Goal: Task Accomplishment & Management: Manage account settings

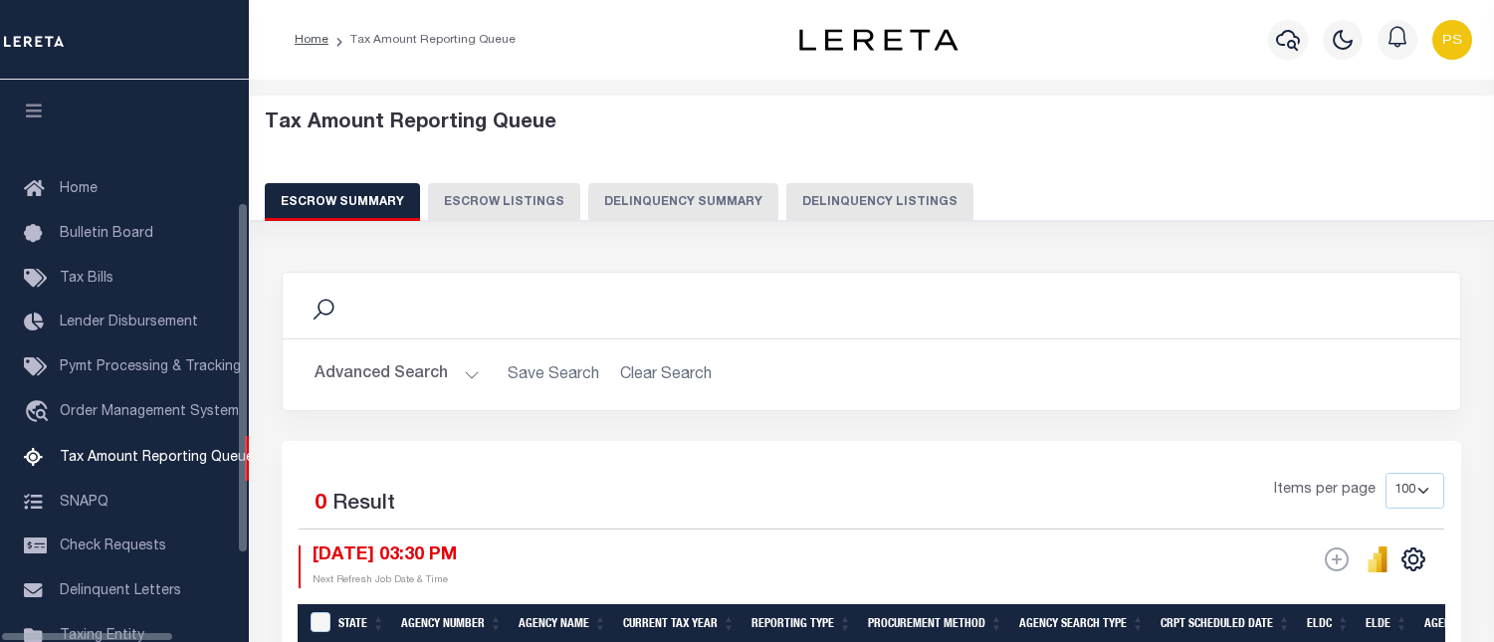
select select "100"
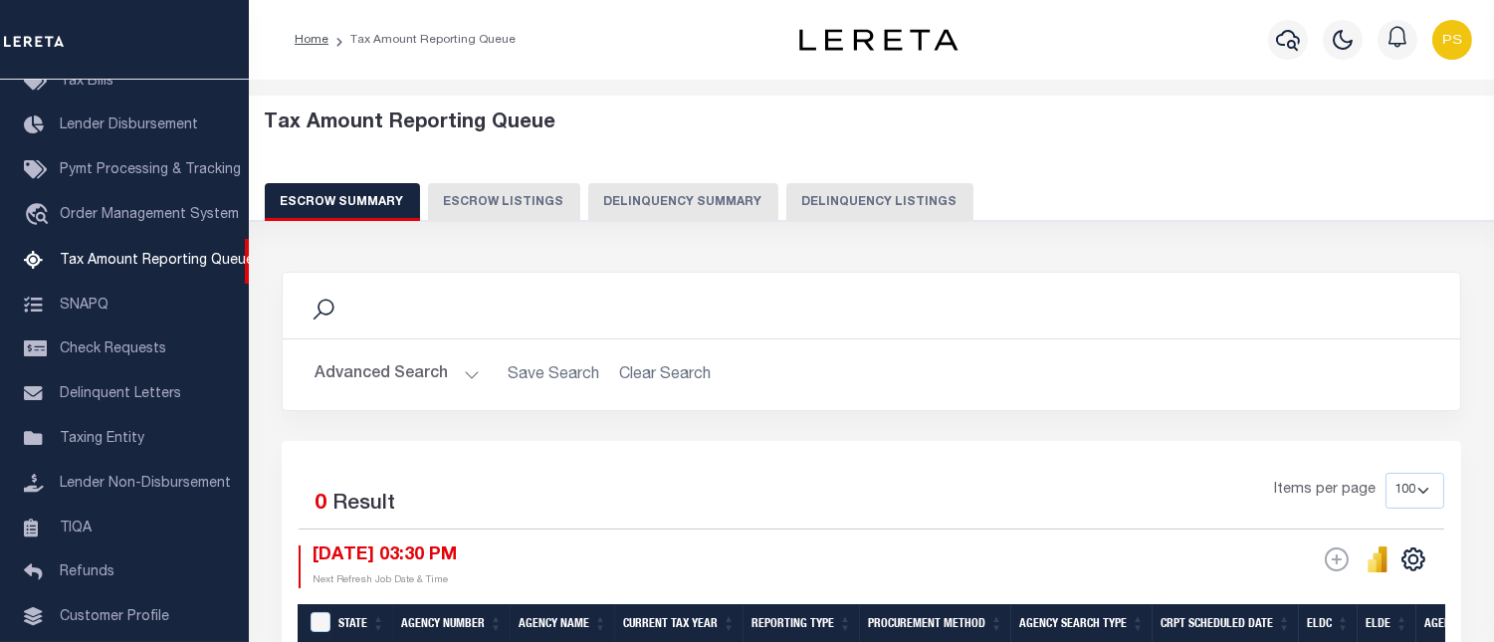
click at [833, 205] on button "Delinquency Listings" at bounding box center [880, 202] width 187 height 38
select select "100"
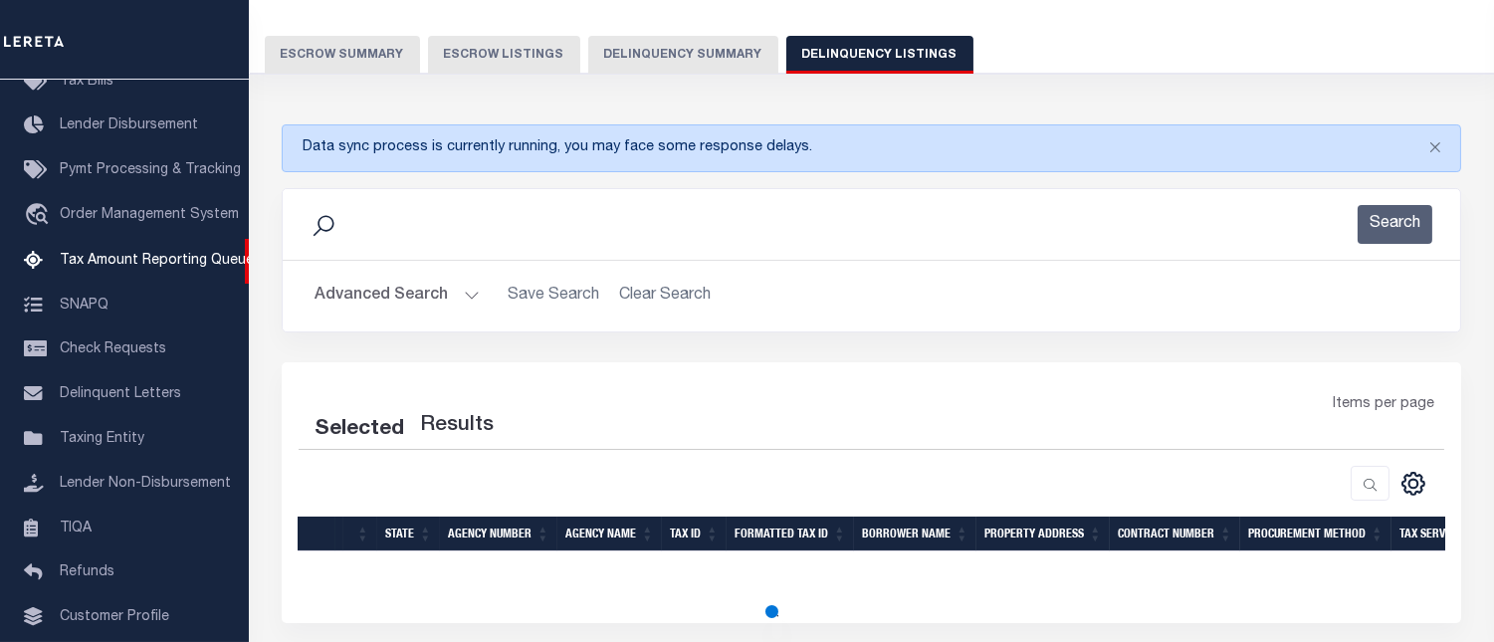
scroll to position [307, 0]
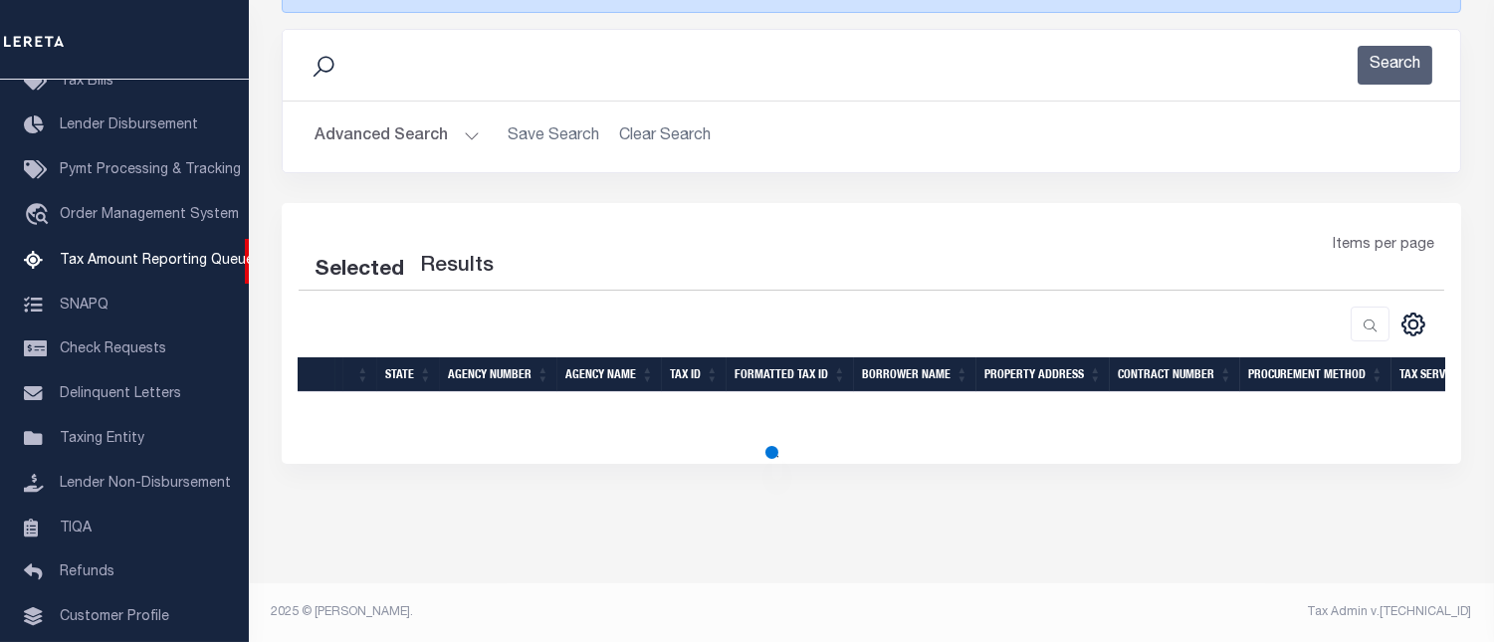
select select "100"
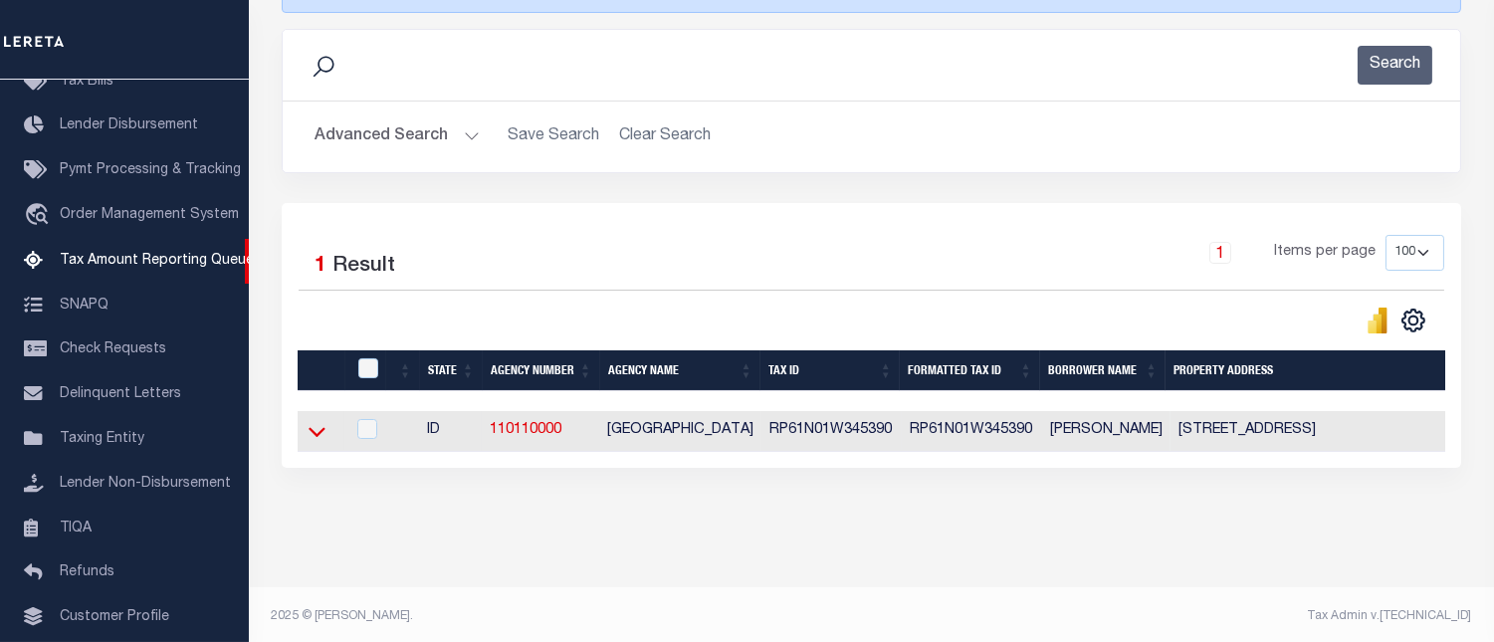
click at [319, 434] on icon at bounding box center [317, 431] width 17 height 21
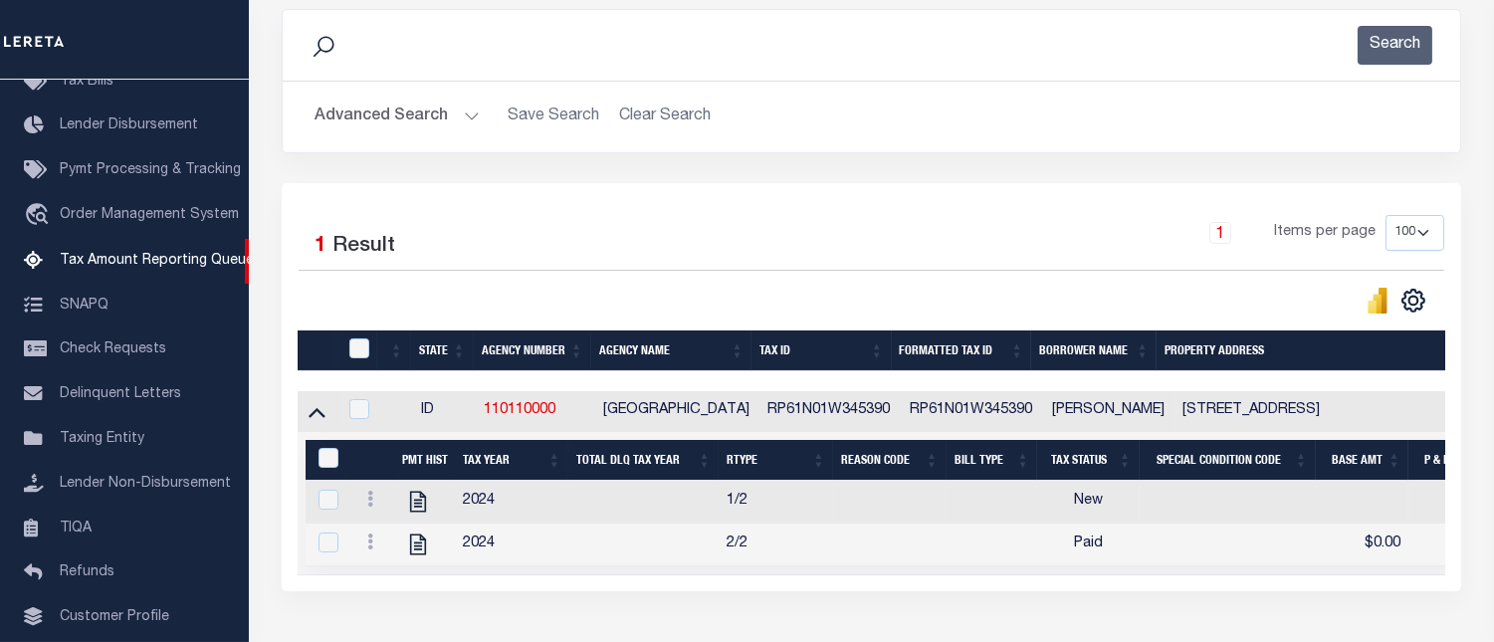
scroll to position [472, 0]
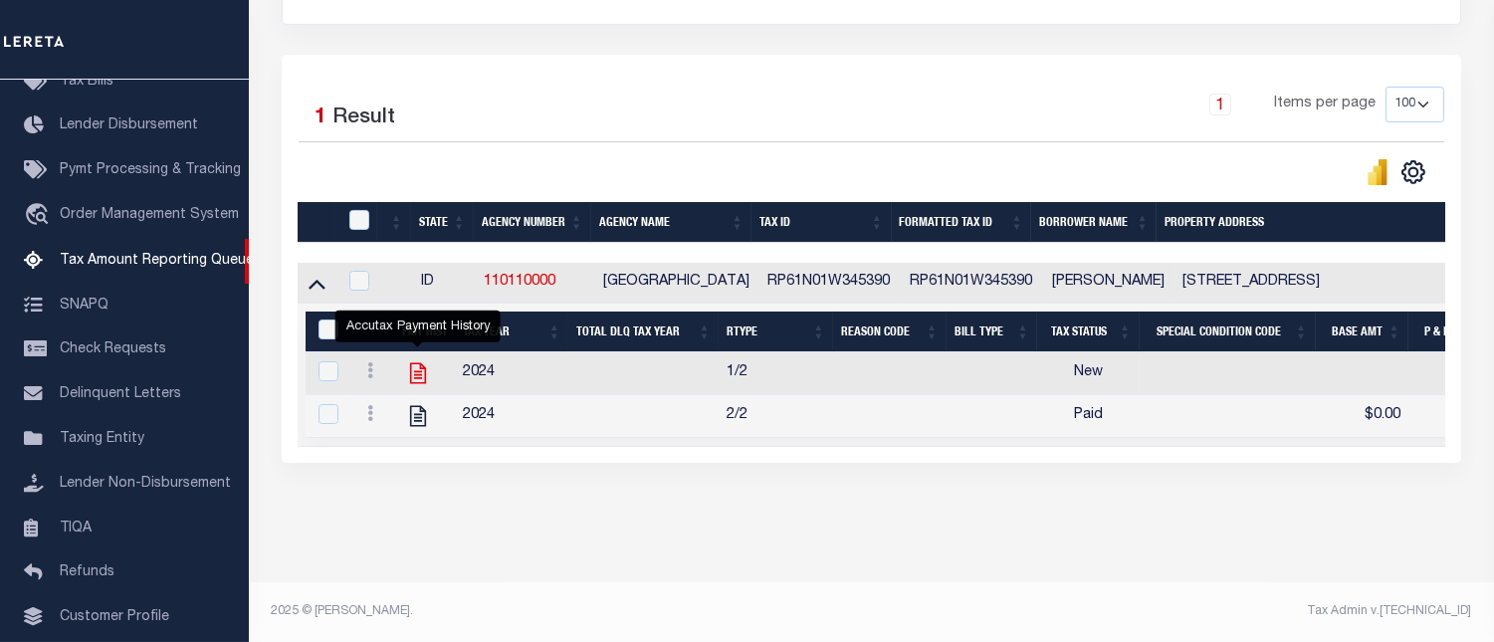
click at [422, 364] on icon "" at bounding box center [418, 373] width 26 height 26
checkbox input "true"
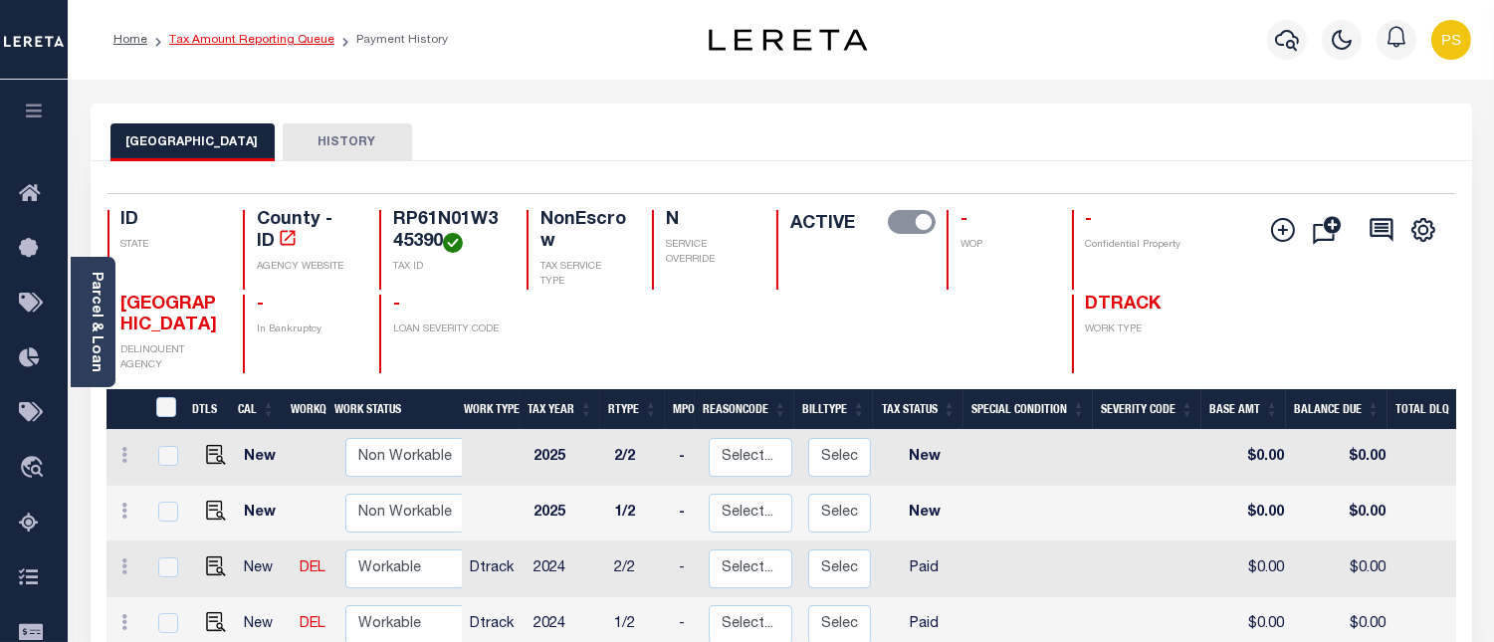
click at [287, 40] on link "Tax Amount Reporting Queue" at bounding box center [251, 40] width 165 height 12
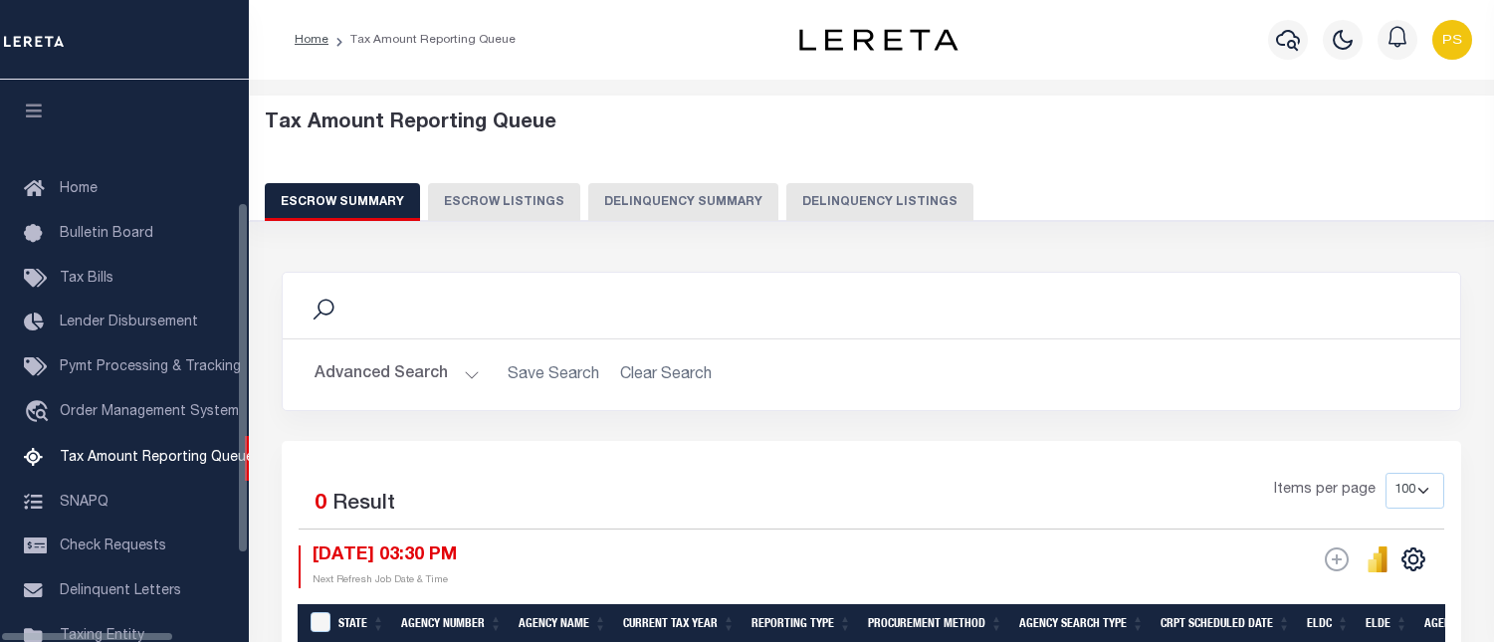
select select "100"
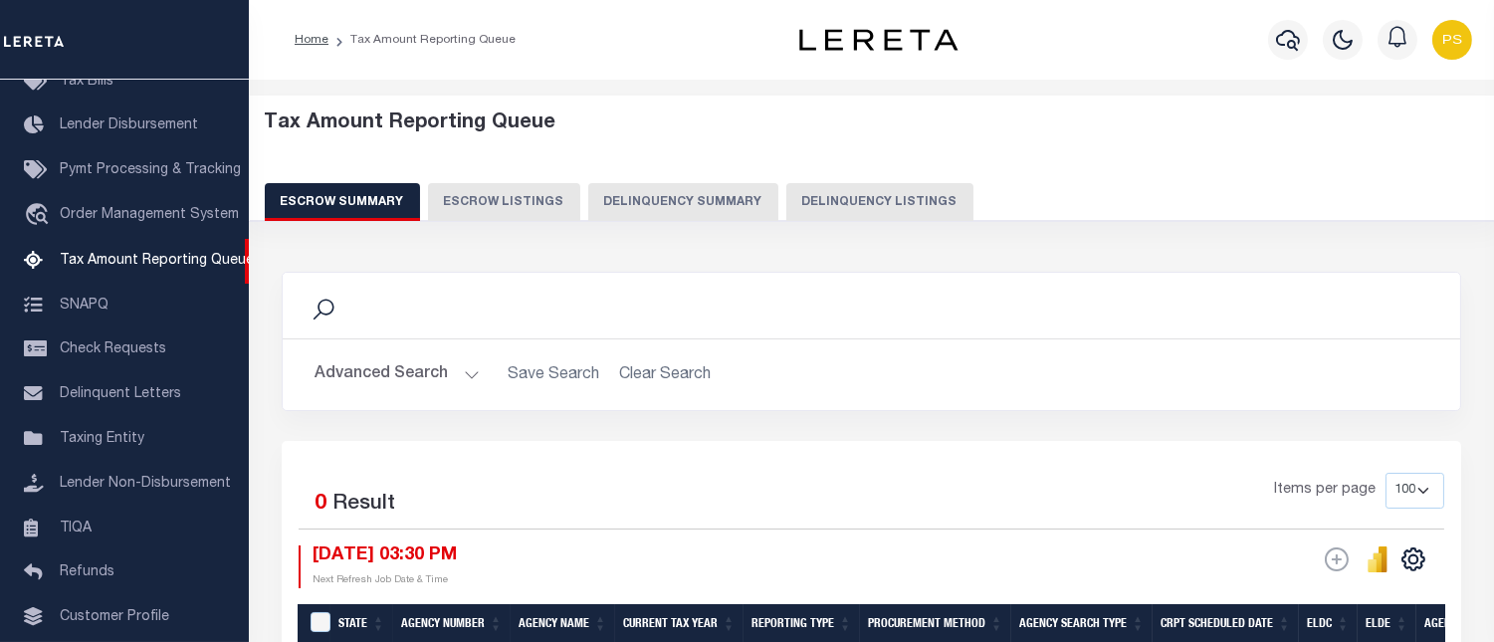
click at [896, 201] on button "Delinquency Listings" at bounding box center [880, 202] width 187 height 38
select select "100"
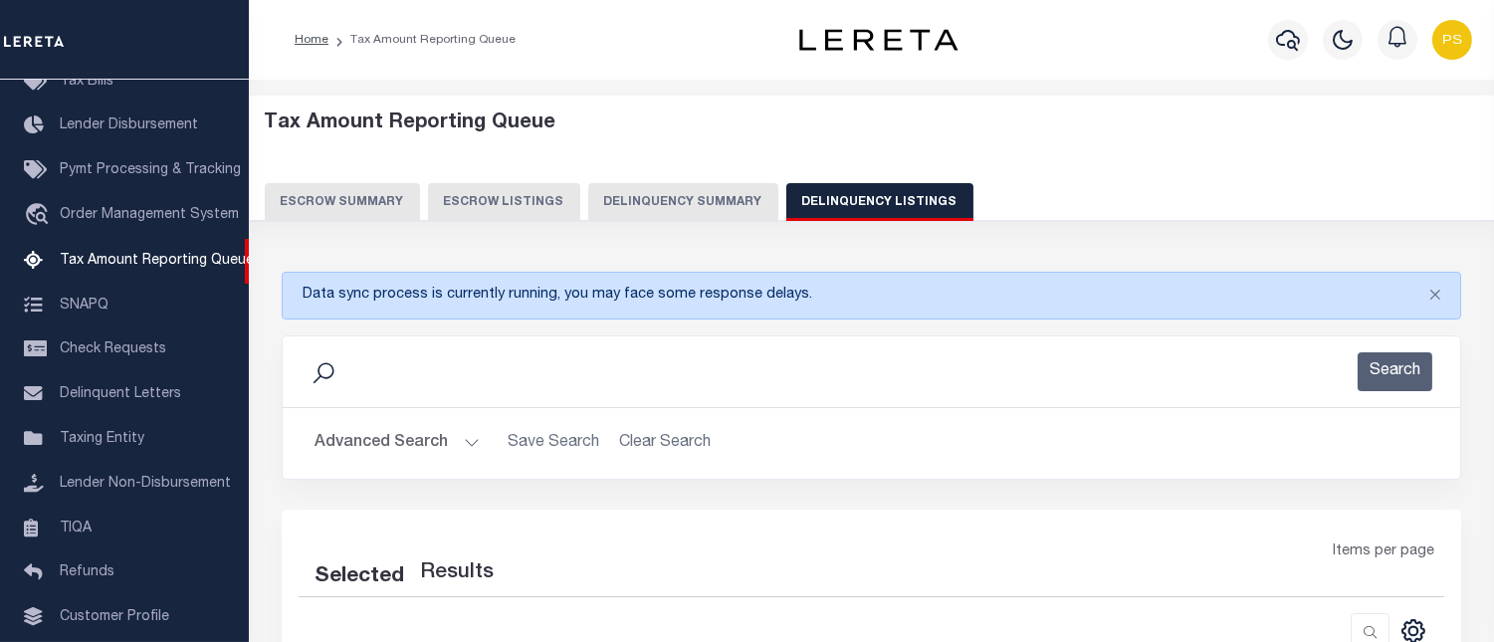
select select "100"
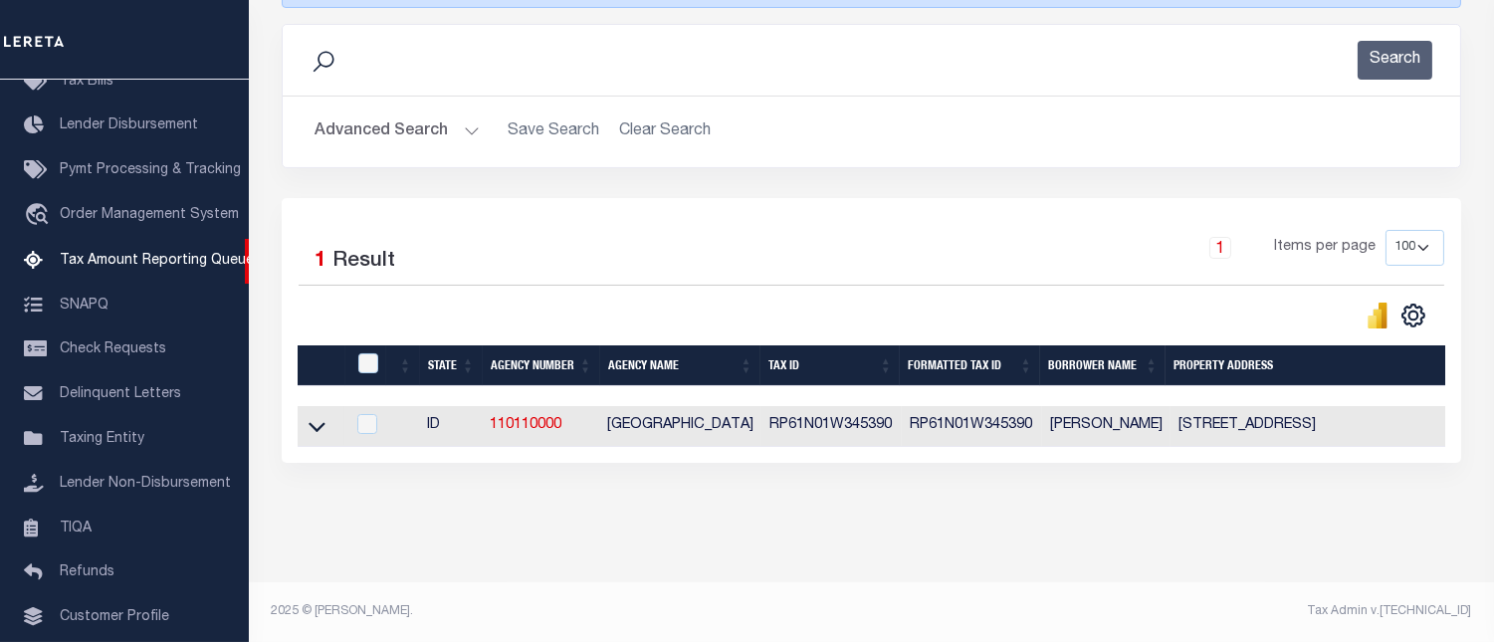
scroll to position [327, 0]
click at [320, 420] on icon at bounding box center [317, 426] width 17 height 21
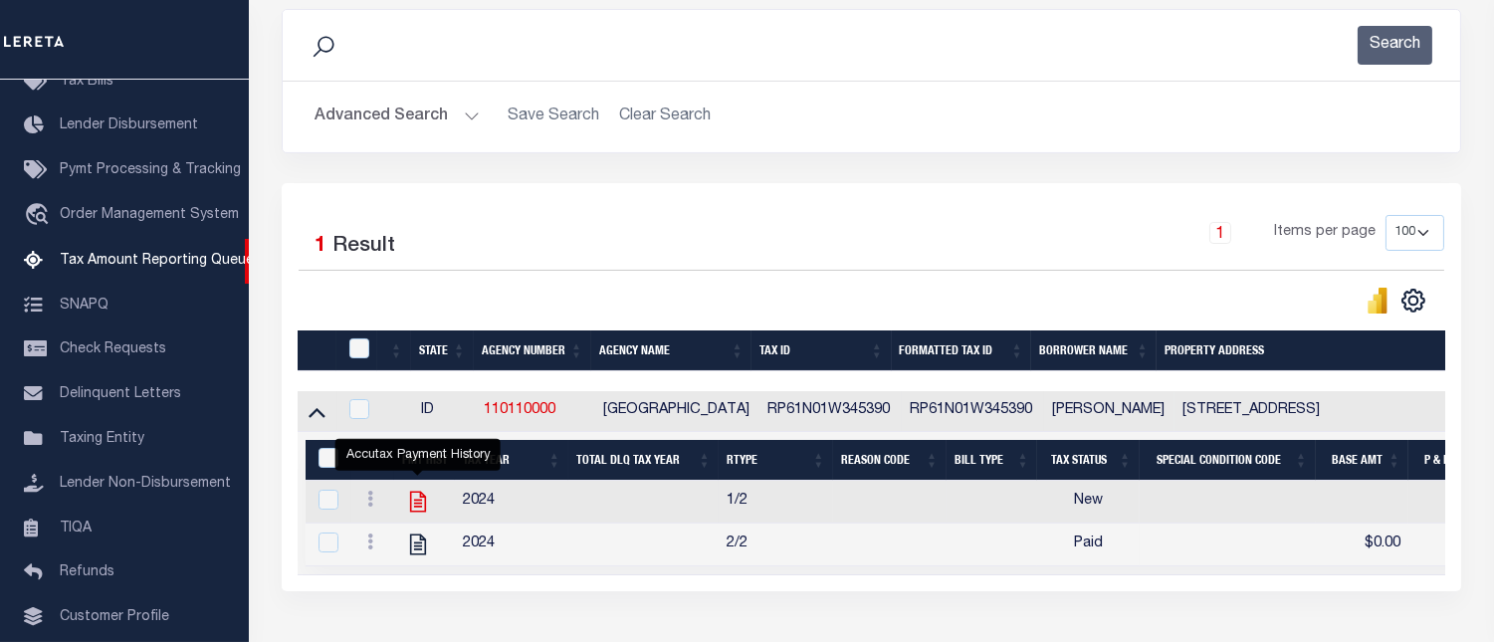
click at [419, 510] on icon "" at bounding box center [418, 502] width 26 height 26
checkbox input "true"
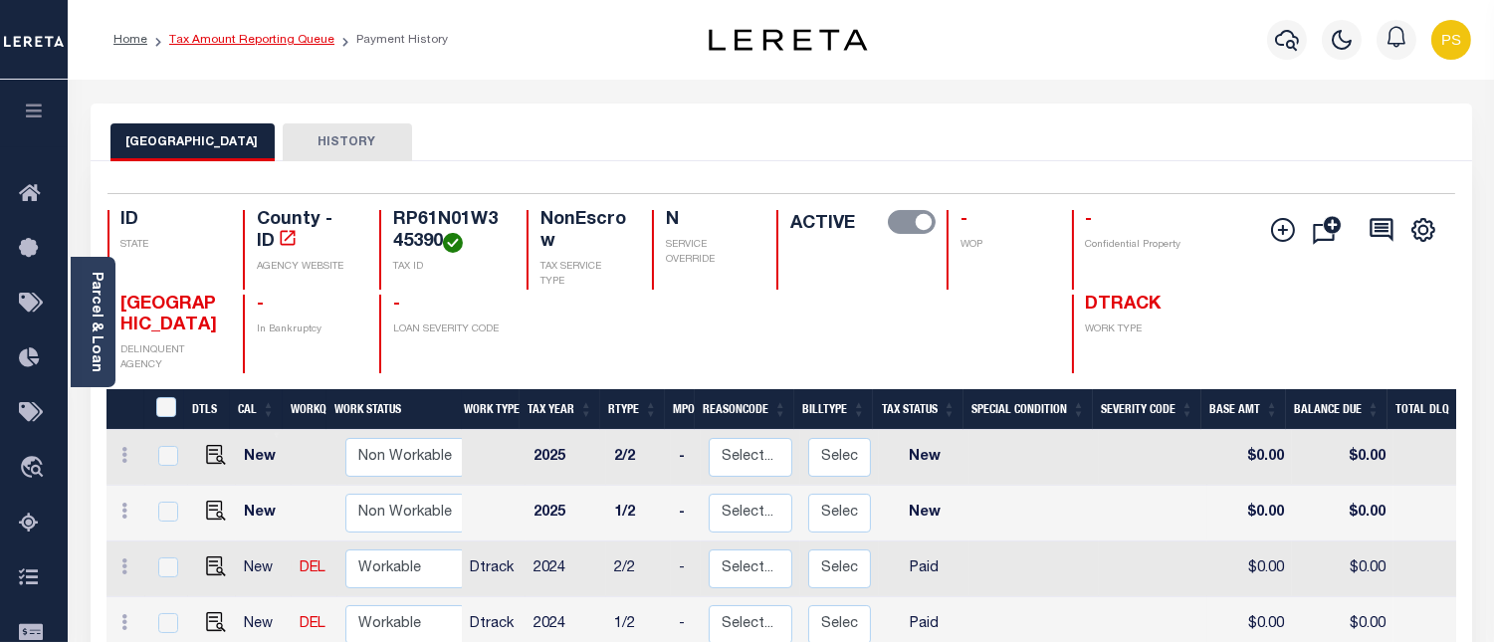
click at [276, 34] on link "Tax Amount Reporting Queue" at bounding box center [251, 40] width 165 height 12
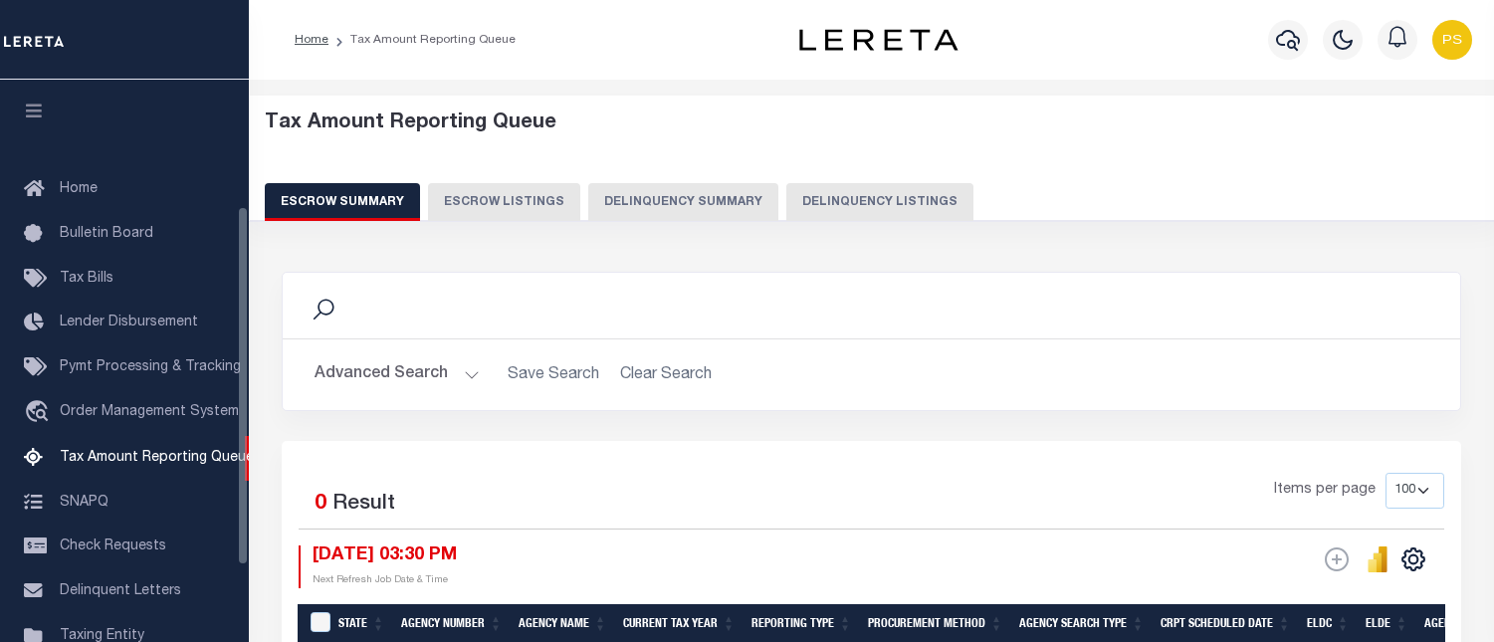
select select "100"
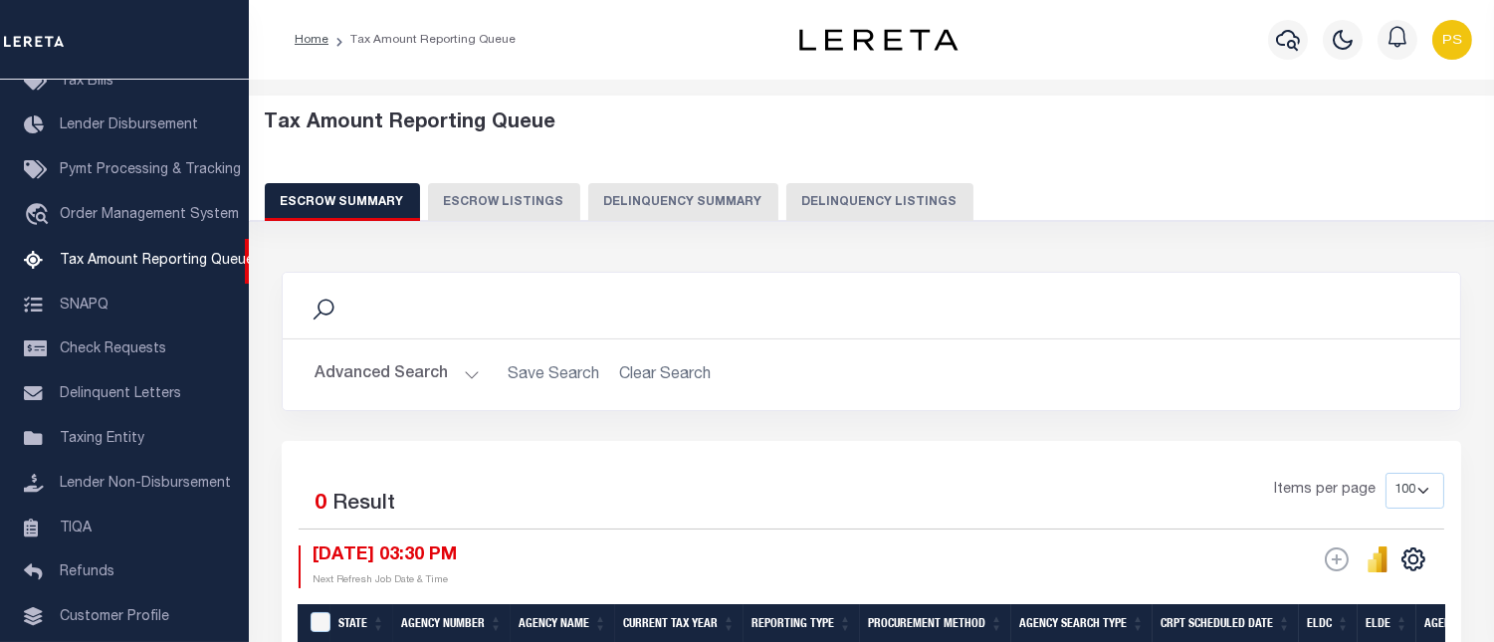
click at [868, 205] on button "Delinquency Listings" at bounding box center [880, 202] width 187 height 38
select select "100"
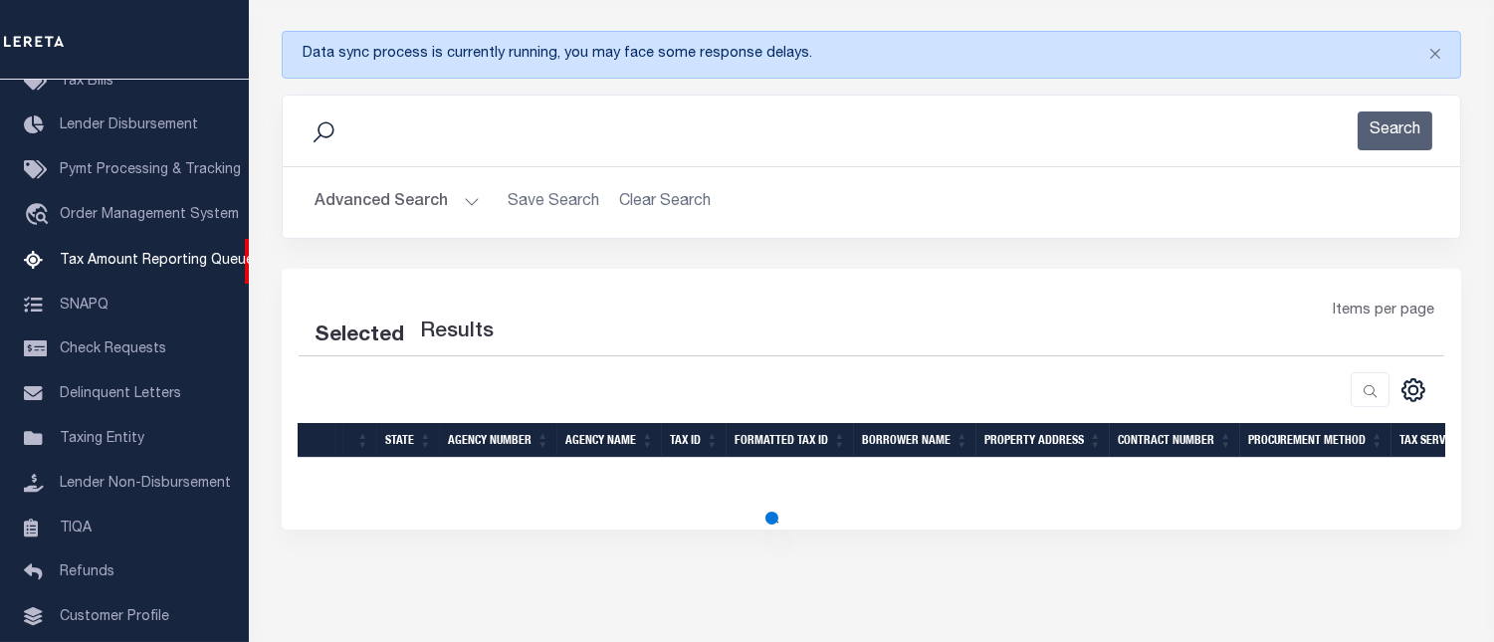
select select "100"
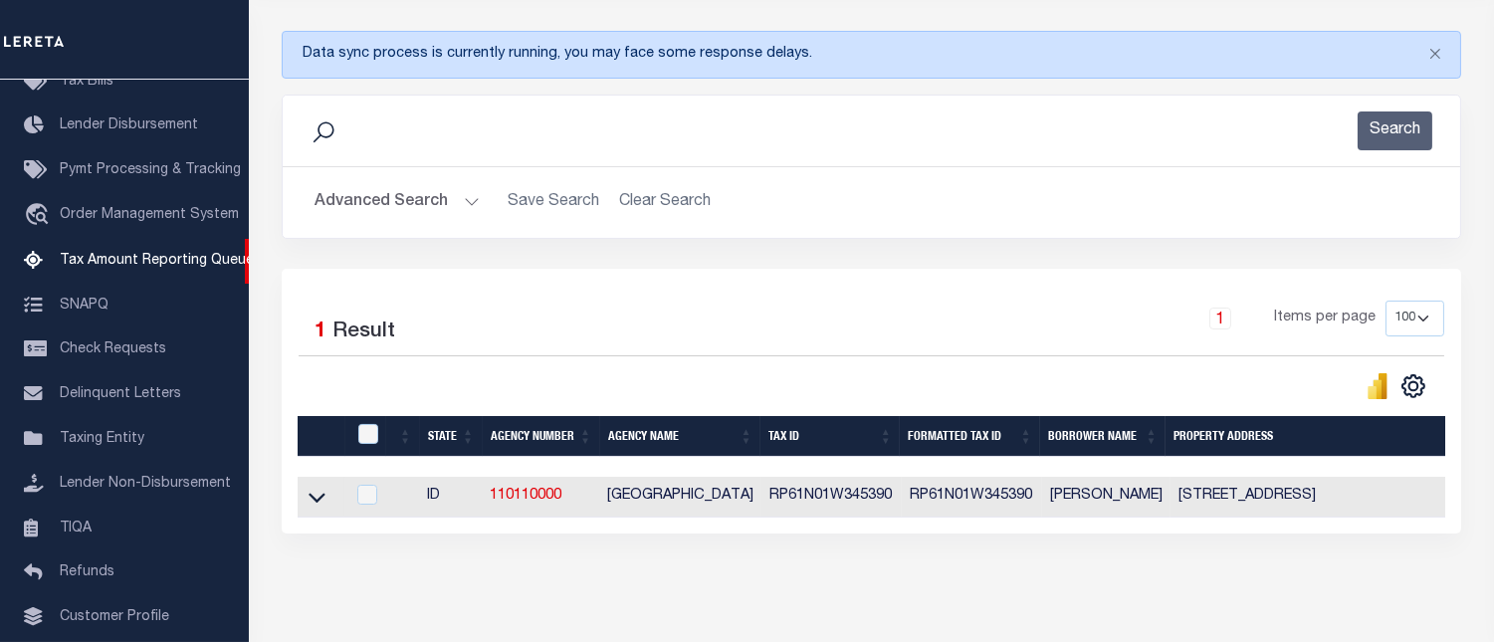
scroll to position [307, 0]
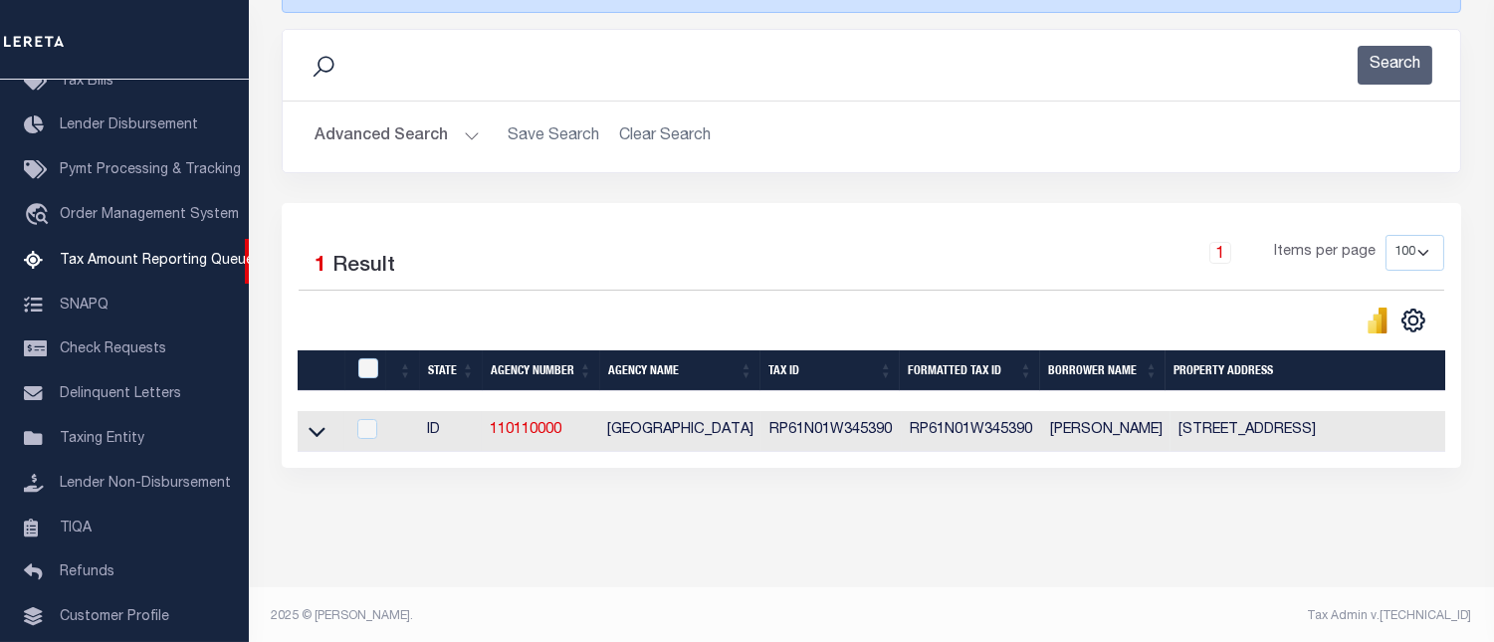
click at [310, 449] on td at bounding box center [321, 431] width 47 height 41
checkbox input "true"
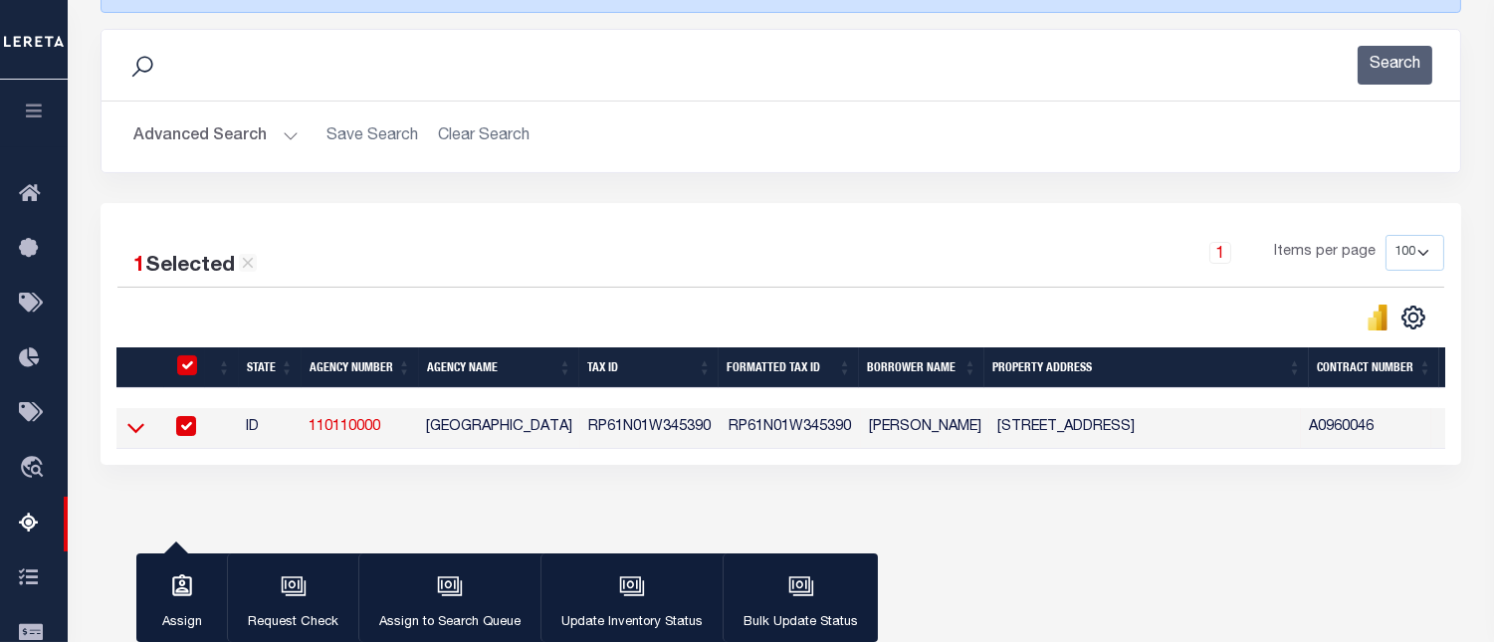
click at [136, 431] on icon at bounding box center [135, 427] width 17 height 21
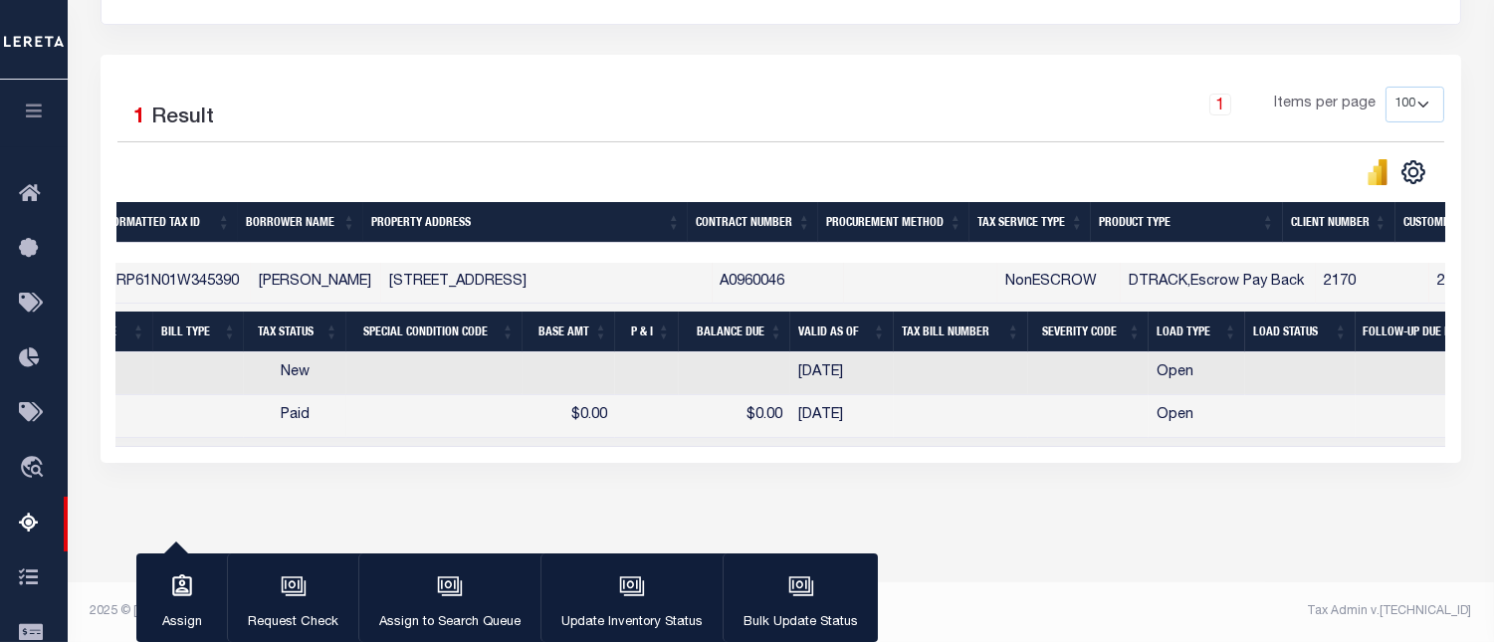
scroll to position [0, 0]
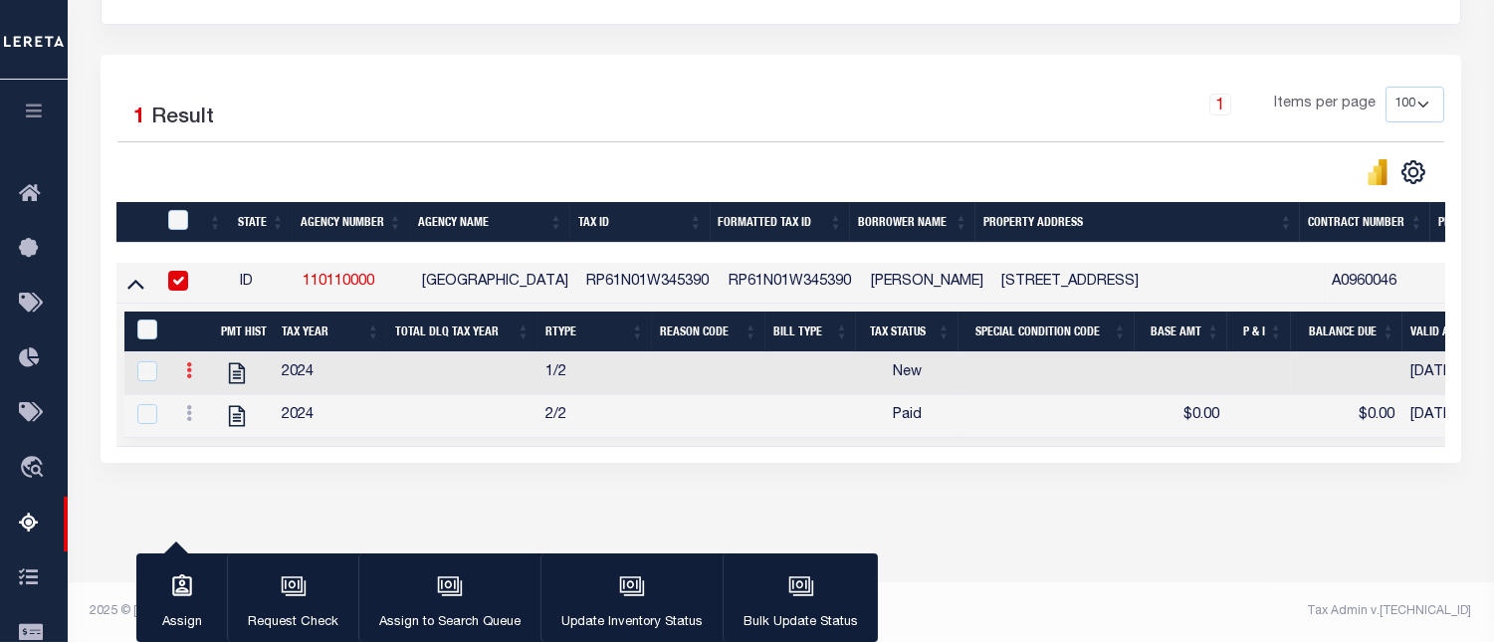
click at [191, 366] on icon at bounding box center [189, 370] width 6 height 16
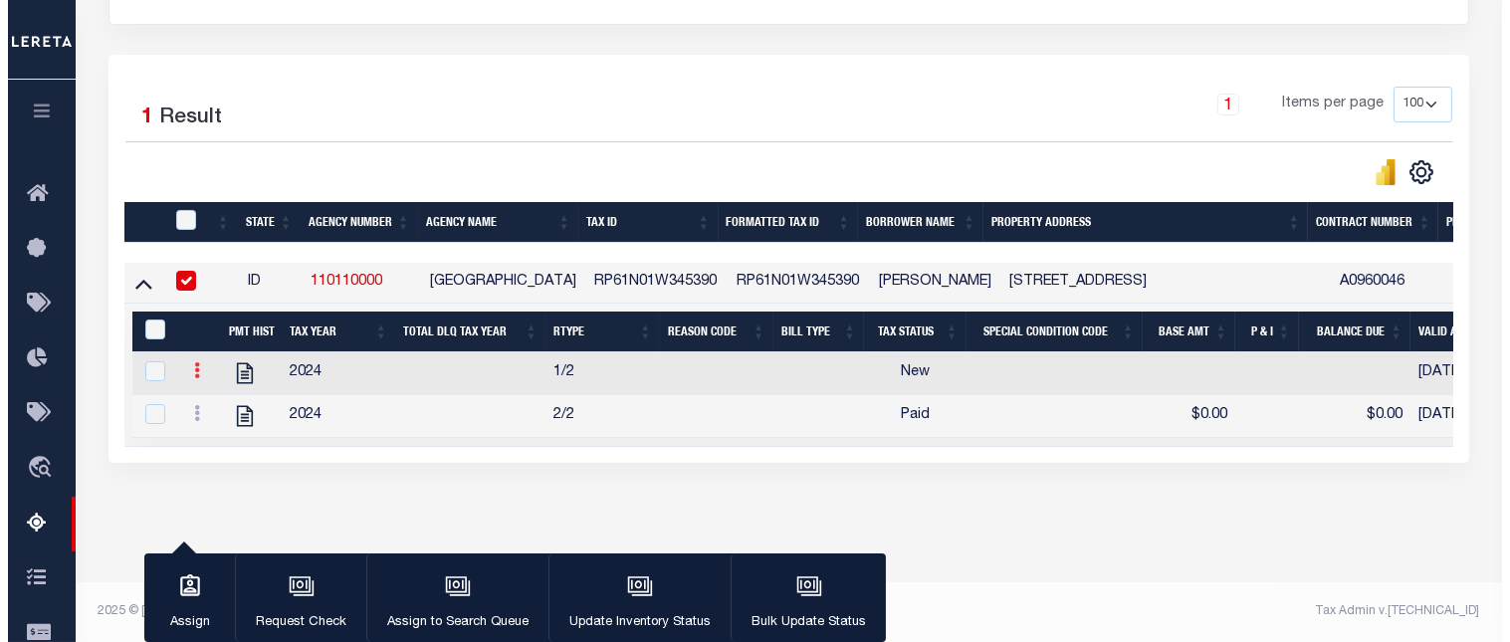
scroll to position [460, 0]
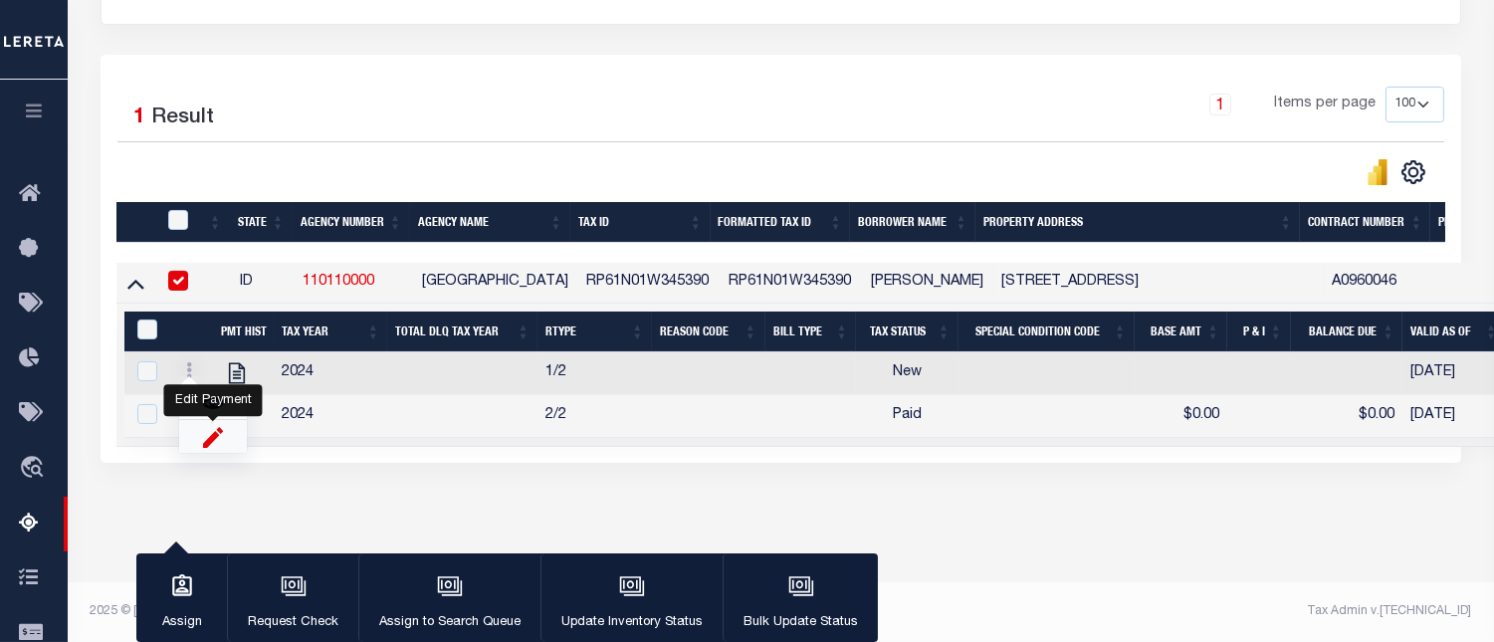
click at [209, 444] on img "" at bounding box center [213, 436] width 20 height 21
select select "NW2"
select select
type input "[DATE]"
checkbox input "true"
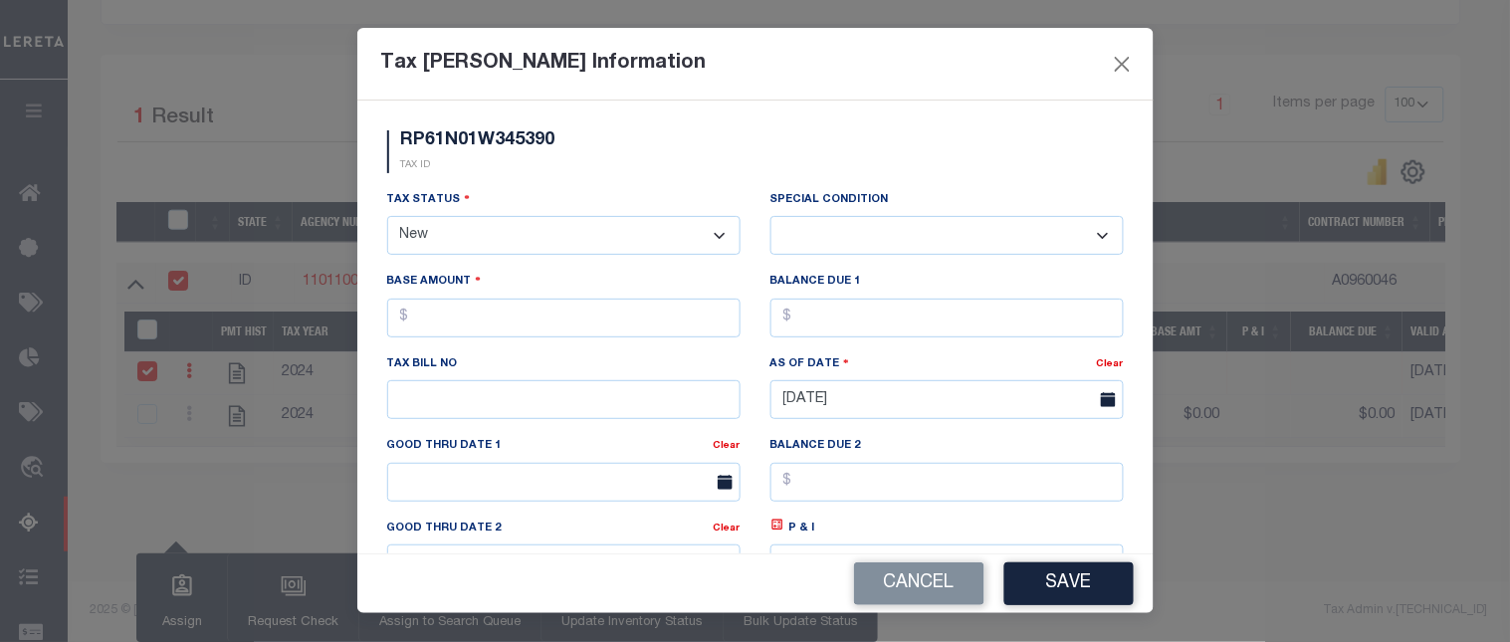
click at [593, 242] on select "- Select Status - Open Due/Unpaid Paid Incomplete No Tax Due Internal Refund Pr…" at bounding box center [563, 235] width 353 height 39
select select "PYD"
click at [387, 217] on select "- Select Status - Open Due/Unpaid Paid Incomplete No Tax Due Internal Refund Pr…" at bounding box center [563, 235] width 353 height 39
select select "0"
click at [840, 326] on input "text" at bounding box center [947, 318] width 353 height 39
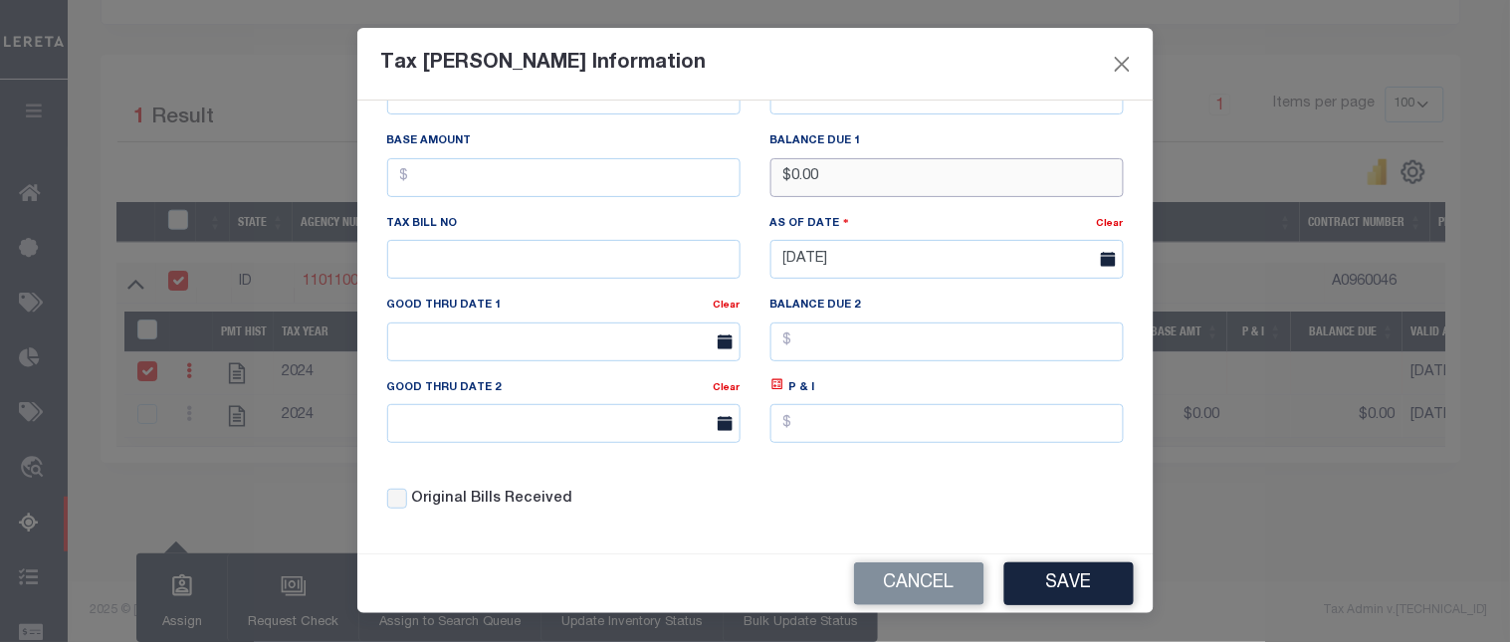
scroll to position [146, 0]
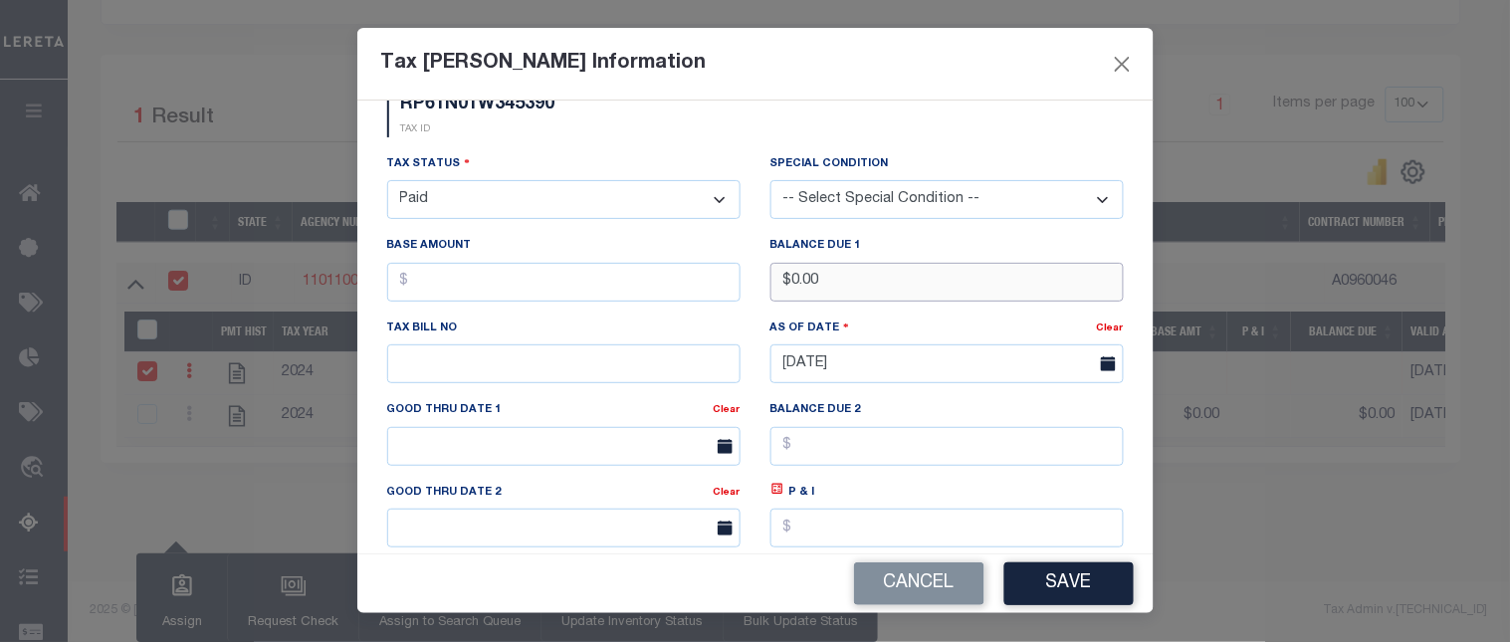
type input "$0.00"
click at [470, 287] on input "text" at bounding box center [563, 282] width 353 height 39
type input "$0.00"
click at [1093, 598] on button "Save" at bounding box center [1069, 584] width 129 height 43
click at [1088, 588] on div "Cancel" at bounding box center [755, 584] width 797 height 59
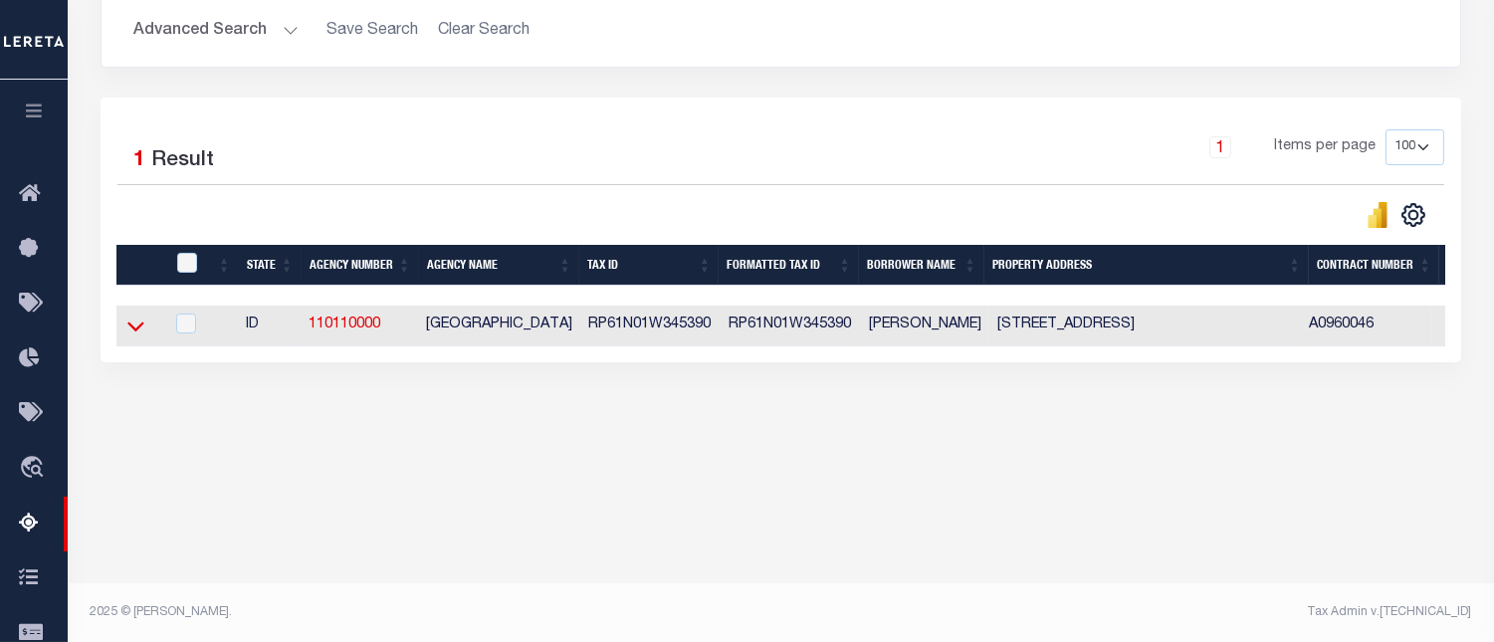
click at [131, 336] on icon at bounding box center [135, 326] width 17 height 21
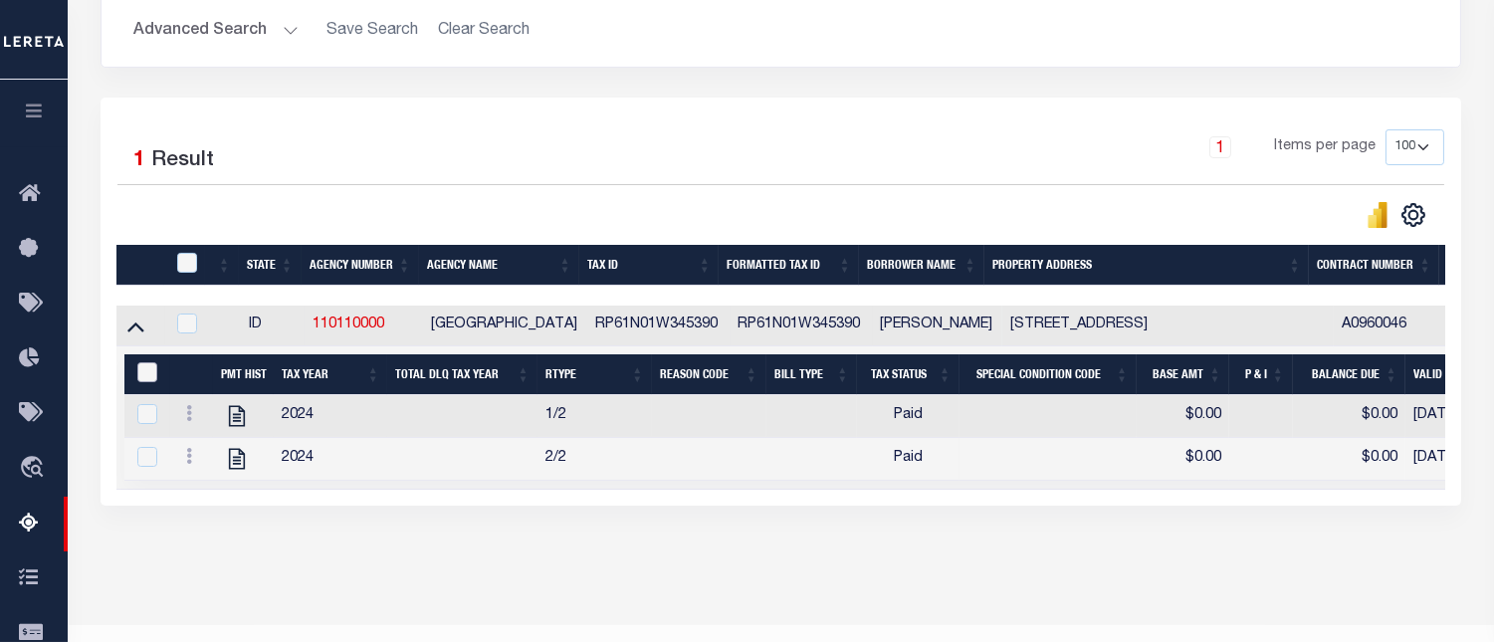
click at [144, 380] on input "&nbsp;" at bounding box center [147, 372] width 20 height 20
checkbox input "true"
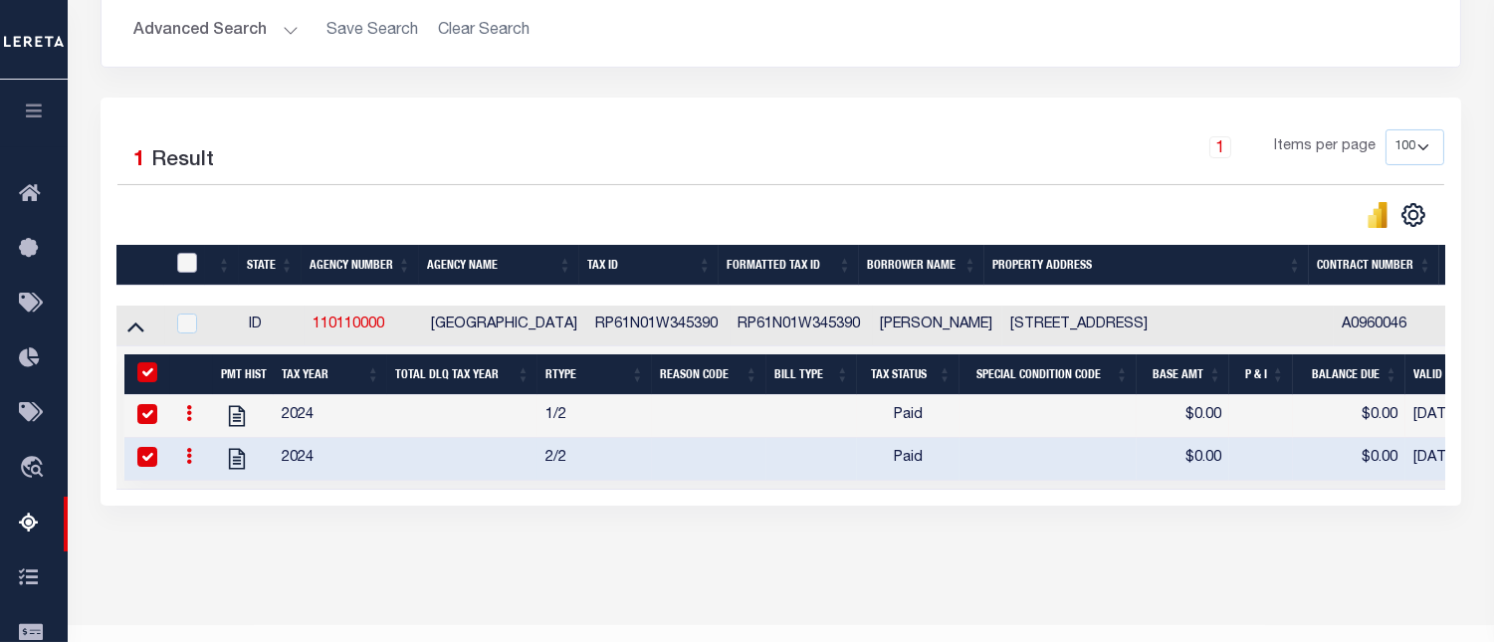
click at [186, 263] on input "checkbox" at bounding box center [187, 263] width 20 height 20
checkbox input "true"
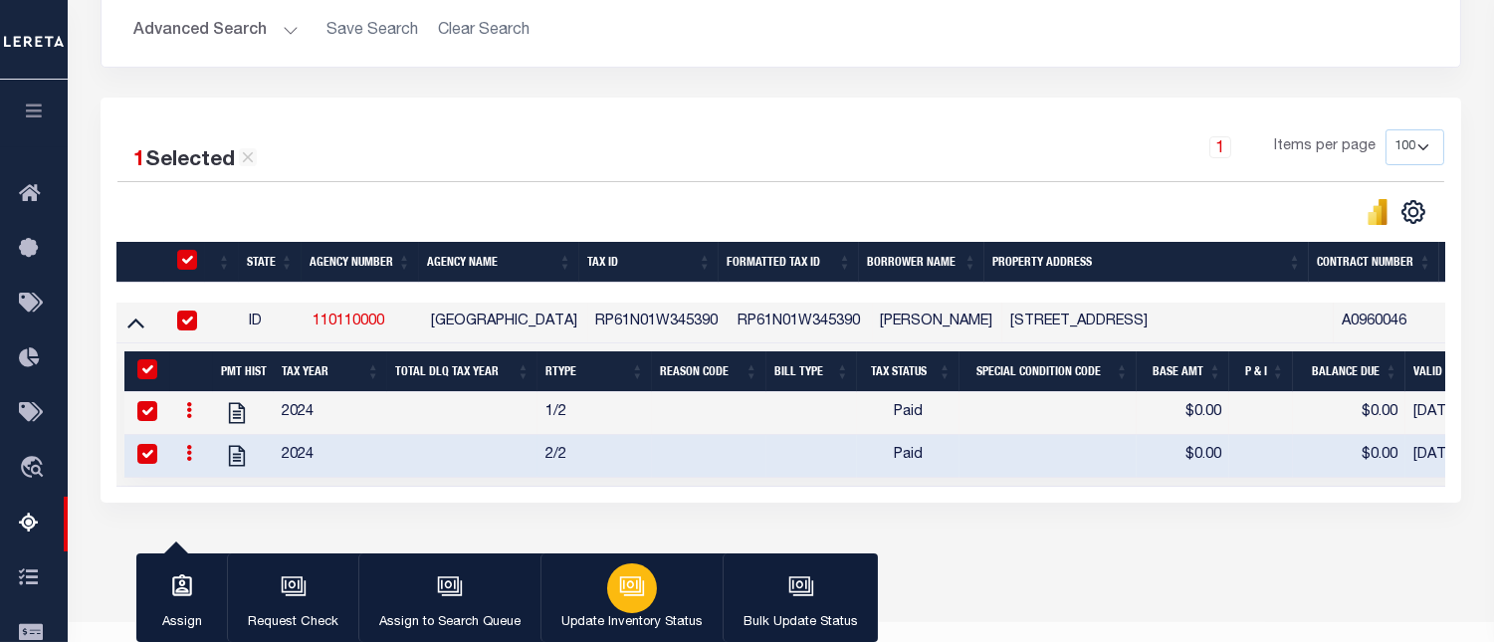
click at [623, 592] on icon "button" at bounding box center [630, 584] width 21 height 16
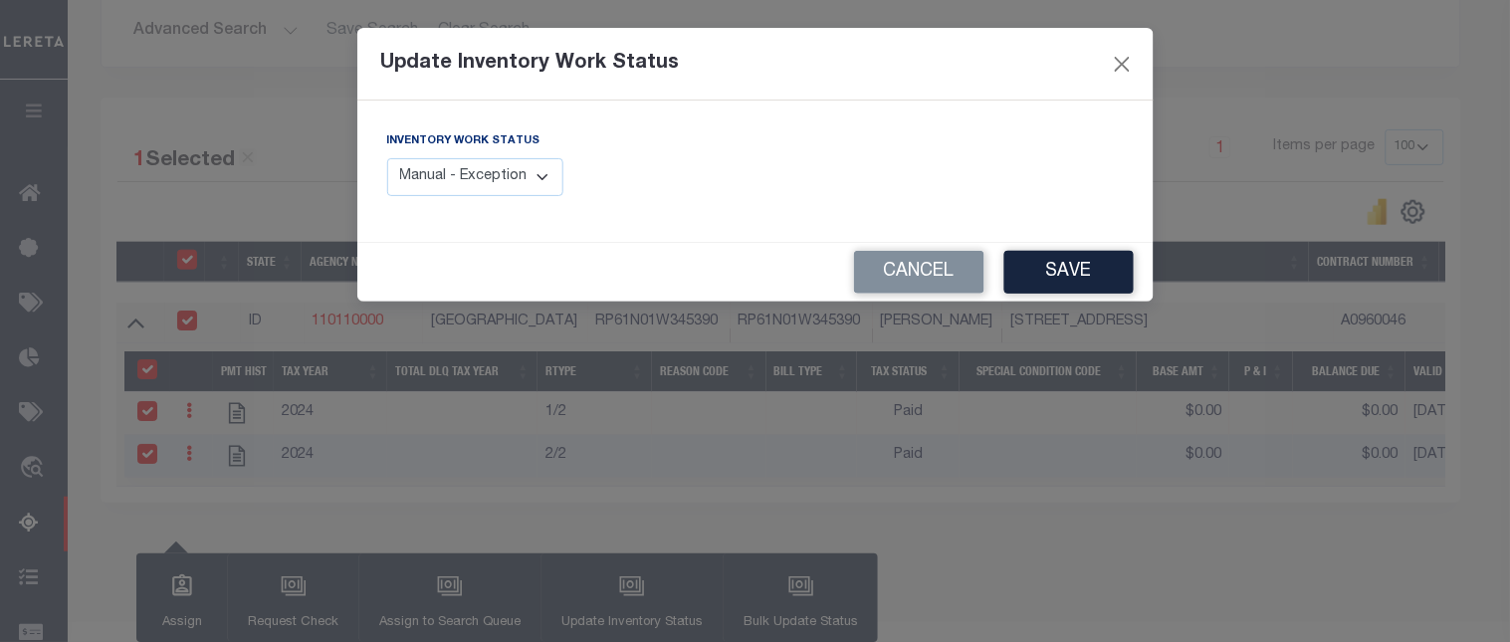
click at [520, 186] on select "Manual - Exception Pended - Awaiting Search Late Add Exception Completed" at bounding box center [475, 177] width 177 height 39
select select "4"
click at [387, 158] on select "Manual - Exception Pended - Awaiting Search Late Add Exception Completed" at bounding box center [475, 177] width 177 height 39
click at [1086, 267] on button "Save" at bounding box center [1069, 272] width 129 height 43
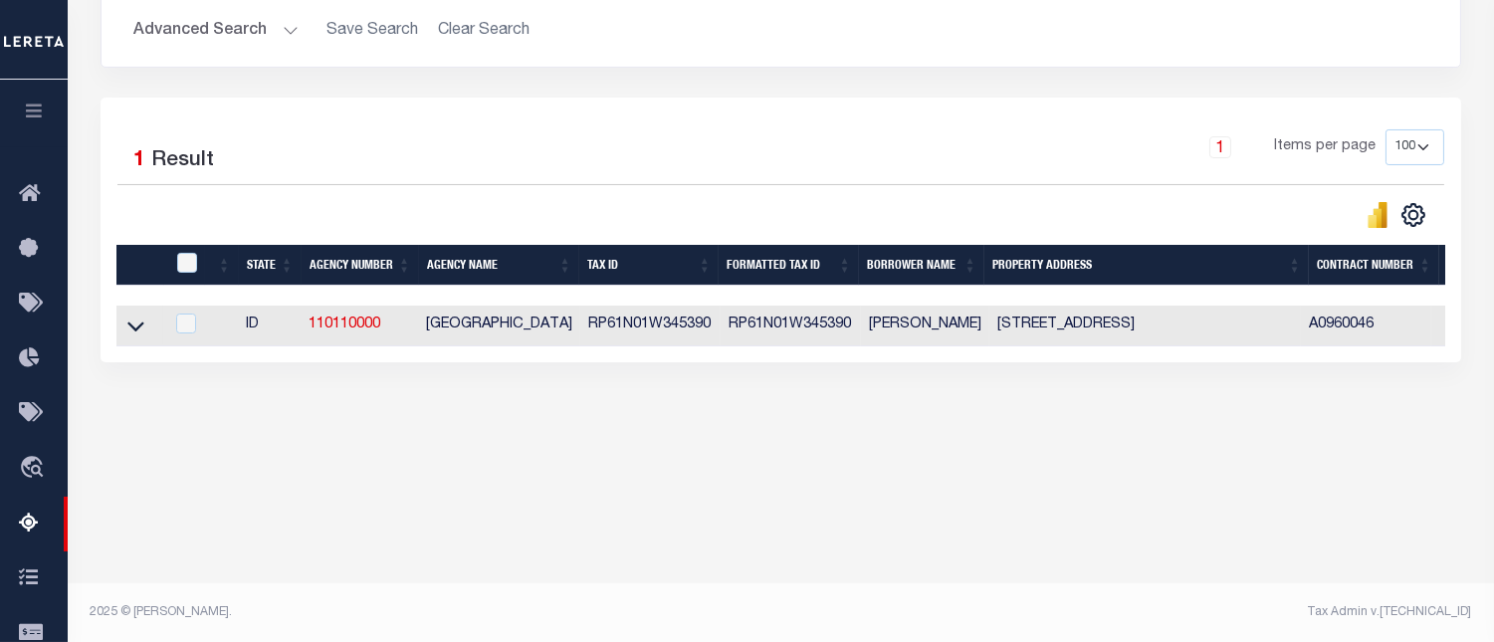
click at [205, 41] on button "Advanced Search" at bounding box center [215, 31] width 165 height 39
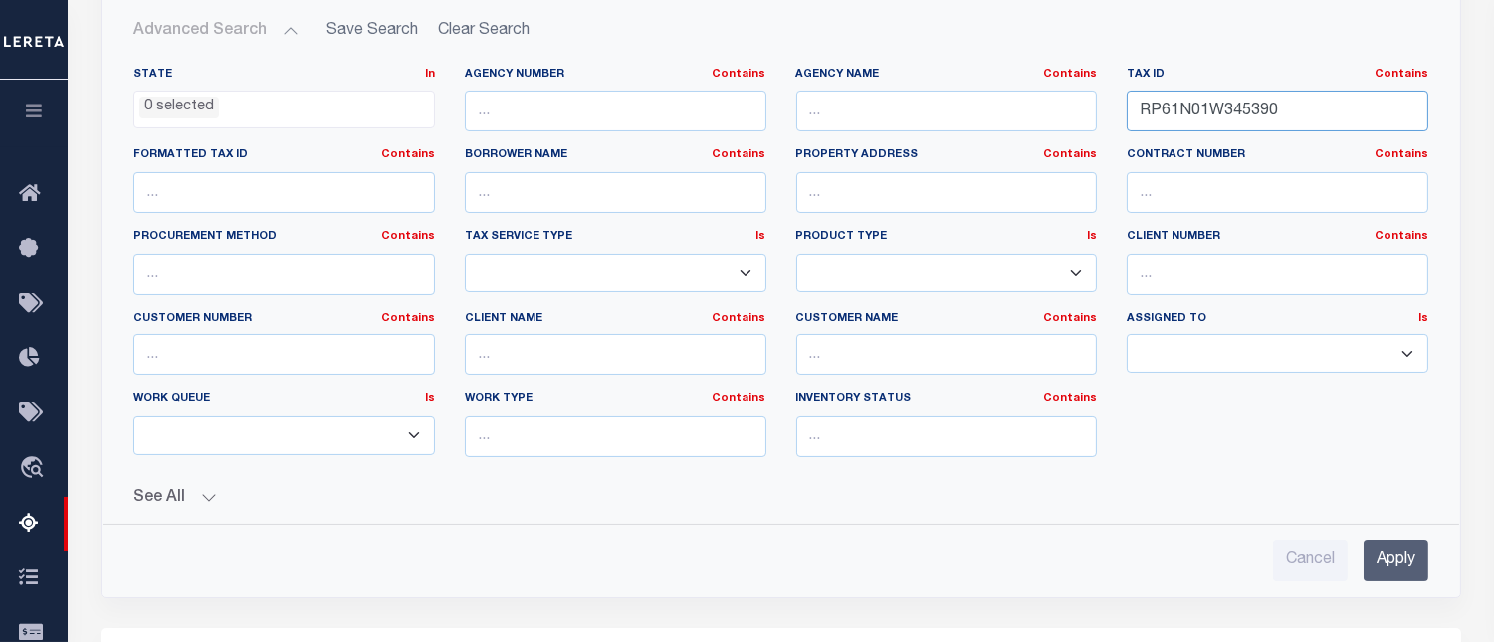
click at [1180, 113] on input "RP61N01W345390" at bounding box center [1278, 111] width 302 height 41
paste input "58601"
type input "RP61N01W358601"
click at [1391, 564] on input "Apply" at bounding box center [1396, 561] width 65 height 41
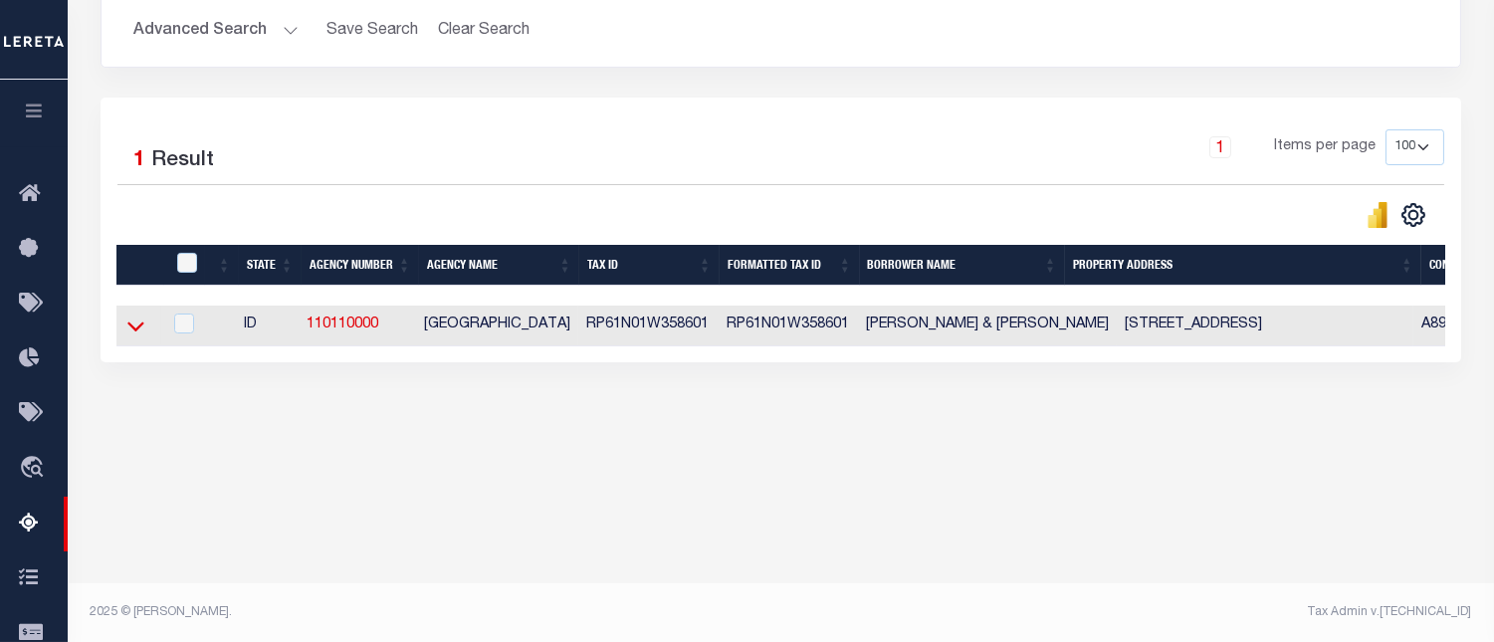
click at [131, 329] on icon at bounding box center [135, 326] width 17 height 21
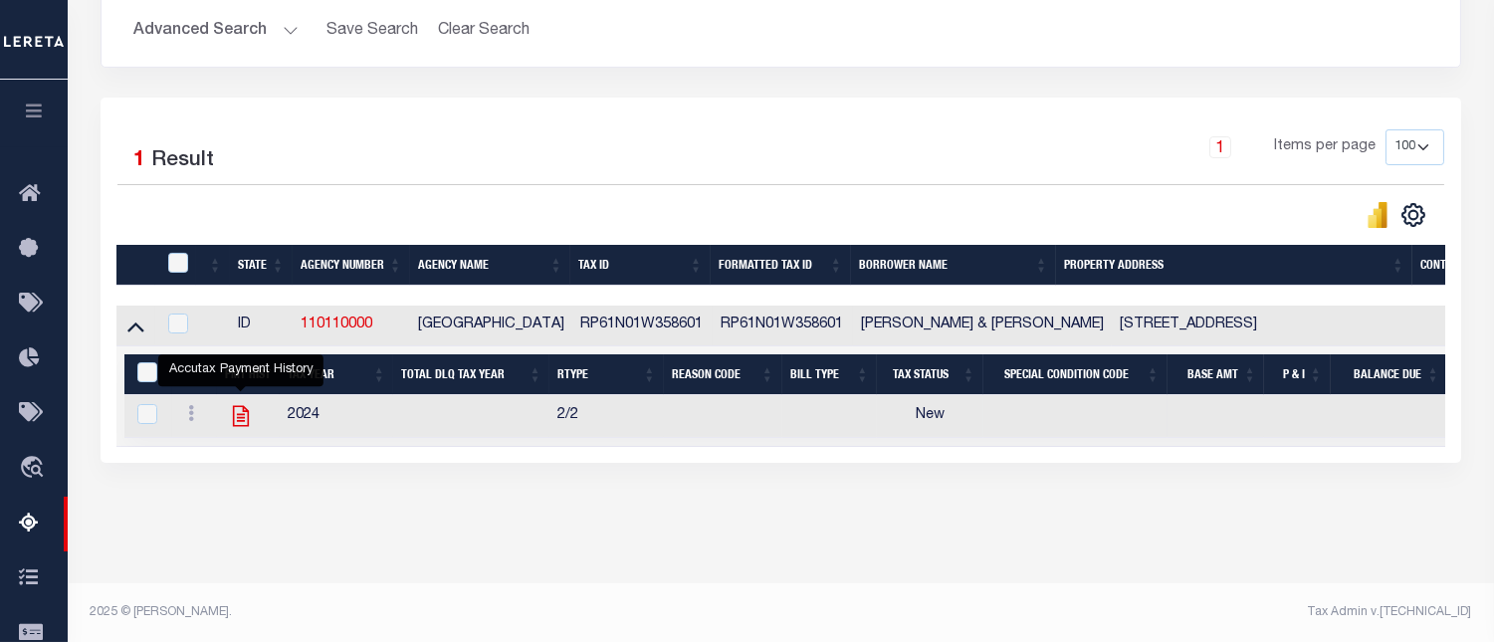
click at [241, 428] on icon "" at bounding box center [241, 416] width 26 height 26
checkbox input "true"
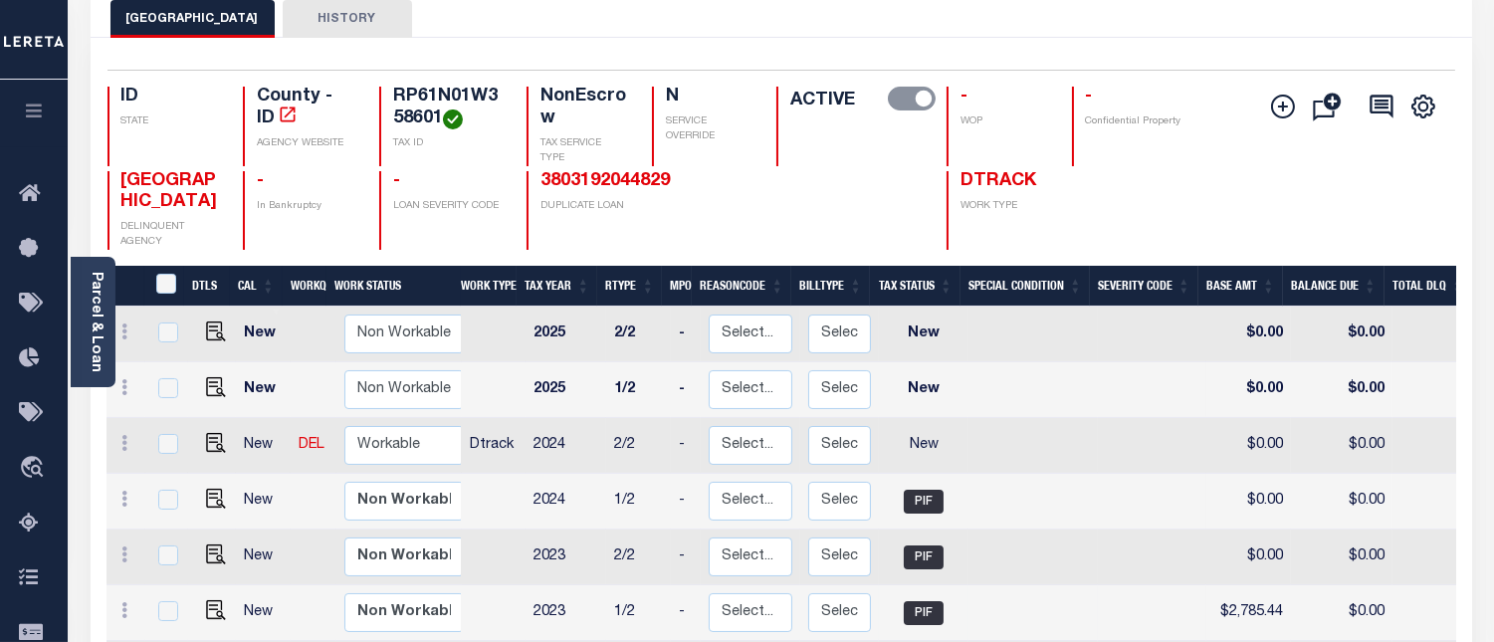
scroll to position [221, 0]
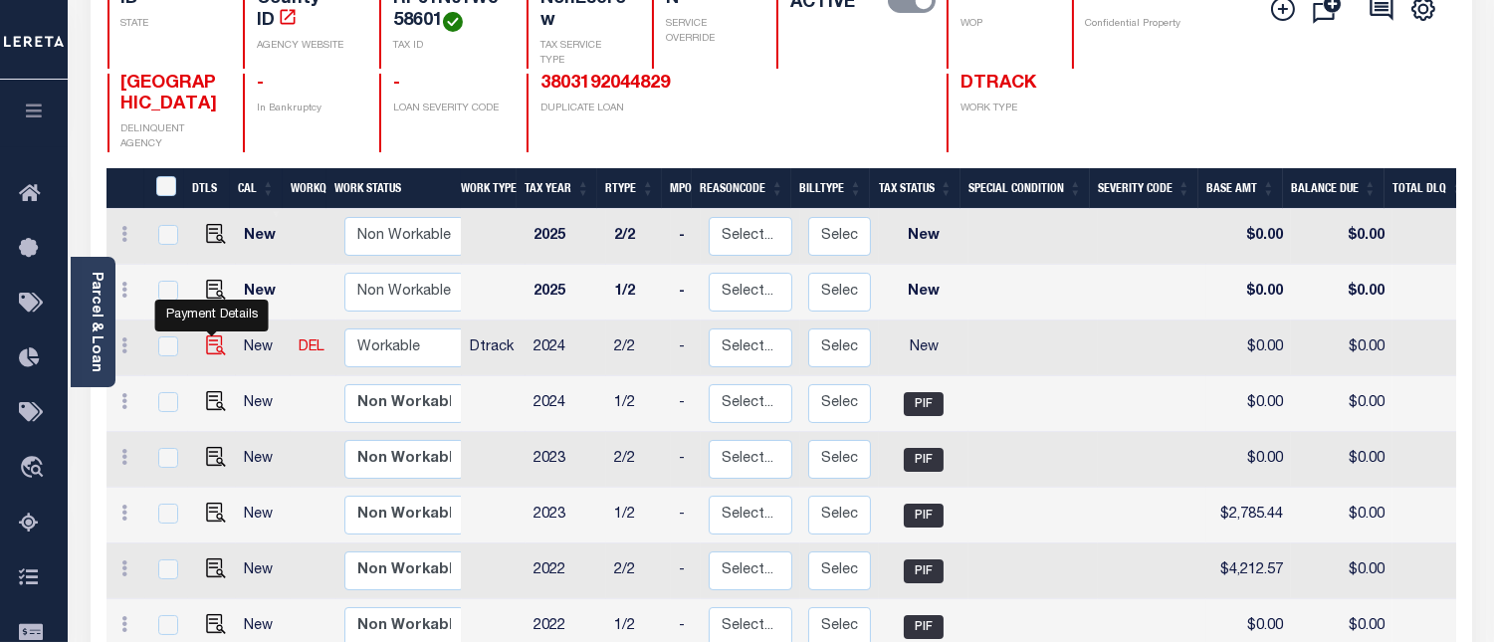
click at [211, 344] on img "" at bounding box center [216, 346] width 20 height 20
checkbox input "true"
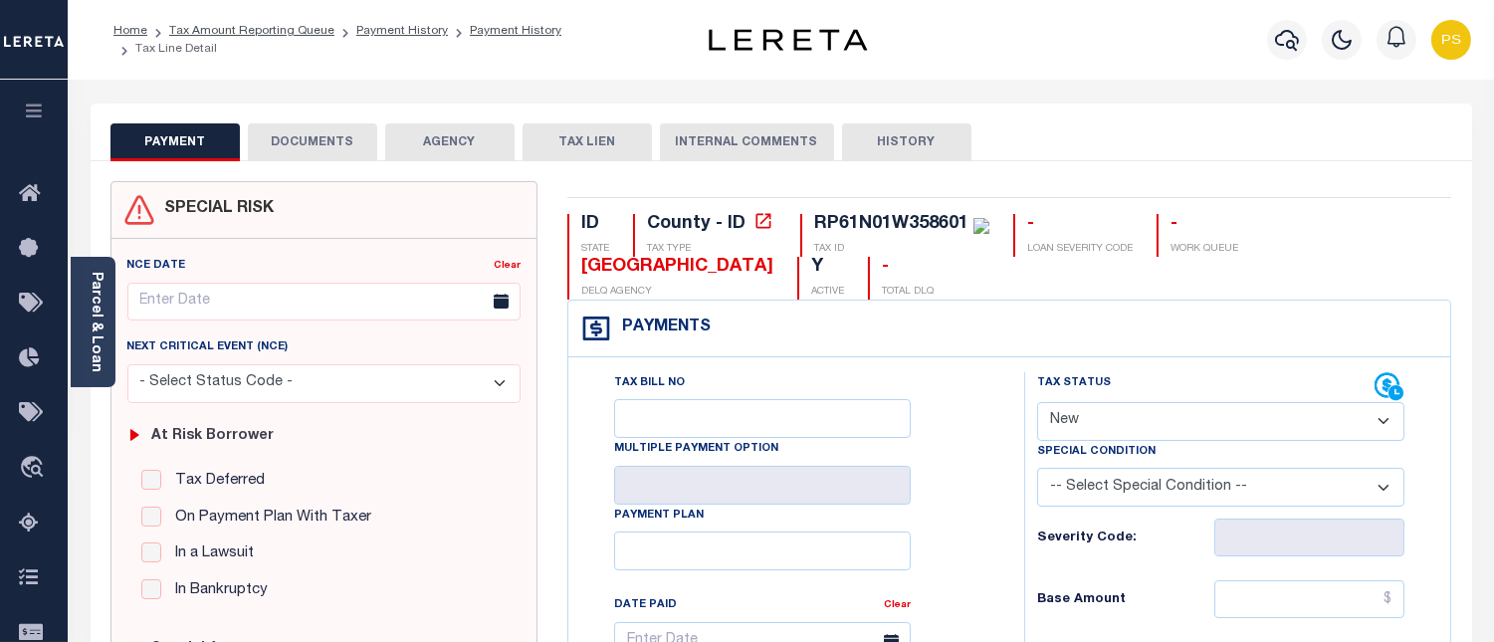
click at [1107, 430] on select "- Select Status Code - Open Due/Unpaid Paid Incomplete No Tax Due Internal Refu…" at bounding box center [1220, 421] width 367 height 39
select select "PYD"
click at [1037, 403] on select "- Select Status Code - Open Due/Unpaid Paid Incomplete No Tax Due Internal Refu…" at bounding box center [1220, 421] width 367 height 39
type input "[DATE]"
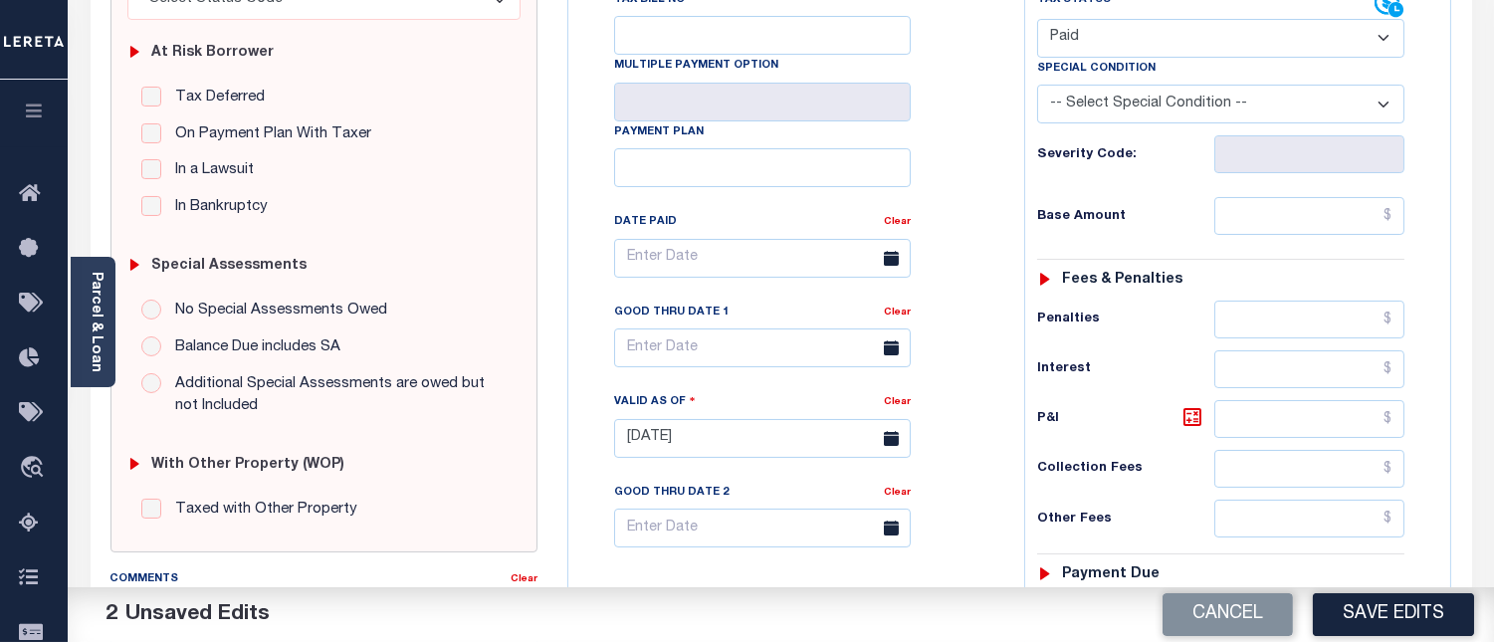
scroll to position [442, 0]
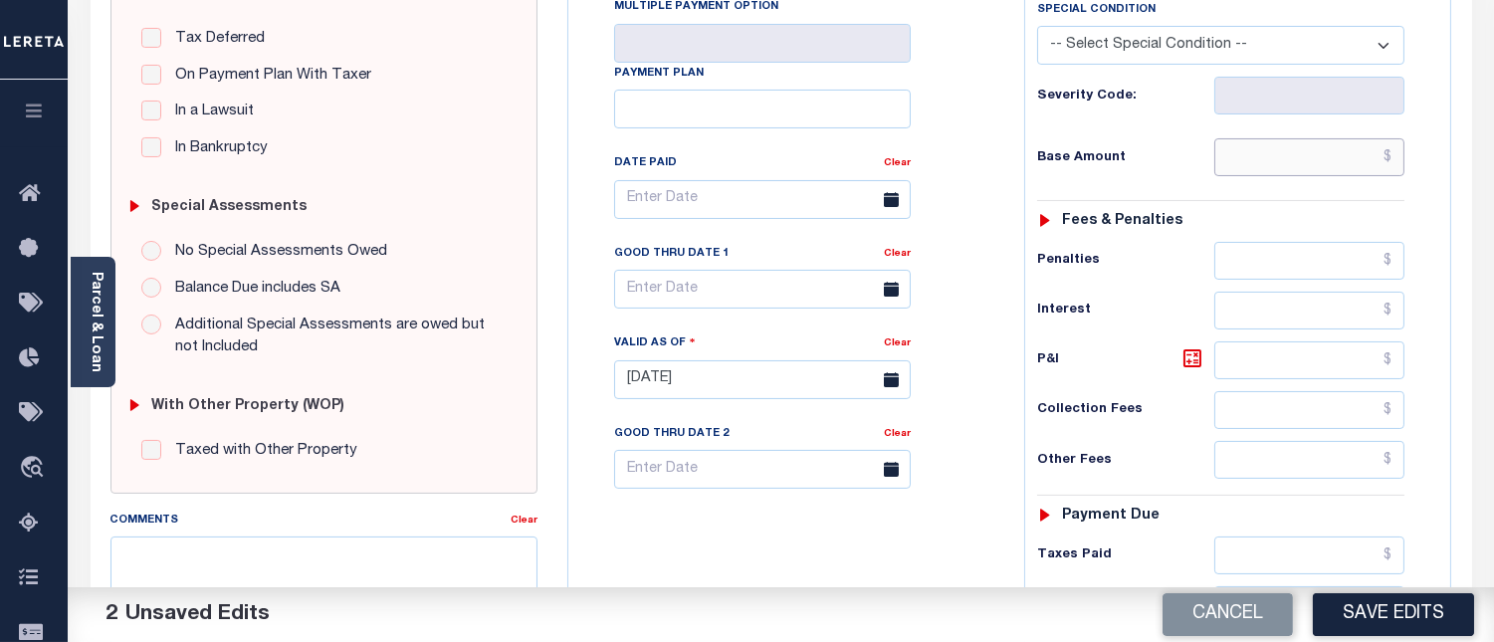
click at [1398, 150] on input "text" at bounding box center [1310, 157] width 190 height 38
type input "$0.00"
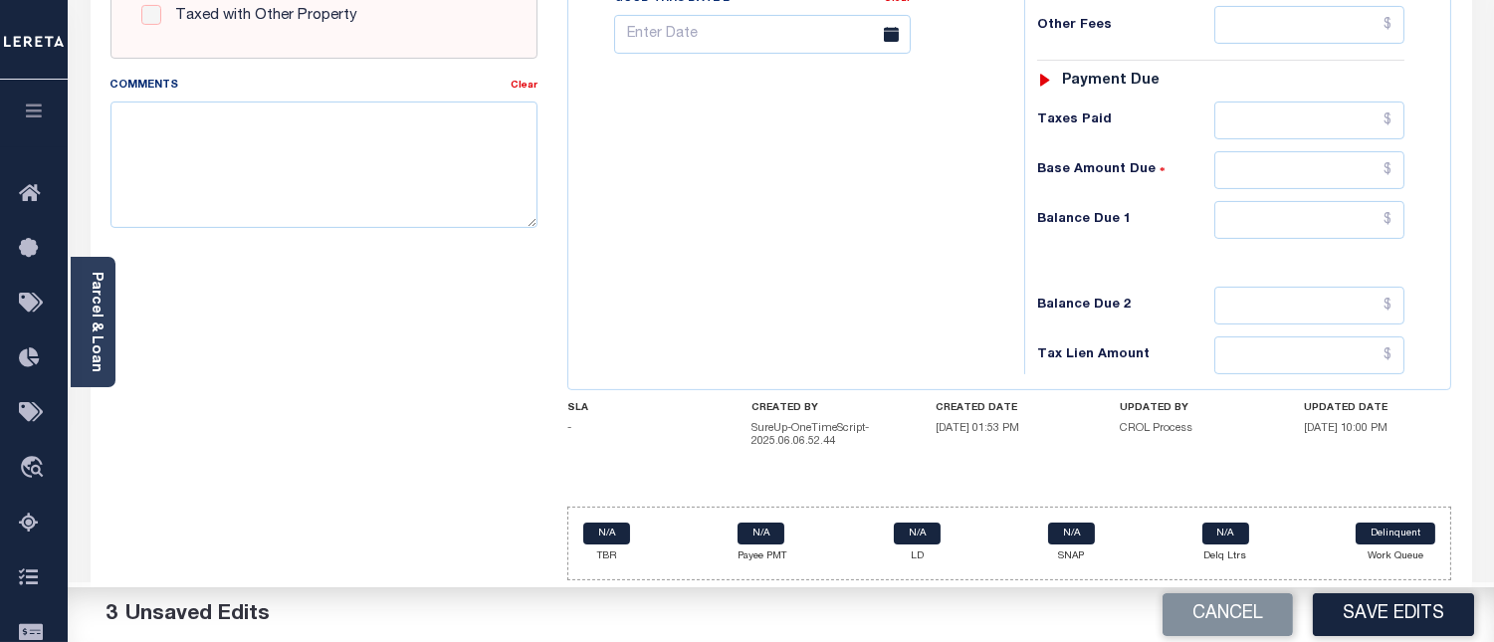
scroll to position [881, 0]
drag, startPoint x: 1396, startPoint y: 221, endPoint x: 1377, endPoint y: 237, distance: 24.7
click at [1396, 221] on input "text" at bounding box center [1310, 220] width 190 height 38
type input "$0.00"
click at [468, 160] on textarea "Comments" at bounding box center [324, 164] width 427 height 125
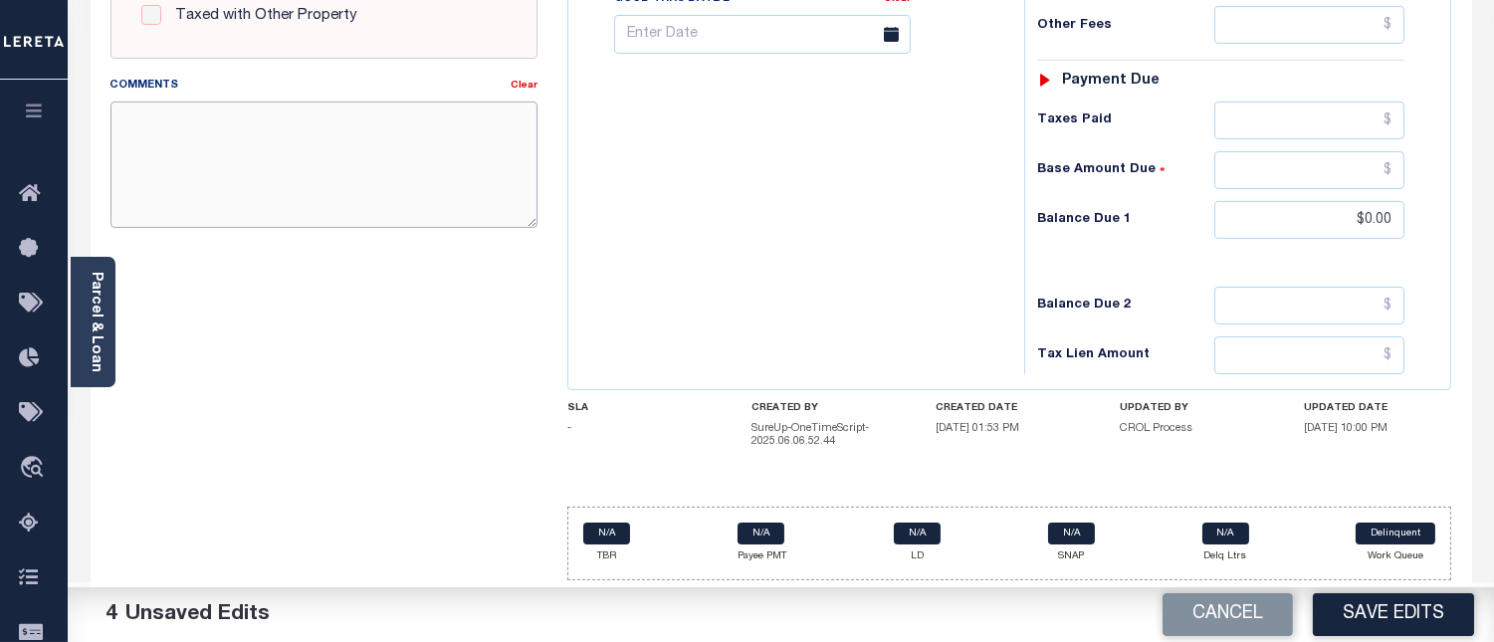
click at [292, 180] on textarea "Comments" at bounding box center [324, 164] width 427 height 125
paste textarea "[DATE] - Per [PERSON_NAME] at [GEOGRAPHIC_DATA] properties have been paid curre…"
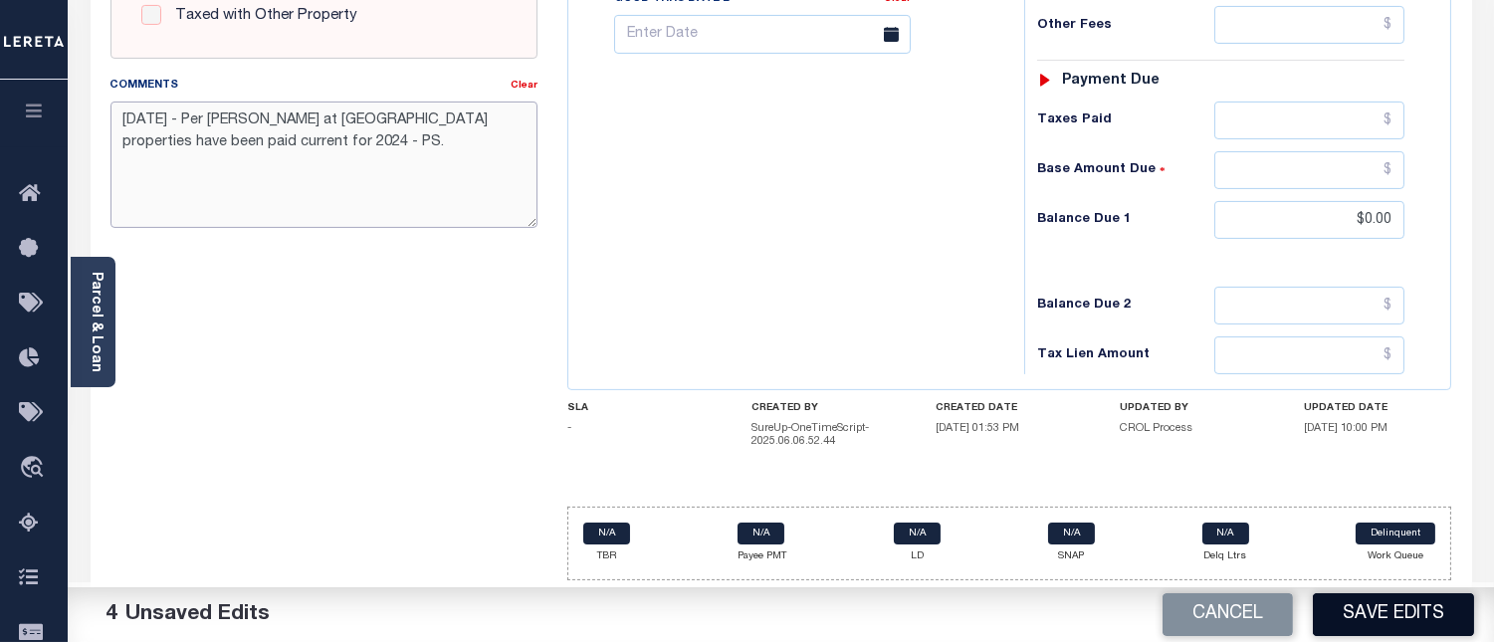
type textarea "[DATE] - Per [PERSON_NAME] at [GEOGRAPHIC_DATA] properties have been paid curre…"
click at [1380, 621] on button "Save Edits" at bounding box center [1393, 614] width 161 height 43
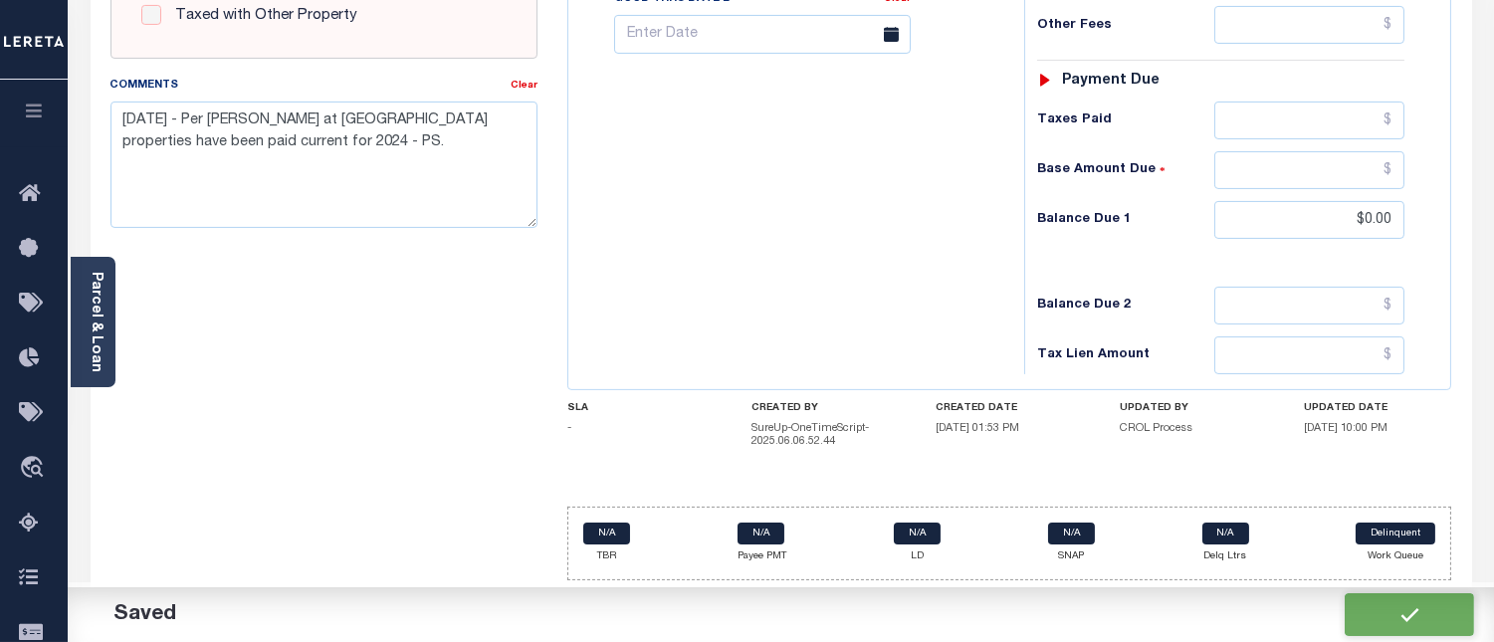
checkbox input "false"
type input "$0"
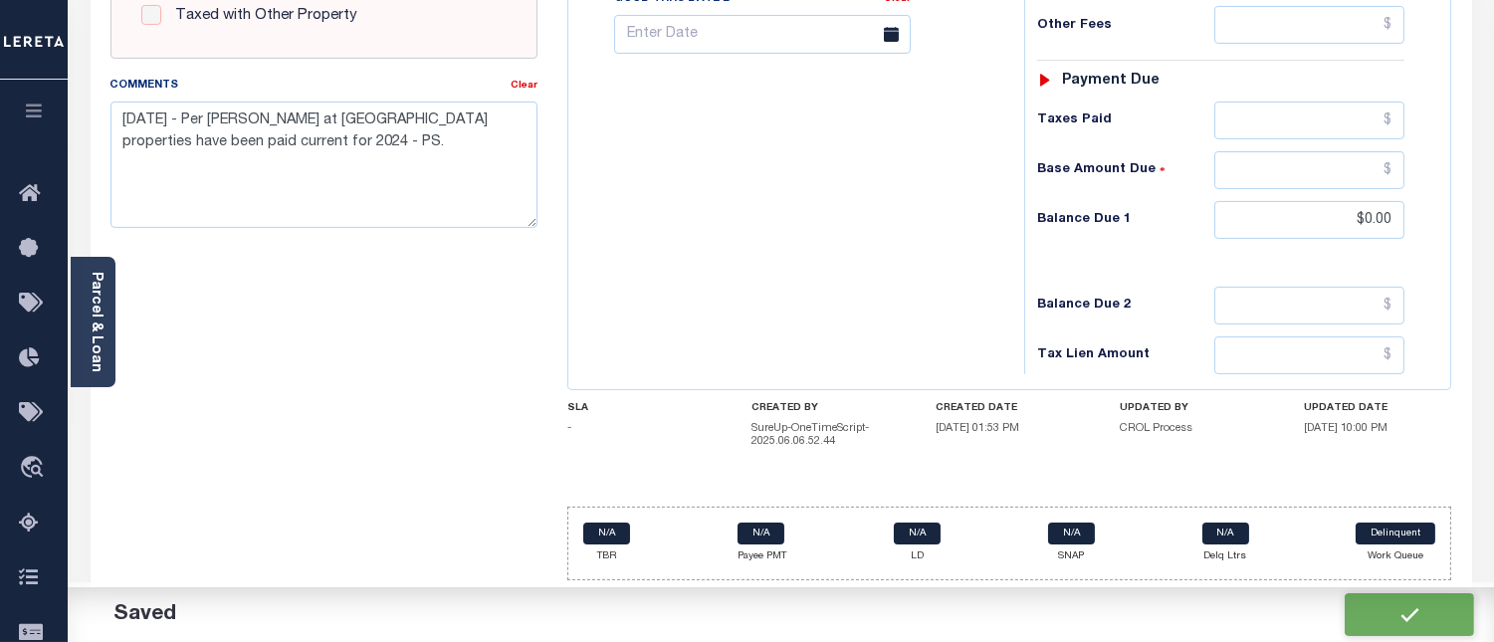
type input "$0"
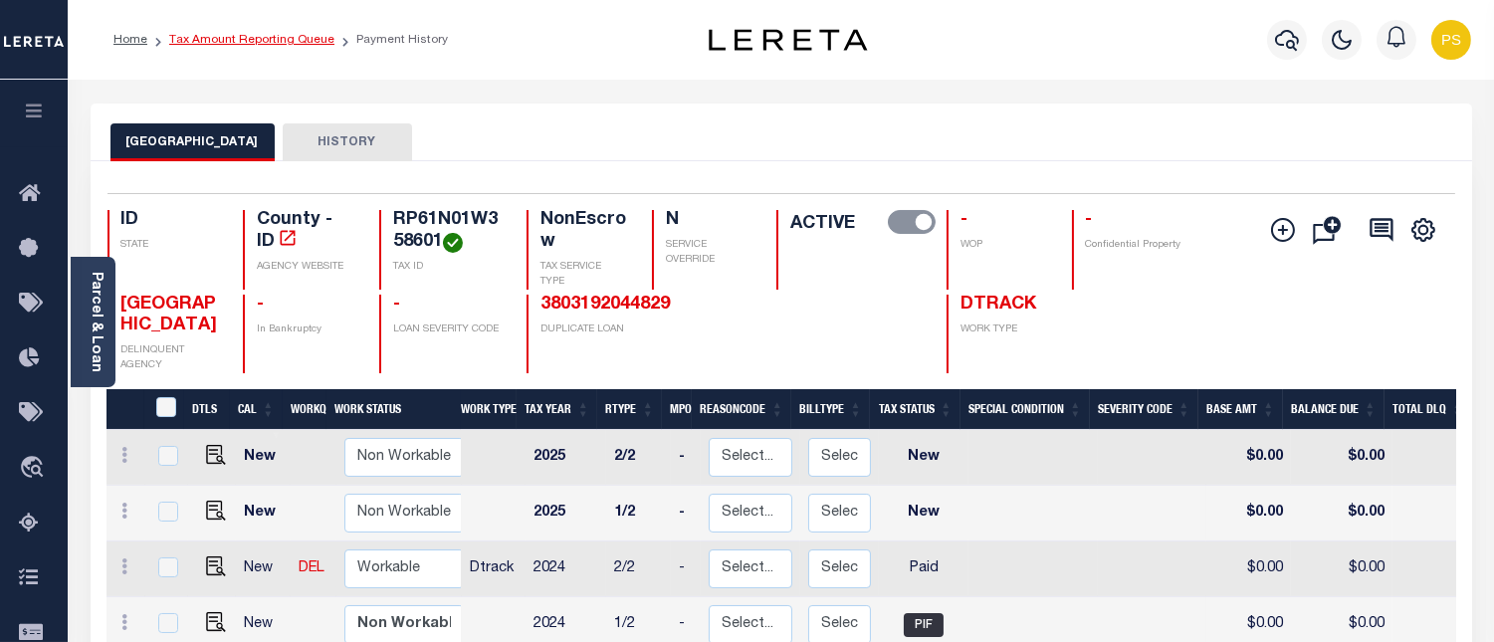
click at [290, 36] on link "Tax Amount Reporting Queue" at bounding box center [251, 40] width 165 height 12
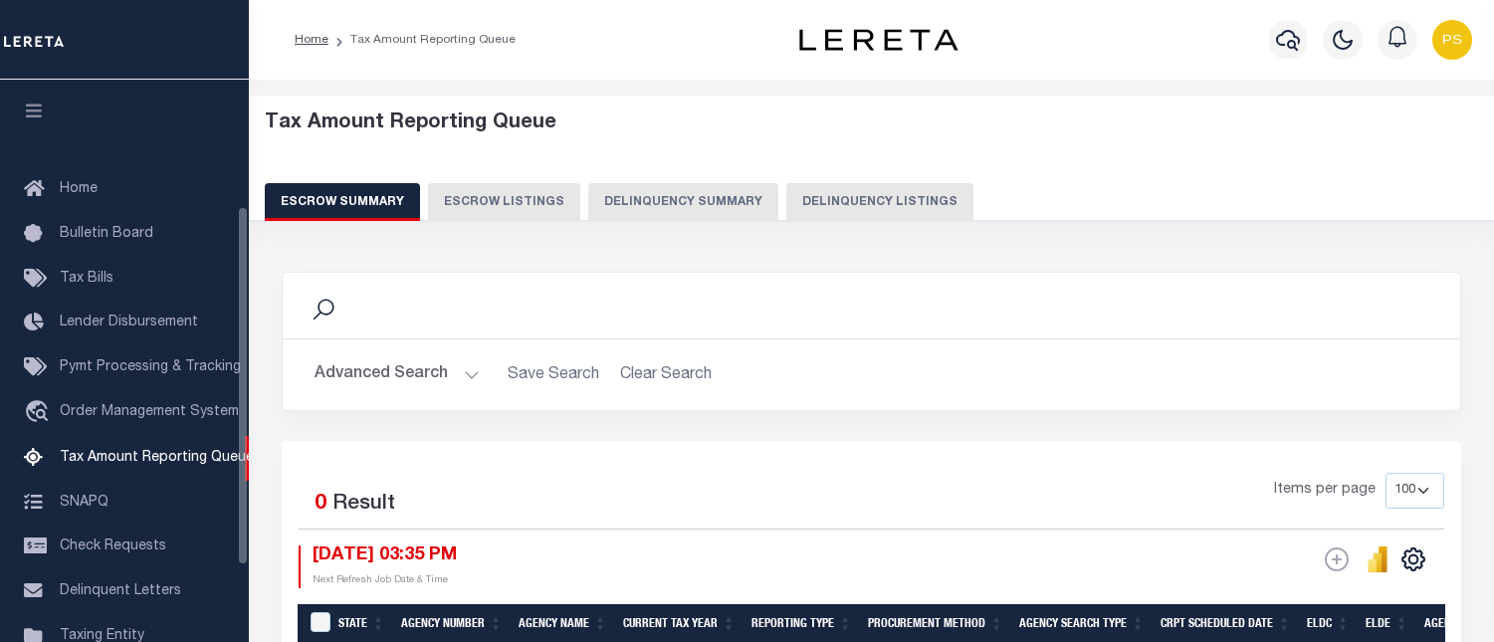
select select "100"
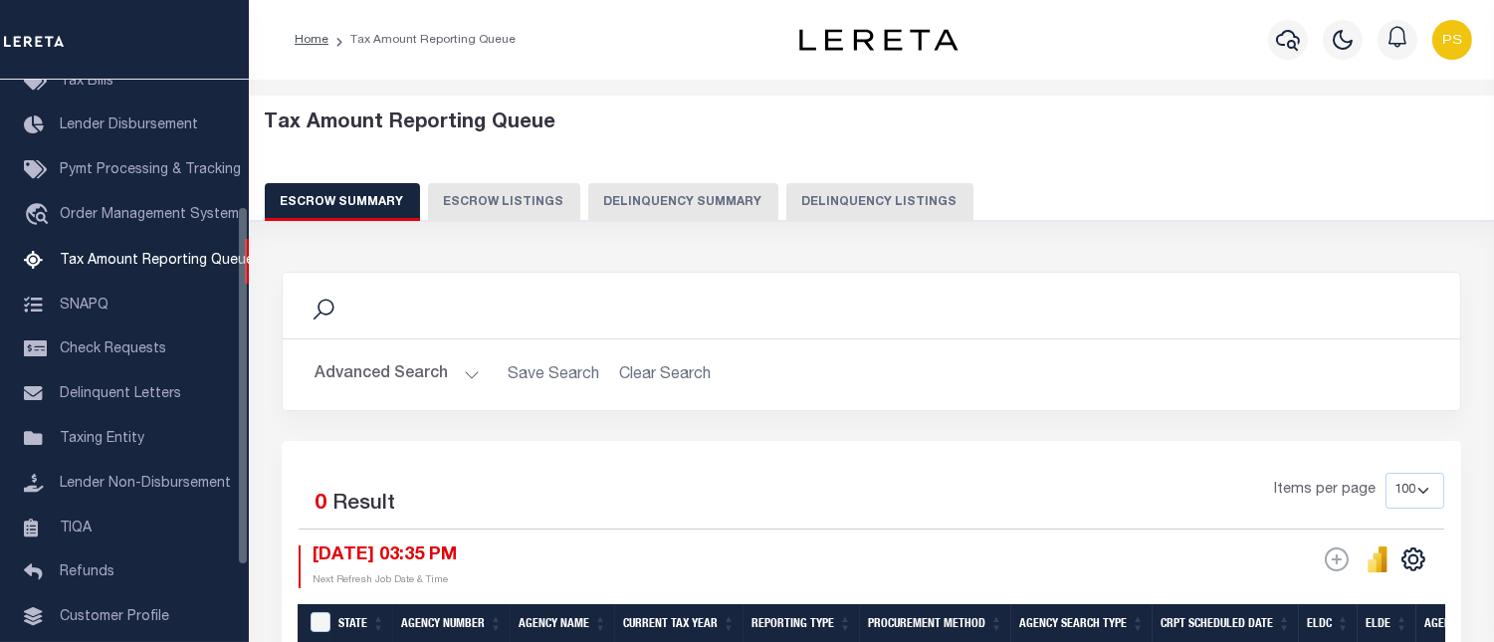
click at [857, 203] on button "Delinquency Listings" at bounding box center [880, 202] width 187 height 38
select select "100"
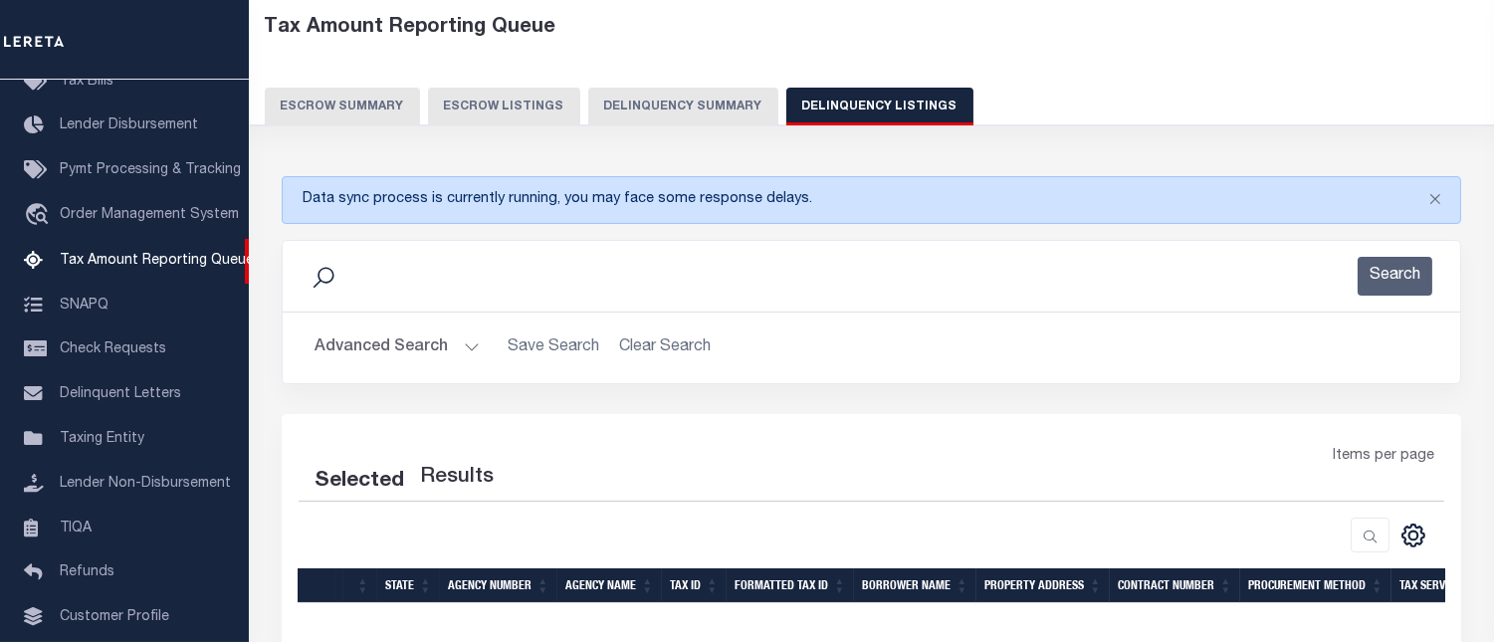
select select "100"
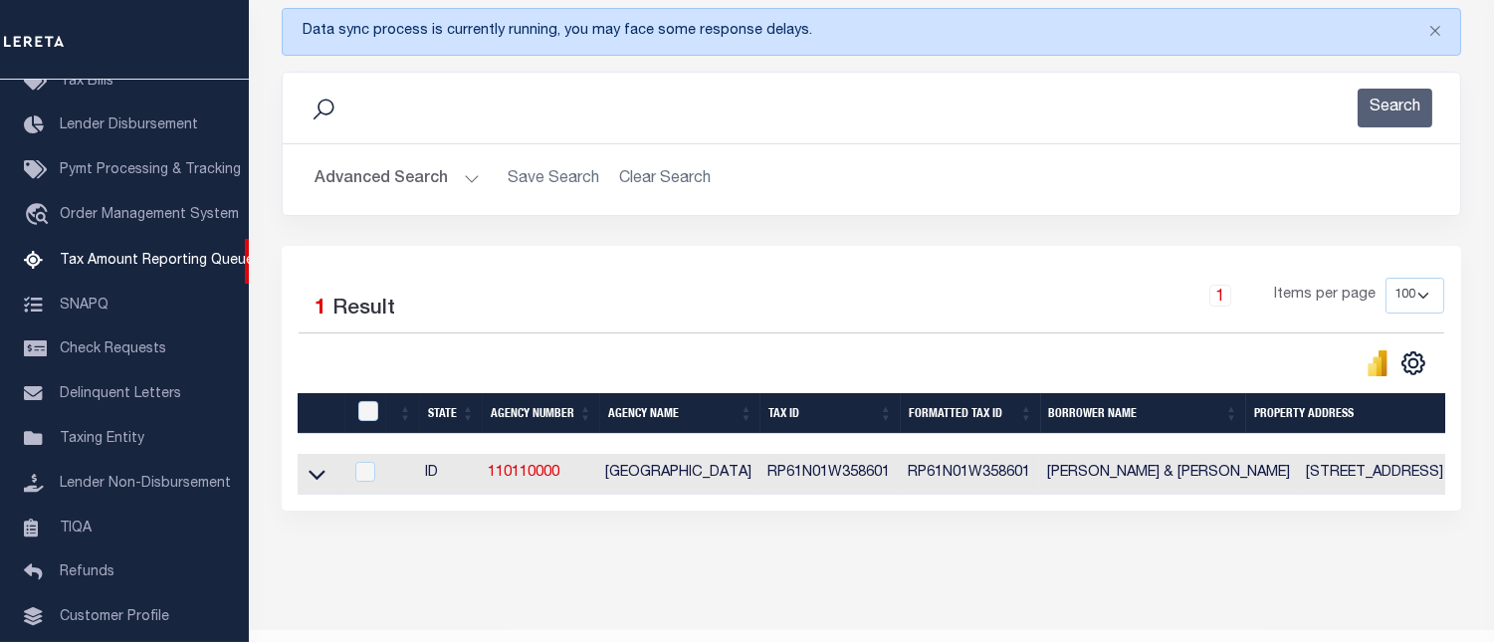
scroll to position [307, 0]
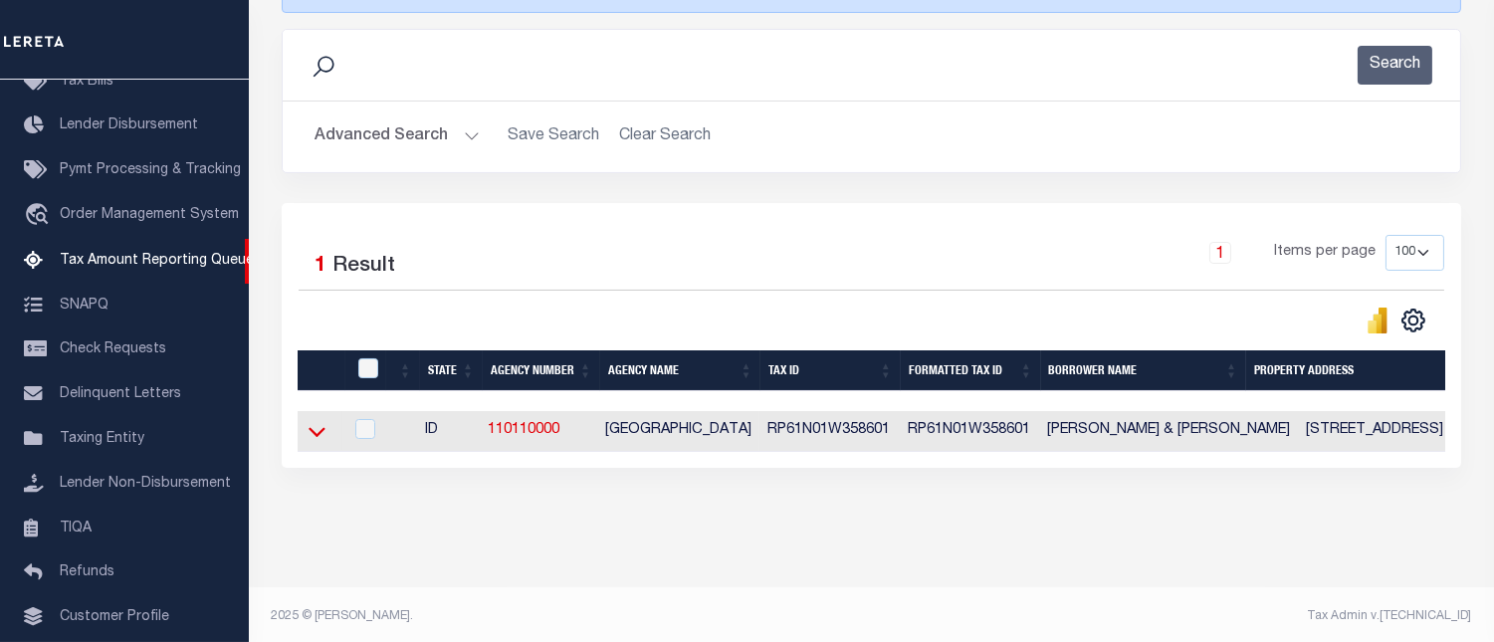
click at [313, 442] on icon at bounding box center [317, 431] width 17 height 21
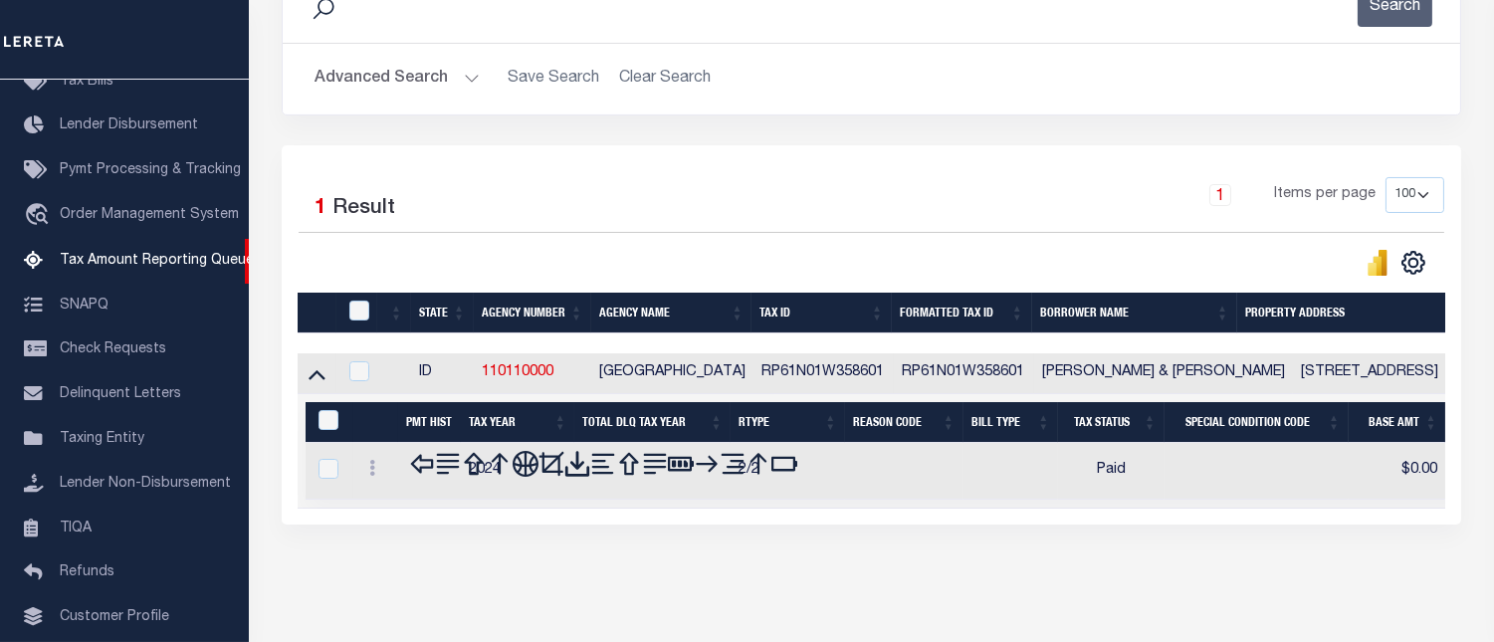
scroll to position [342, 0]
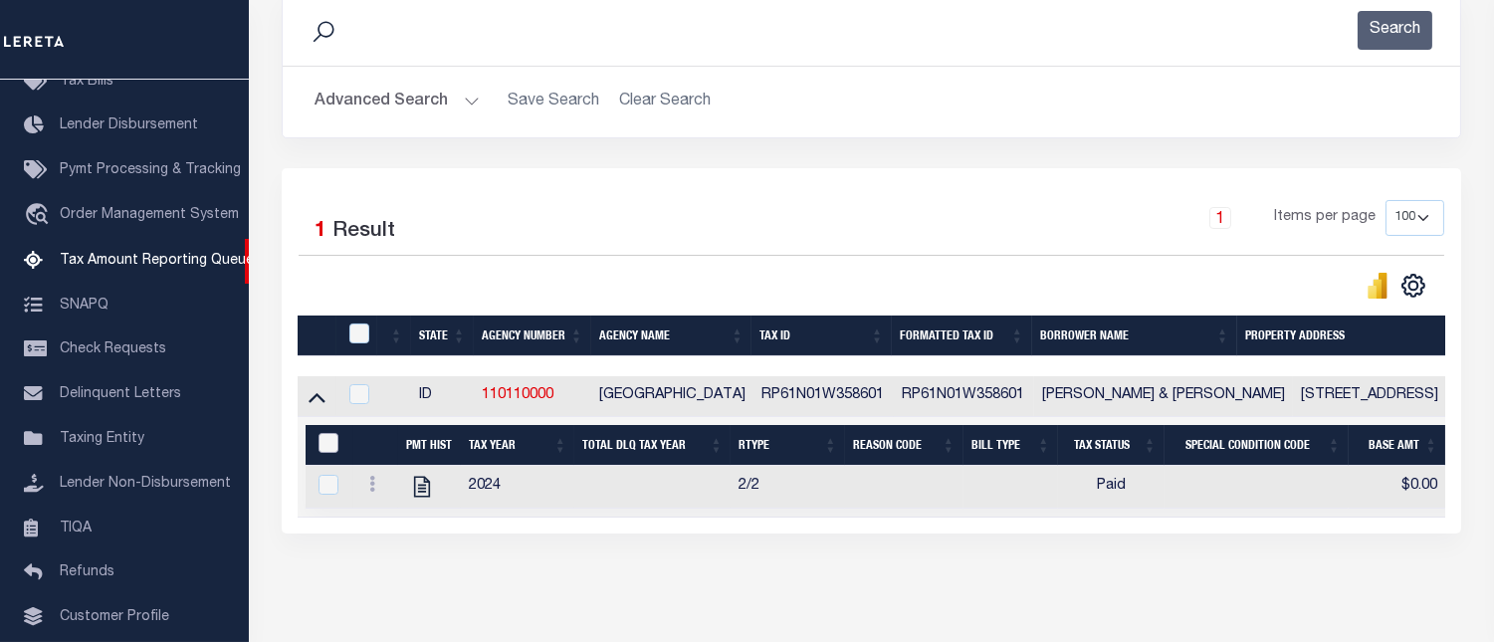
click at [330, 444] on input "&nbsp;" at bounding box center [329, 443] width 20 height 20
checkbox input "true"
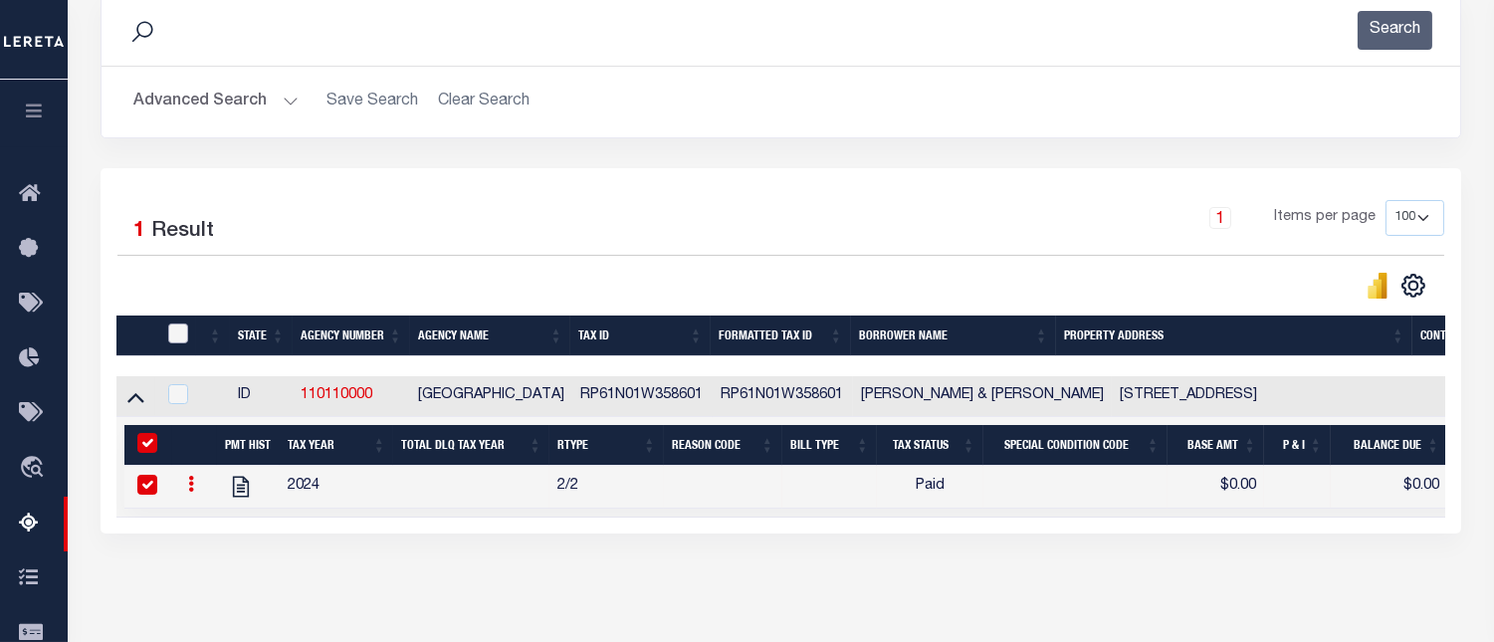
click at [175, 342] on input "checkbox" at bounding box center [178, 334] width 20 height 20
checkbox input "true"
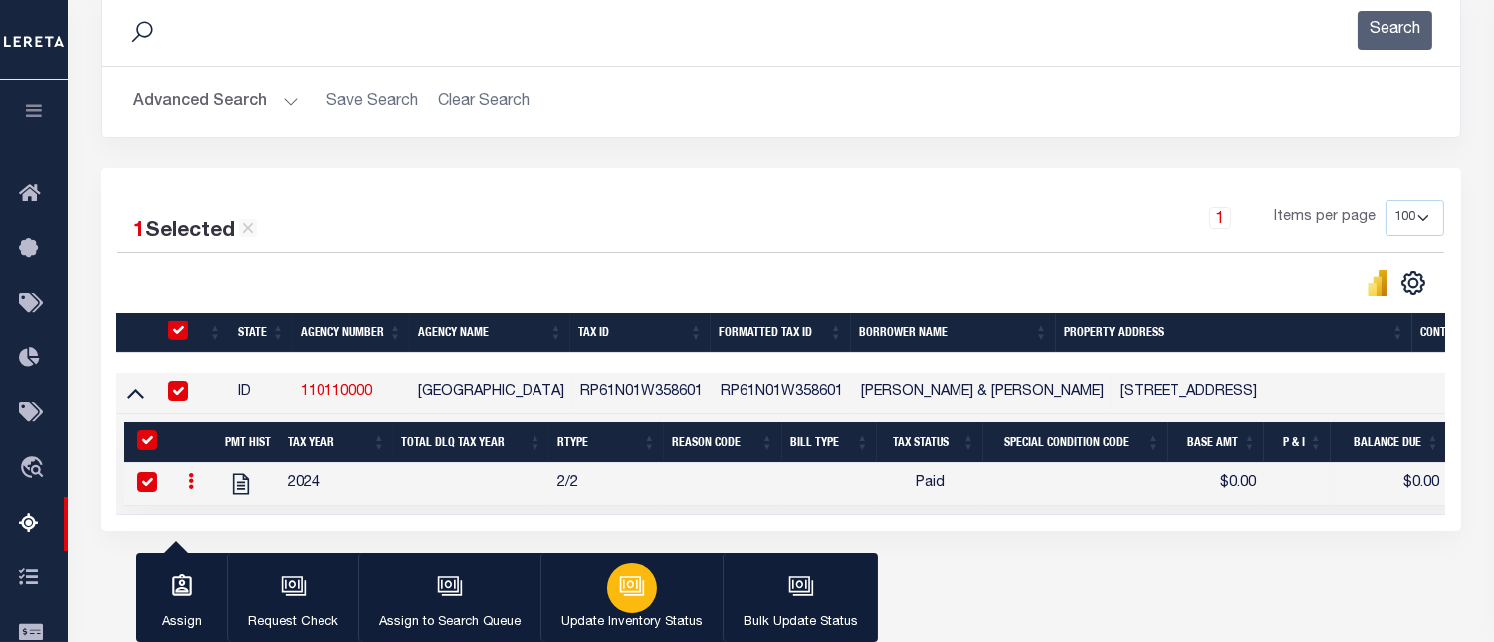
click at [639, 587] on icon "button" at bounding box center [632, 586] width 26 height 26
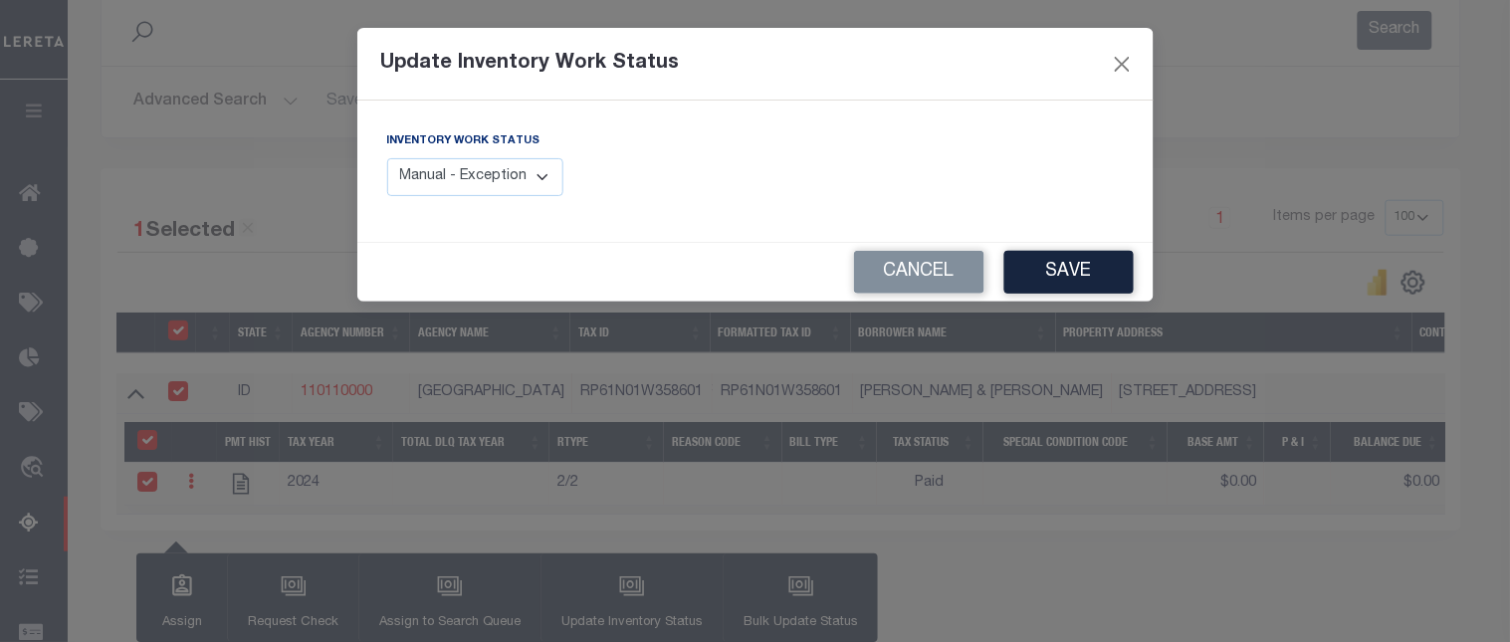
click at [539, 180] on select "Manual - Exception Pended - Awaiting Search Late Add Exception Completed" at bounding box center [475, 177] width 177 height 39
select select "4"
click at [387, 158] on select "Manual - Exception Pended - Awaiting Search Late Add Exception Completed" at bounding box center [475, 177] width 177 height 39
click at [1050, 275] on button "Save" at bounding box center [1069, 272] width 129 height 43
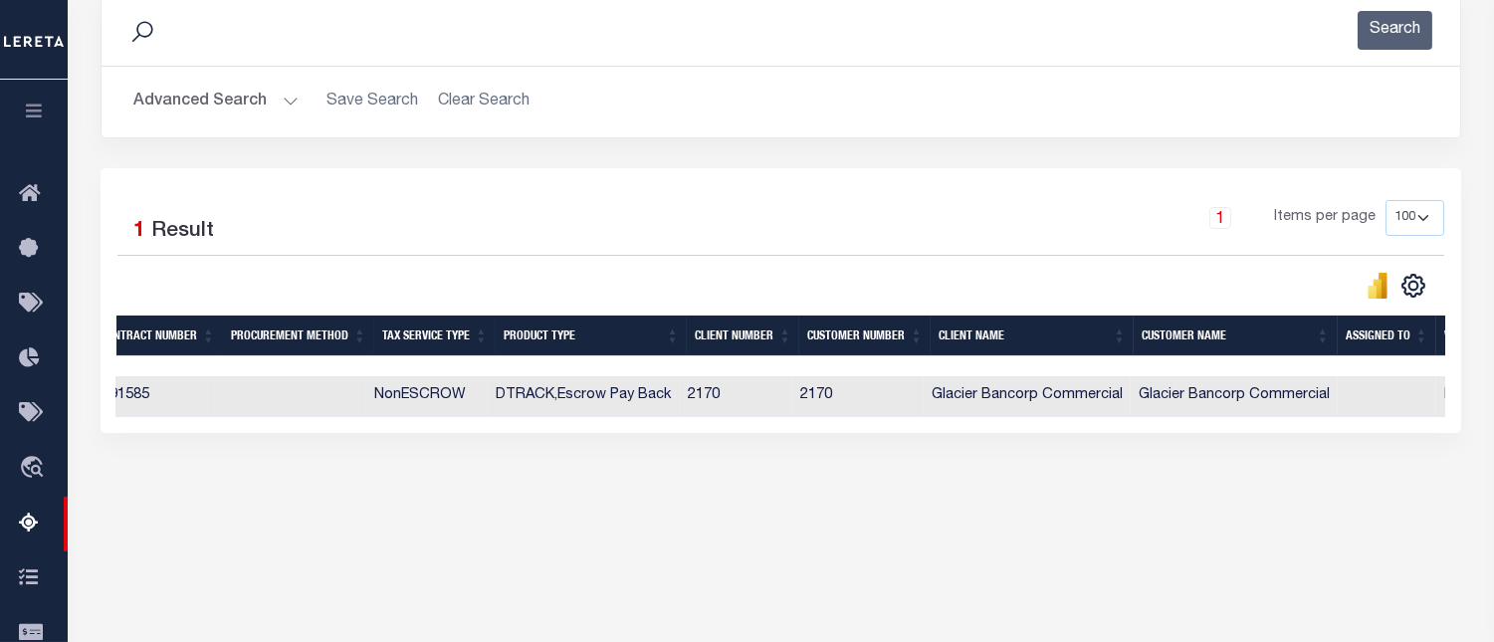
scroll to position [0, 0]
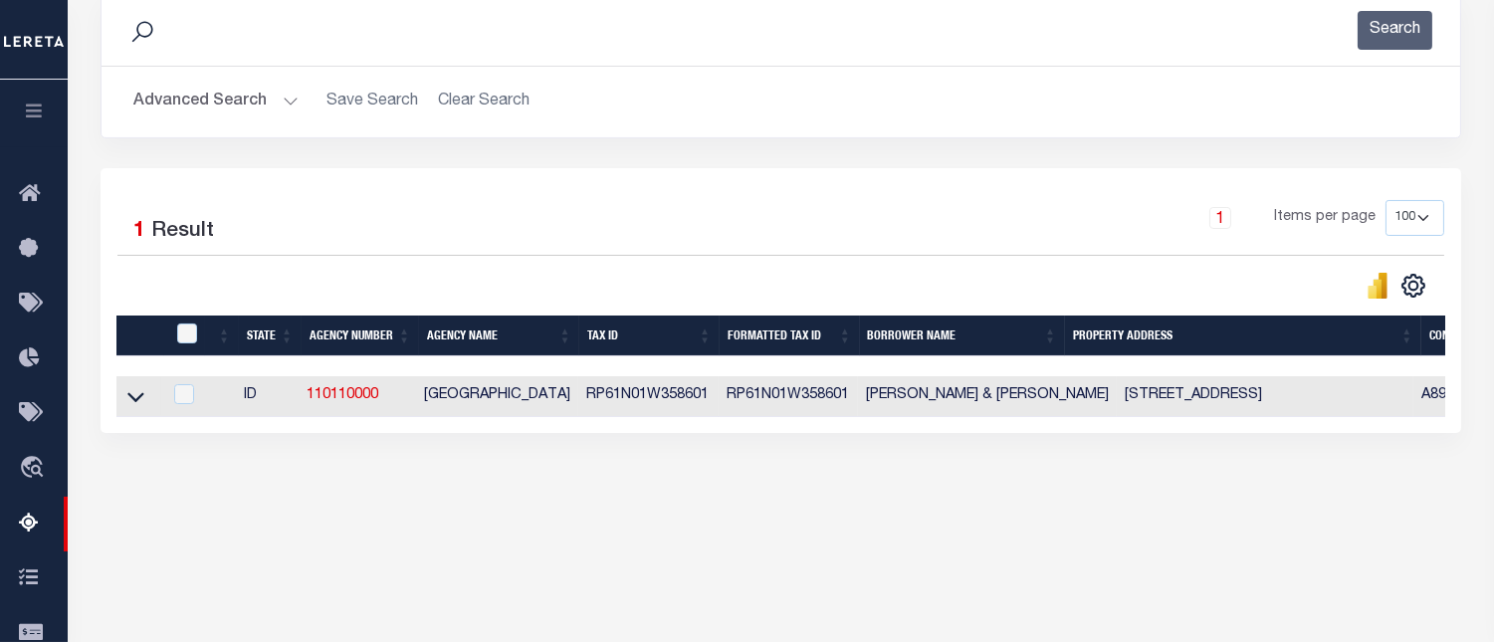
click at [244, 107] on button "Advanced Search" at bounding box center [215, 102] width 165 height 39
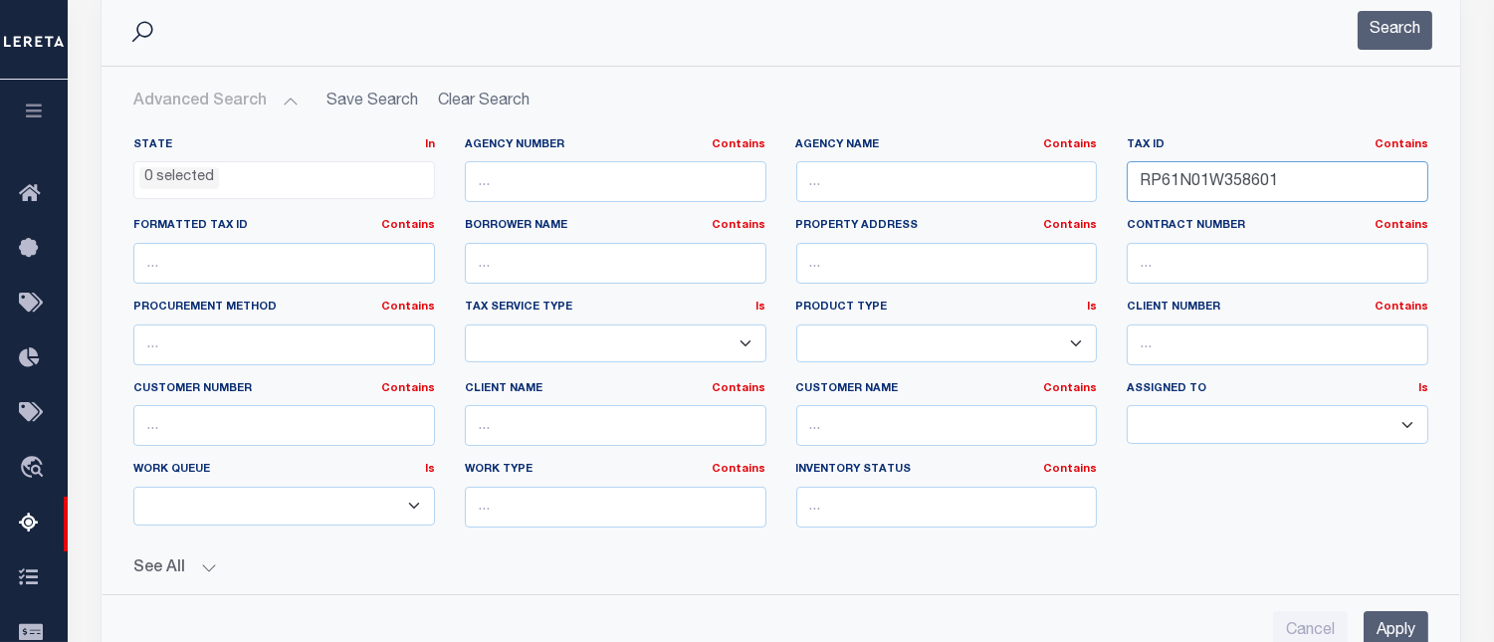
click at [1206, 179] on input "RP61N01W358601" at bounding box center [1278, 181] width 302 height 41
paste input "2E057210"
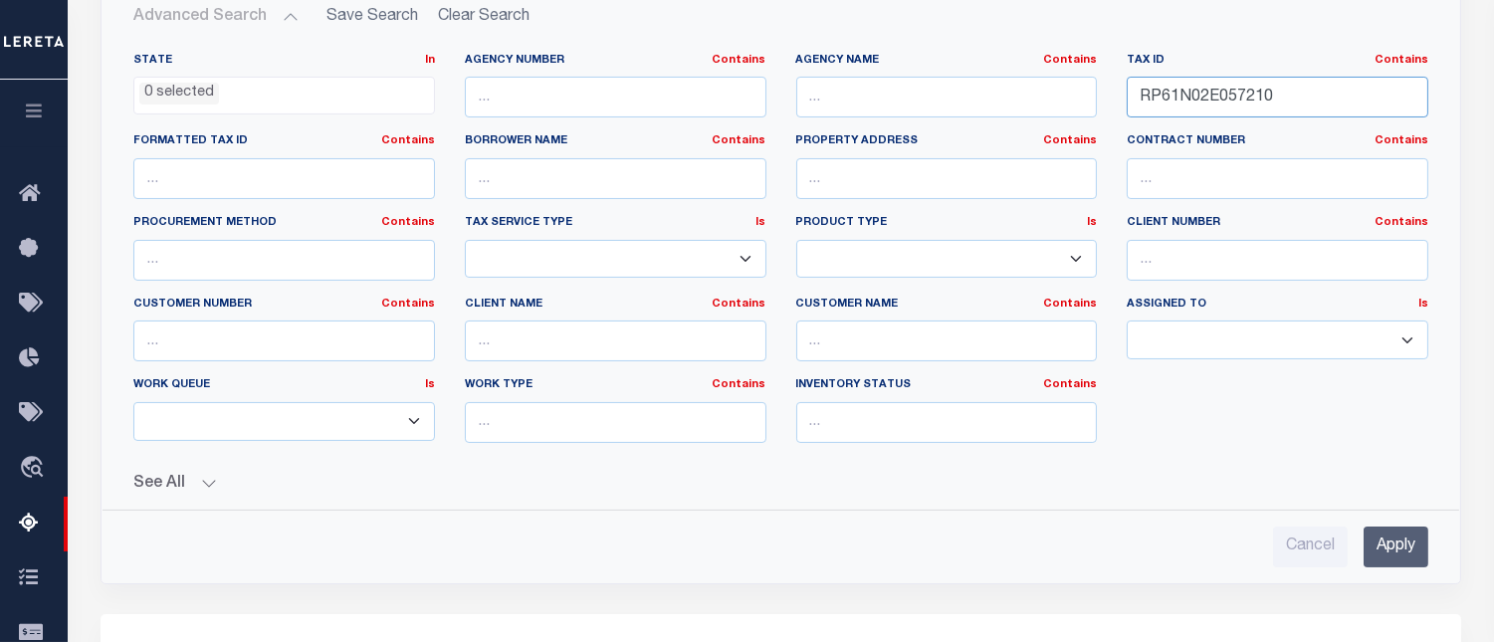
scroll to position [563, 0]
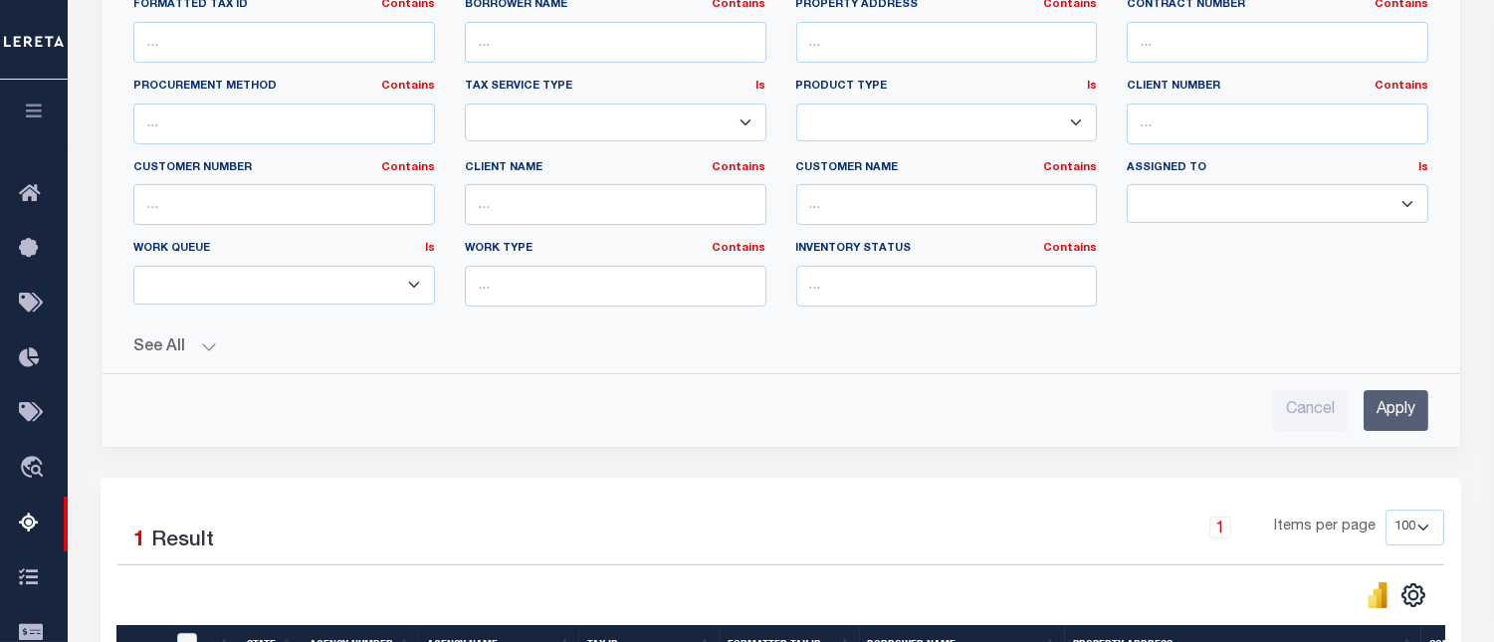
type input "RP61N02E057210"
click at [1404, 408] on input "Apply" at bounding box center [1396, 410] width 65 height 41
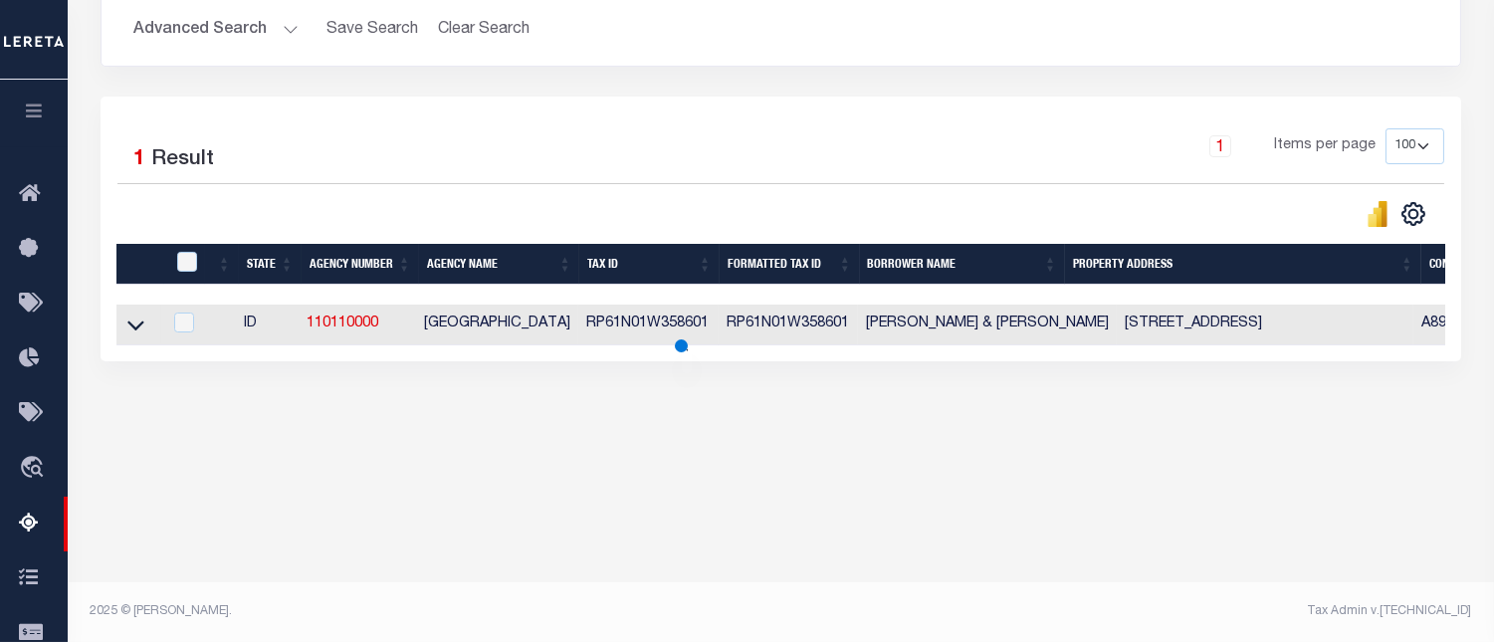
scroll to position [412, 0]
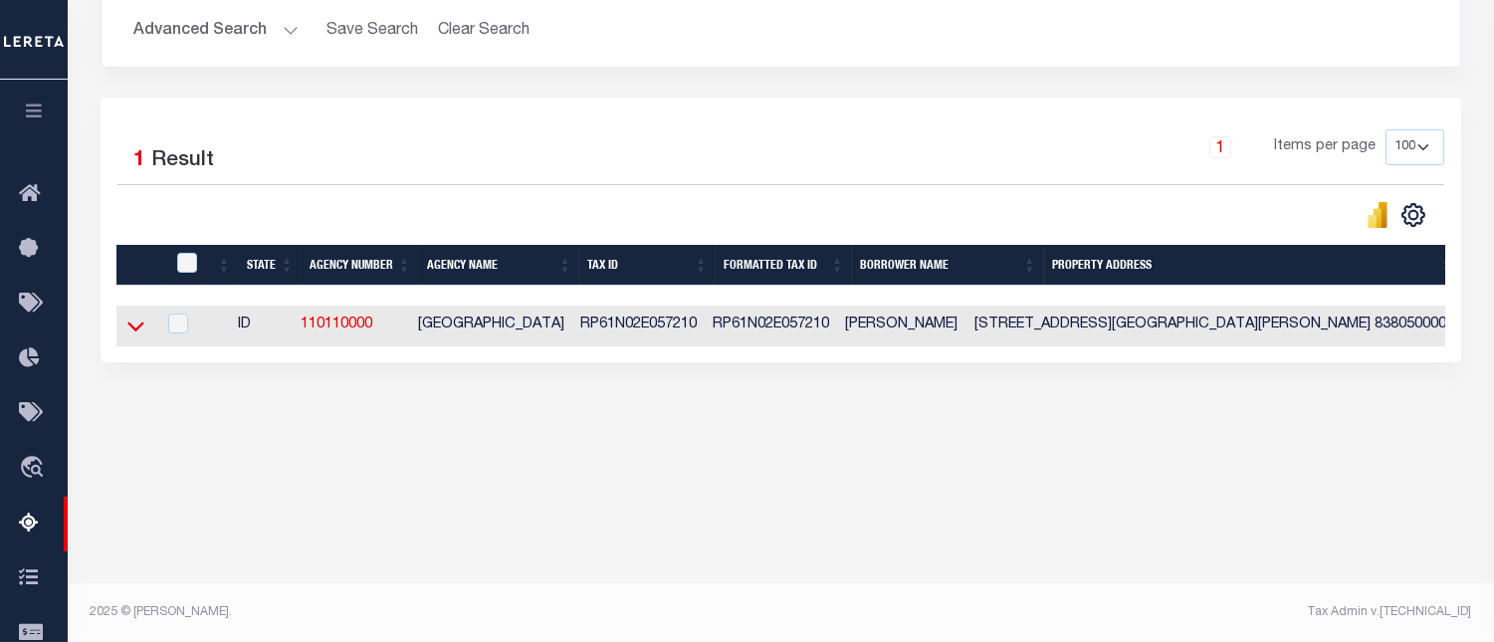
click at [132, 330] on icon at bounding box center [135, 326] width 17 height 21
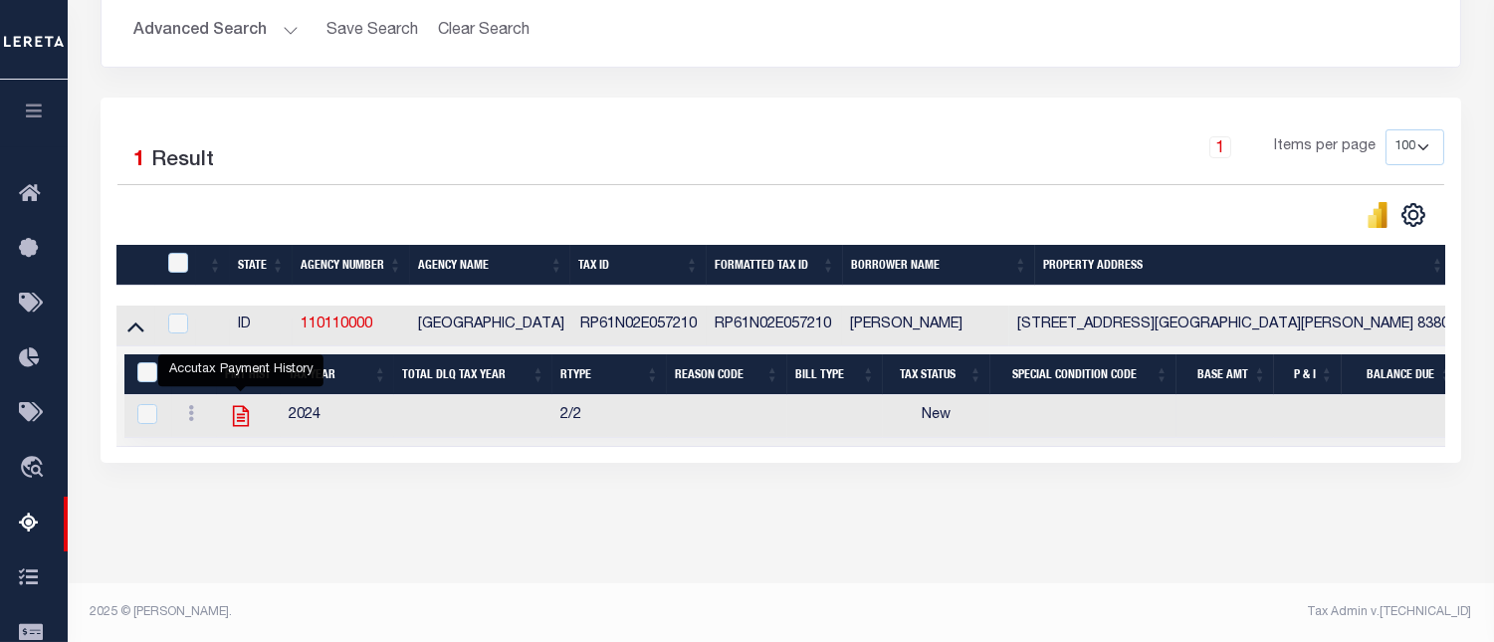
click at [234, 427] on icon "" at bounding box center [241, 416] width 16 height 21
checkbox input "true"
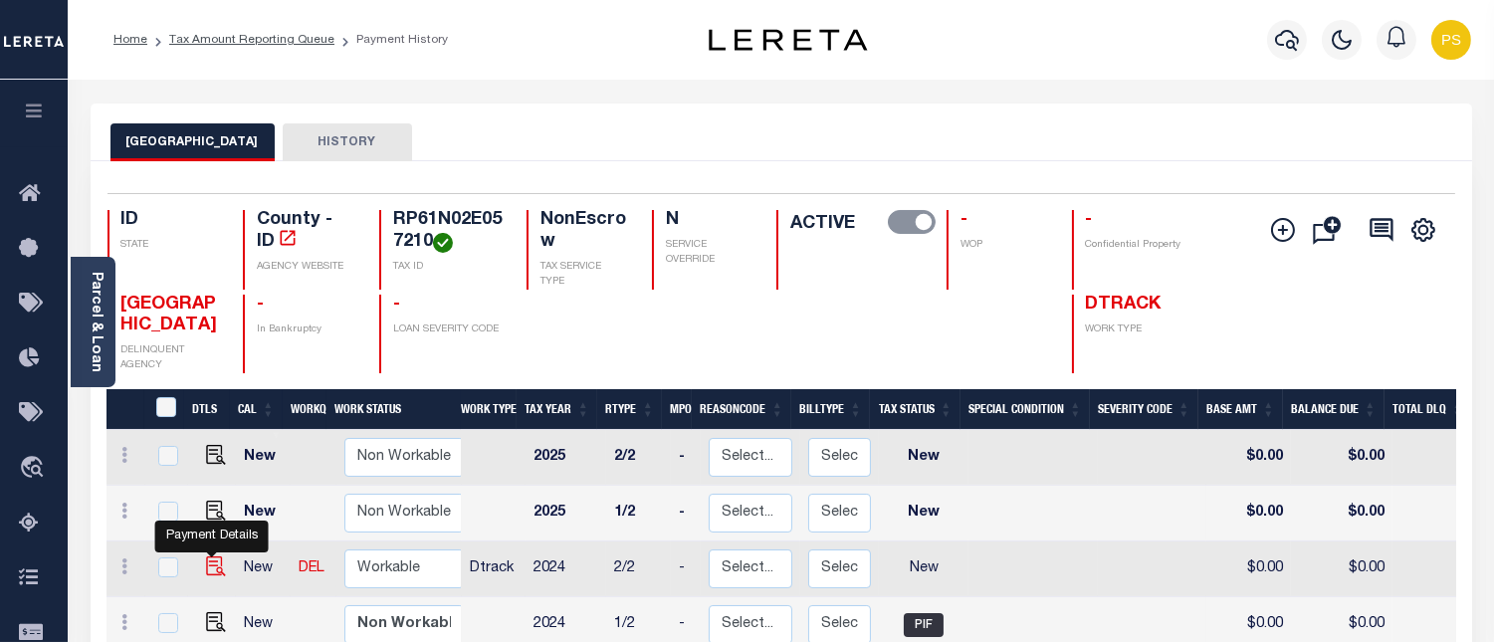
click at [213, 562] on img "" at bounding box center [216, 567] width 20 height 20
checkbox input "true"
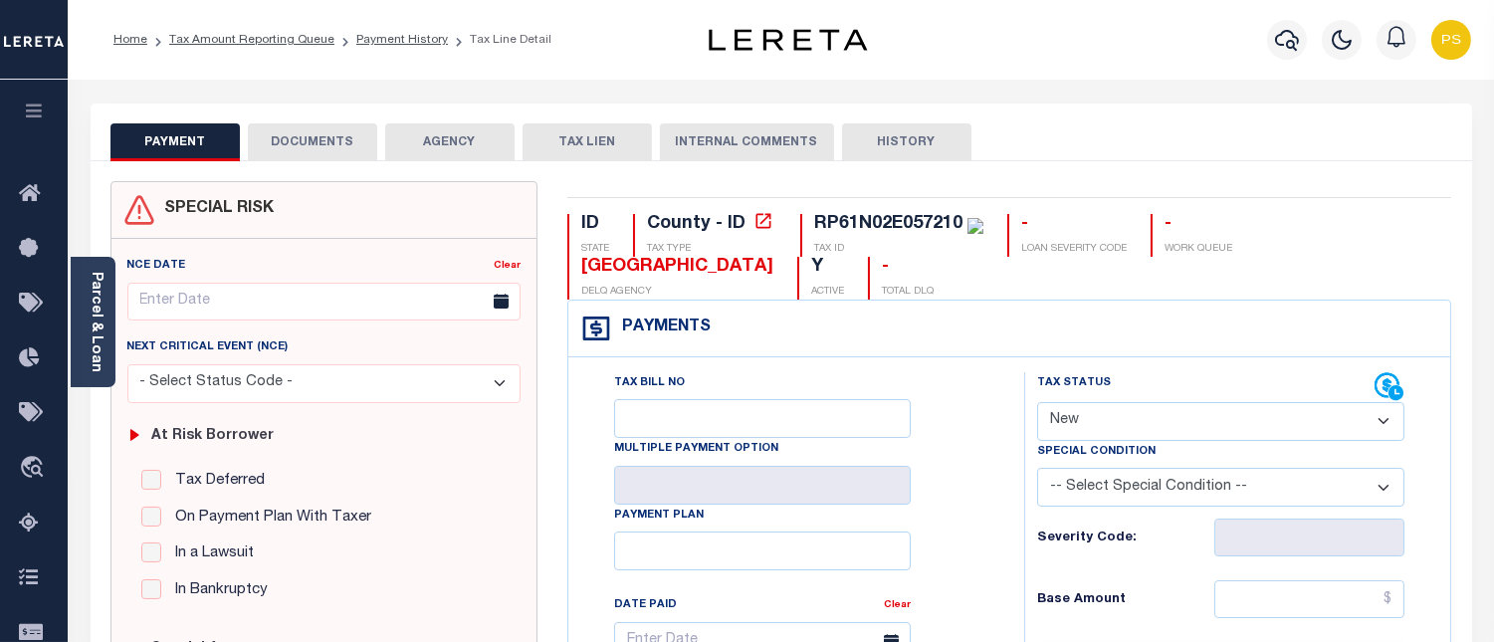
click at [1118, 418] on select "- Select Status Code - Open Due/Unpaid Paid Incomplete No Tax Due Internal Refu…" at bounding box center [1220, 421] width 367 height 39
select select "PYD"
click at [1037, 403] on select "- Select Status Code - Open Due/Unpaid Paid Incomplete No Tax Due Internal Refu…" at bounding box center [1220, 421] width 367 height 39
type input "[DATE]"
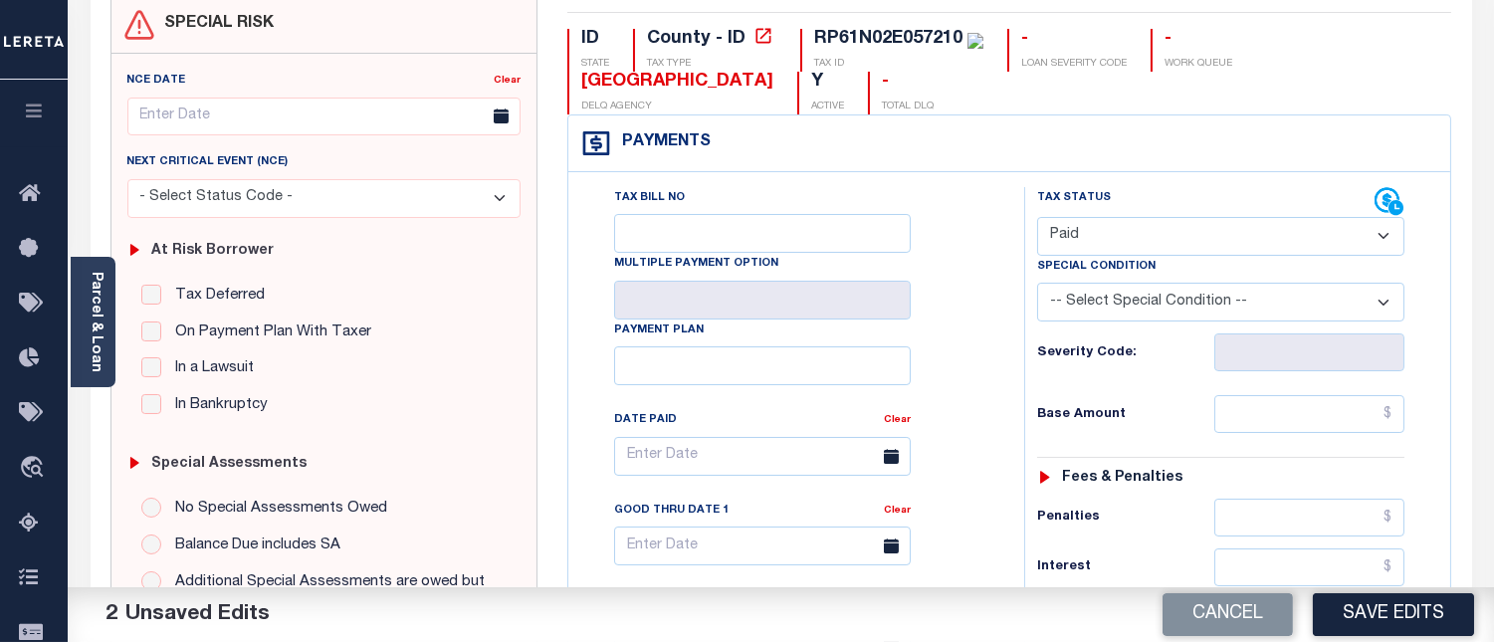
scroll to position [221, 0]
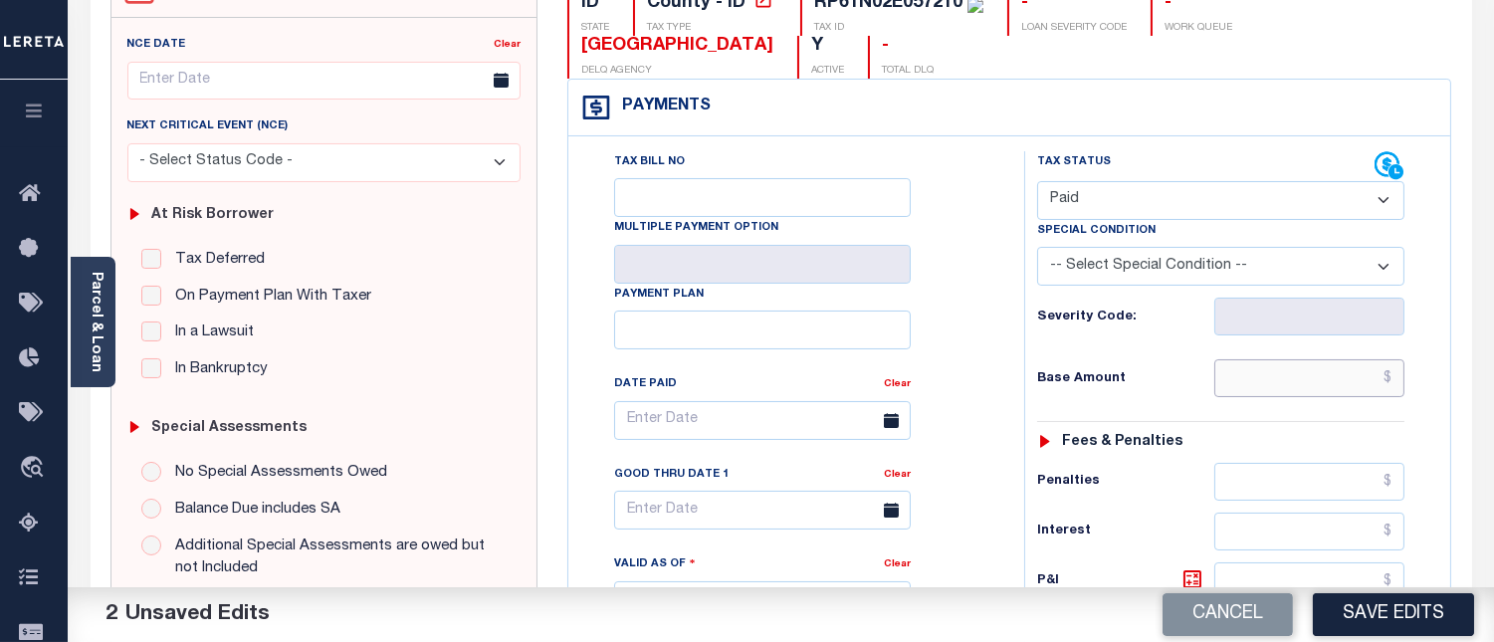
click at [1400, 374] on input "text" at bounding box center [1310, 378] width 190 height 38
type input "$0.00"
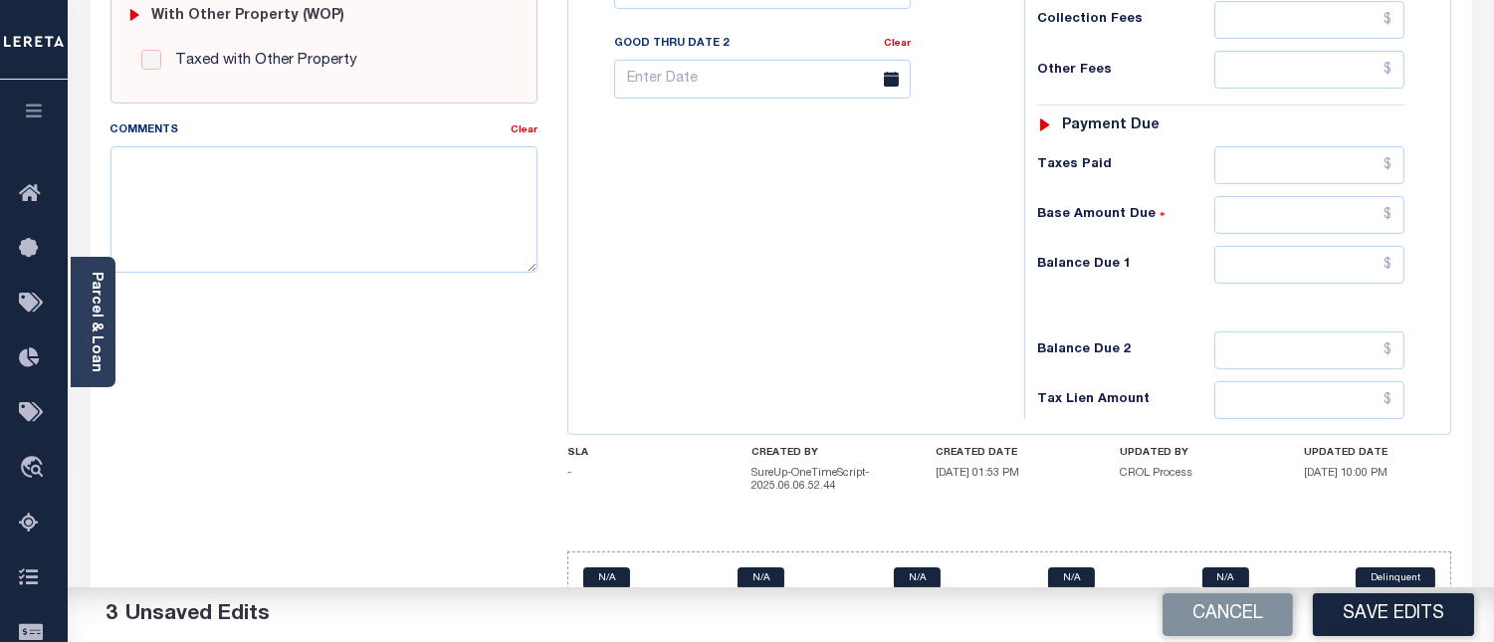
scroll to position [881, 0]
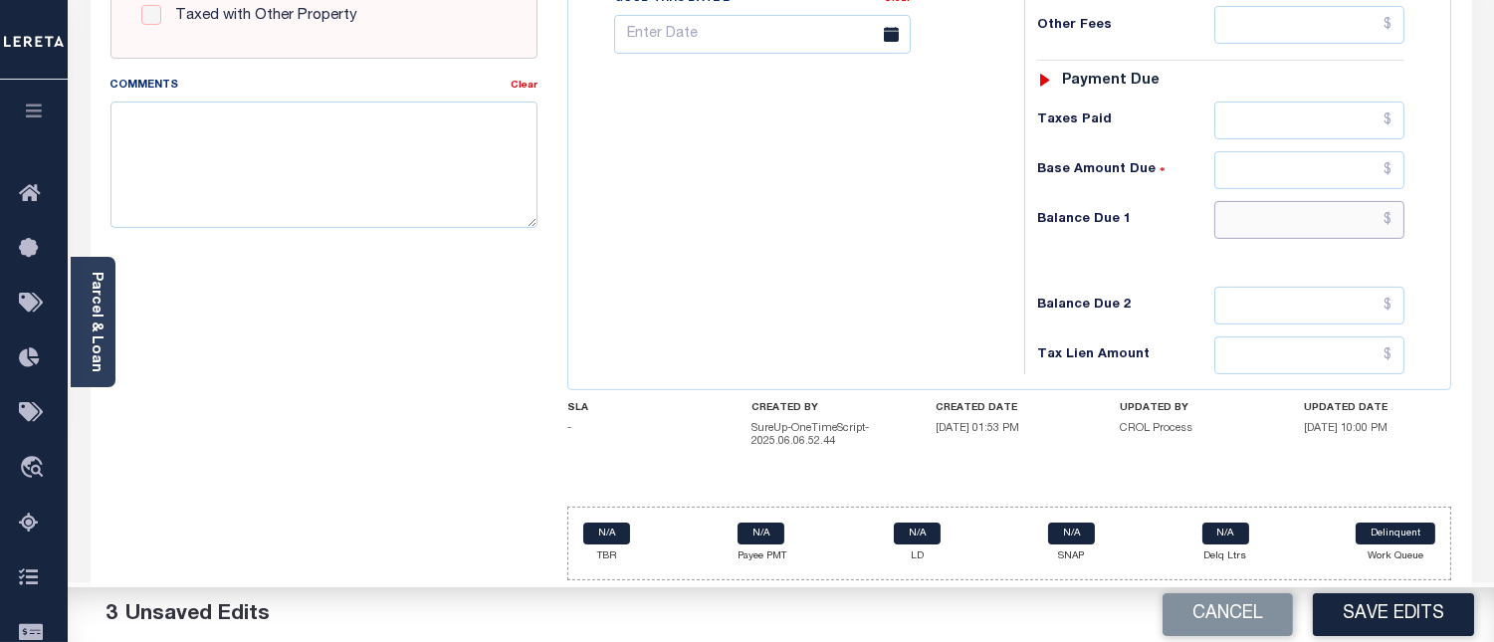
click at [1395, 219] on input "text" at bounding box center [1310, 220] width 190 height 38
type input "$0.00"
click at [284, 86] on div "Comments" at bounding box center [311, 89] width 400 height 28
click at [302, 125] on textarea "Comments" at bounding box center [324, 164] width 427 height 125
paste textarea "[DATE] - Per [PERSON_NAME] at [GEOGRAPHIC_DATA] properties have been paid curre…"
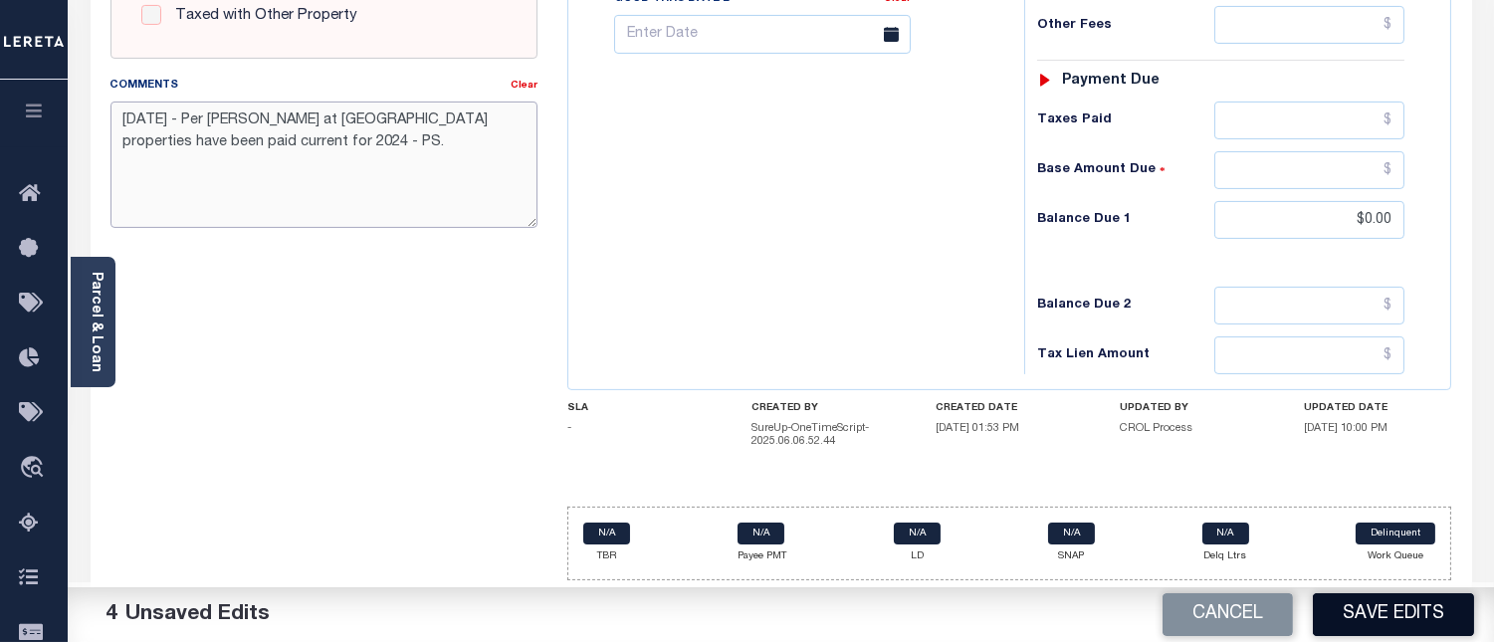
type textarea "[DATE] - Per [PERSON_NAME] at [GEOGRAPHIC_DATA] properties have been paid curre…"
click at [1424, 609] on button "Save Edits" at bounding box center [1393, 614] width 161 height 43
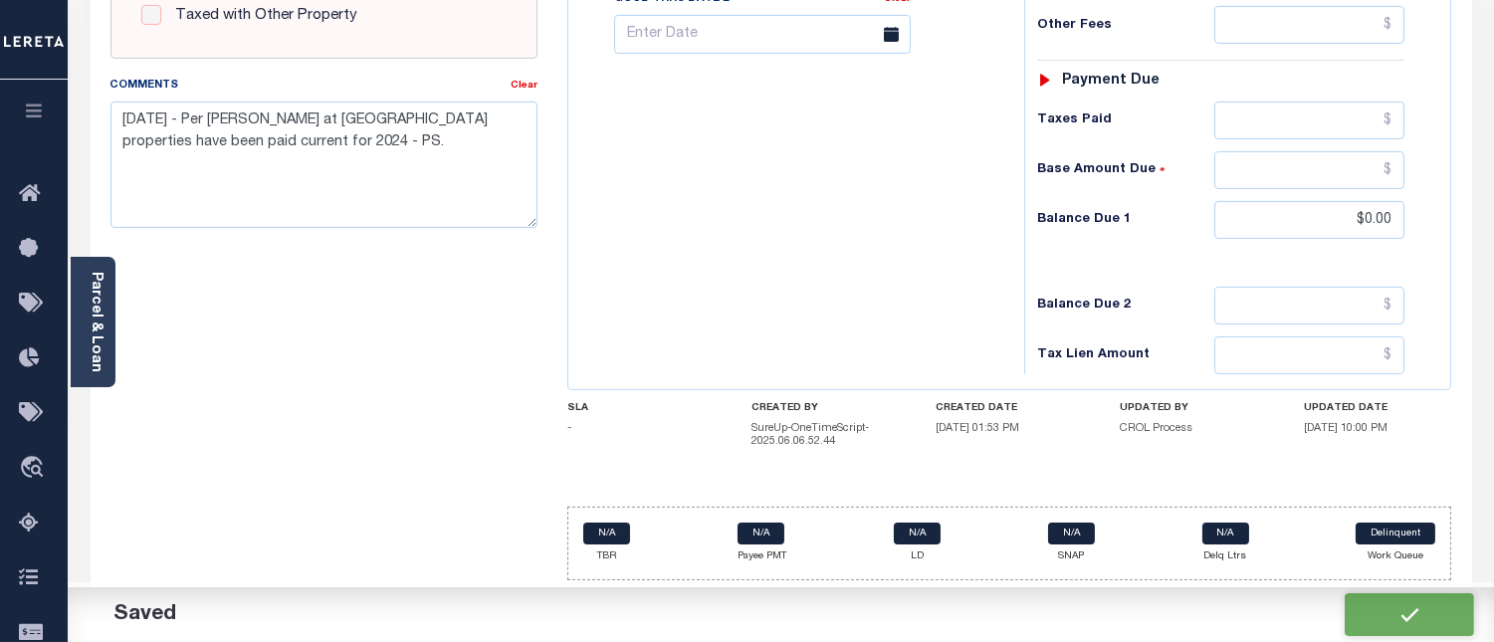
checkbox input "false"
type input "$0"
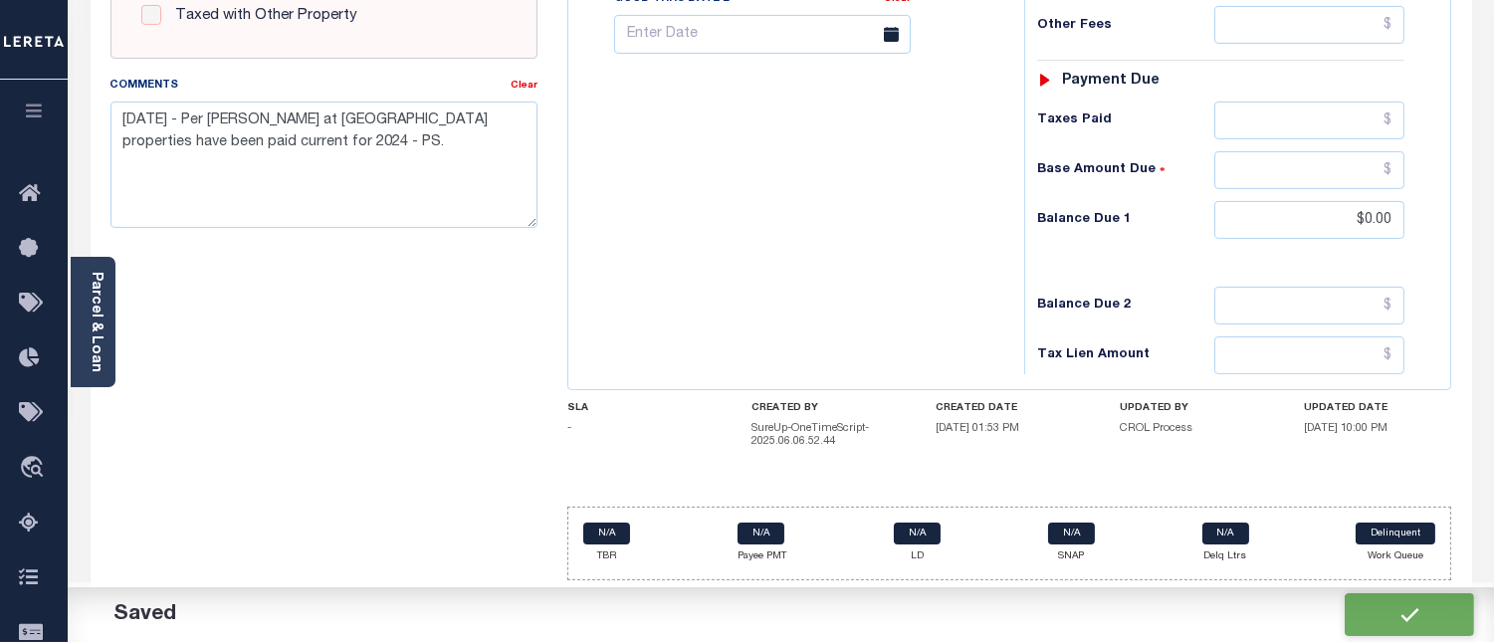
type input "$0"
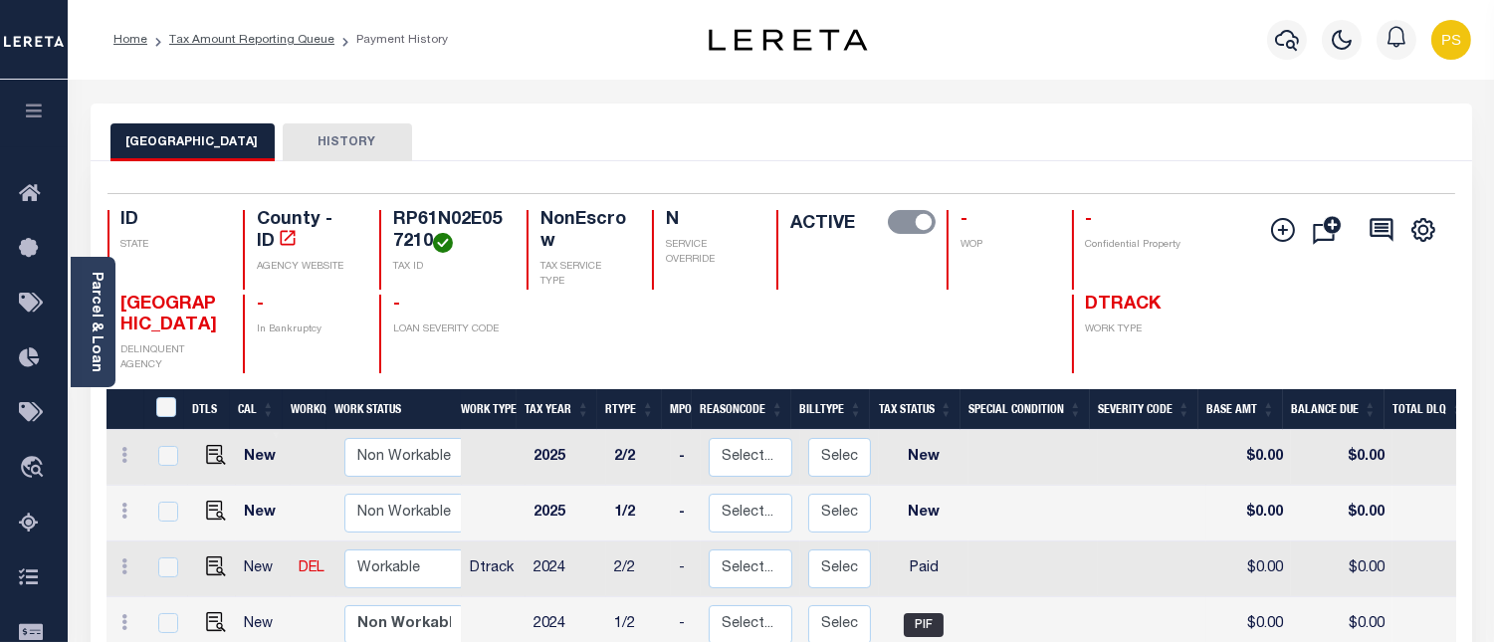
click at [289, 46] on li "Tax Amount Reporting Queue" at bounding box center [240, 40] width 187 height 18
click at [280, 43] on link "Tax Amount Reporting Queue" at bounding box center [251, 40] width 165 height 12
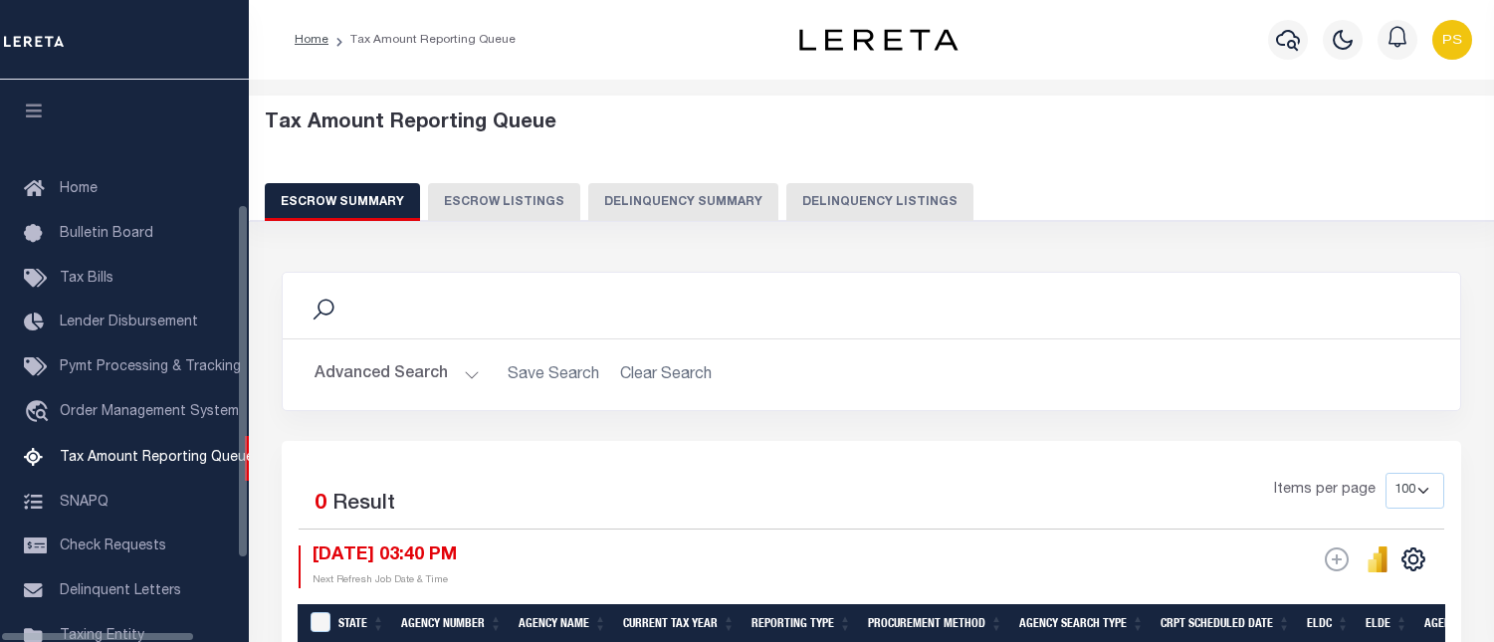
select select "100"
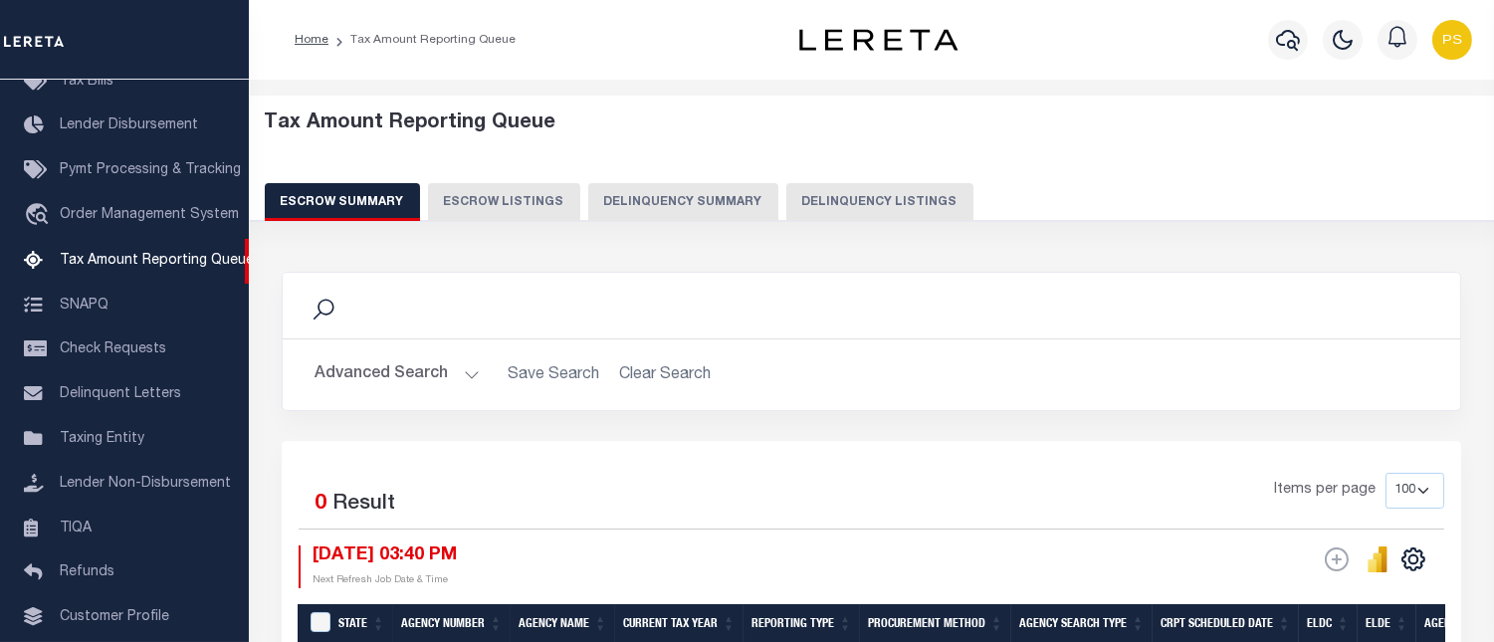
click at [857, 206] on button "Delinquency Listings" at bounding box center [880, 202] width 187 height 38
select select "100"
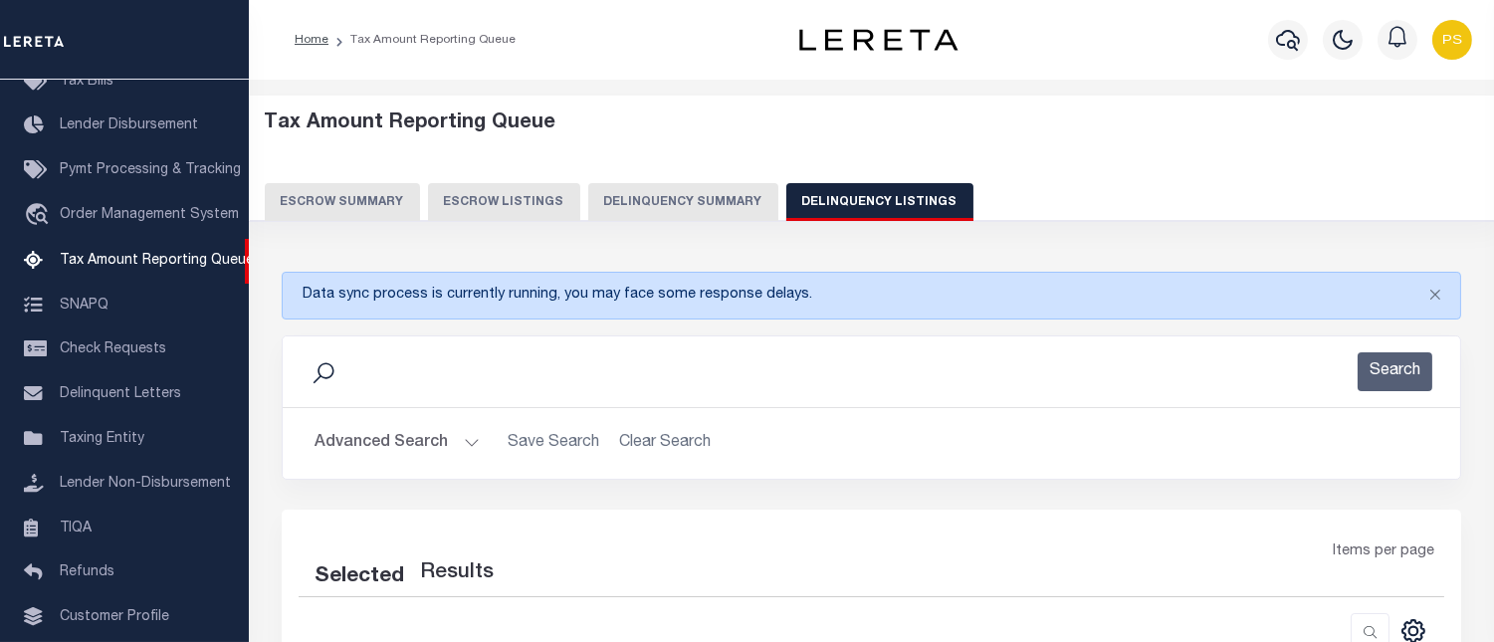
select select "100"
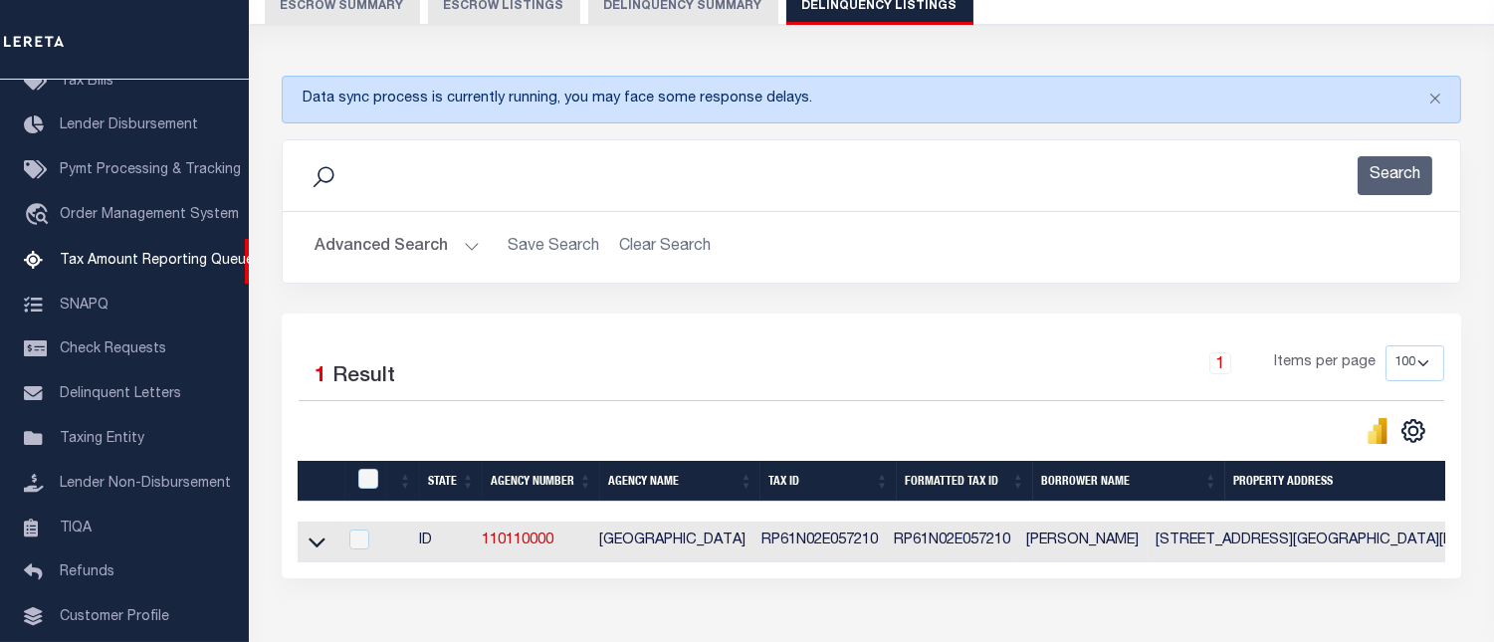
scroll to position [221, 0]
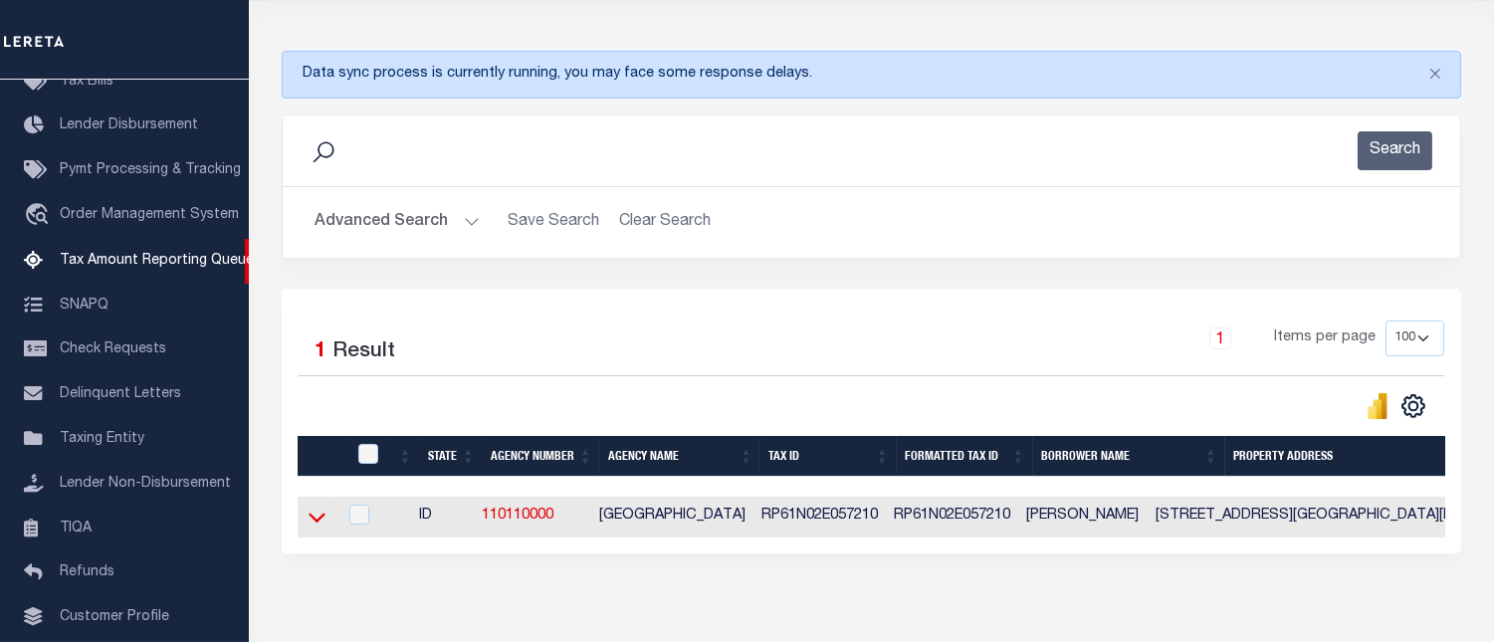
click at [319, 516] on icon at bounding box center [317, 517] width 17 height 21
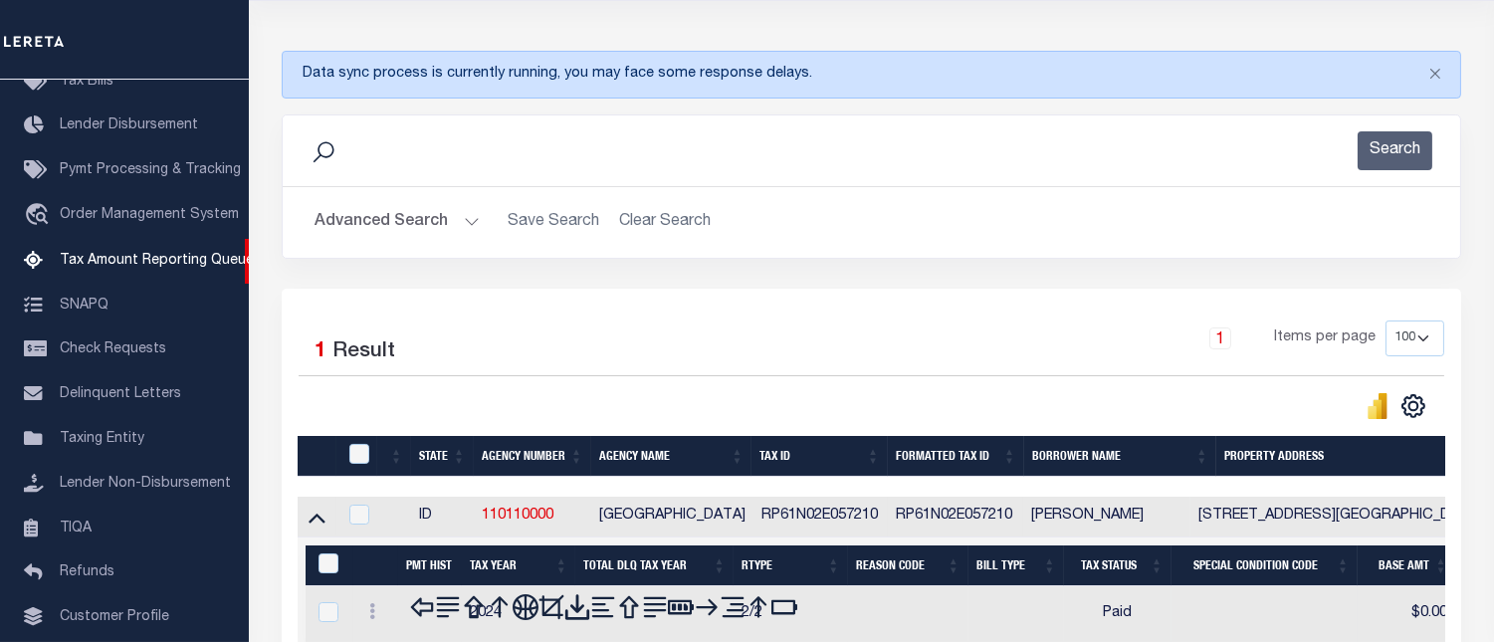
scroll to position [327, 0]
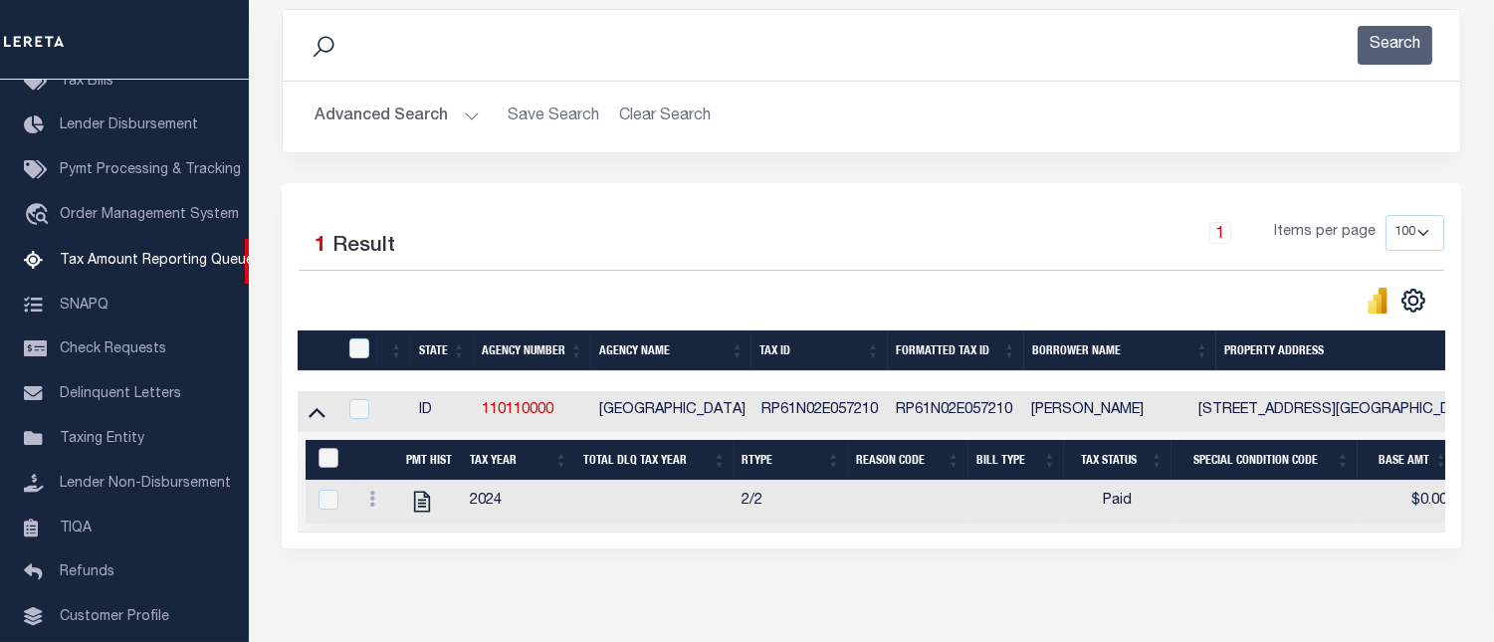
click at [322, 461] on input "&nbsp;" at bounding box center [329, 458] width 20 height 20
checkbox input "true"
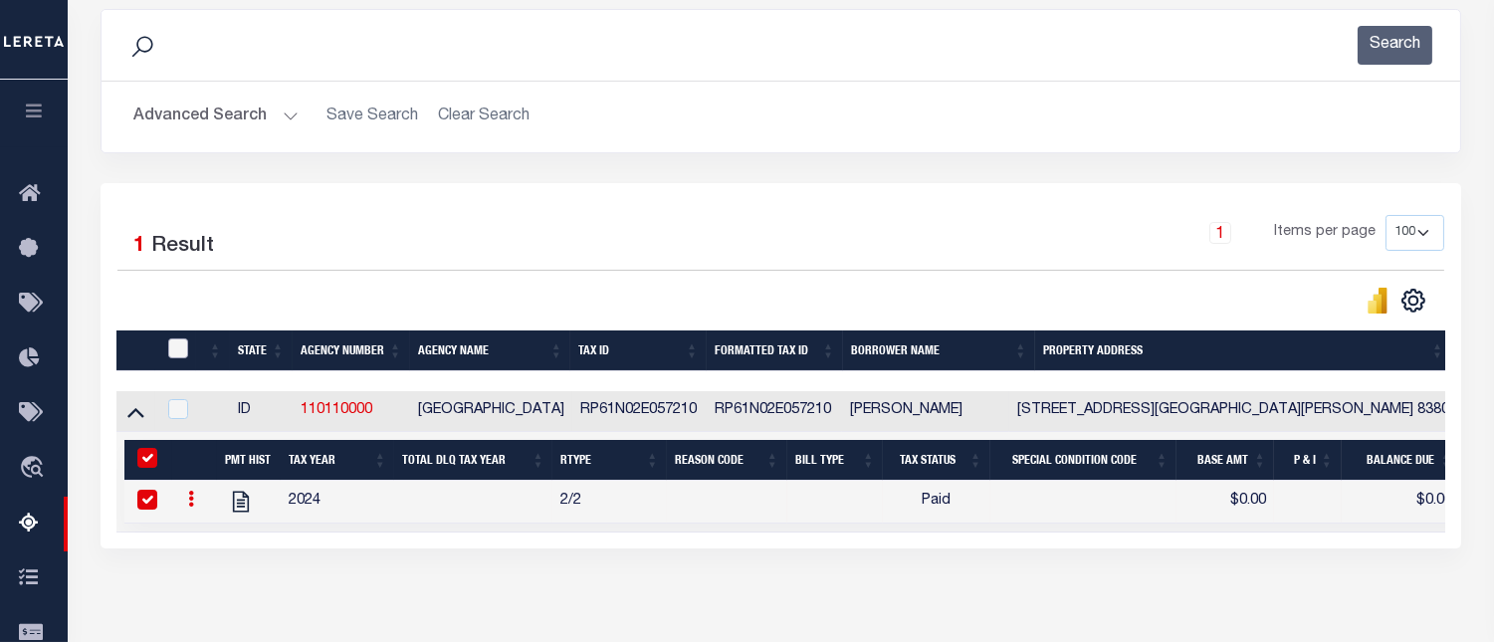
click at [179, 353] on input "checkbox" at bounding box center [178, 349] width 20 height 20
checkbox input "true"
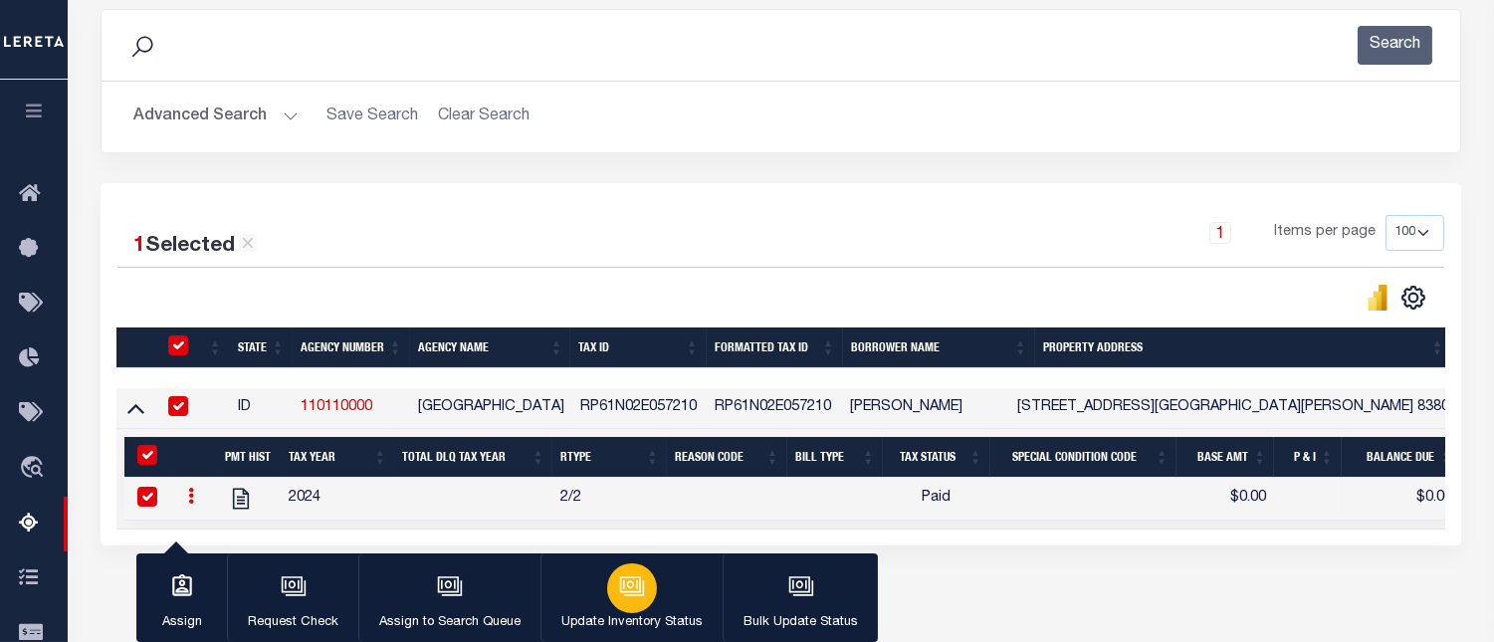
click at [623, 617] on p "Update Inventory Status" at bounding box center [632, 623] width 141 height 20
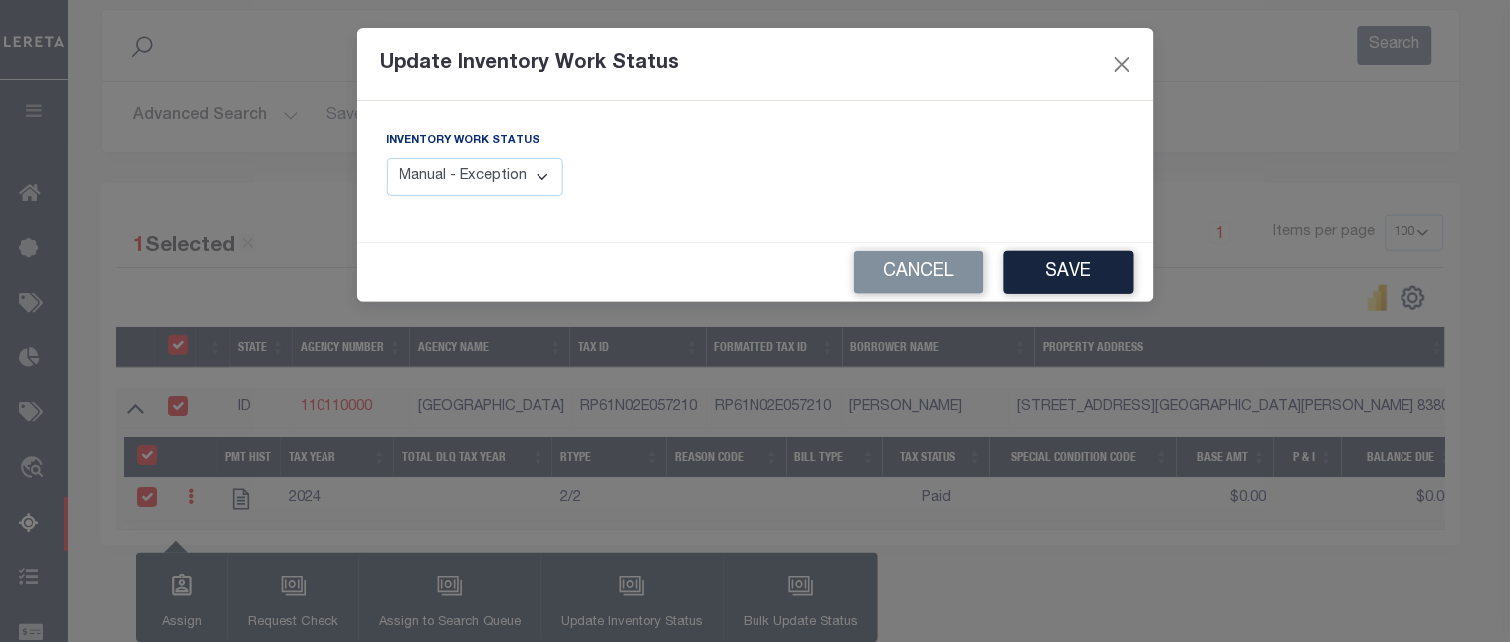
drag, startPoint x: 493, startPoint y: 192, endPoint x: 500, endPoint y: 225, distance: 33.6
click at [500, 225] on div "Inventory Work Status Manual - Exception Pended - Awaiting Search Late Add Exce…" at bounding box center [755, 171] width 797 height 141
select select "4"
click at [387, 158] on select "Manual - Exception Pended - Awaiting Search Late Add Exception Completed" at bounding box center [475, 177] width 177 height 39
click at [1060, 271] on button "Save" at bounding box center [1069, 272] width 129 height 43
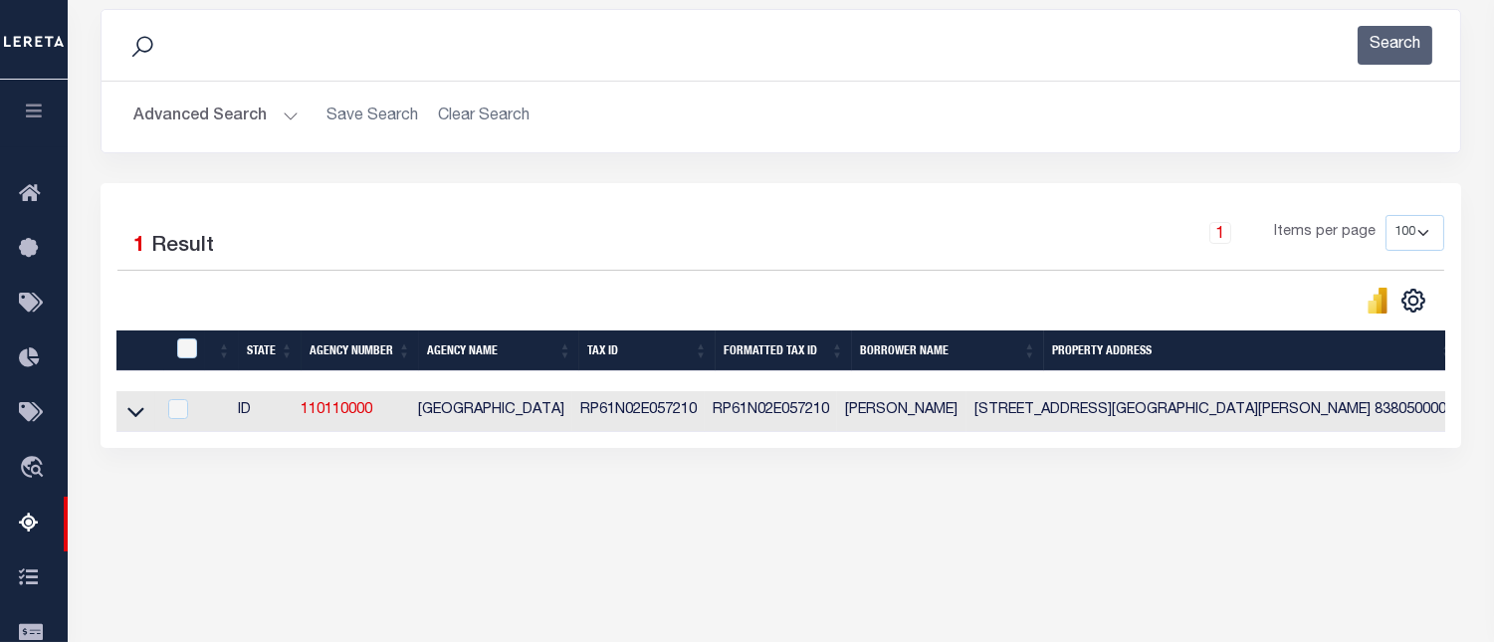
click at [214, 117] on button "Advanced Search" at bounding box center [215, 117] width 165 height 39
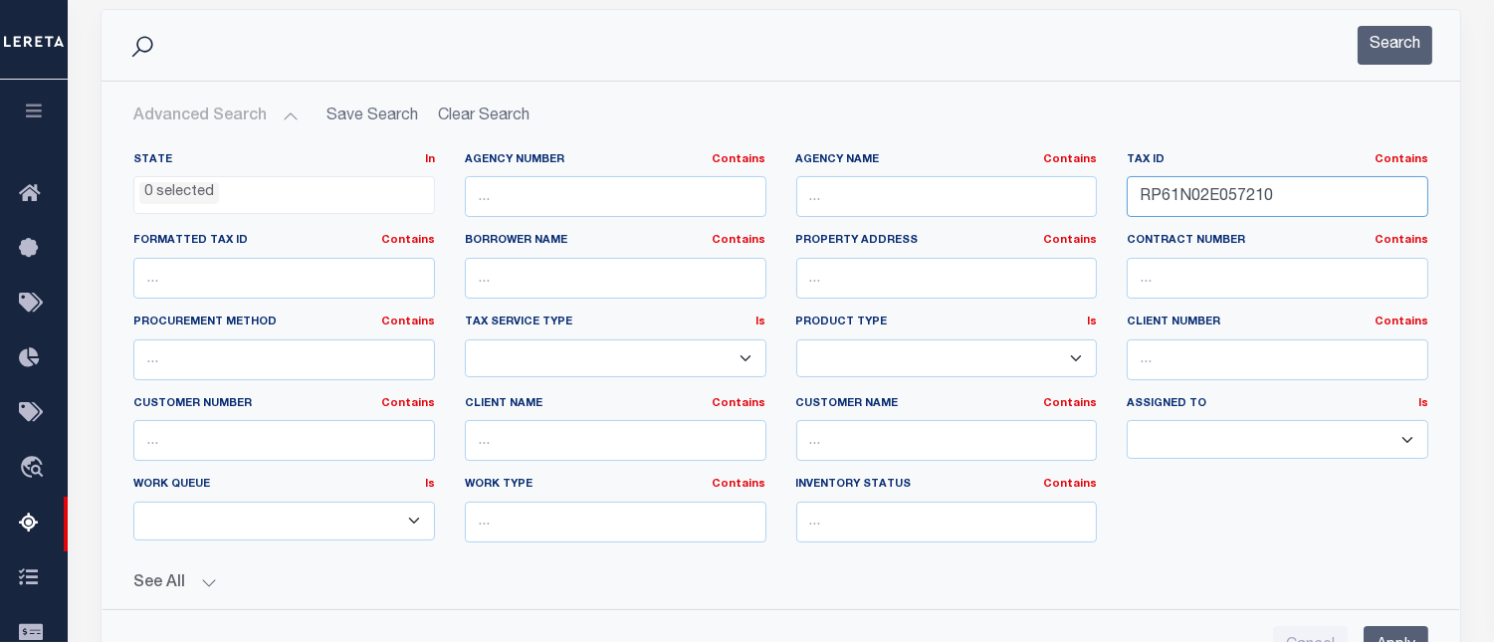
click at [1178, 201] on input "RP61N02E057210" at bounding box center [1278, 196] width 302 height 41
paste input "3E04865"
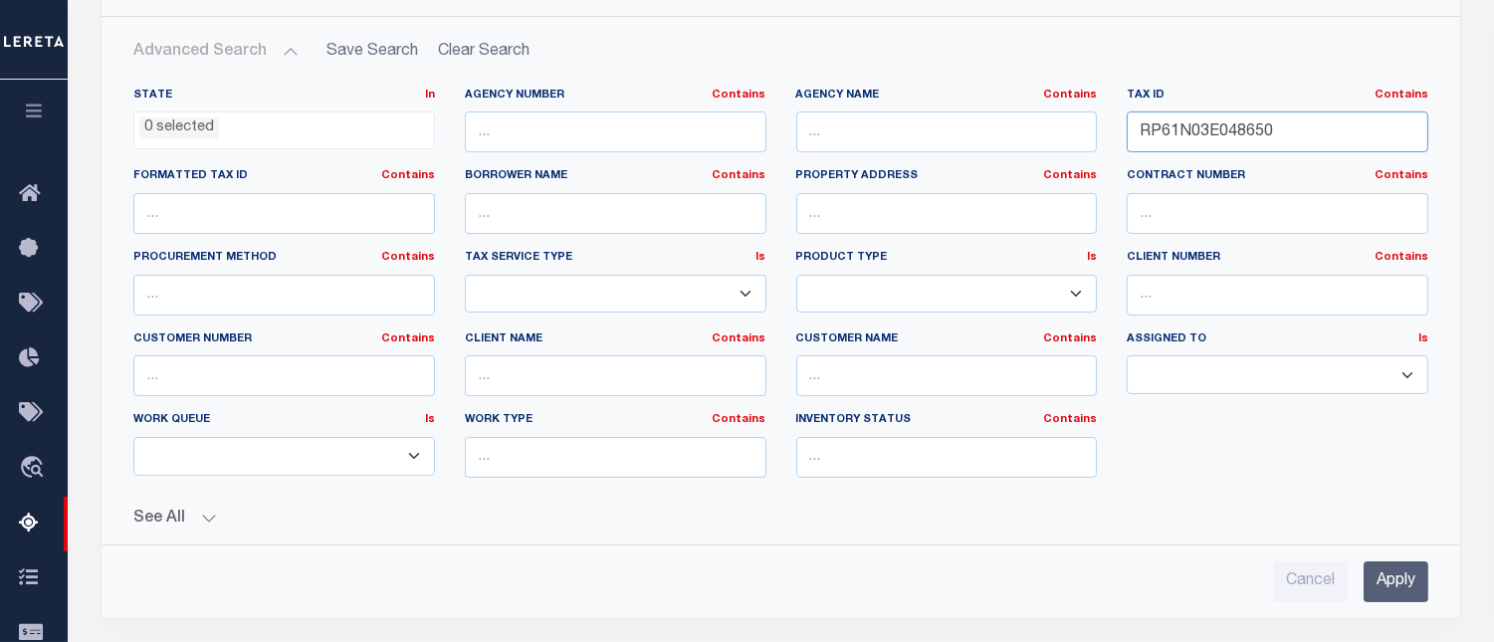
scroll to position [659, 0]
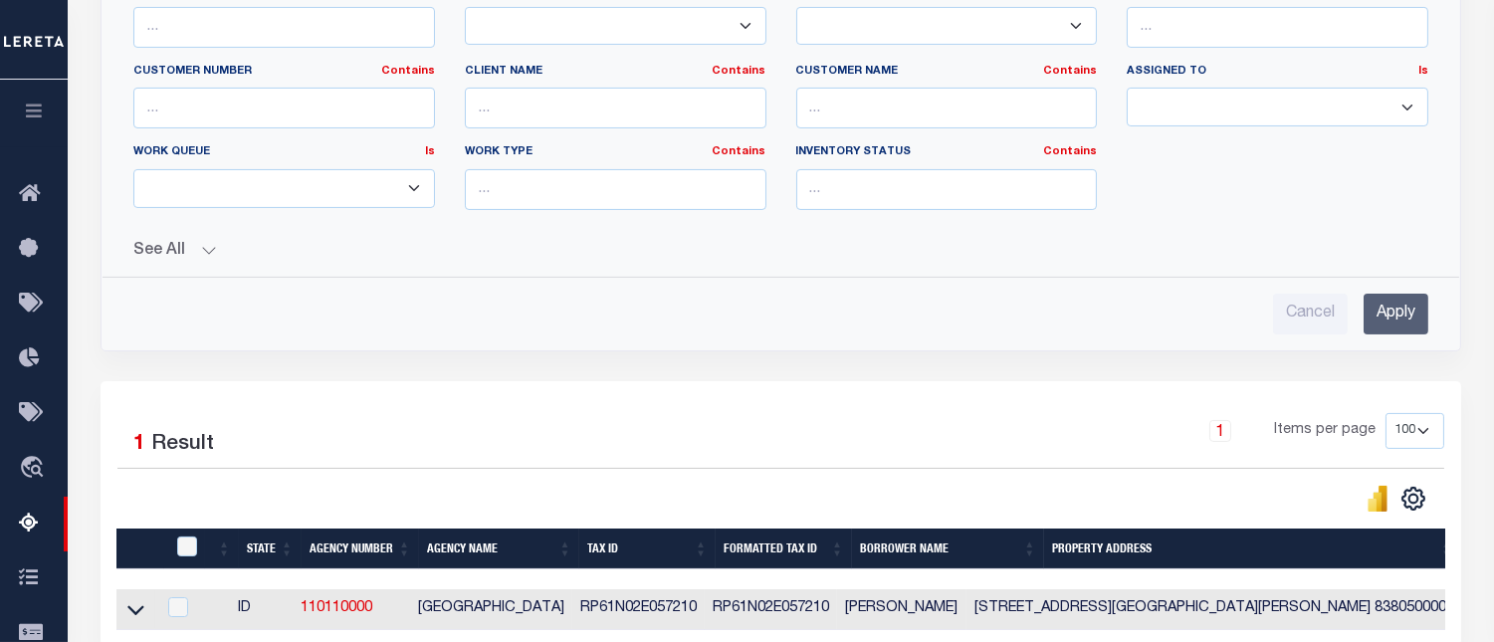
type input "RP61N03E048650"
click at [1407, 325] on input "Apply" at bounding box center [1396, 314] width 65 height 41
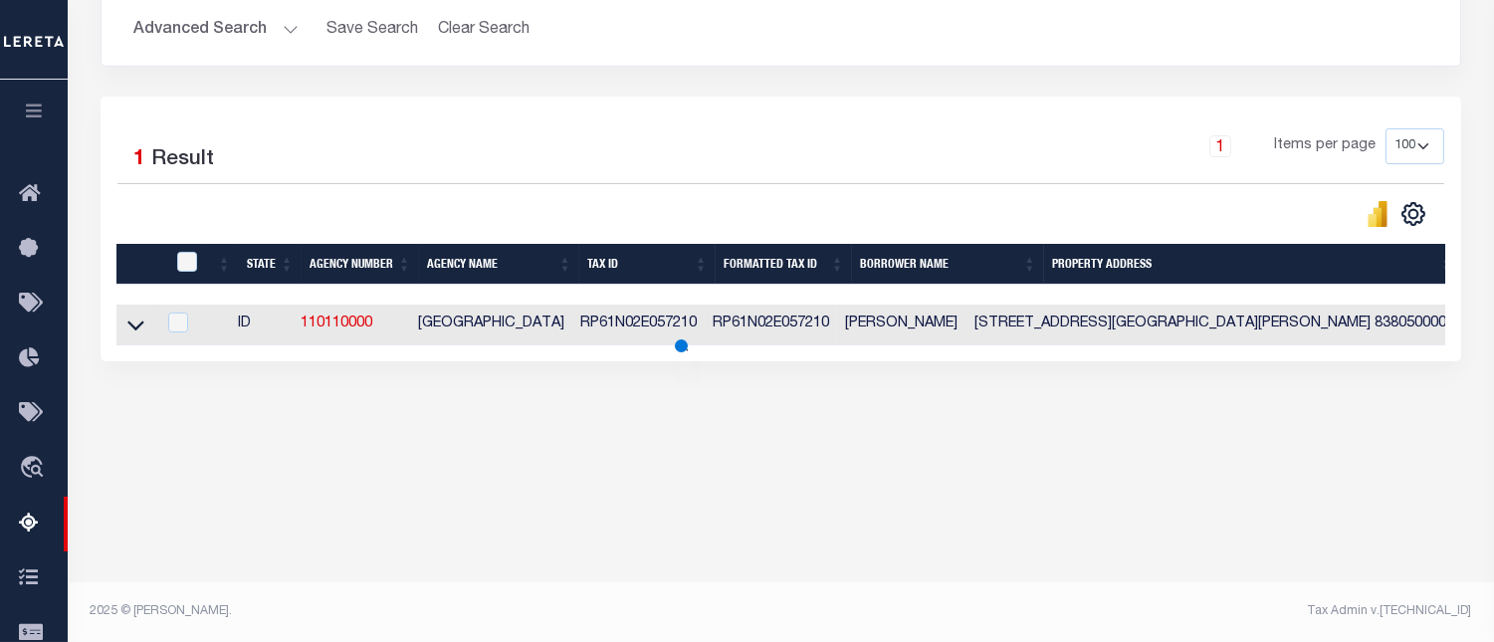
scroll to position [412, 0]
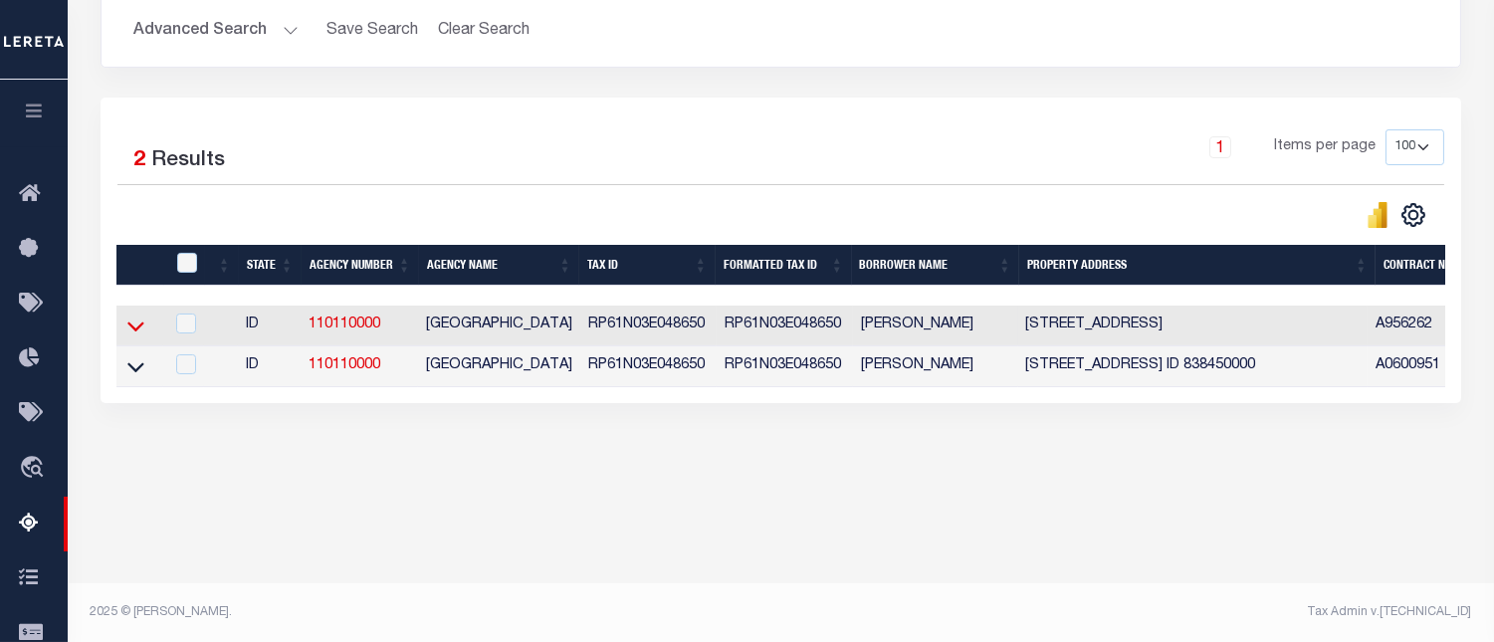
click at [134, 337] on icon at bounding box center [135, 326] width 17 height 21
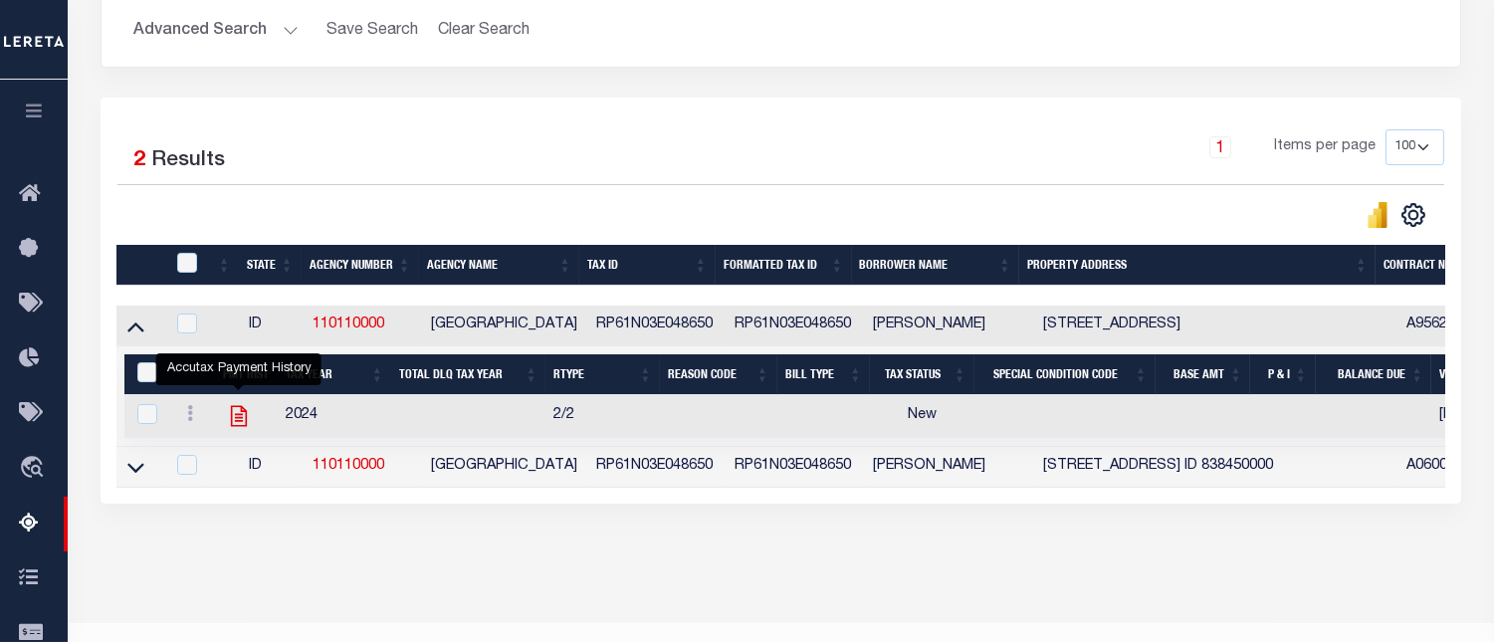
click at [233, 419] on icon "" at bounding box center [239, 416] width 26 height 26
checkbox input "true"
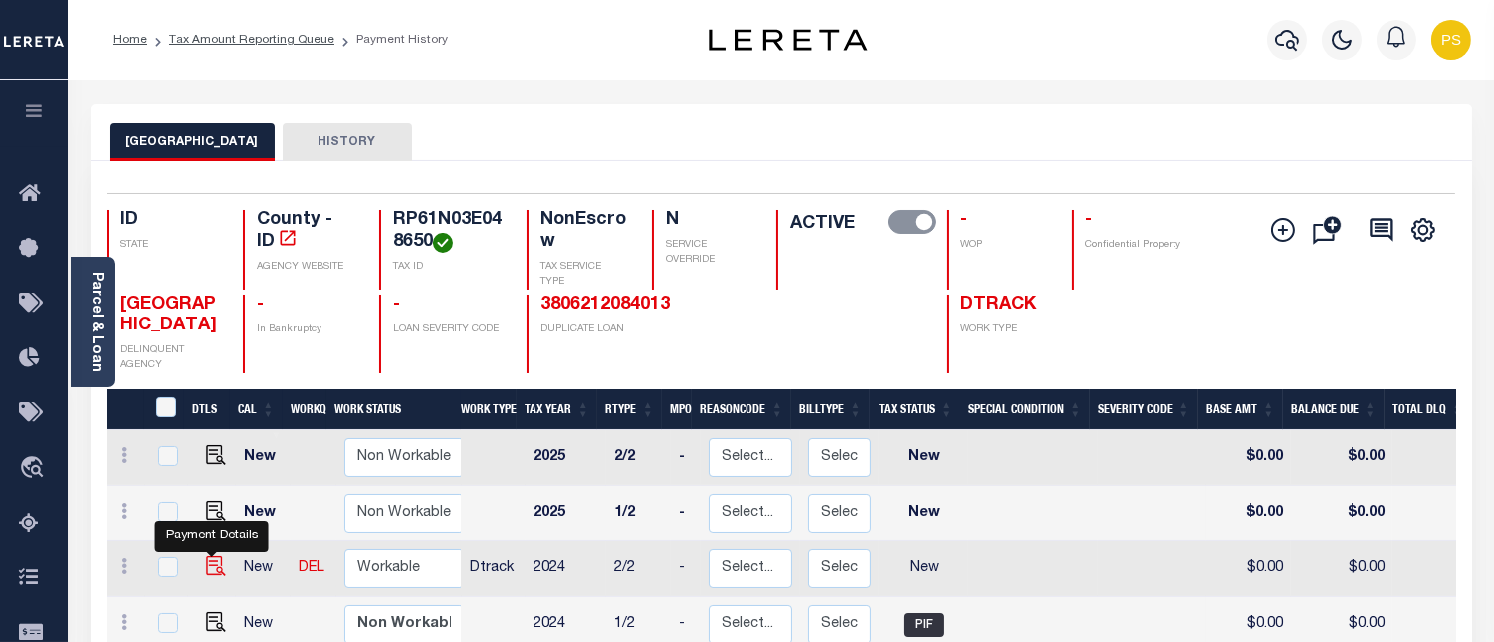
click at [207, 576] on img "" at bounding box center [216, 567] width 20 height 20
checkbox input "true"
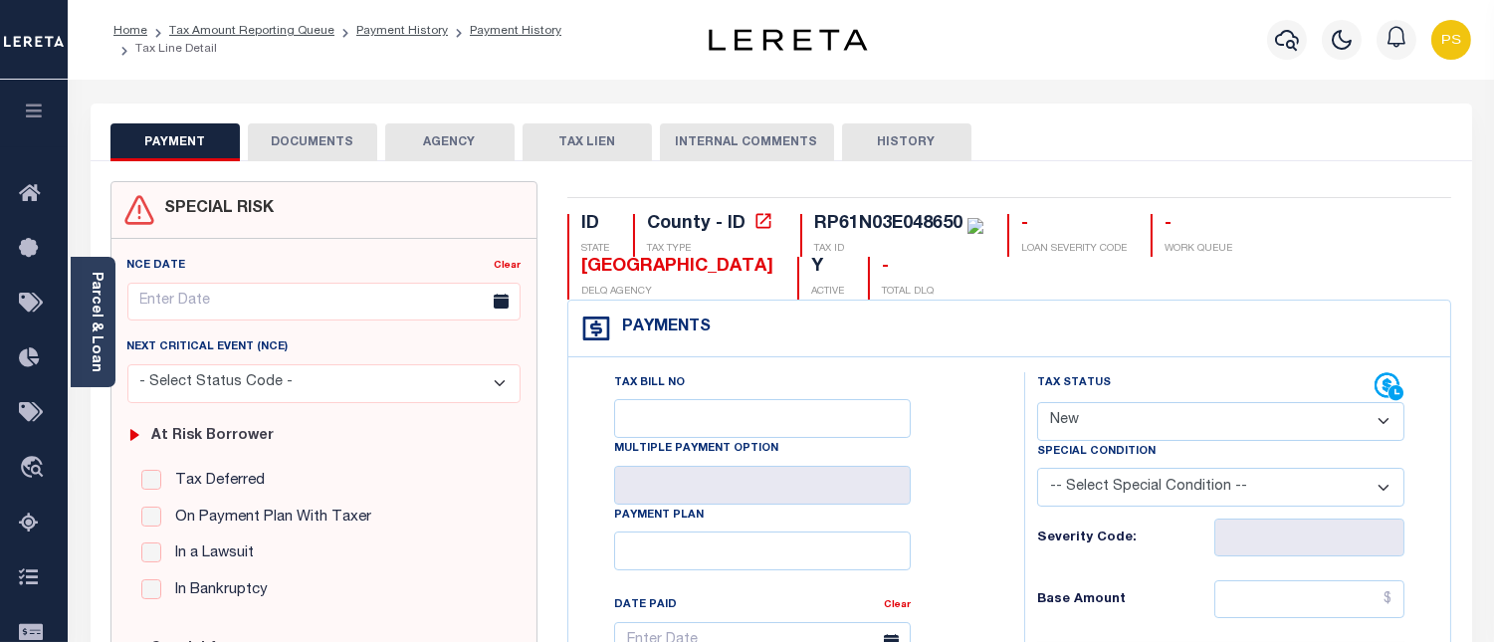
click at [1170, 426] on select "- Select Status Code - Open Due/Unpaid Paid Incomplete No Tax Due Internal Refu…" at bounding box center [1220, 421] width 367 height 39
select select "PYD"
click at [1037, 403] on select "- Select Status Code - Open Due/Unpaid Paid Incomplete No Tax Due Internal Refu…" at bounding box center [1220, 421] width 367 height 39
type input "[DATE]"
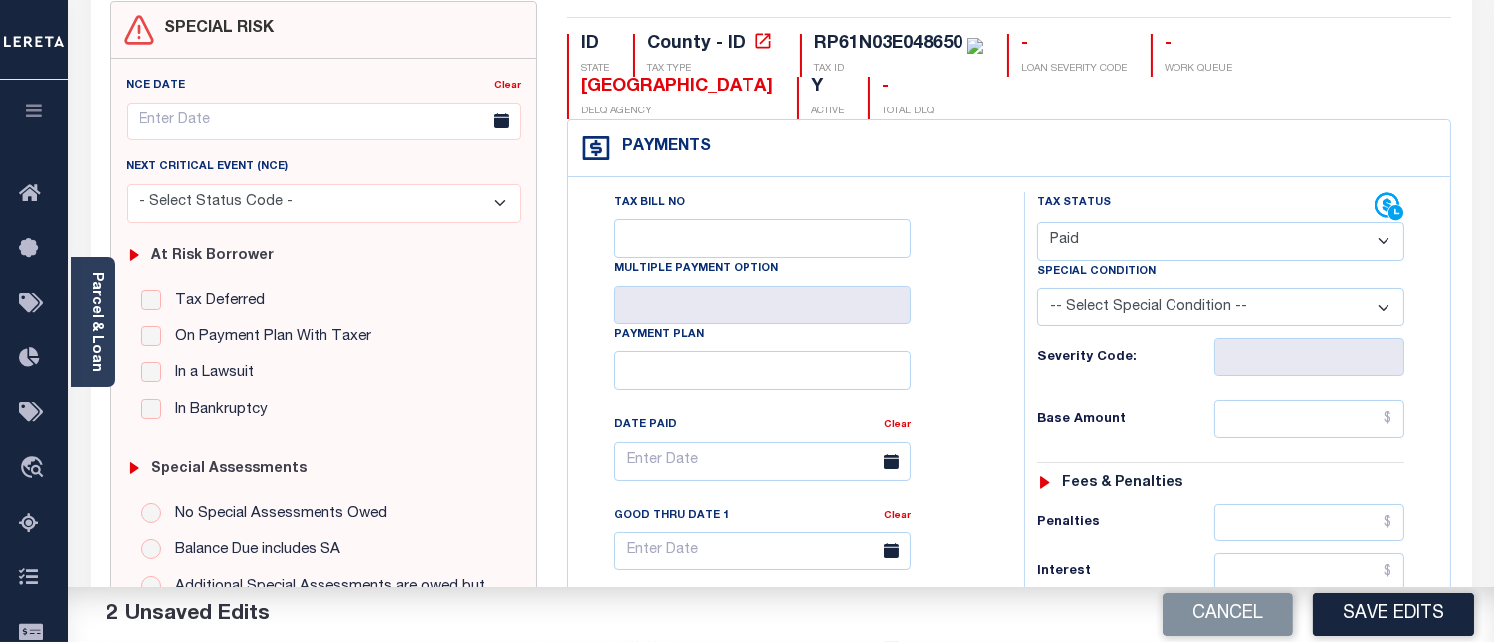
scroll to position [221, 0]
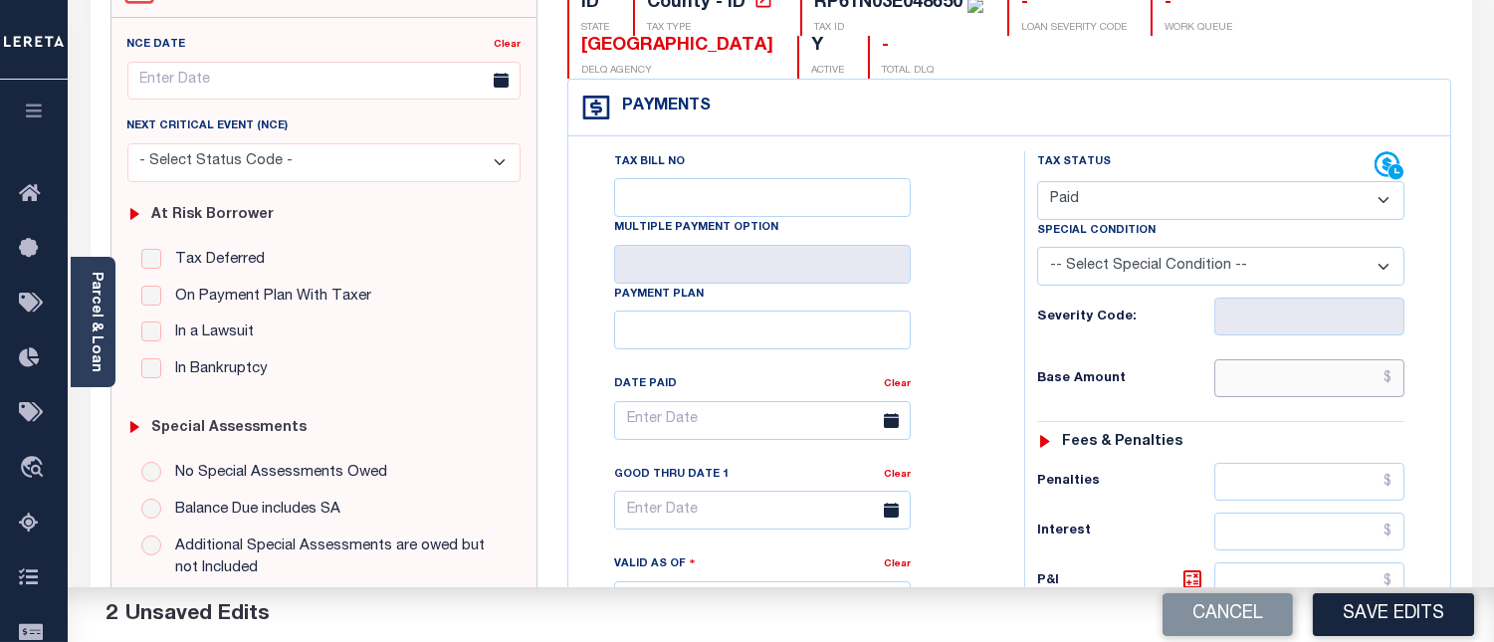
click at [1390, 381] on input "text" at bounding box center [1310, 378] width 190 height 38
type input "$0.00"
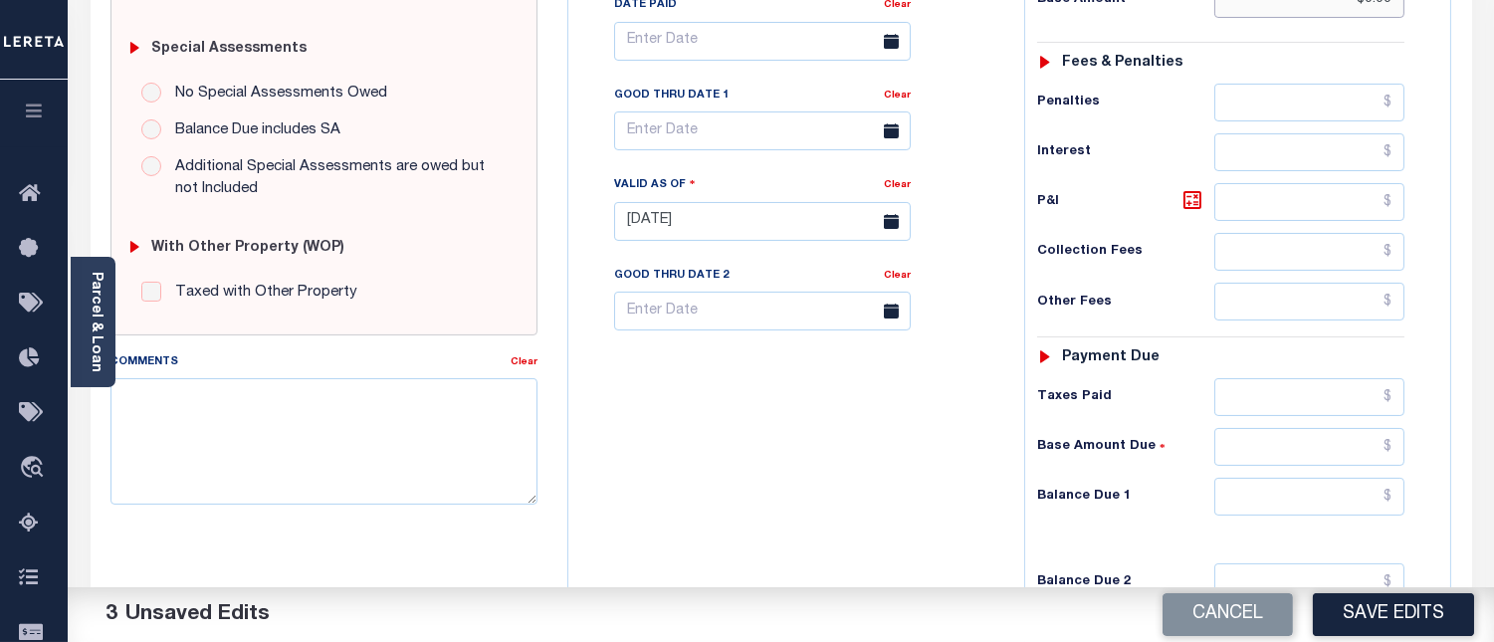
scroll to position [663, 0]
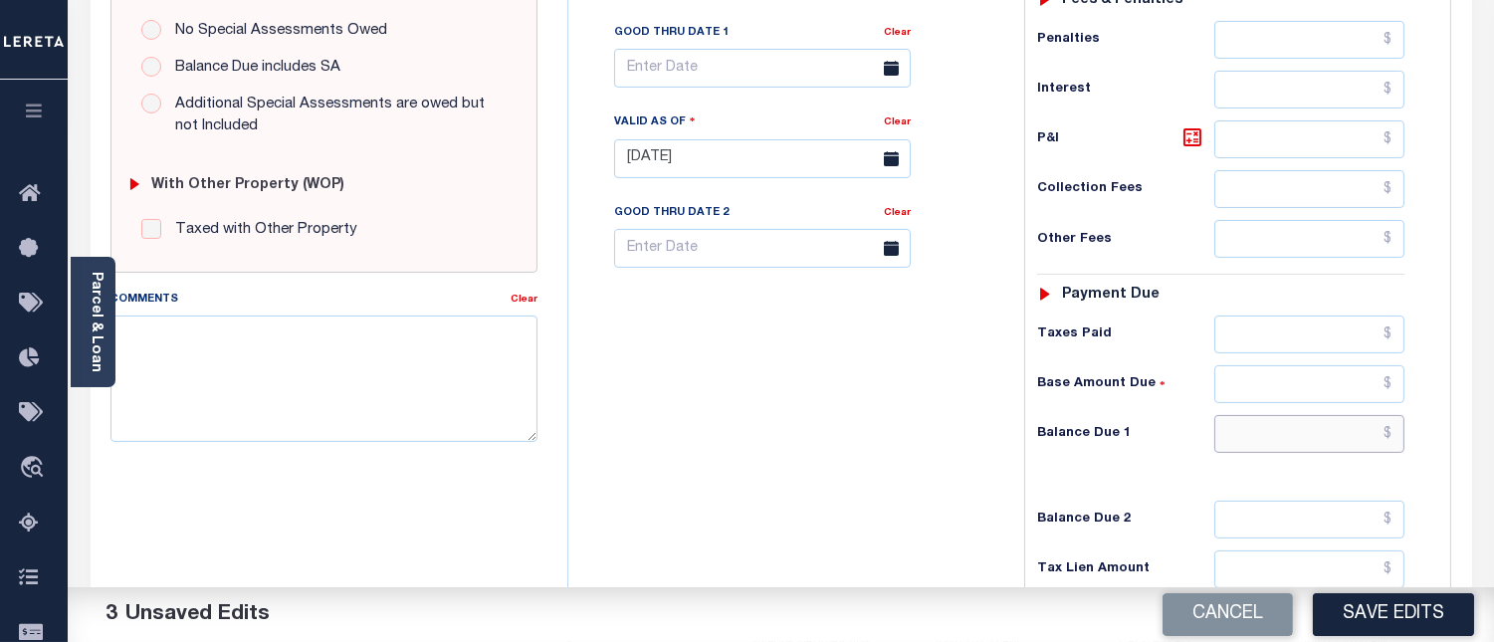
drag, startPoint x: 1398, startPoint y: 442, endPoint x: 1345, endPoint y: 393, distance: 71.9
click at [1398, 442] on input "text" at bounding box center [1310, 434] width 190 height 38
type input "$0.00"
click at [279, 378] on textarea "Comments" at bounding box center [324, 378] width 427 height 125
click at [273, 374] on textarea "Comments" at bounding box center [324, 378] width 427 height 125
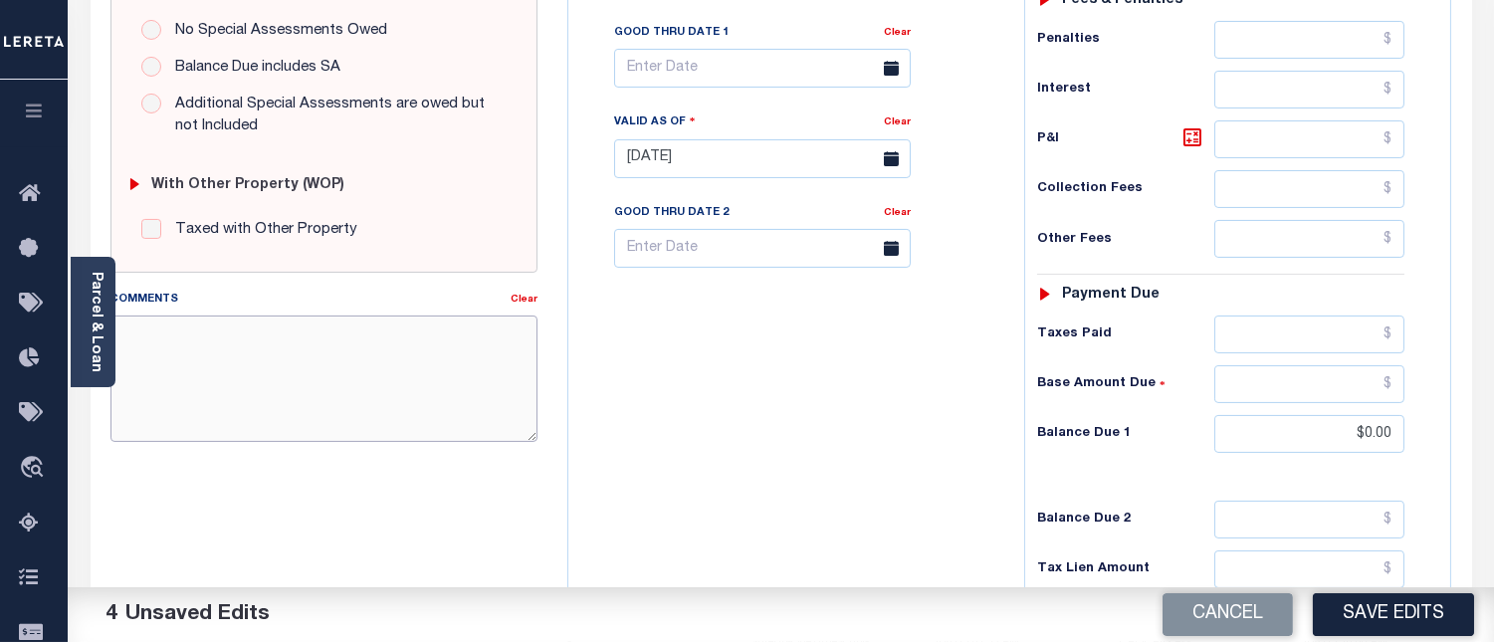
paste textarea "[DATE] - Per [PERSON_NAME] at [GEOGRAPHIC_DATA] properties have been paid curre…"
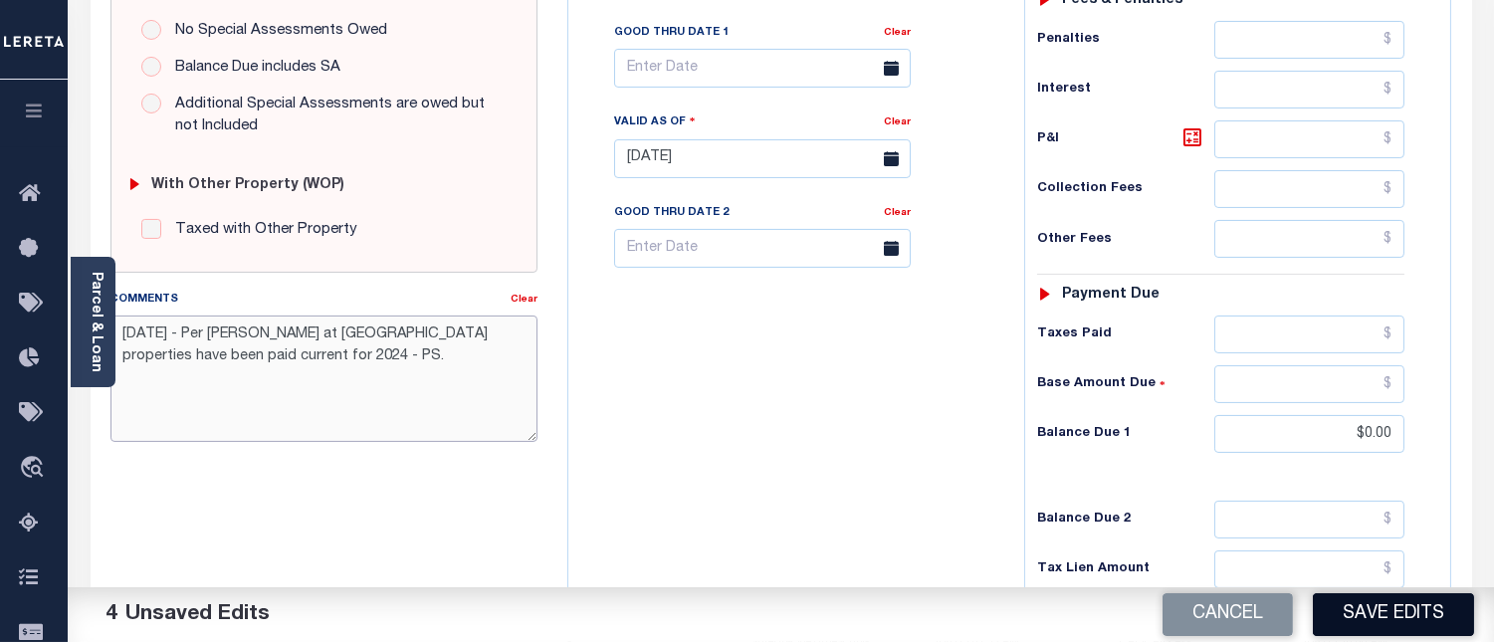
type textarea "[DATE] - Per [PERSON_NAME] at [GEOGRAPHIC_DATA] properties have been paid curre…"
click at [1376, 622] on button "Save Edits" at bounding box center [1393, 614] width 161 height 43
checkbox input "false"
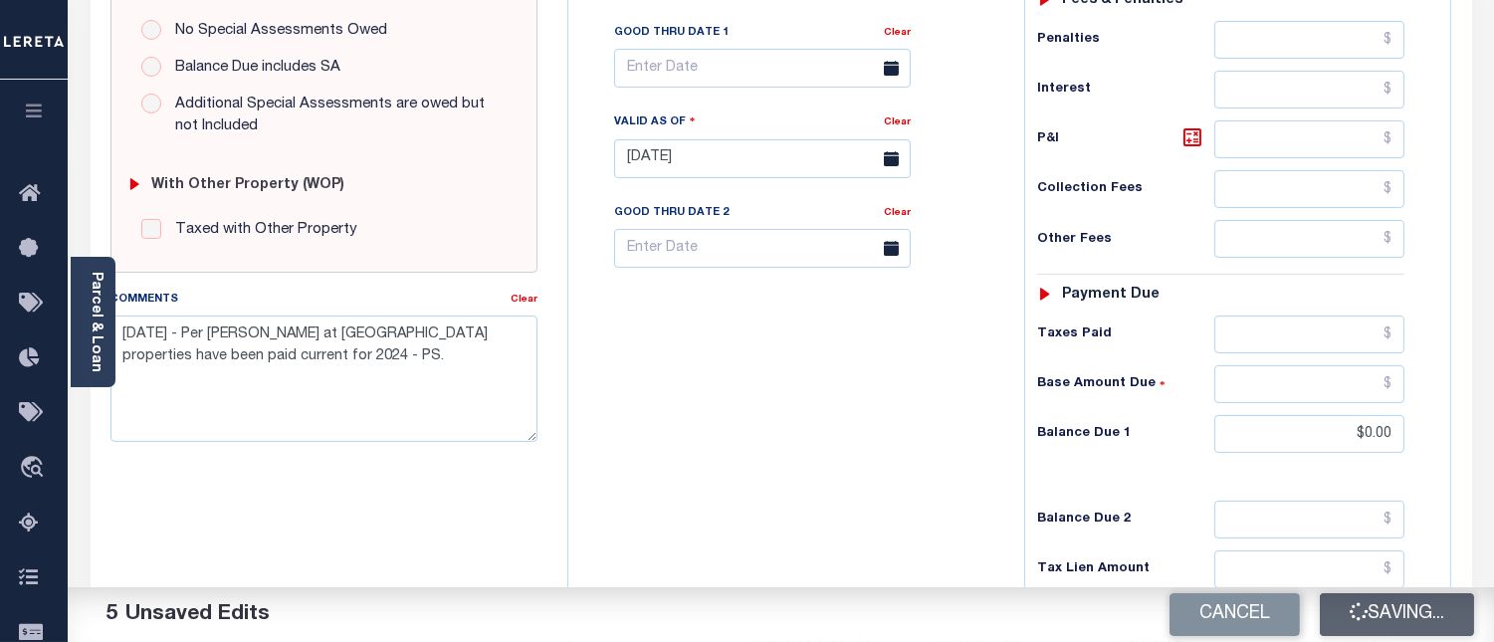
checkbox input "false"
type input "$0"
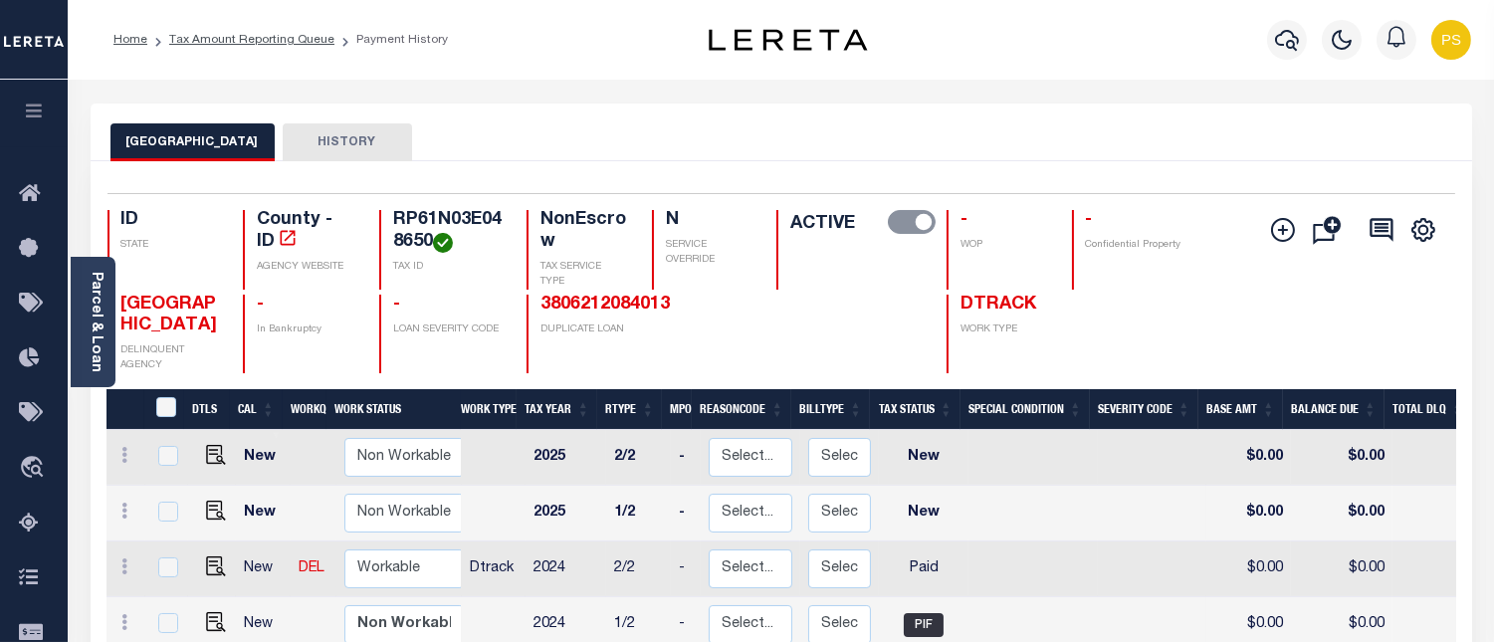
click at [307, 46] on li "Tax Amount Reporting Queue" at bounding box center [240, 40] width 187 height 18
click at [294, 43] on link "Tax Amount Reporting Queue" at bounding box center [251, 40] width 165 height 12
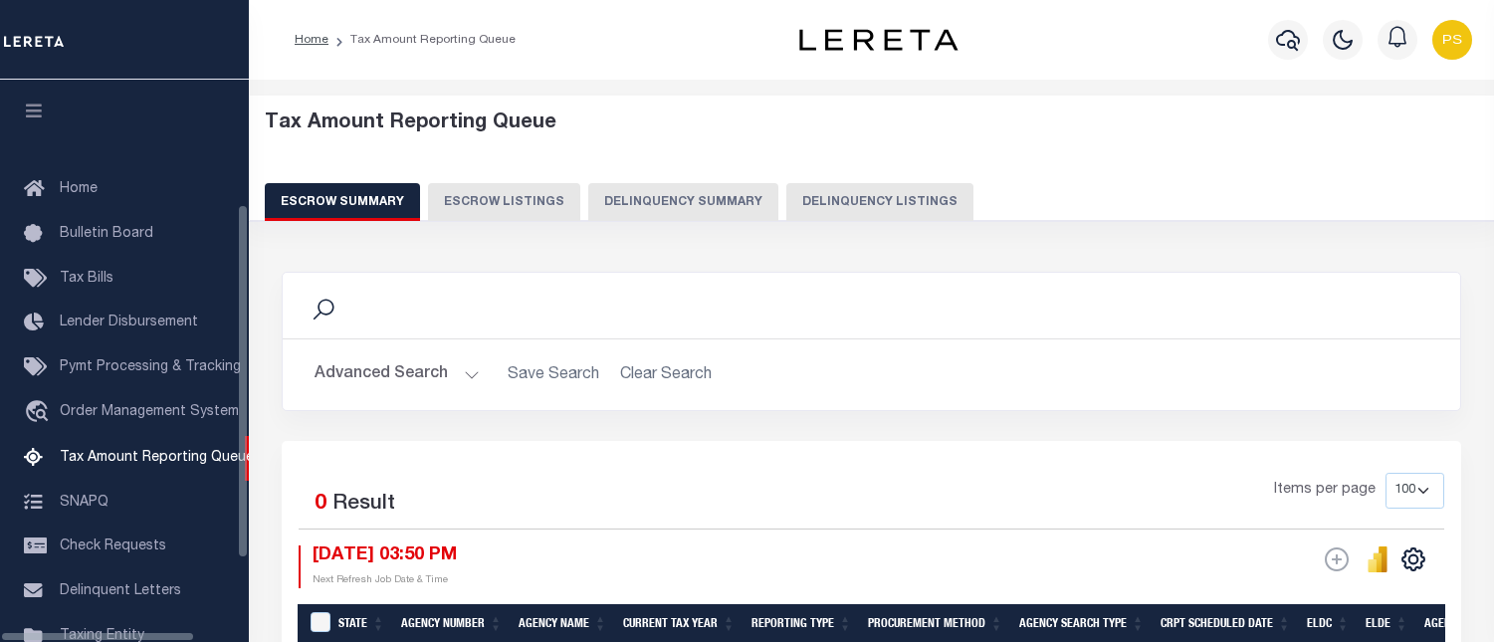
select select "100"
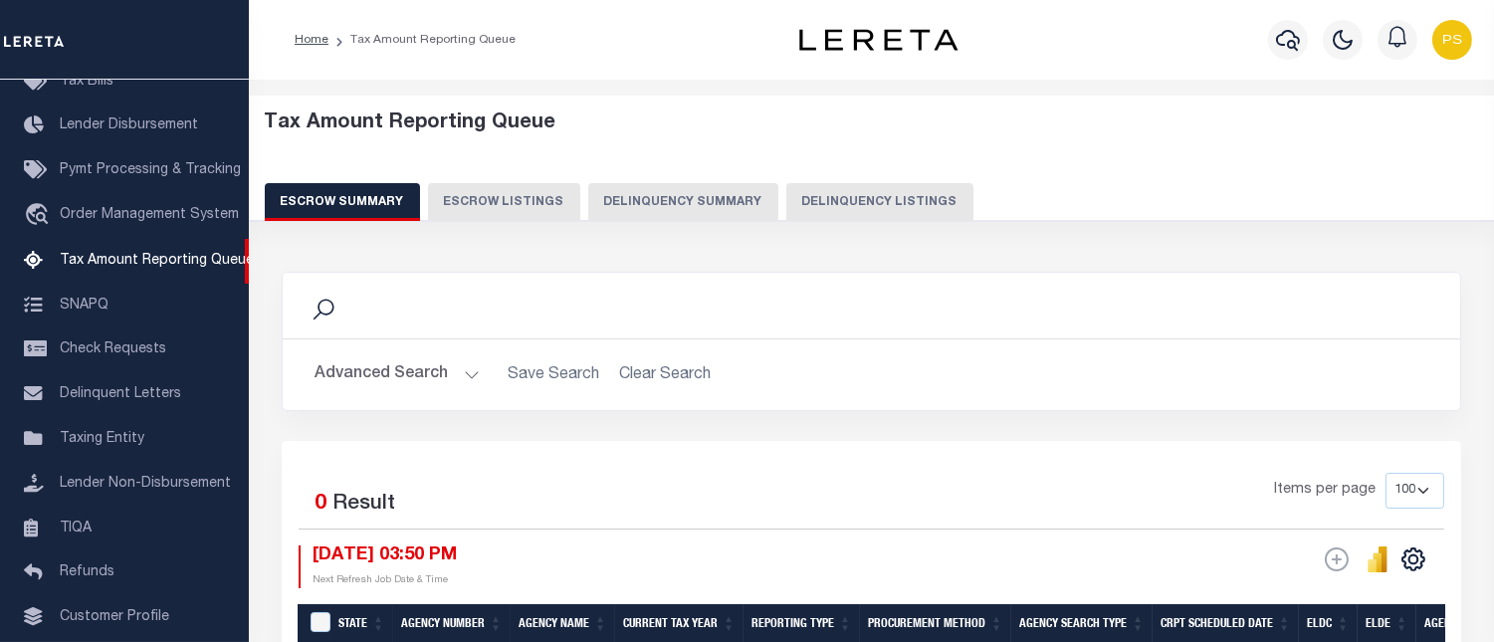
drag, startPoint x: 877, startPoint y: 189, endPoint x: 873, endPoint y: 264, distance: 74.8
click at [878, 189] on button "Delinquency Listings" at bounding box center [880, 202] width 187 height 38
select select "100"
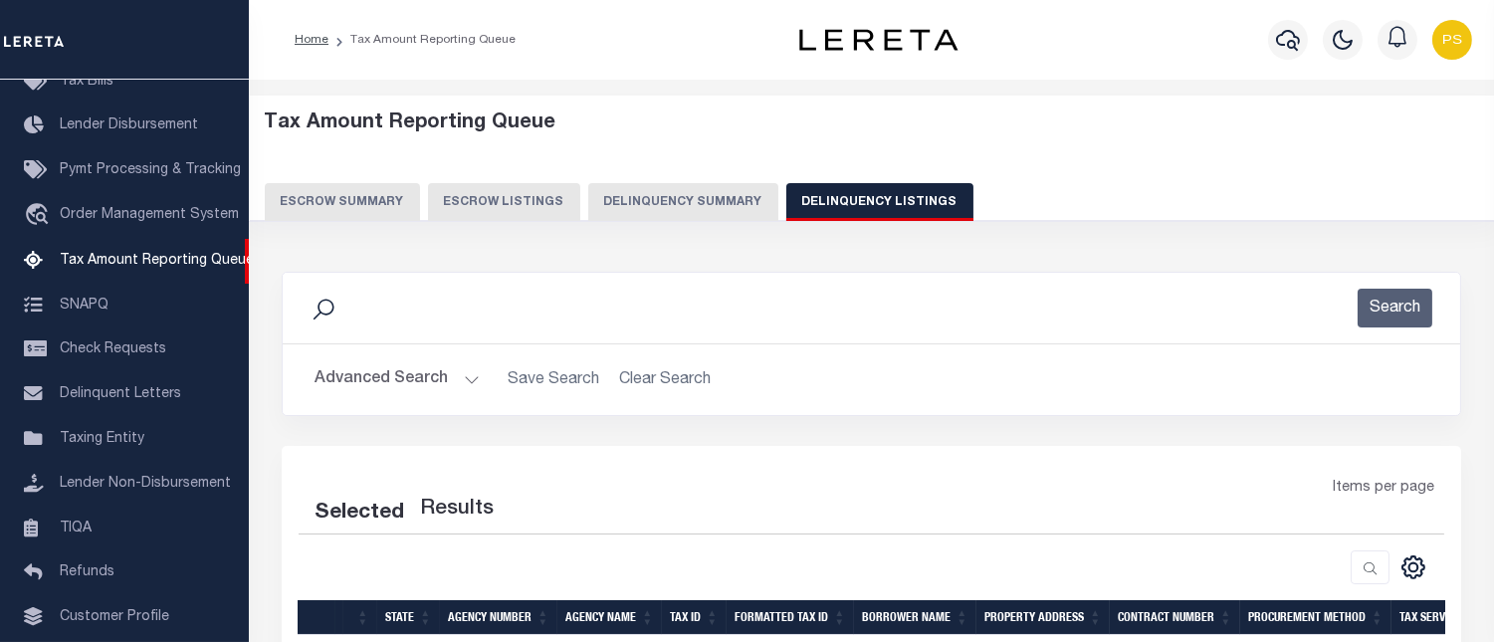
select select "100"
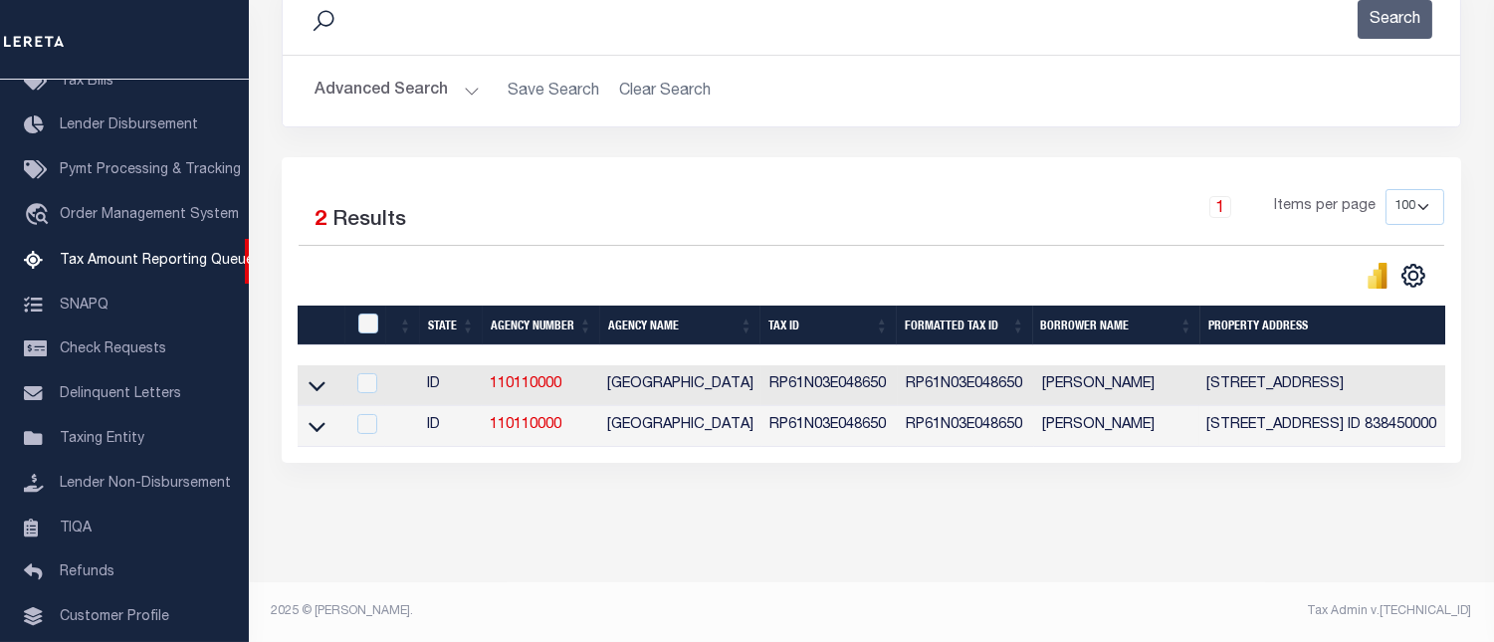
scroll to position [305, 0]
click at [319, 375] on icon at bounding box center [317, 385] width 17 height 21
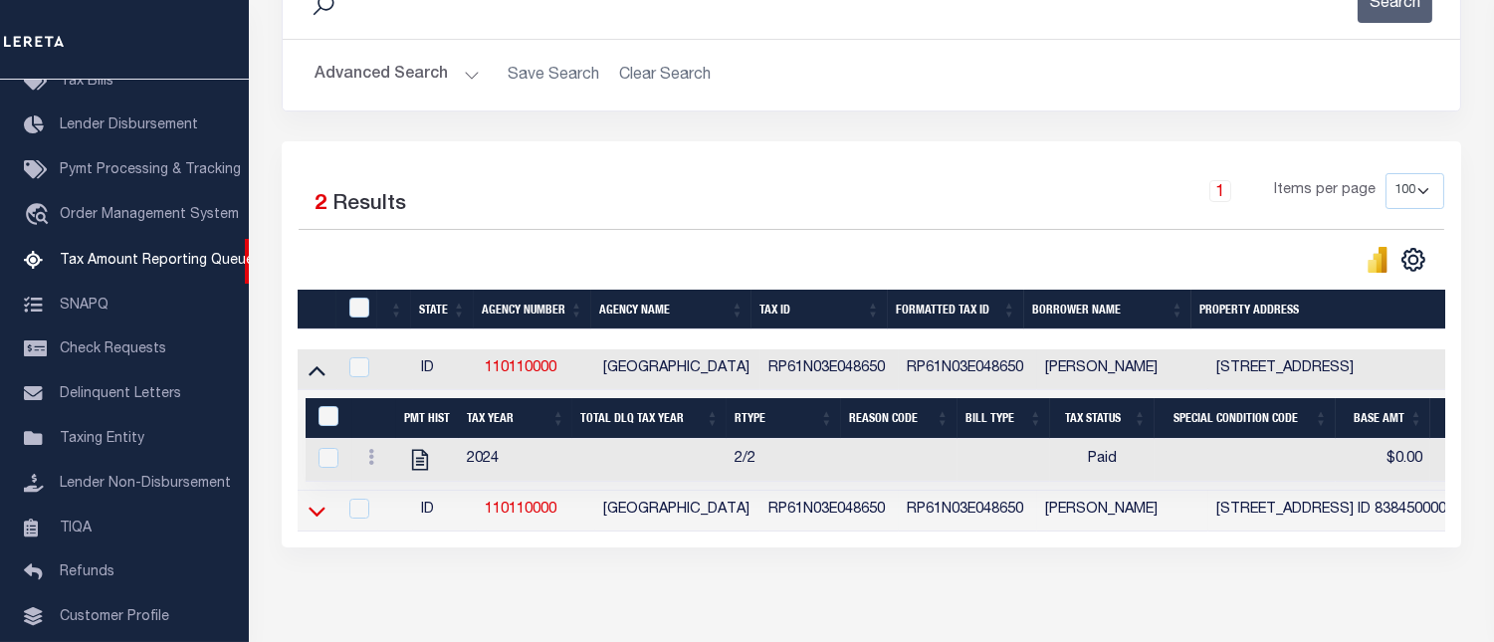
click at [316, 516] on icon at bounding box center [317, 511] width 17 height 21
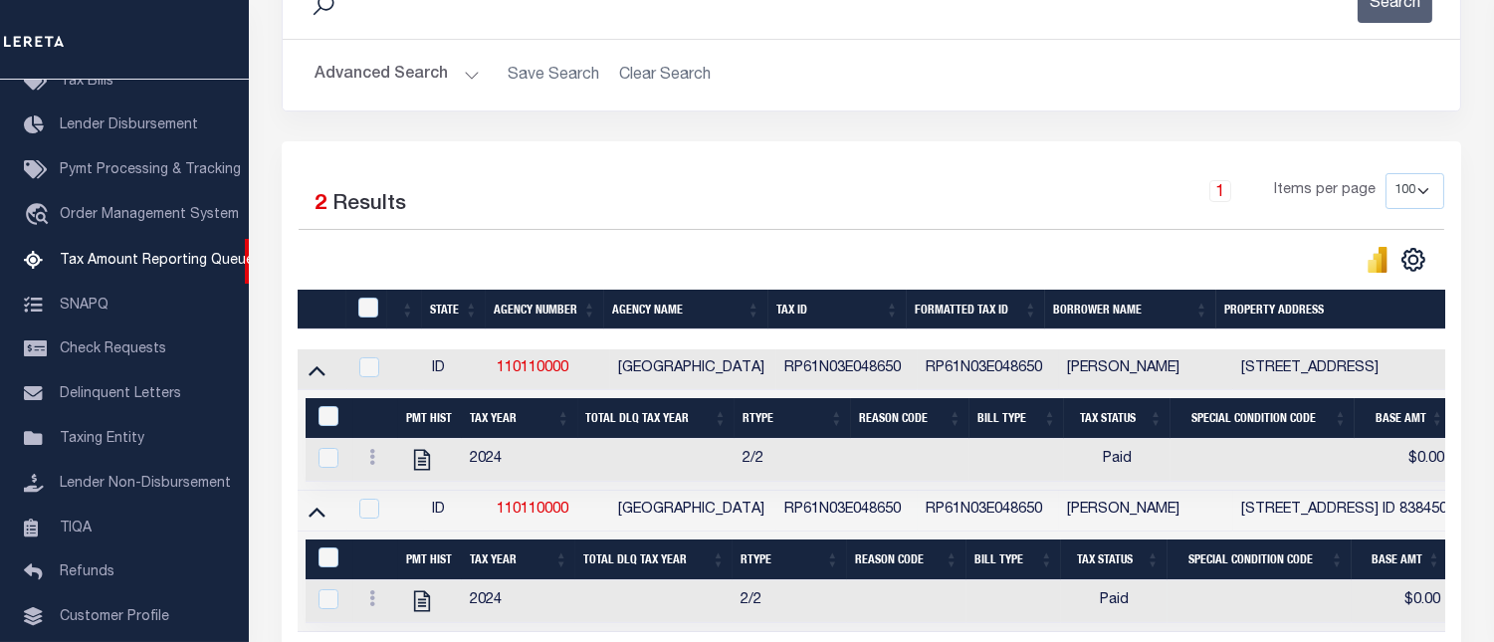
scroll to position [406, 0]
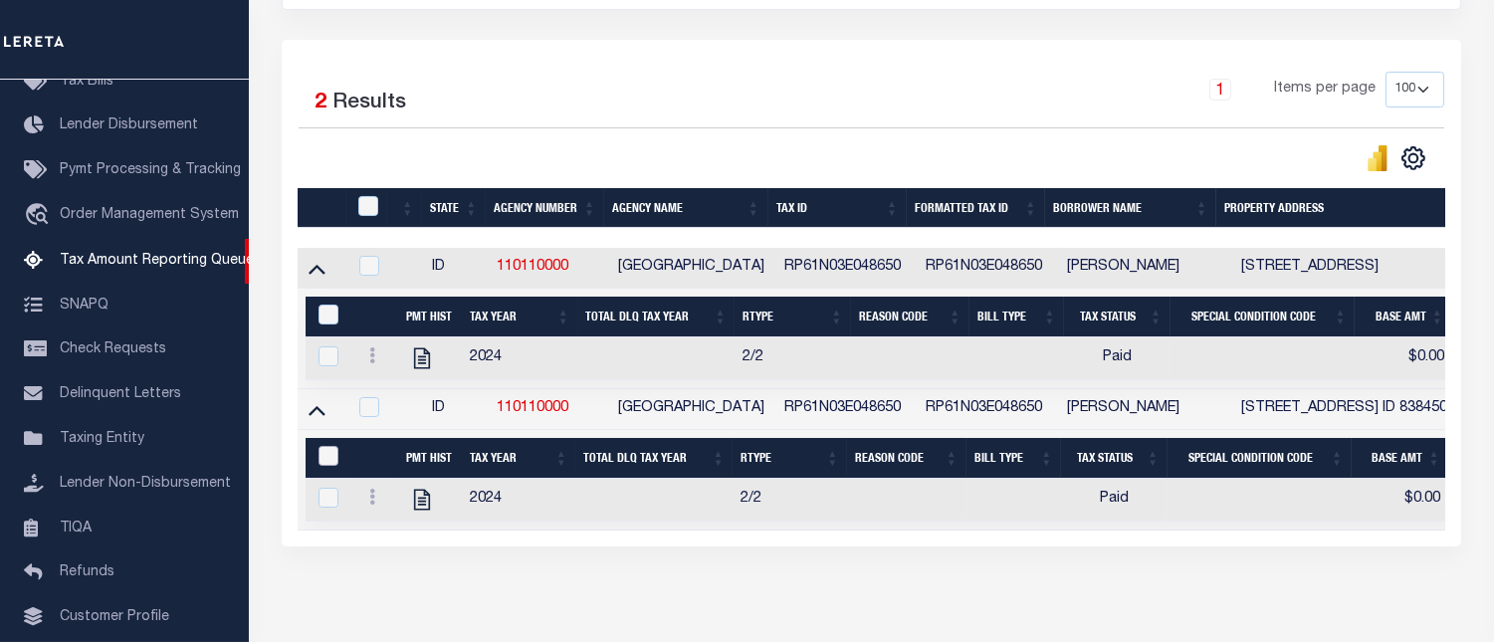
click at [329, 462] on input "&nbsp;" at bounding box center [329, 456] width 20 height 20
checkbox input "true"
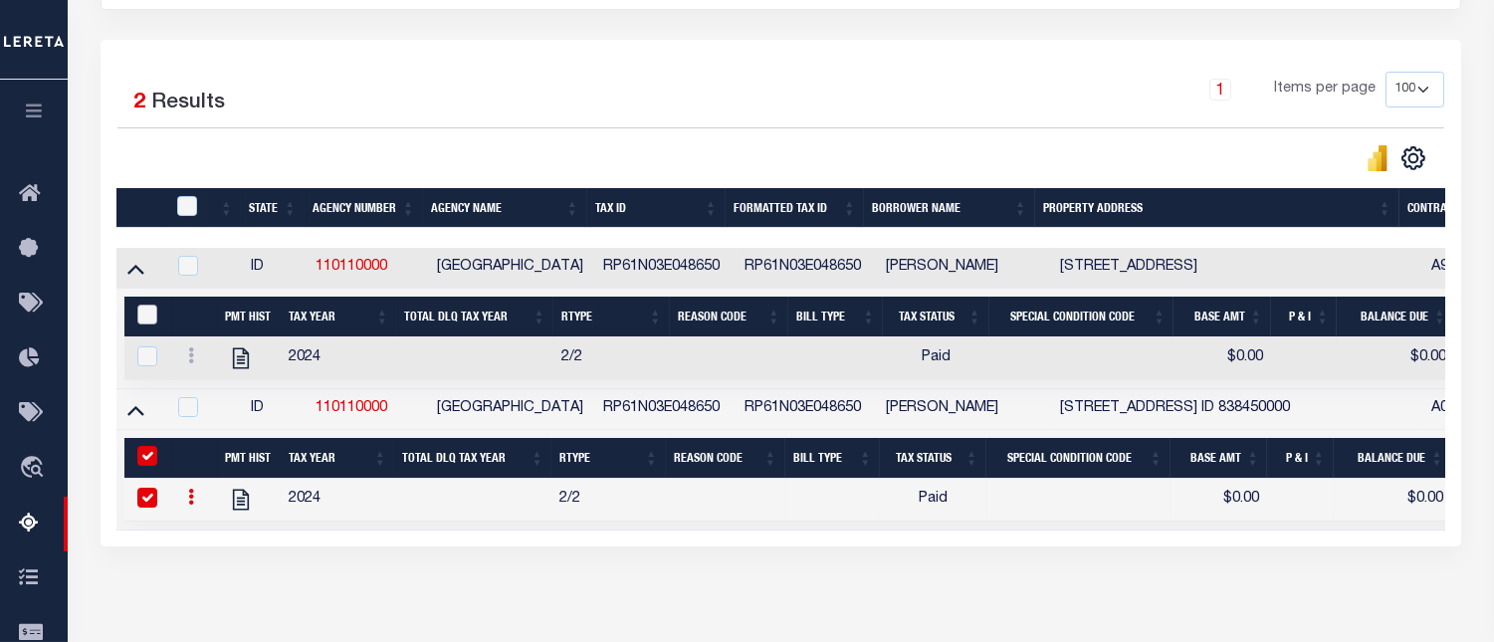
click at [145, 322] on input "&nbsp;" at bounding box center [147, 315] width 20 height 20
checkbox input "true"
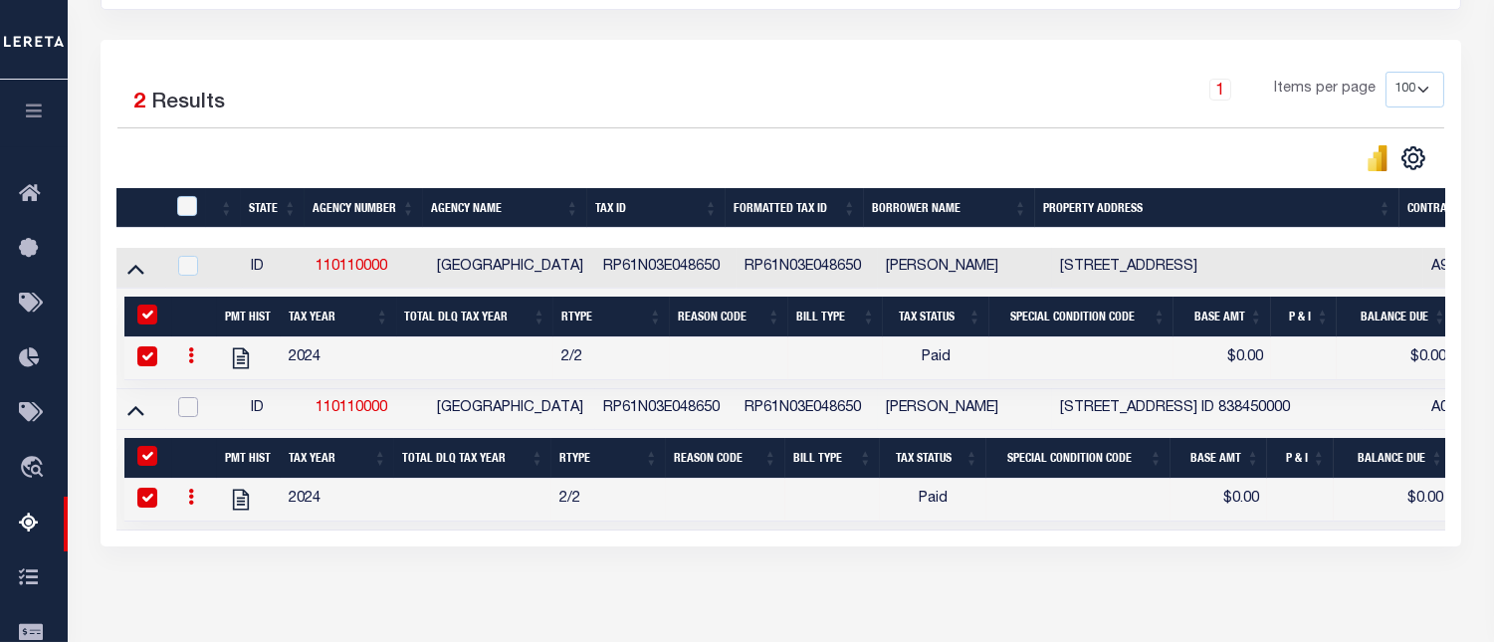
click at [190, 412] on input "checkbox" at bounding box center [188, 407] width 20 height 20
checkbox input "true"
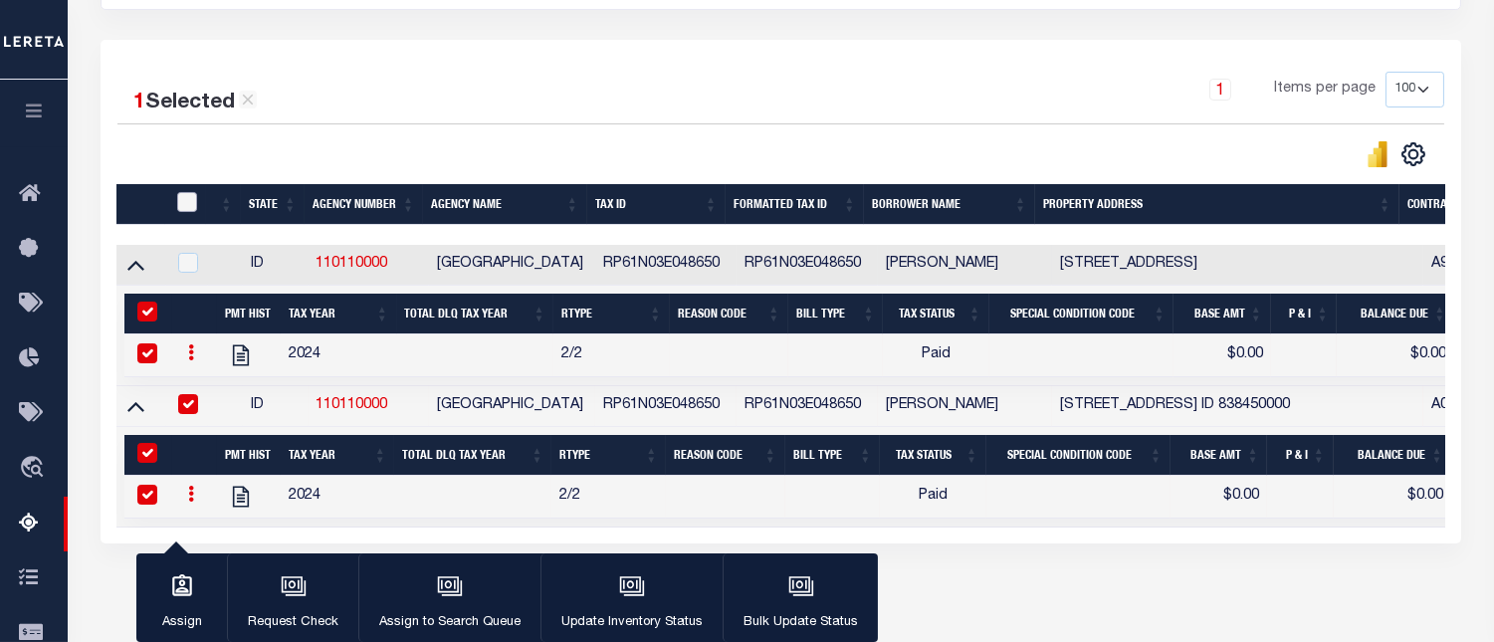
click at [187, 205] on input "checkbox" at bounding box center [187, 202] width 20 height 20
checkbox input "true"
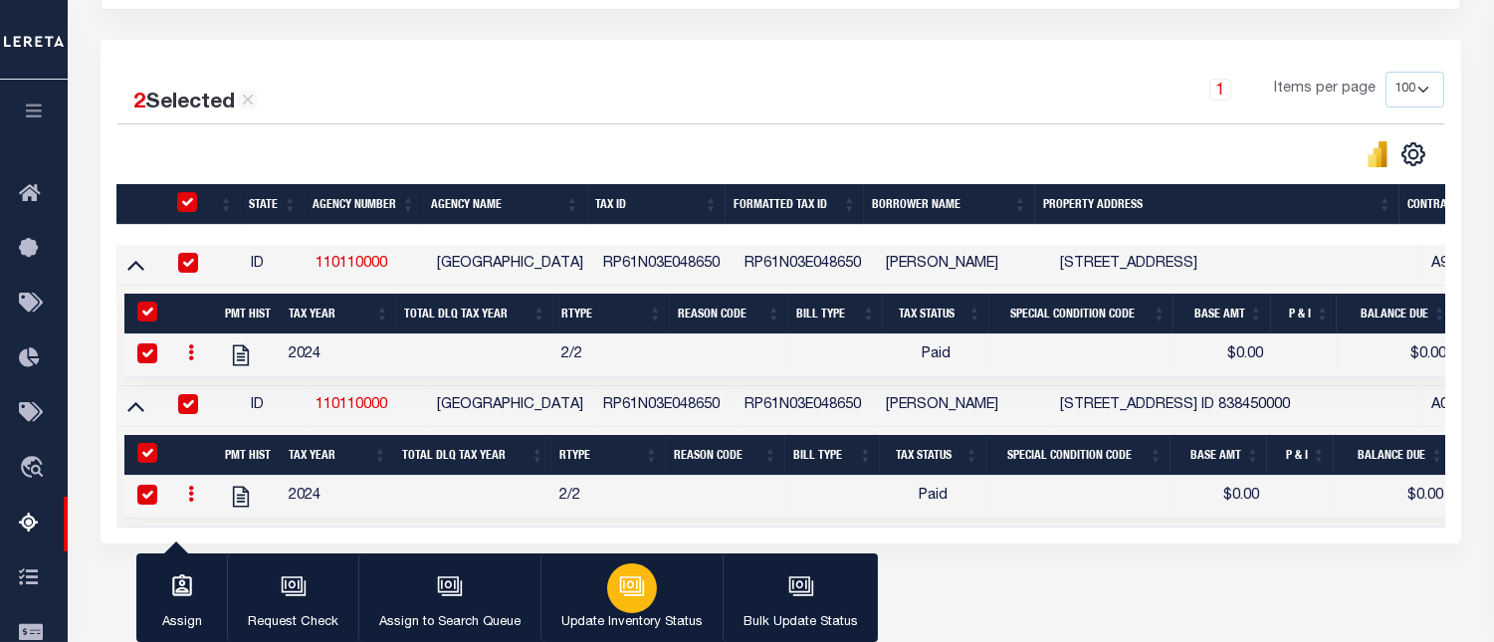
click at [634, 585] on icon "button" at bounding box center [632, 586] width 26 height 26
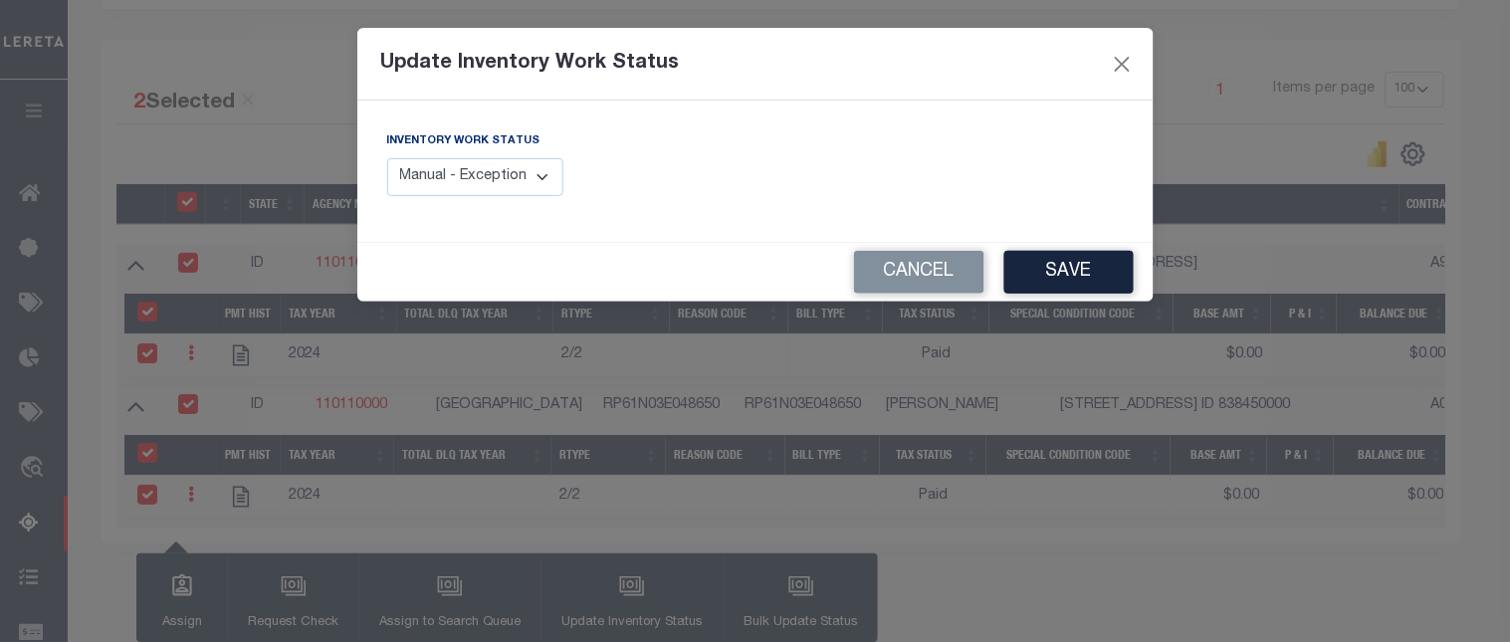
click at [525, 177] on select "Manual - Exception Pended - Awaiting Search Late Add Exception Completed" at bounding box center [475, 177] width 177 height 39
select select "4"
click at [387, 158] on select "Manual - Exception Pended - Awaiting Search Late Add Exception Completed" at bounding box center [475, 177] width 177 height 39
click at [1069, 284] on button "Save" at bounding box center [1069, 272] width 129 height 43
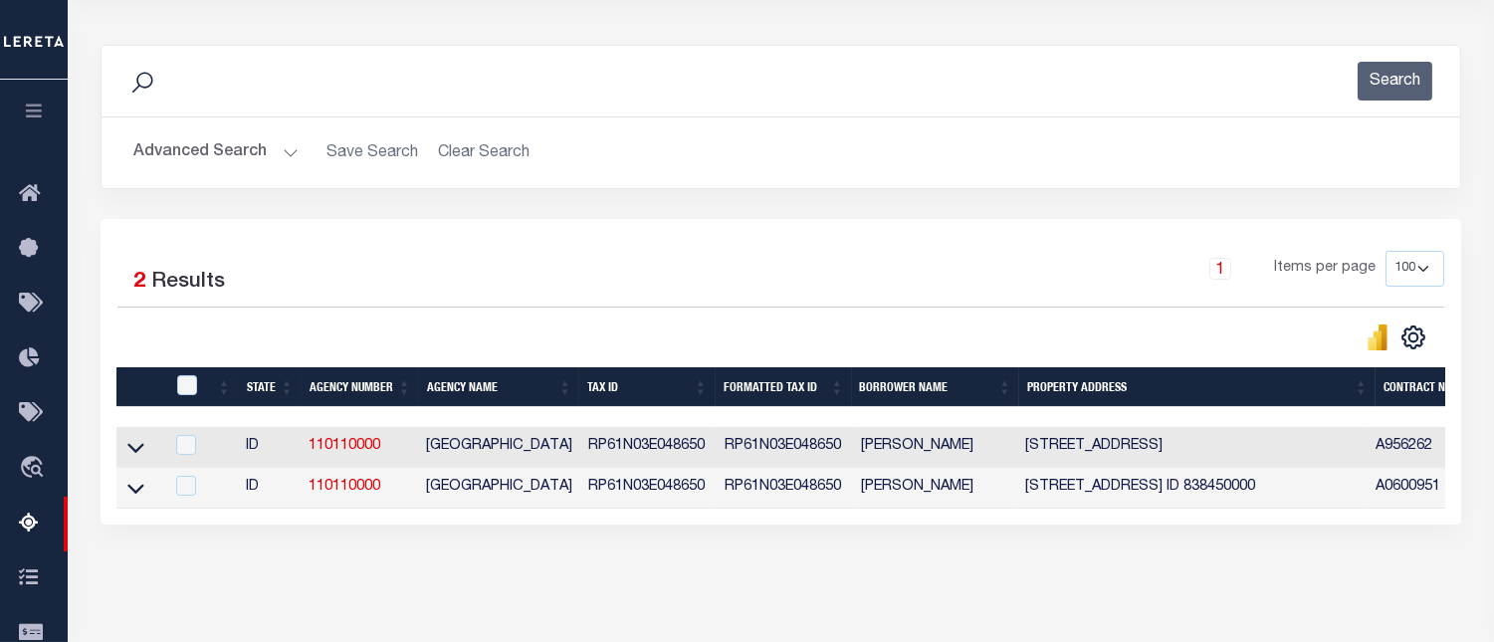
scroll to position [185, 0]
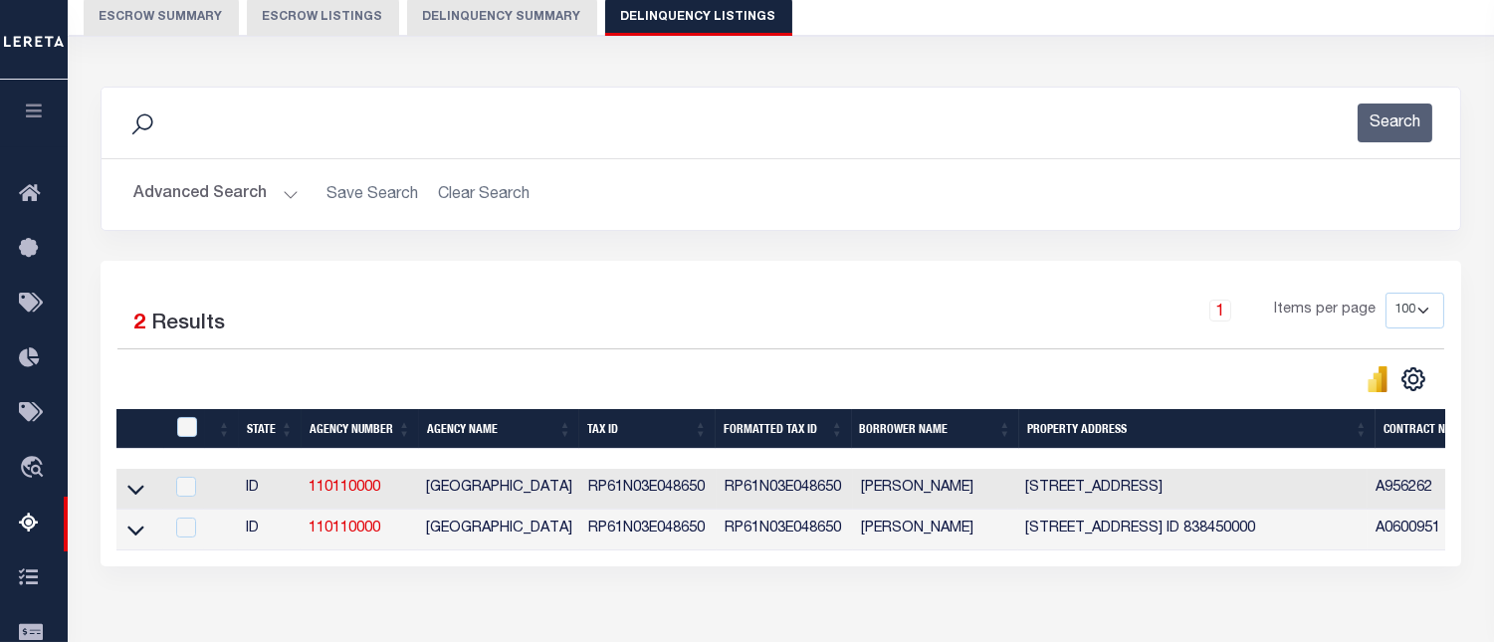
click at [214, 199] on button "Advanced Search" at bounding box center [215, 194] width 165 height 39
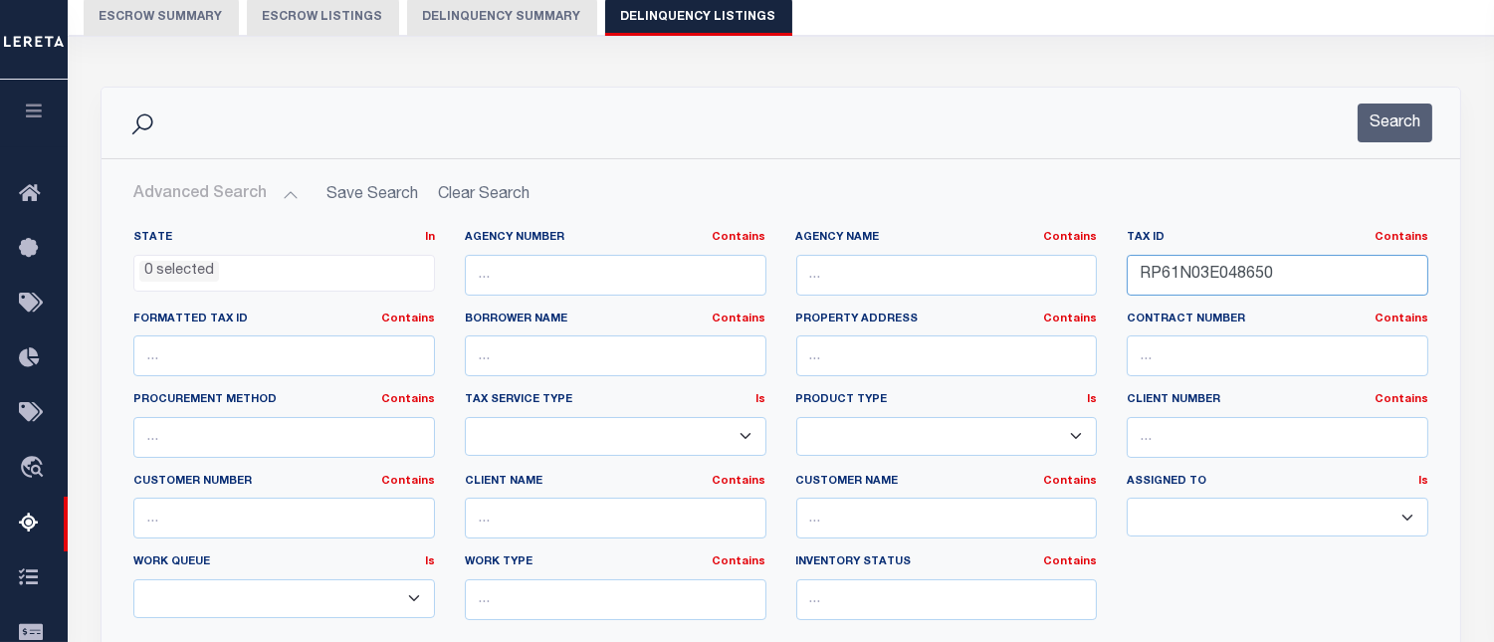
click at [1247, 276] on input "RP61N03E048650" at bounding box center [1278, 275] width 302 height 41
paste input "2N01E014812"
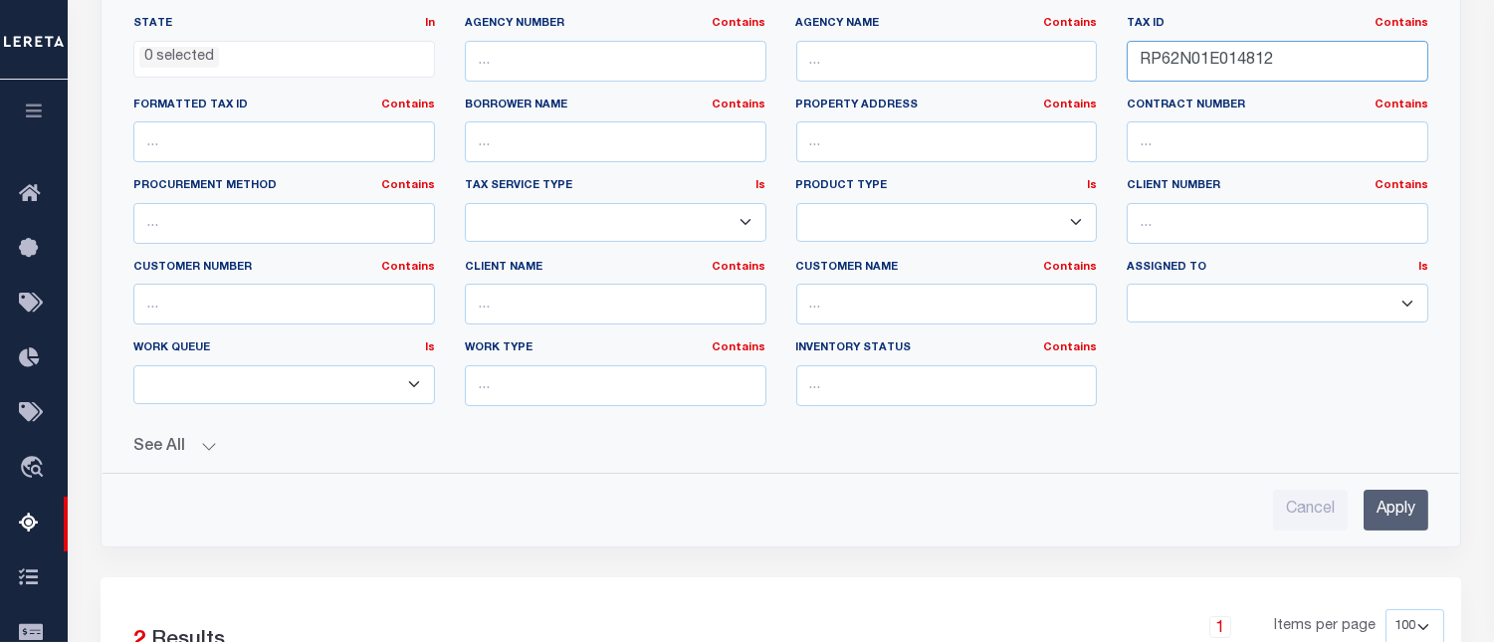
scroll to position [518, 0]
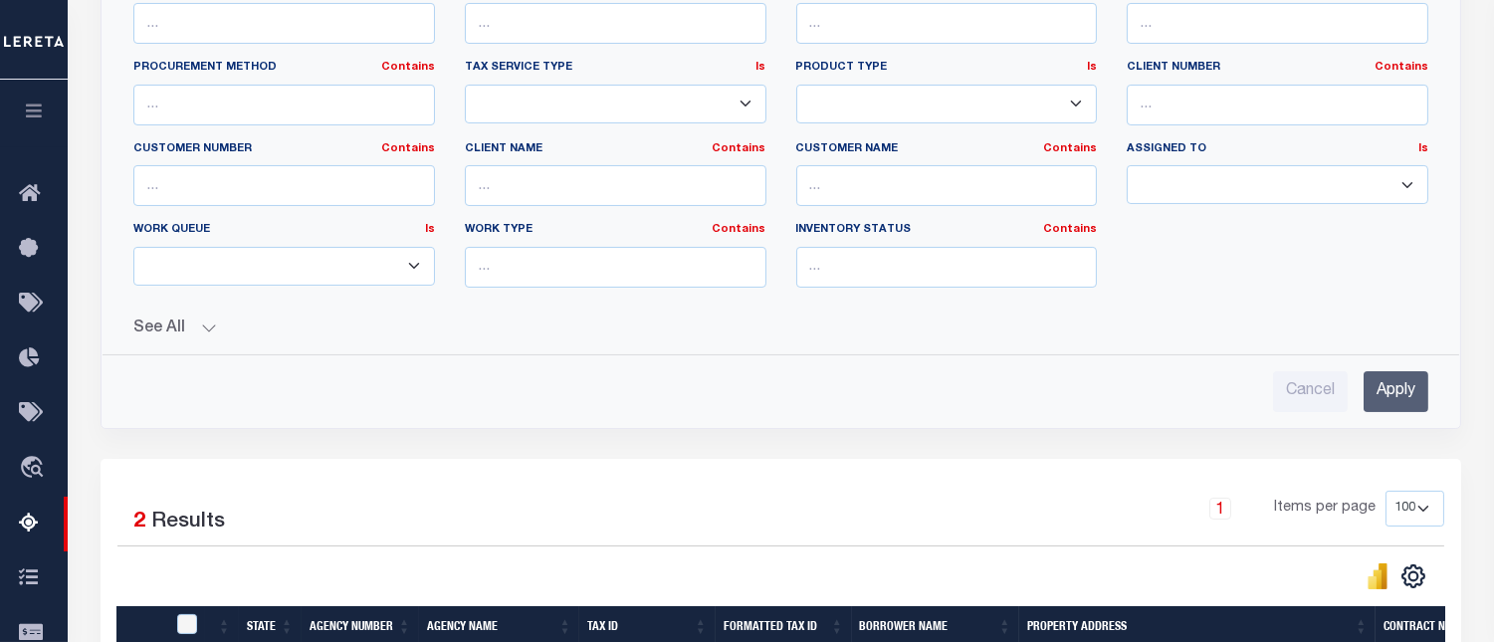
type input "RP62N01E014812"
click at [1398, 389] on input "Apply" at bounding box center [1396, 391] width 65 height 41
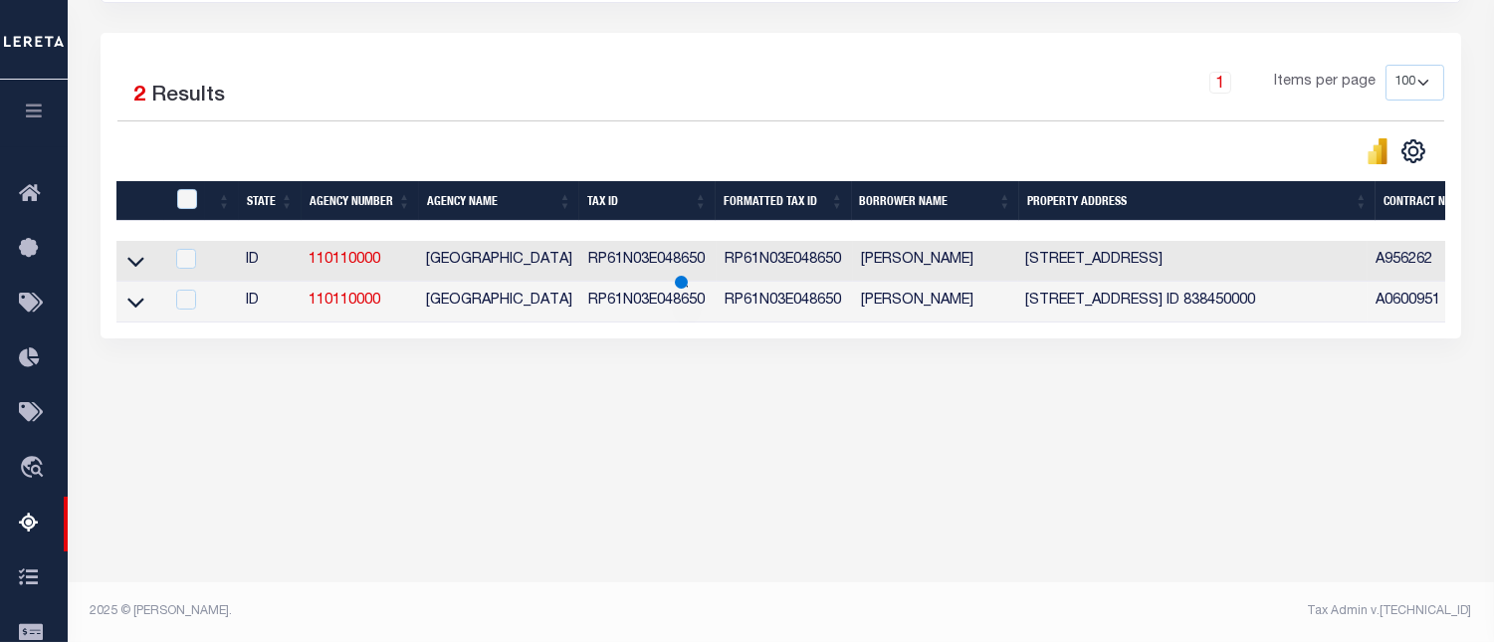
scroll to position [412, 0]
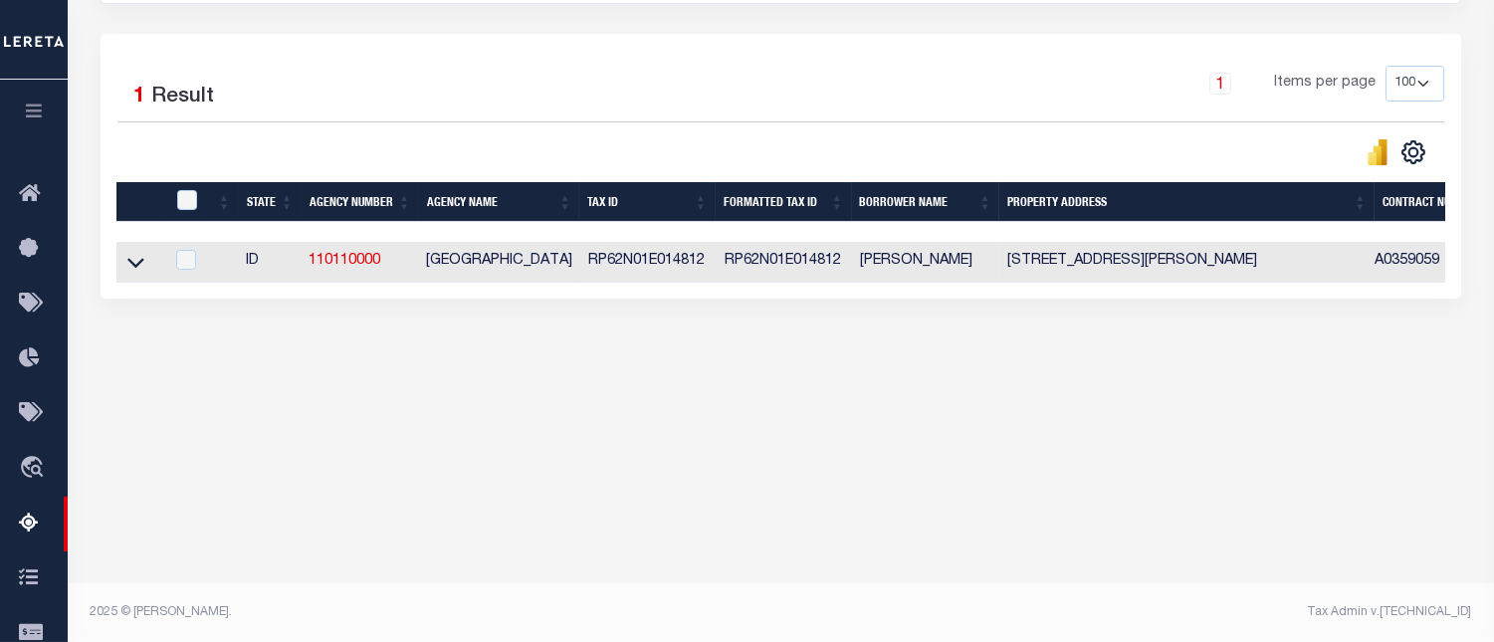
click at [136, 279] on td at bounding box center [139, 262] width 47 height 41
checkbox input "true"
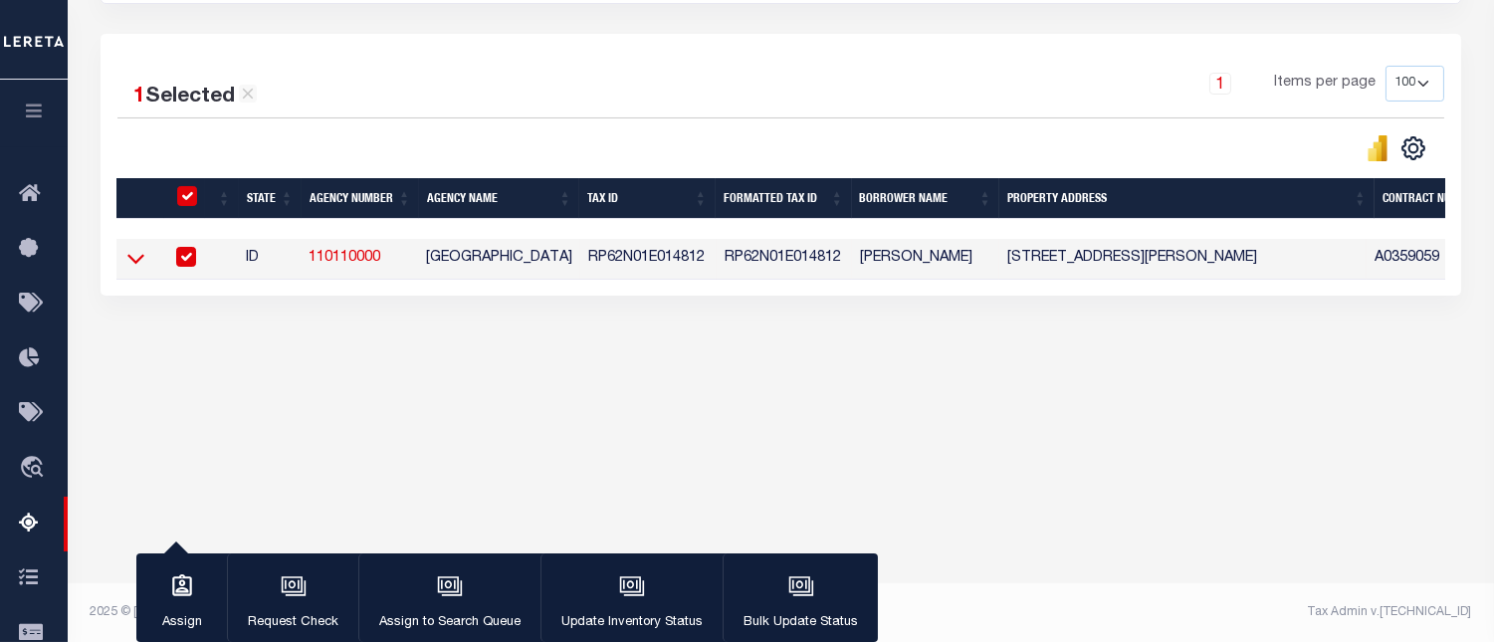
click at [141, 264] on icon at bounding box center [135, 258] width 17 height 21
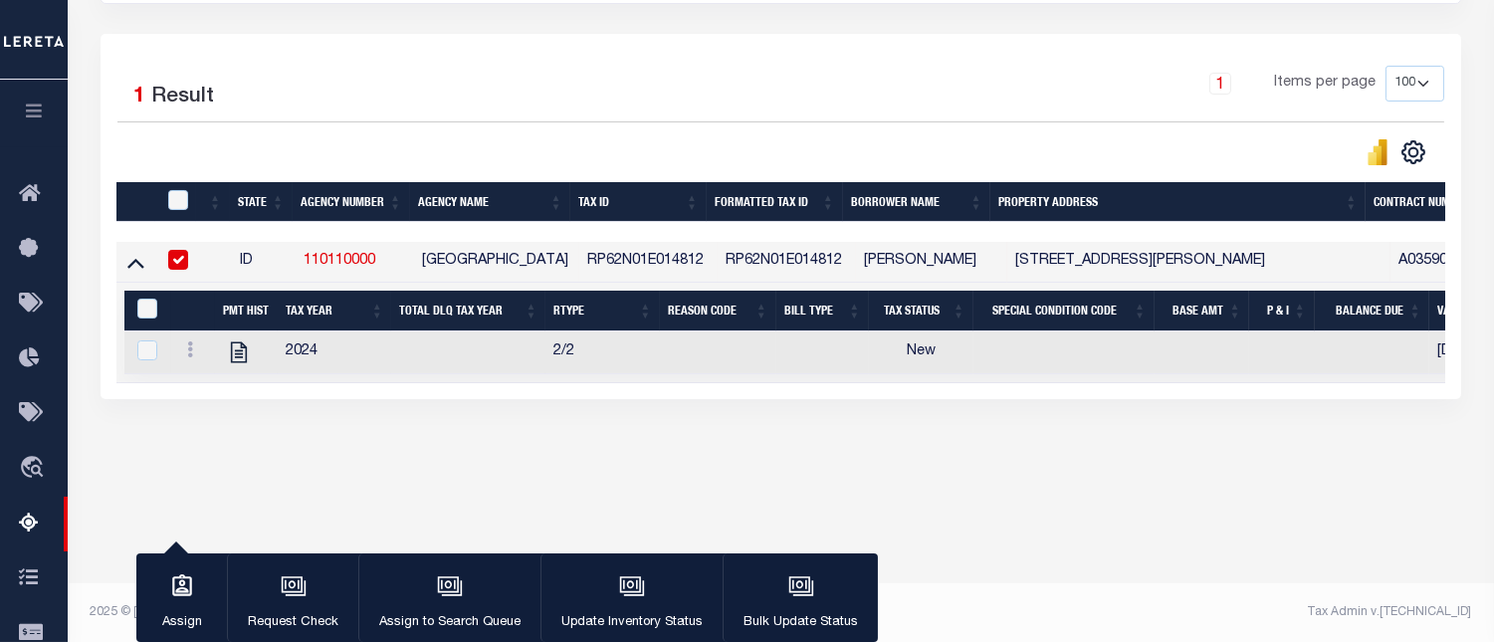
click at [179, 266] on input "checkbox" at bounding box center [178, 260] width 20 height 20
checkbox input "false"
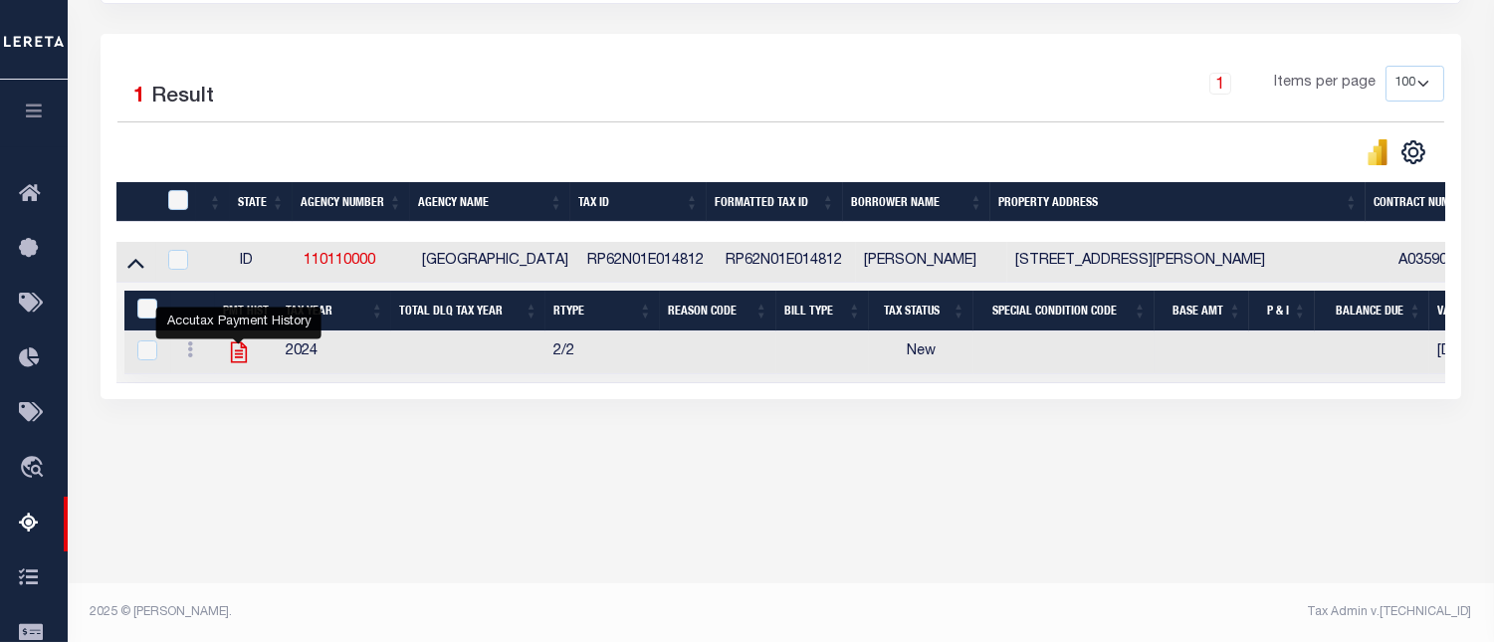
click at [237, 359] on icon "" at bounding box center [239, 353] width 16 height 21
checkbox input "true"
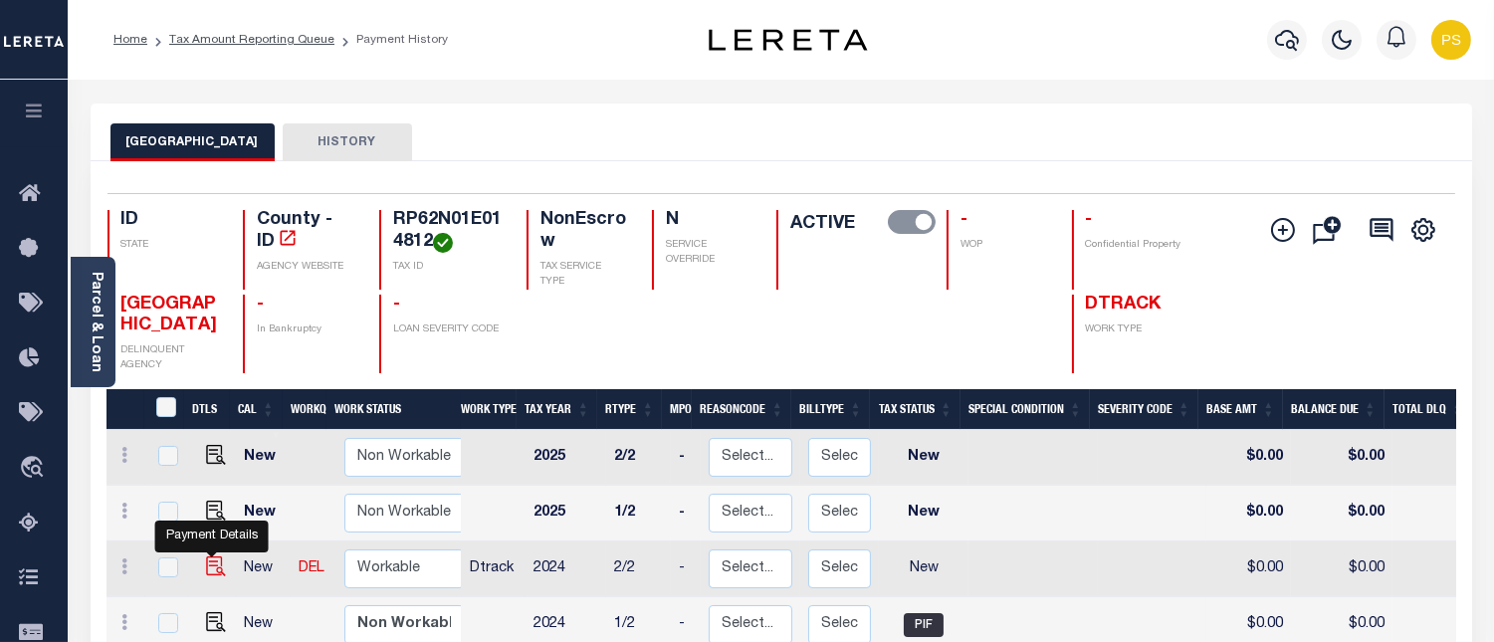
click at [206, 573] on img "" at bounding box center [216, 567] width 20 height 20
checkbox input "true"
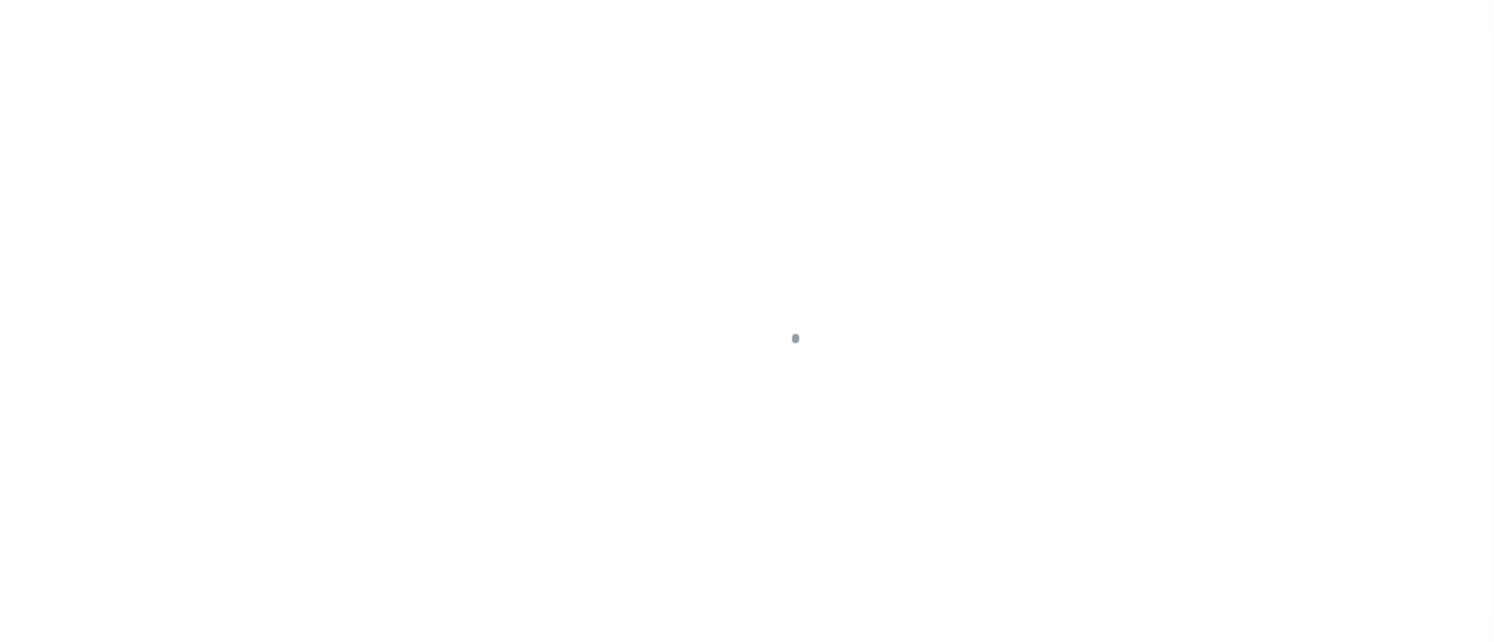
select select "NW2"
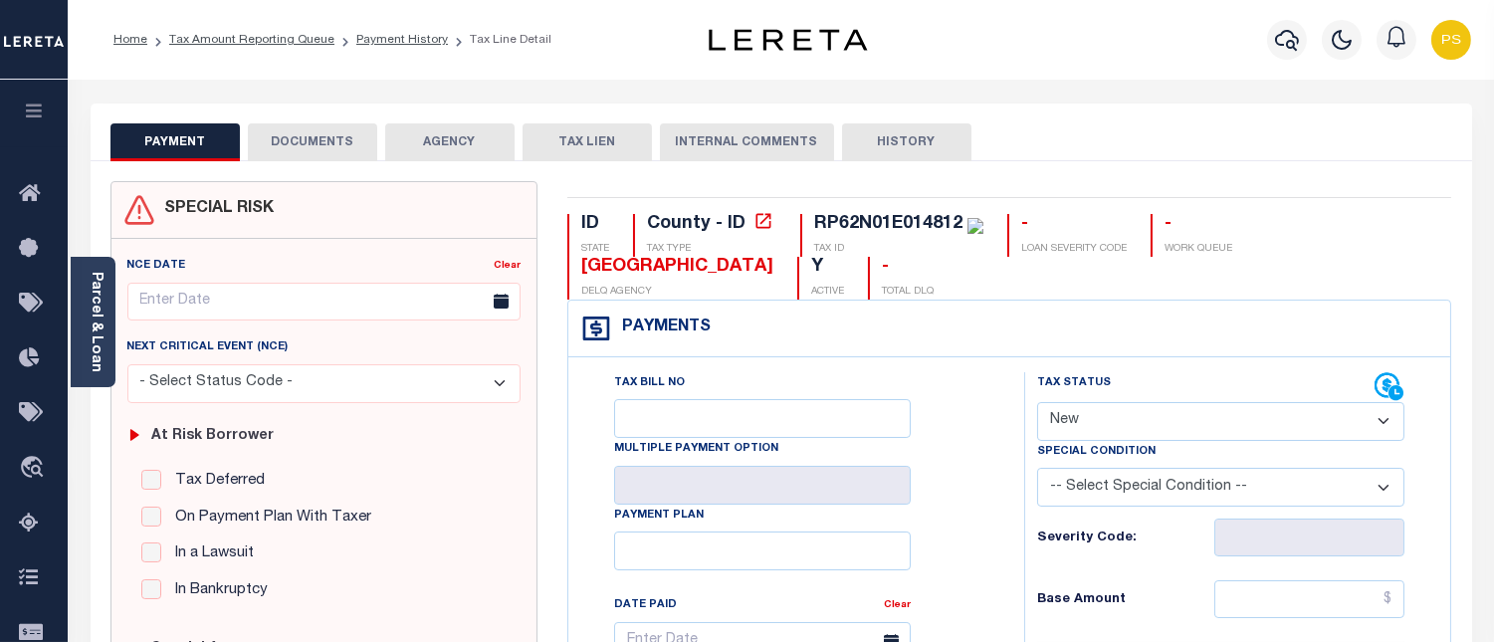
click at [1097, 441] on div "Special Condition" at bounding box center [1220, 455] width 367 height 28
click at [1106, 399] on div "Tax Status Status" at bounding box center [1206, 387] width 338 height 30
click at [1132, 422] on select "- Select Status Code - Open Due/Unpaid Paid Incomplete No Tax Due Internal Refu…" at bounding box center [1220, 421] width 367 height 39
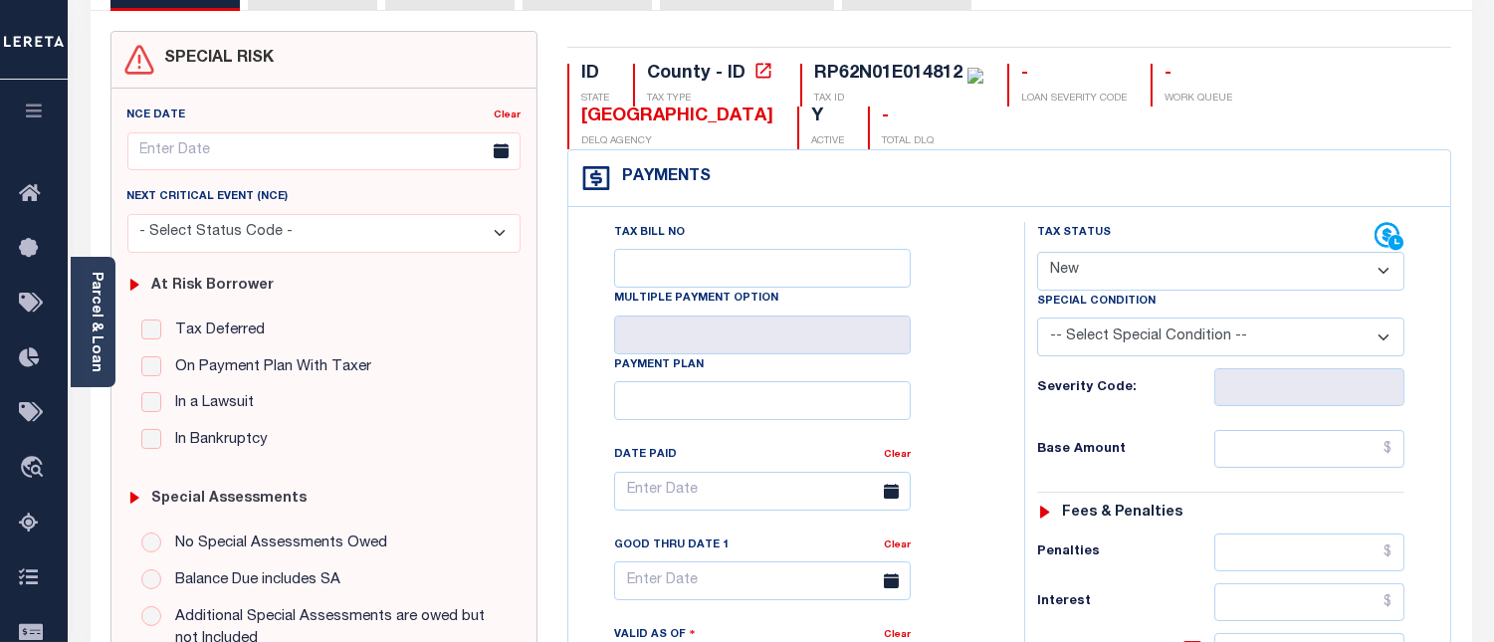
scroll to position [332, 0]
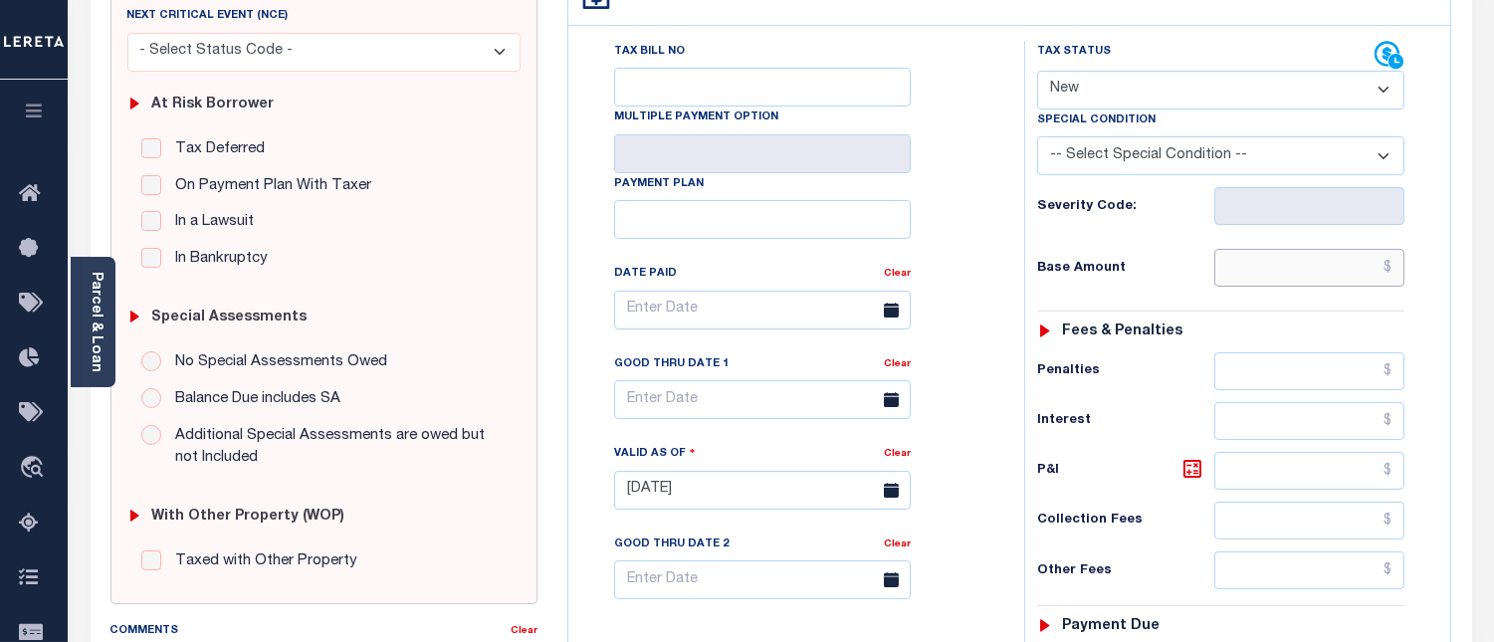
drag, startPoint x: 1391, startPoint y: 271, endPoint x: 1392, endPoint y: 290, distance: 18.9
click at [1391, 271] on input "text" at bounding box center [1310, 268] width 190 height 38
type input "$0.00"
type input "[DATE]"
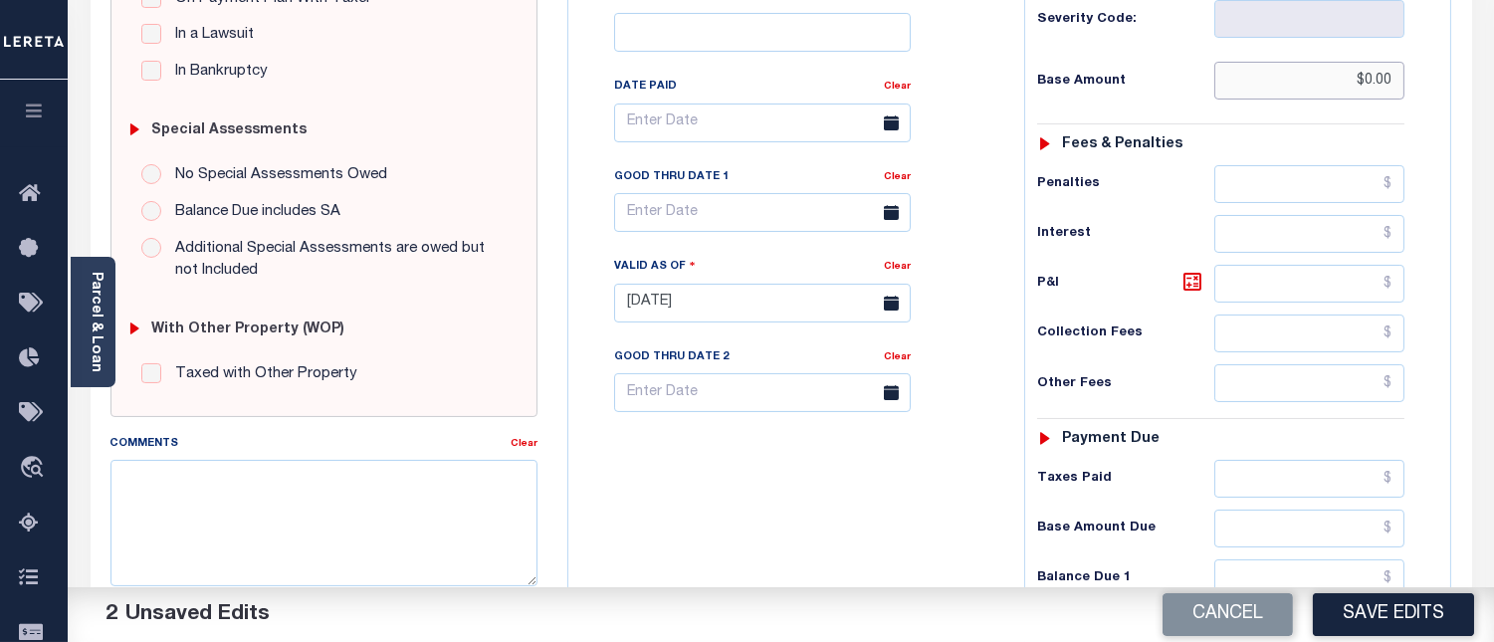
scroll to position [553, 0]
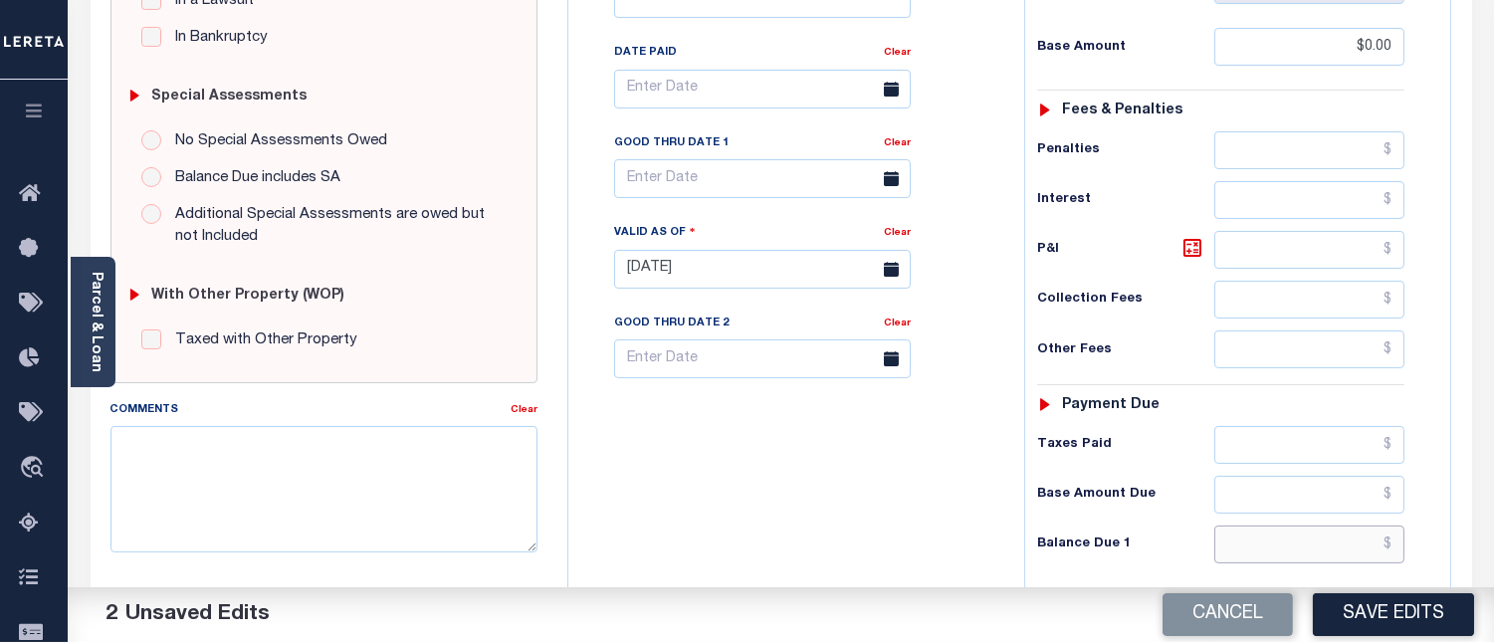
click at [1394, 542] on input "text" at bounding box center [1310, 545] width 190 height 38
type input "$0.00"
click at [430, 463] on textarea "Comments" at bounding box center [324, 488] width 427 height 125
click at [316, 482] on textarea "Comments" at bounding box center [324, 488] width 427 height 125
paste textarea "[DATE] - Per [PERSON_NAME] at [GEOGRAPHIC_DATA] properties have been paid curre…"
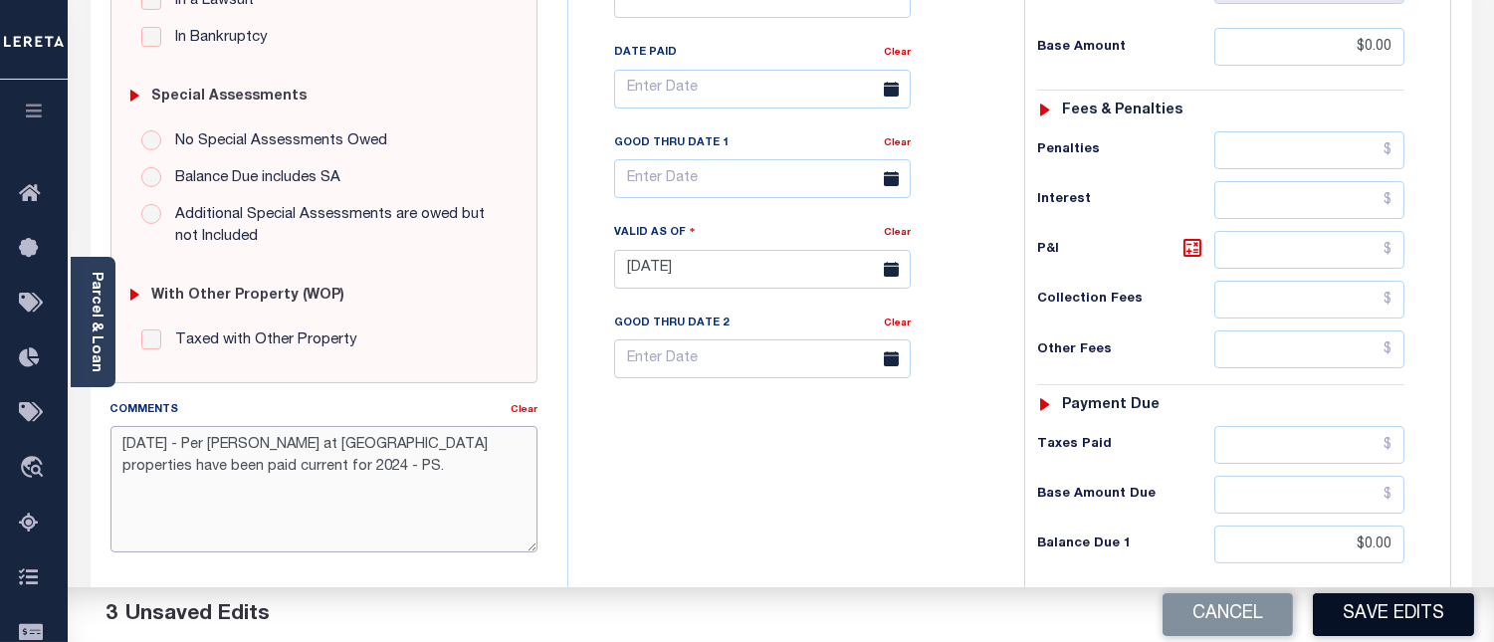
type textarea "[DATE] - Per [PERSON_NAME] at [GEOGRAPHIC_DATA] properties have been paid curre…"
click at [1389, 625] on button "Save Edits" at bounding box center [1393, 614] width 161 height 43
checkbox input "false"
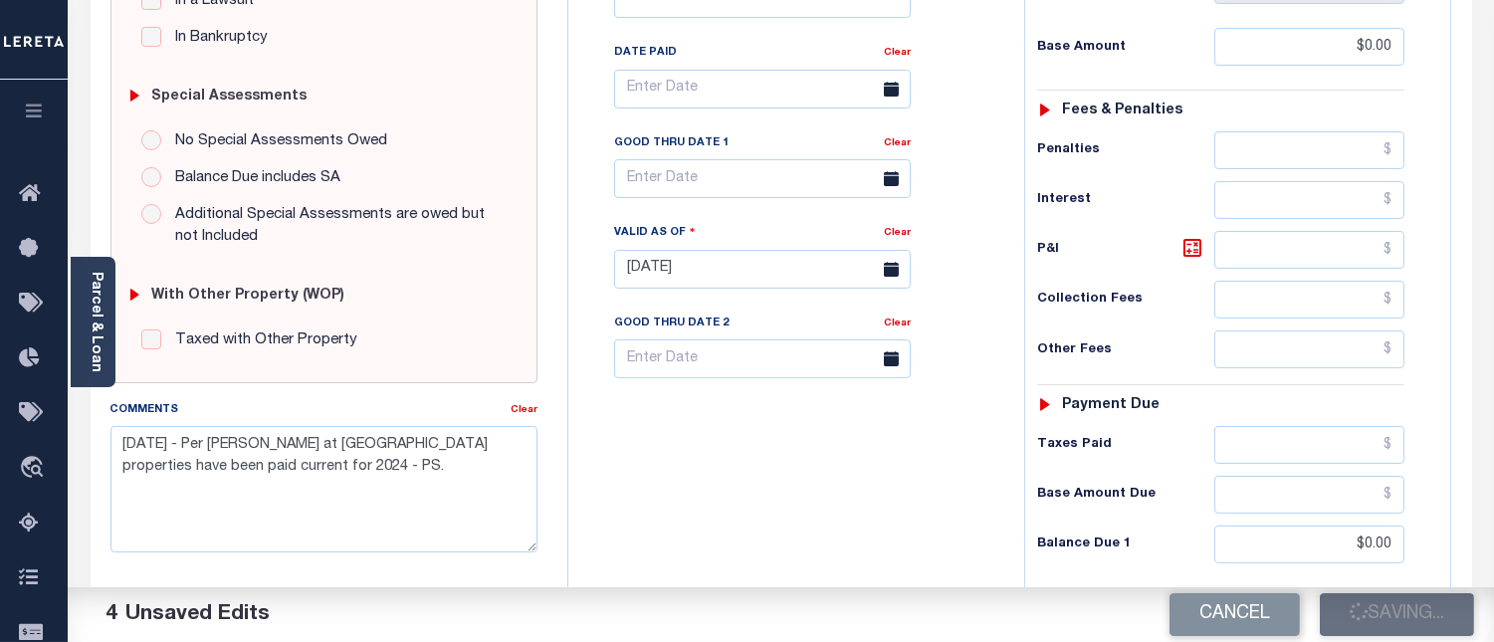
checkbox input "false"
type input "$0"
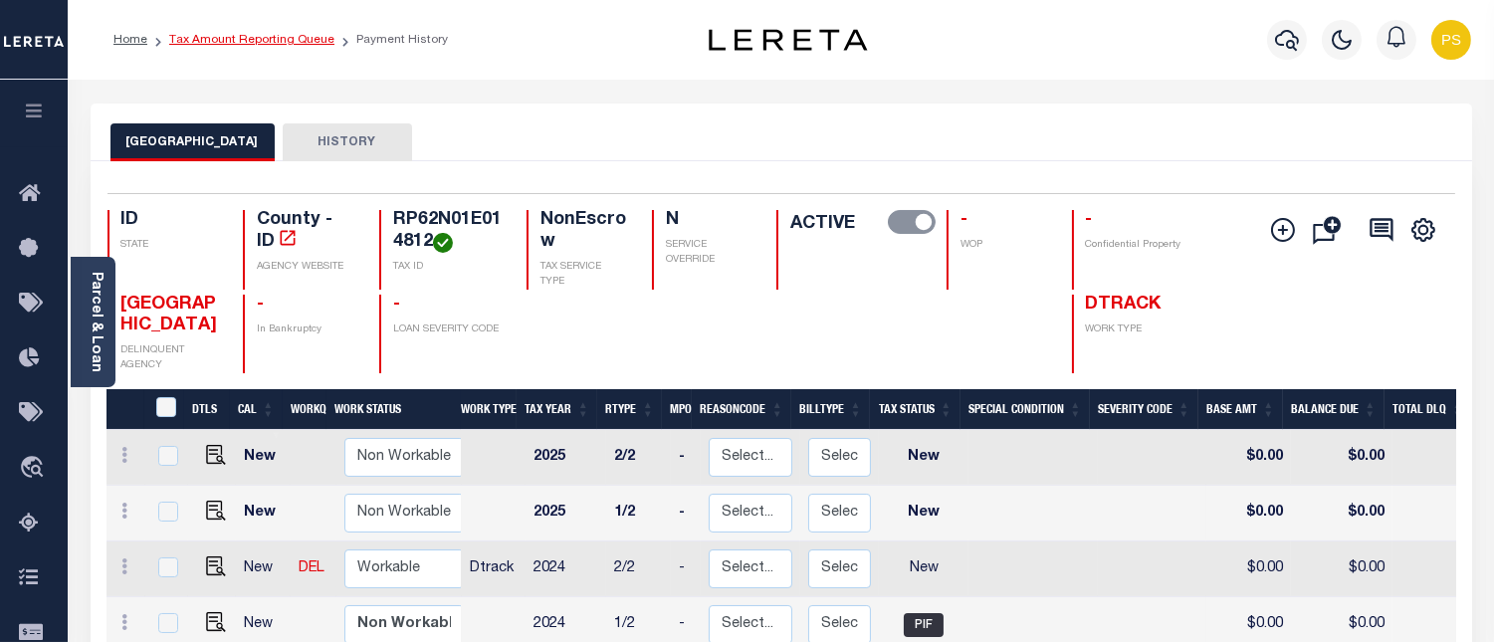
click at [266, 44] on link "Tax Amount Reporting Queue" at bounding box center [251, 40] width 165 height 12
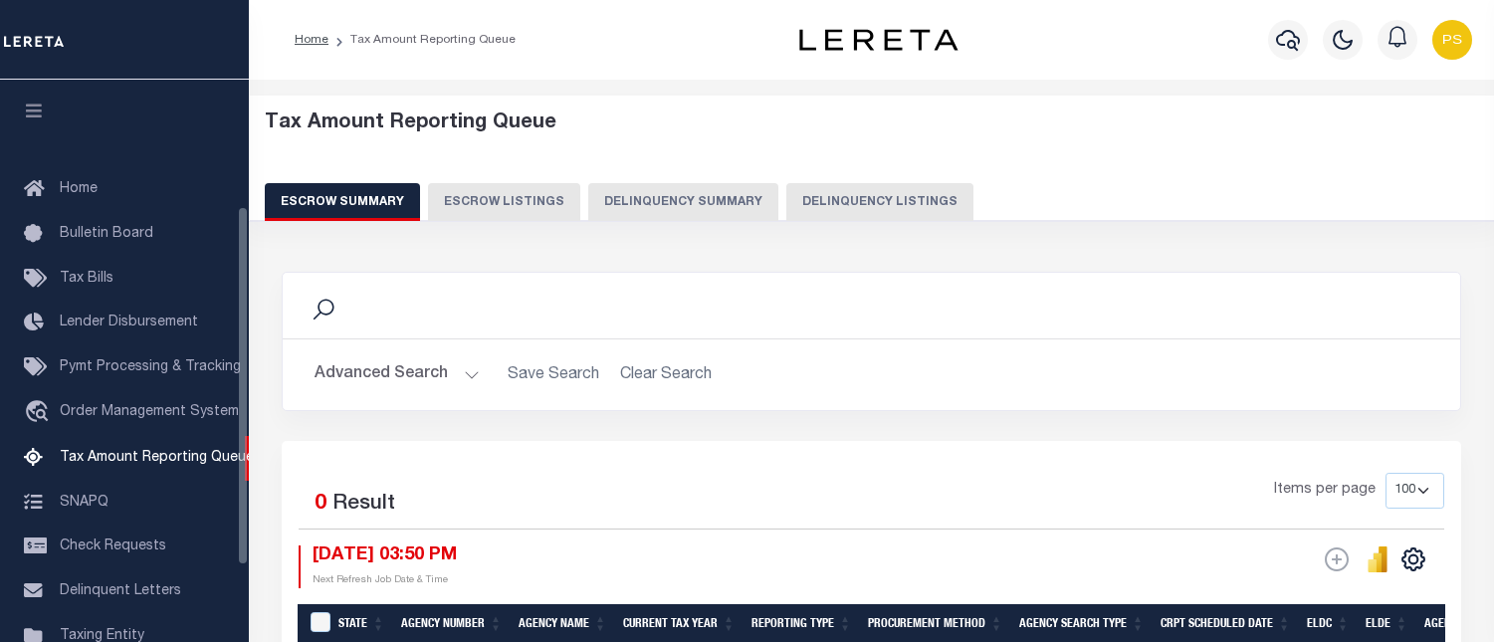
select select "100"
click at [820, 204] on button "Delinquency Listings" at bounding box center [880, 202] width 187 height 38
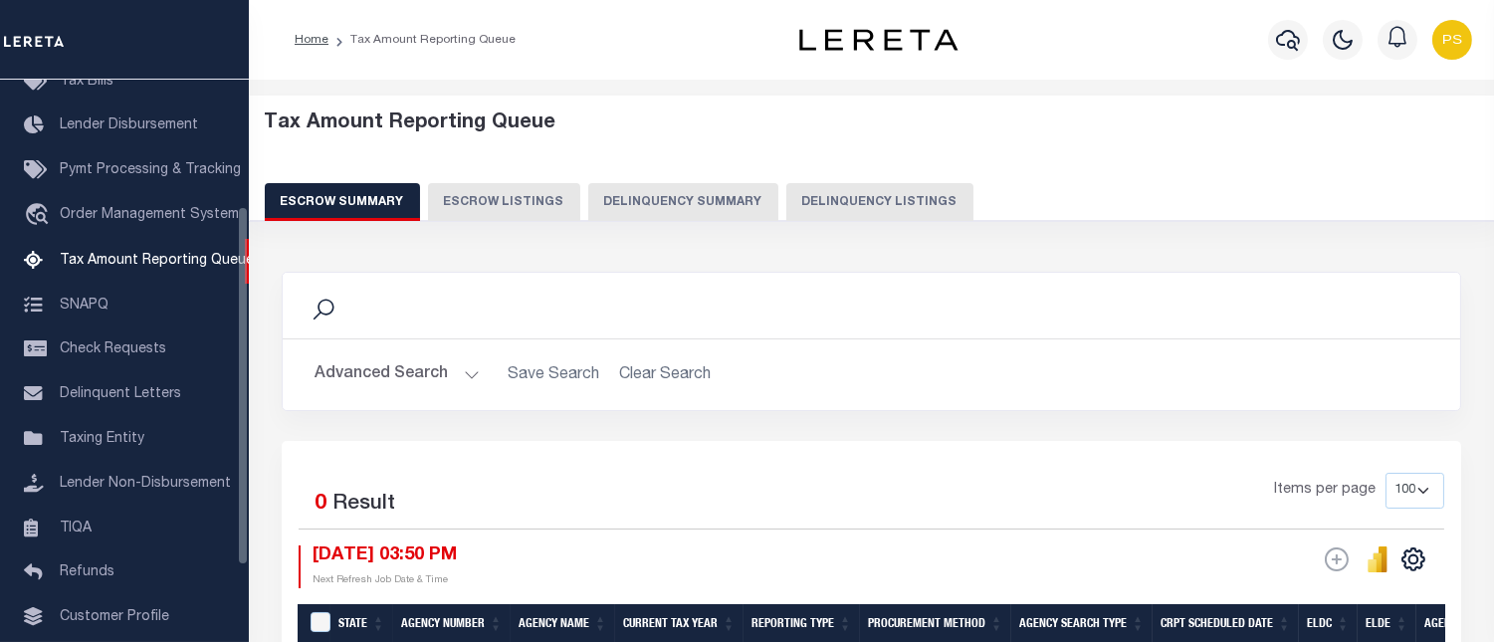
select select "100"
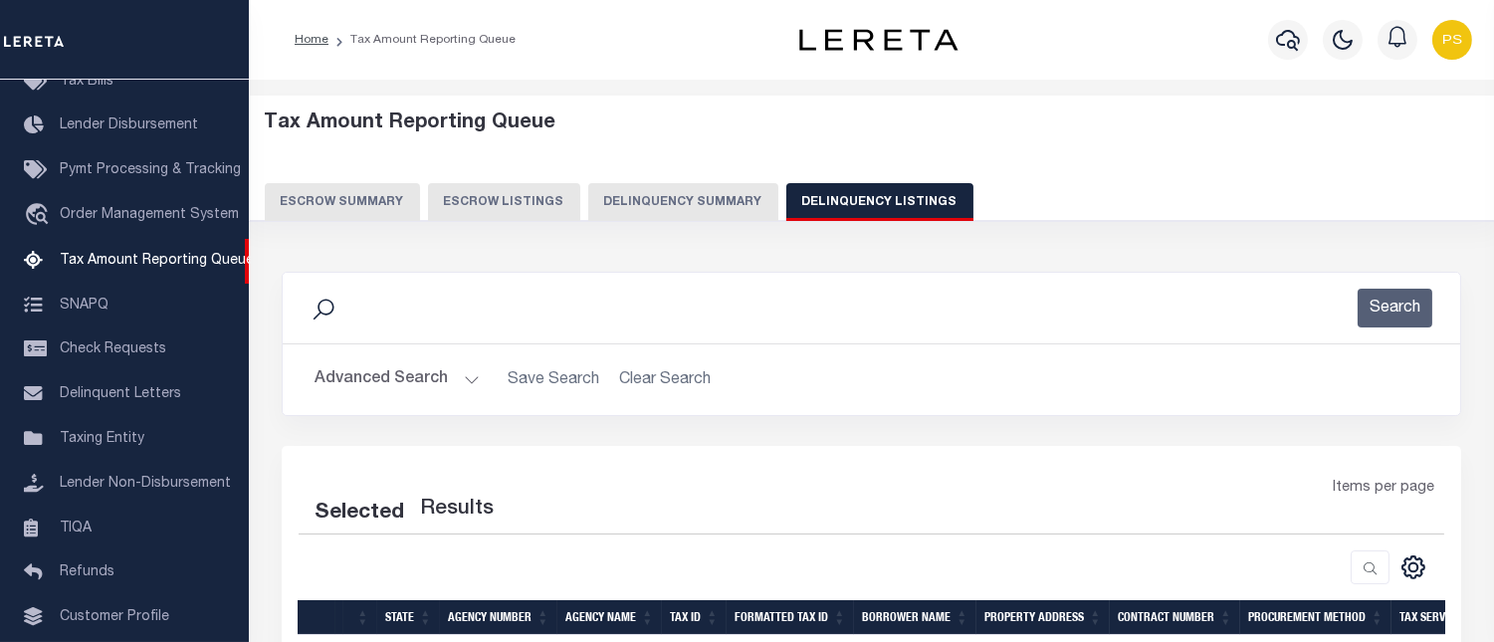
select select "100"
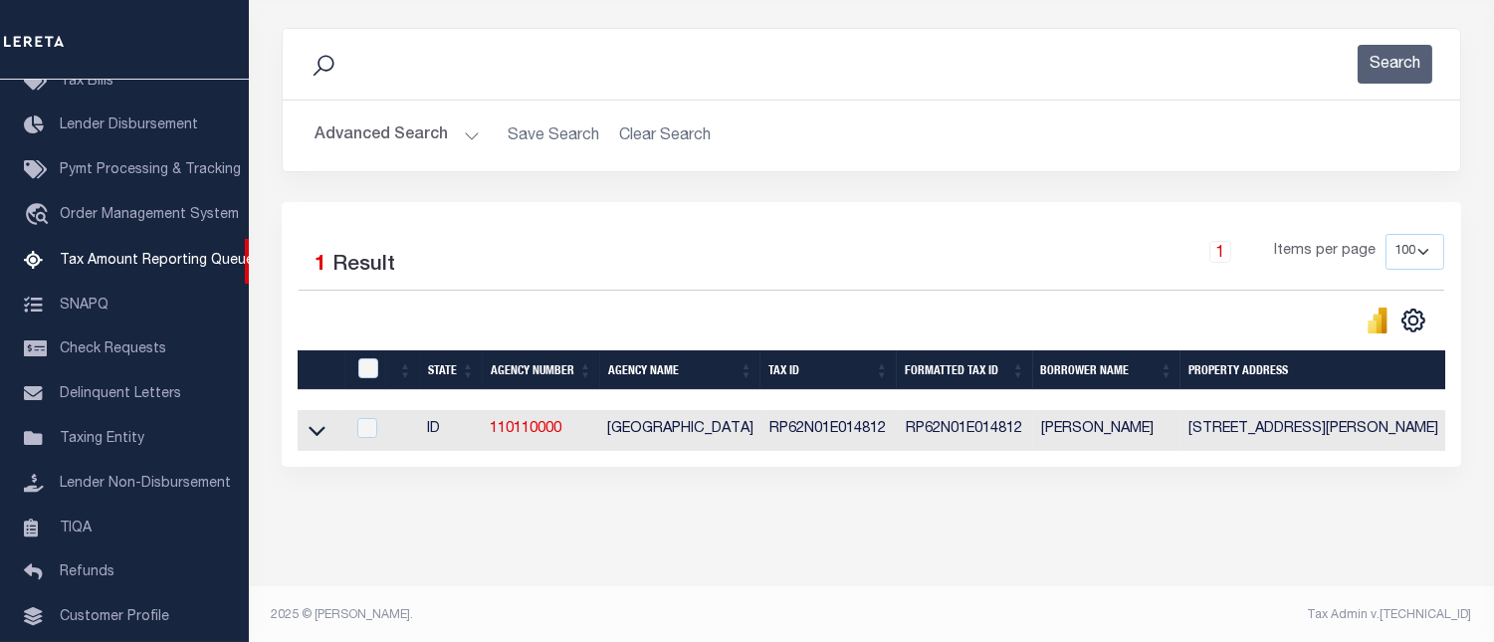
scroll to position [264, 0]
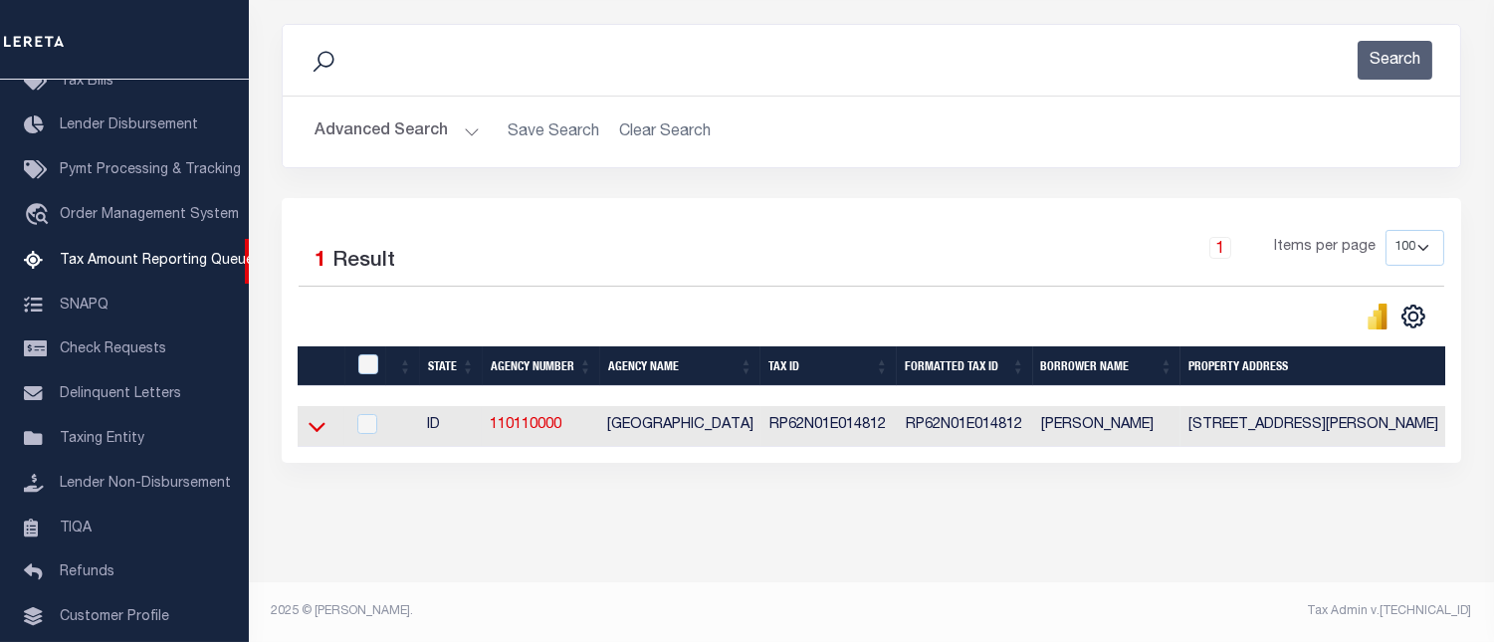
click at [314, 416] on icon at bounding box center [317, 426] width 17 height 21
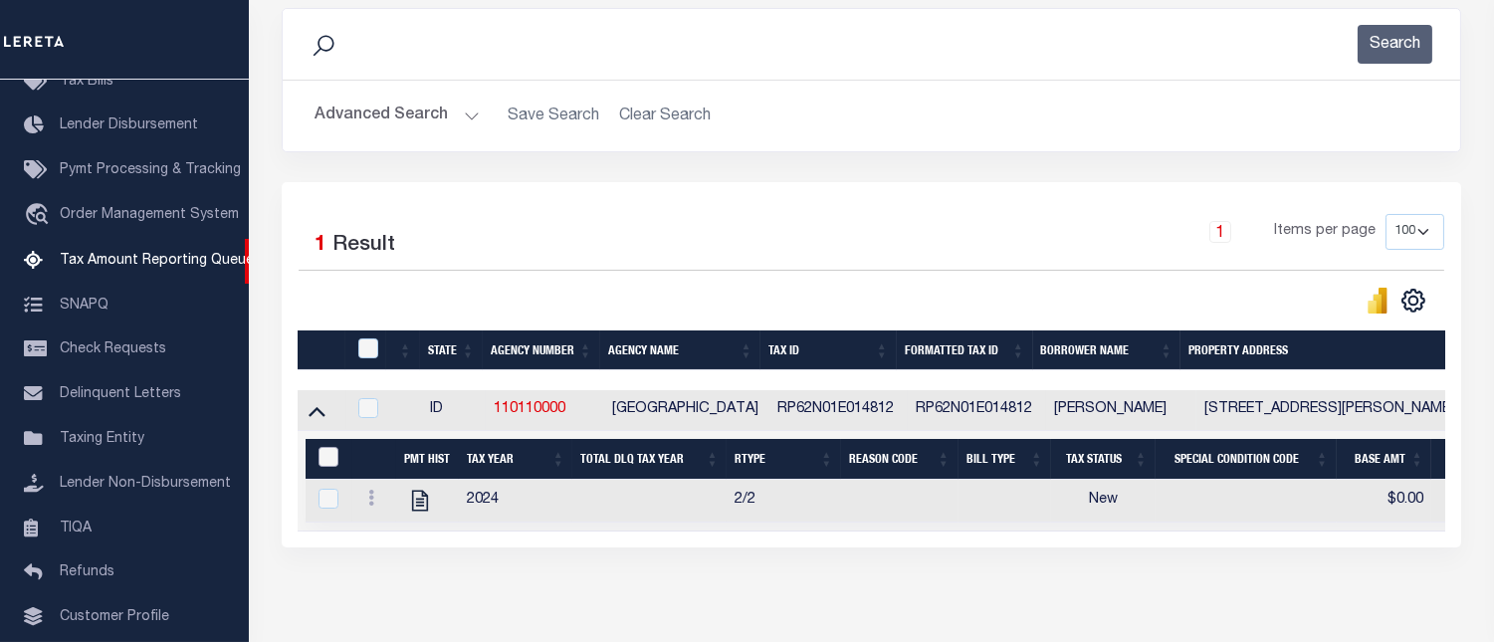
click at [322, 458] on input "&nbsp;" at bounding box center [329, 457] width 20 height 20
checkbox input "true"
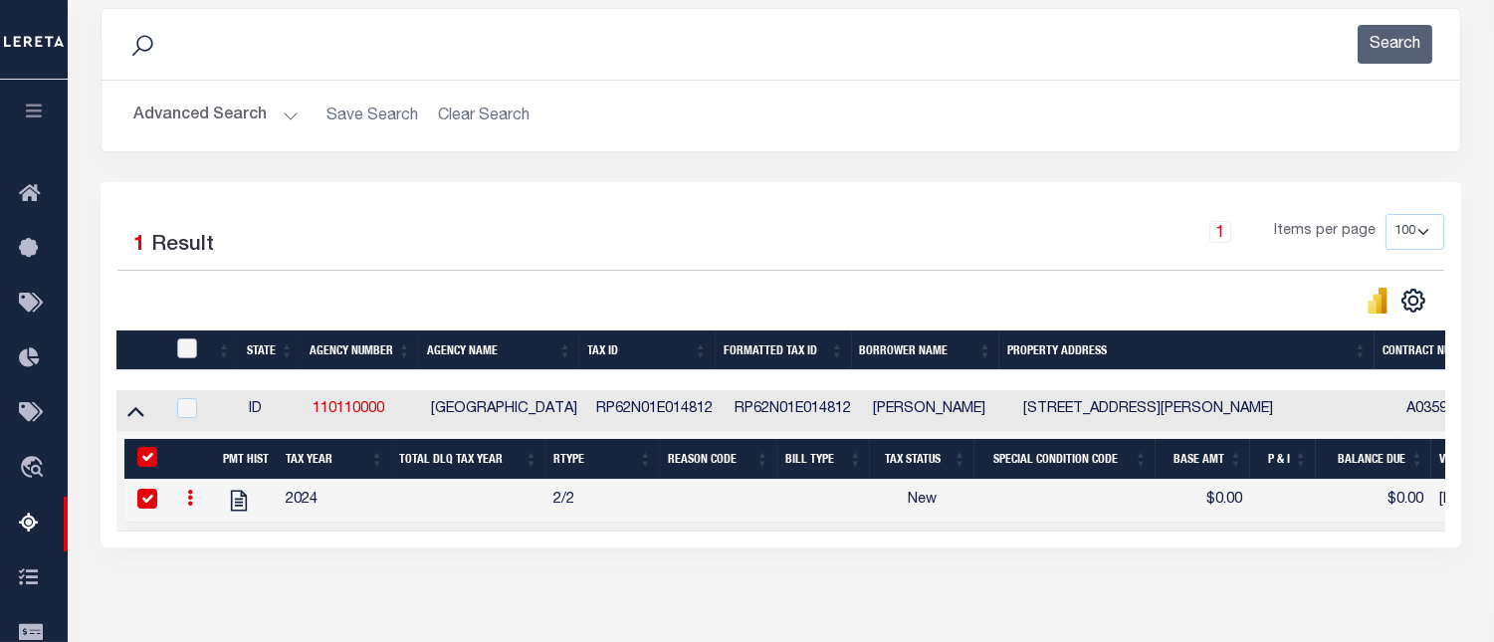
click at [186, 350] on input "checkbox" at bounding box center [187, 349] width 20 height 20
checkbox input "true"
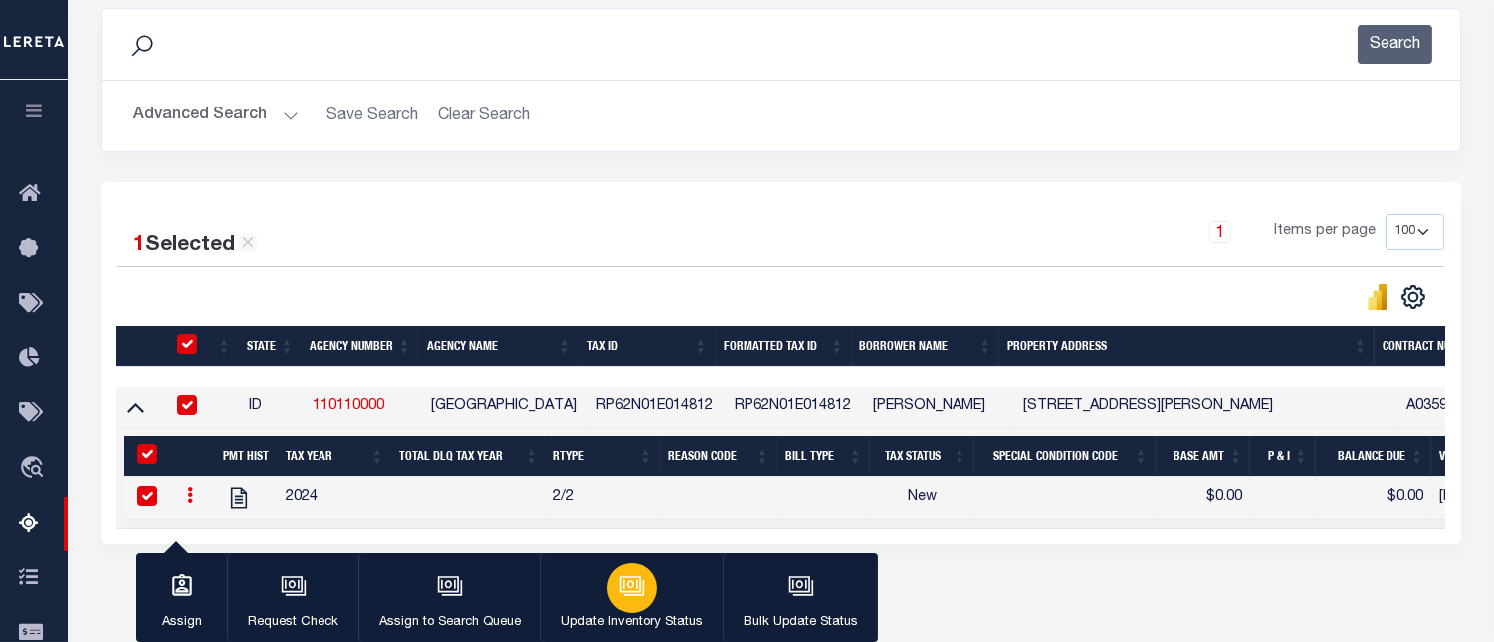
click at [621, 609] on div "button" at bounding box center [632, 589] width 50 height 50
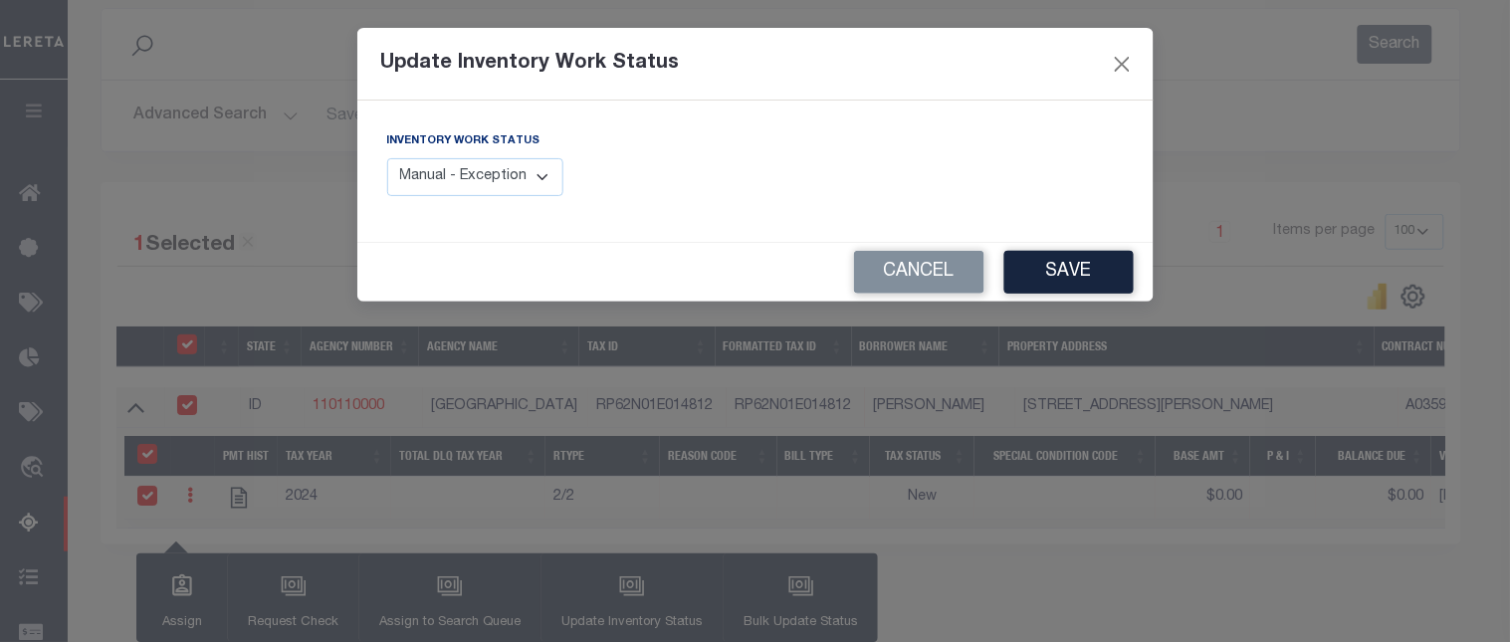
click at [514, 176] on select "Manual - Exception Pended - Awaiting Search Late Add Exception Completed" at bounding box center [475, 177] width 177 height 39
select select "4"
click at [387, 158] on select "Manual - Exception Pended - Awaiting Search Late Add Exception Completed" at bounding box center [475, 177] width 177 height 39
click at [1069, 280] on button "Save" at bounding box center [1069, 272] width 129 height 43
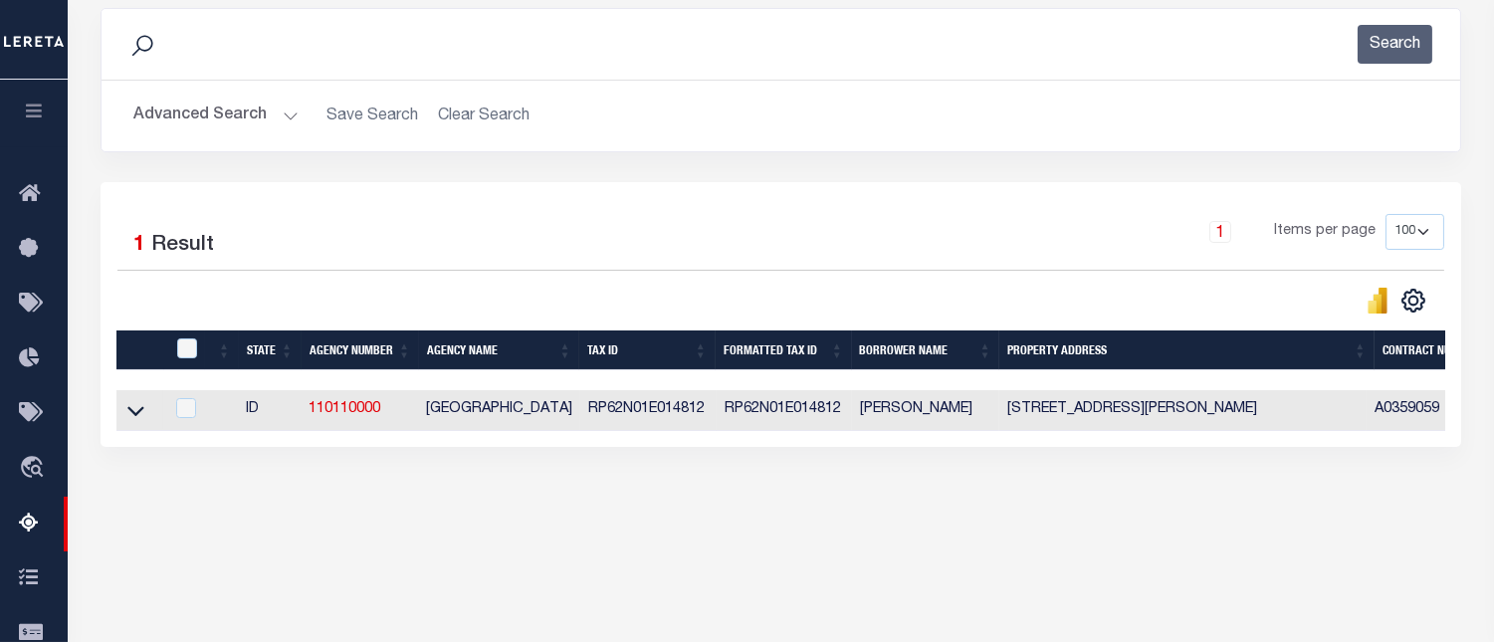
click at [236, 122] on button "Advanced Search" at bounding box center [215, 116] width 165 height 39
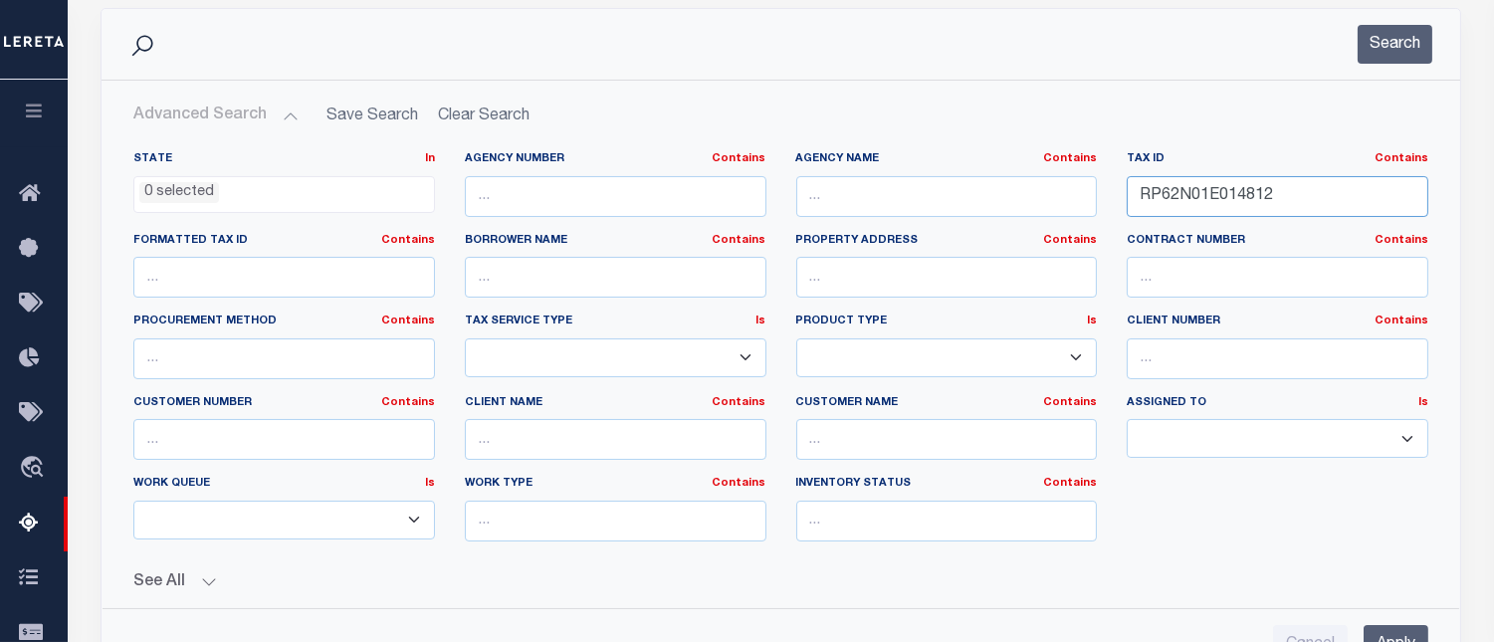
click at [1179, 197] on input "RP62N01E014812" at bounding box center [1278, 196] width 302 height 41
paste input "21840"
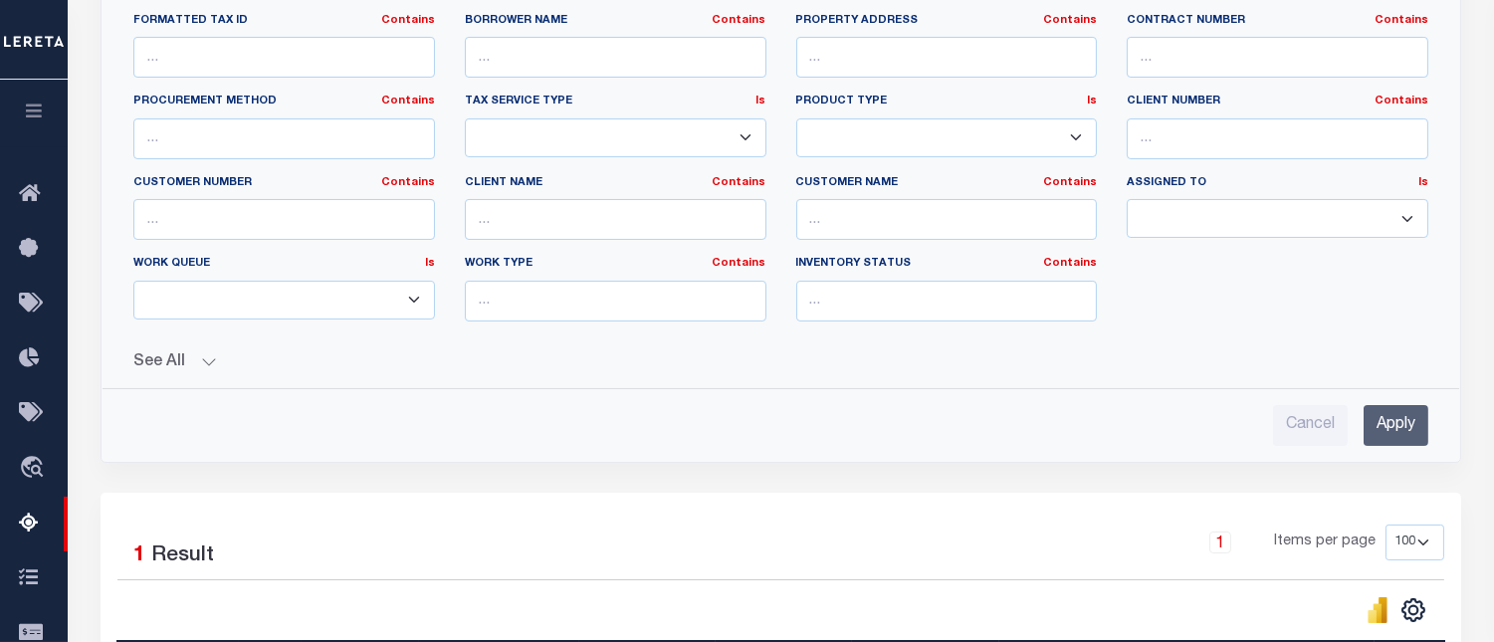
scroll to position [485, 0]
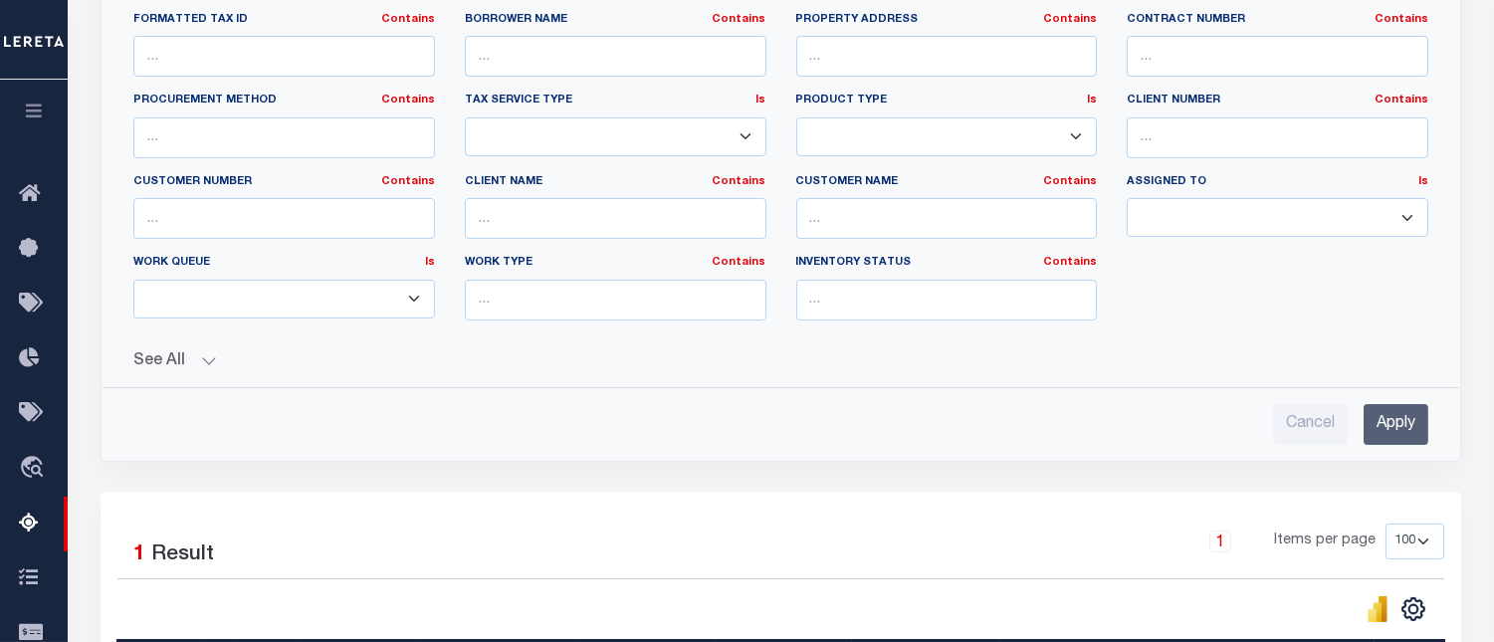
type input "RP62N01E021840"
click at [1406, 441] on input "Apply" at bounding box center [1396, 424] width 65 height 41
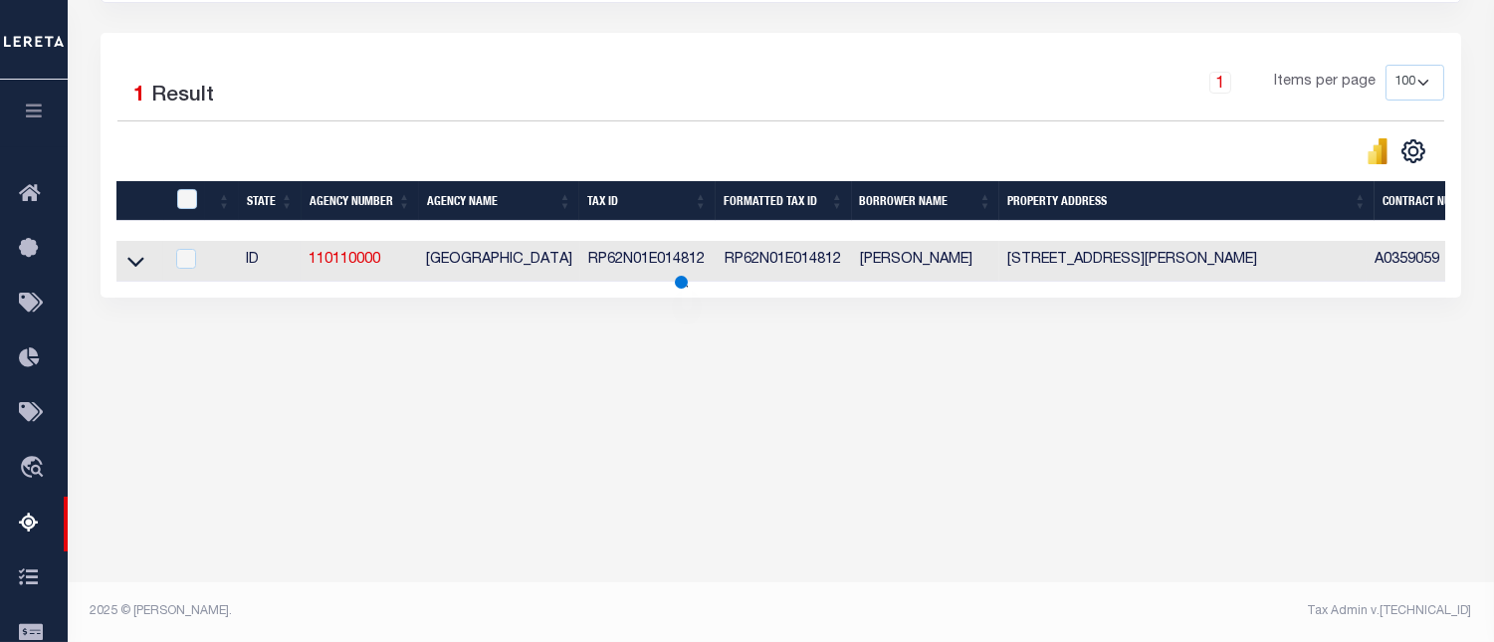
scroll to position [412, 0]
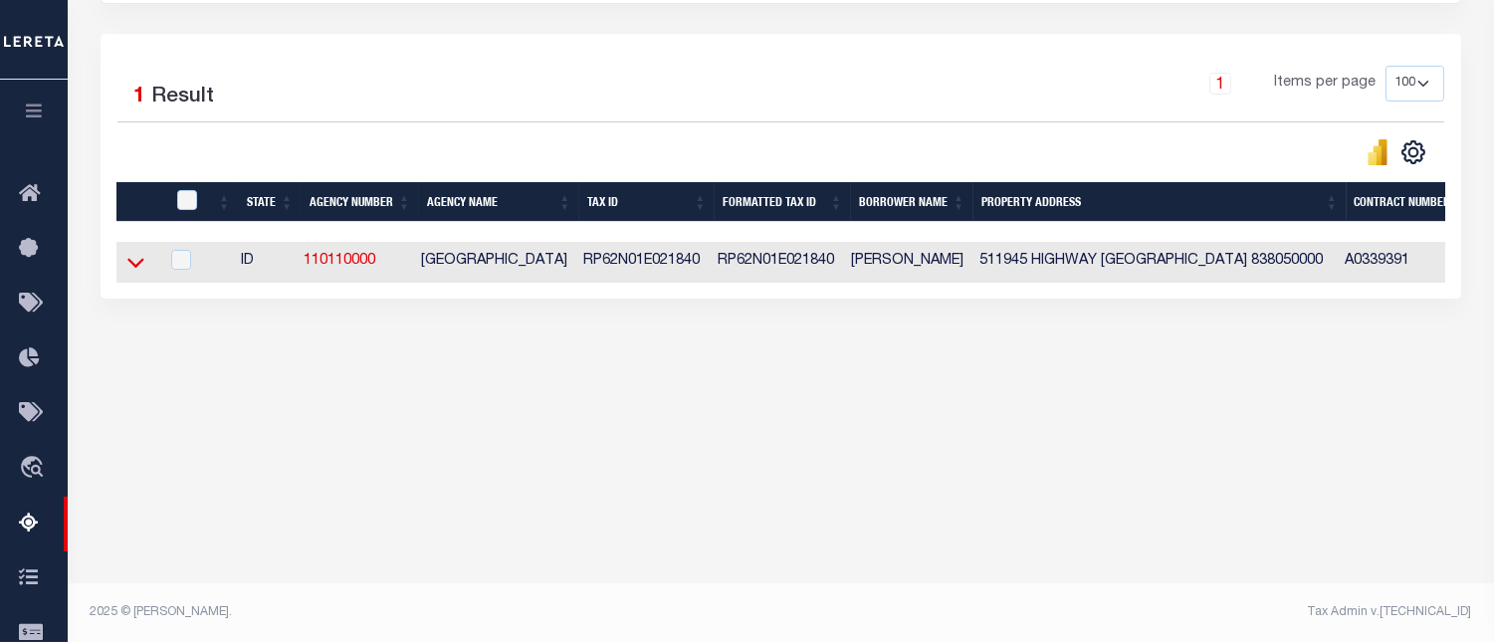
click at [133, 269] on icon at bounding box center [135, 264] width 17 height 10
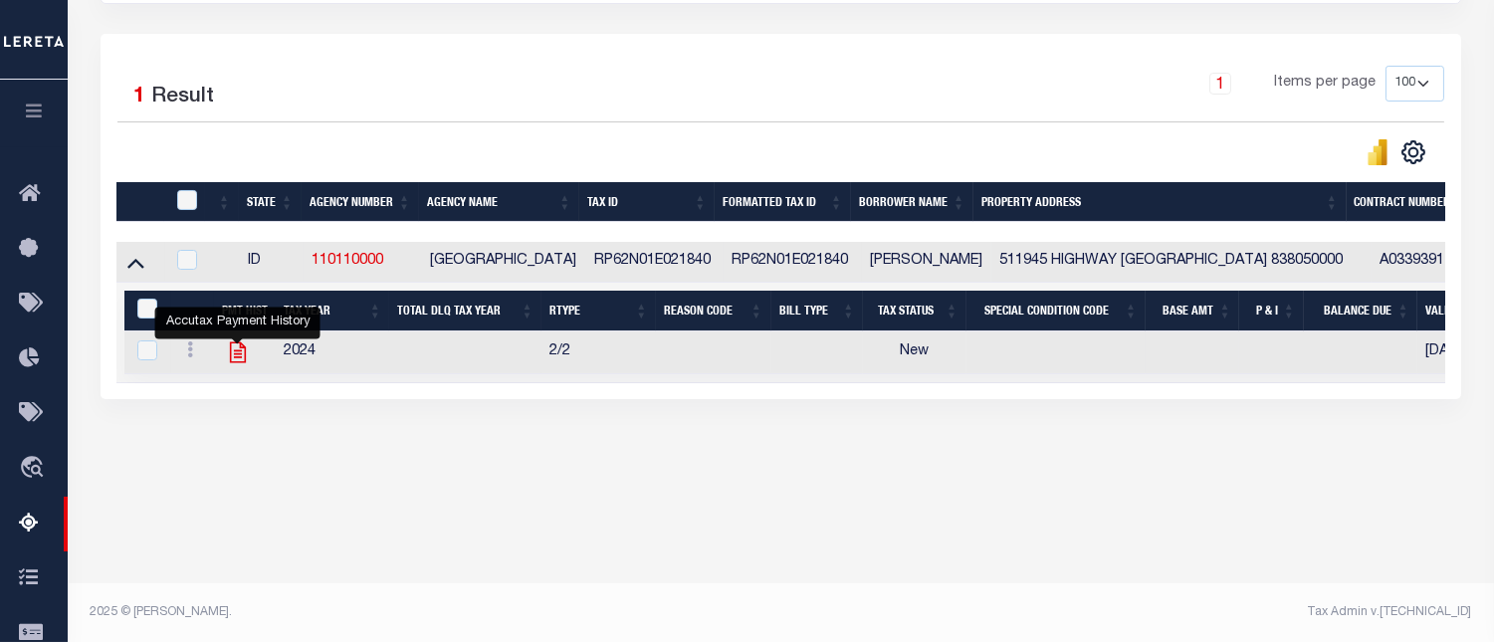
click at [234, 363] on icon "" at bounding box center [238, 353] width 16 height 21
checkbox input "true"
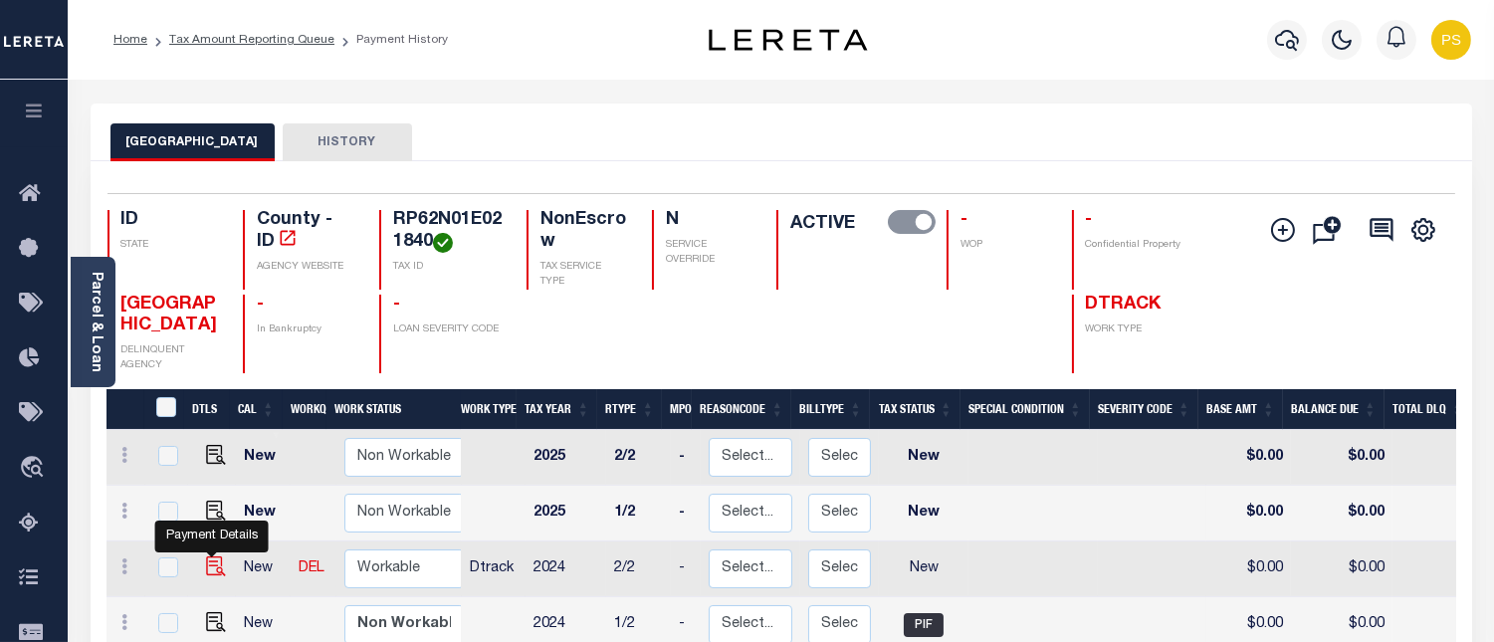
click at [209, 572] on img "" at bounding box center [216, 567] width 20 height 20
checkbox input "true"
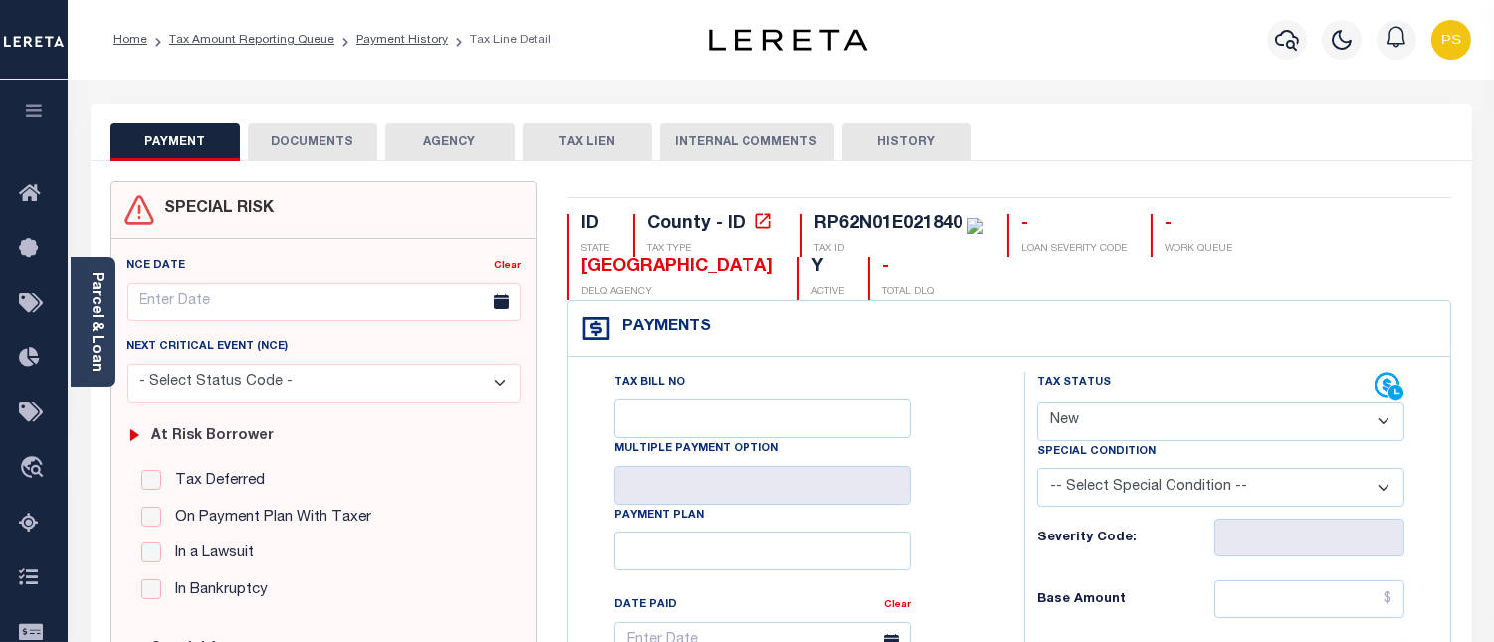
click at [1130, 425] on select "- Select Status Code - Open Due/Unpaid Paid Incomplete No Tax Due Internal Refu…" at bounding box center [1220, 421] width 367 height 39
select select "DUE"
click at [1037, 403] on select "- Select Status Code - Open Due/Unpaid Paid Incomplete No Tax Due Internal Refu…" at bounding box center [1220, 421] width 367 height 39
type input "[DATE]"
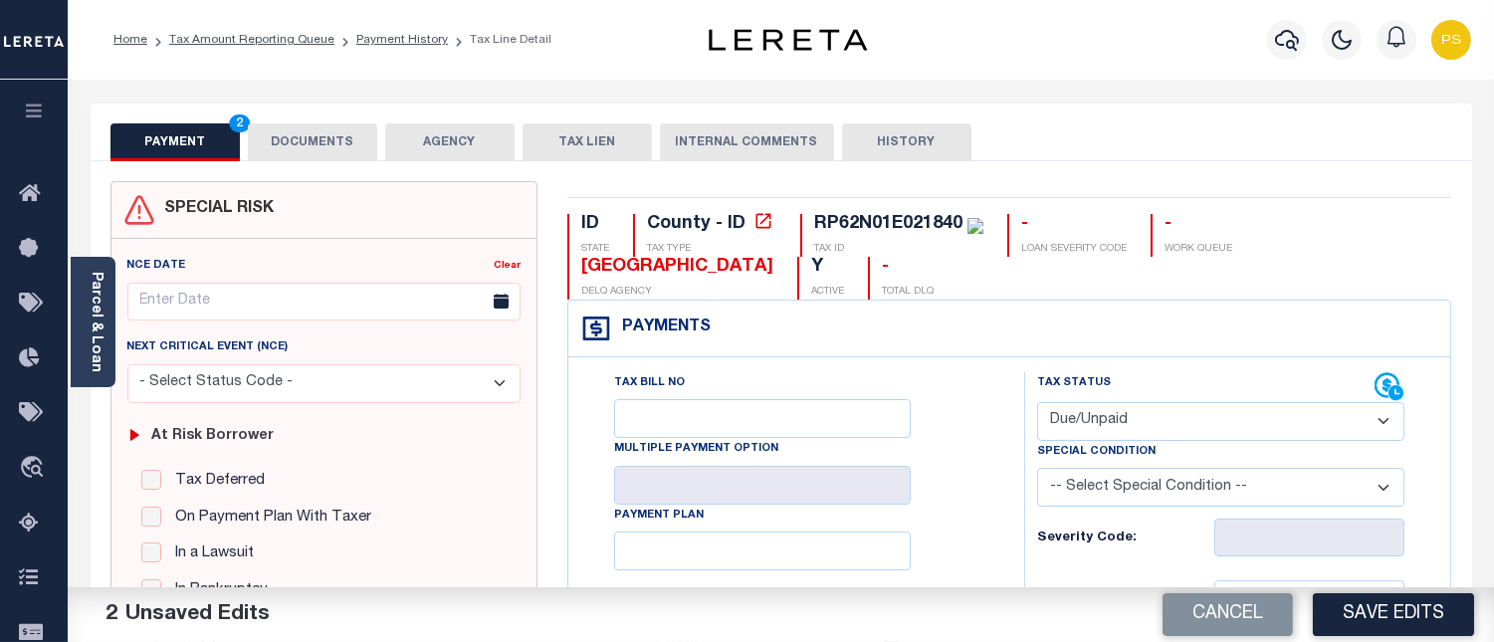
click at [1086, 421] on select "- Select Status Code - Open Due/Unpaid Paid Incomplete No Tax Due Internal Refu…" at bounding box center [1220, 421] width 367 height 39
select select "PYD"
click at [1037, 403] on select "- Select Status Code - Open Due/Unpaid Paid Incomplete No Tax Due Internal Refu…" at bounding box center [1220, 421] width 367 height 39
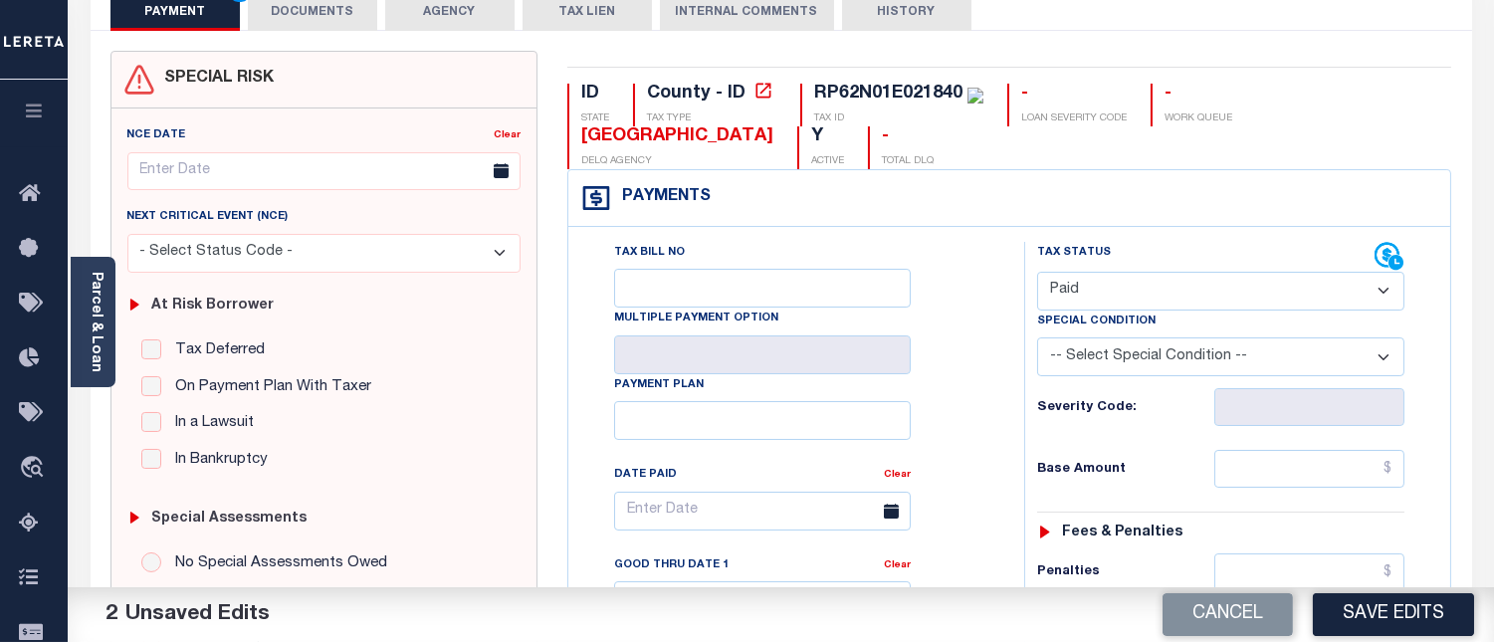
scroll to position [332, 0]
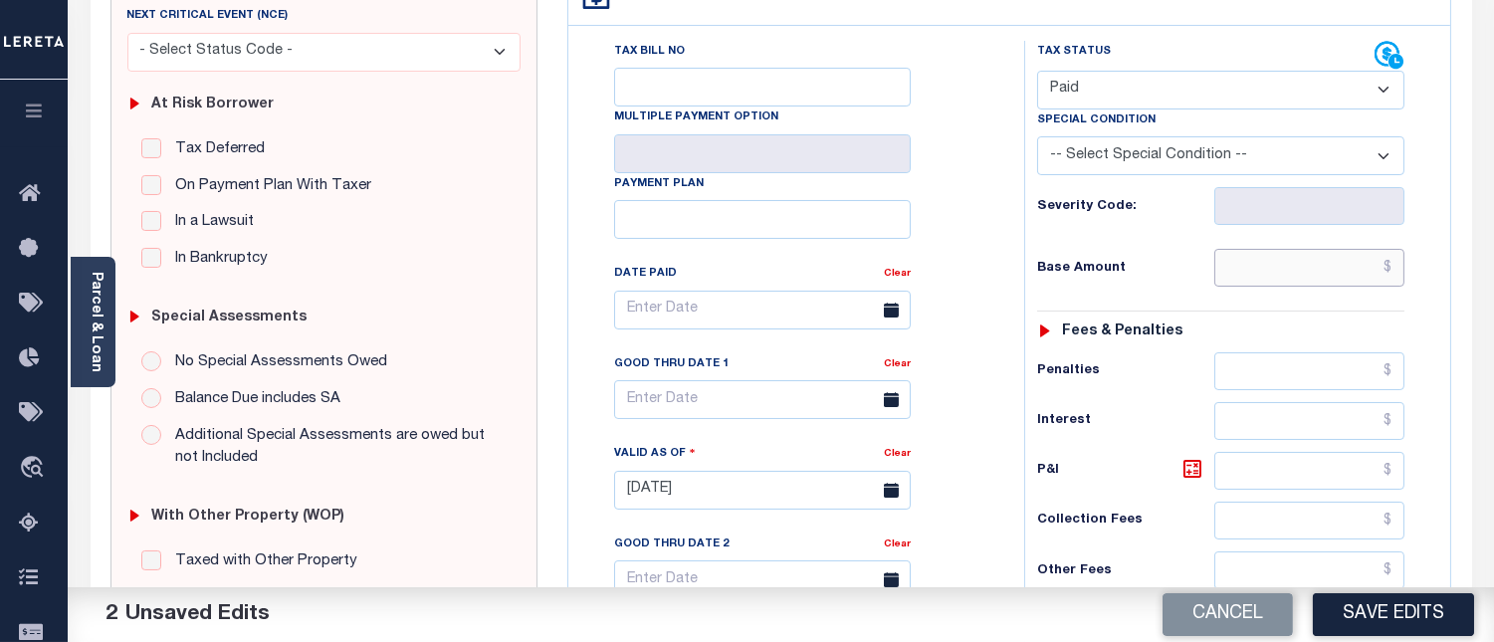
click at [1394, 275] on input "text" at bounding box center [1310, 268] width 190 height 38
type input "$0.00"
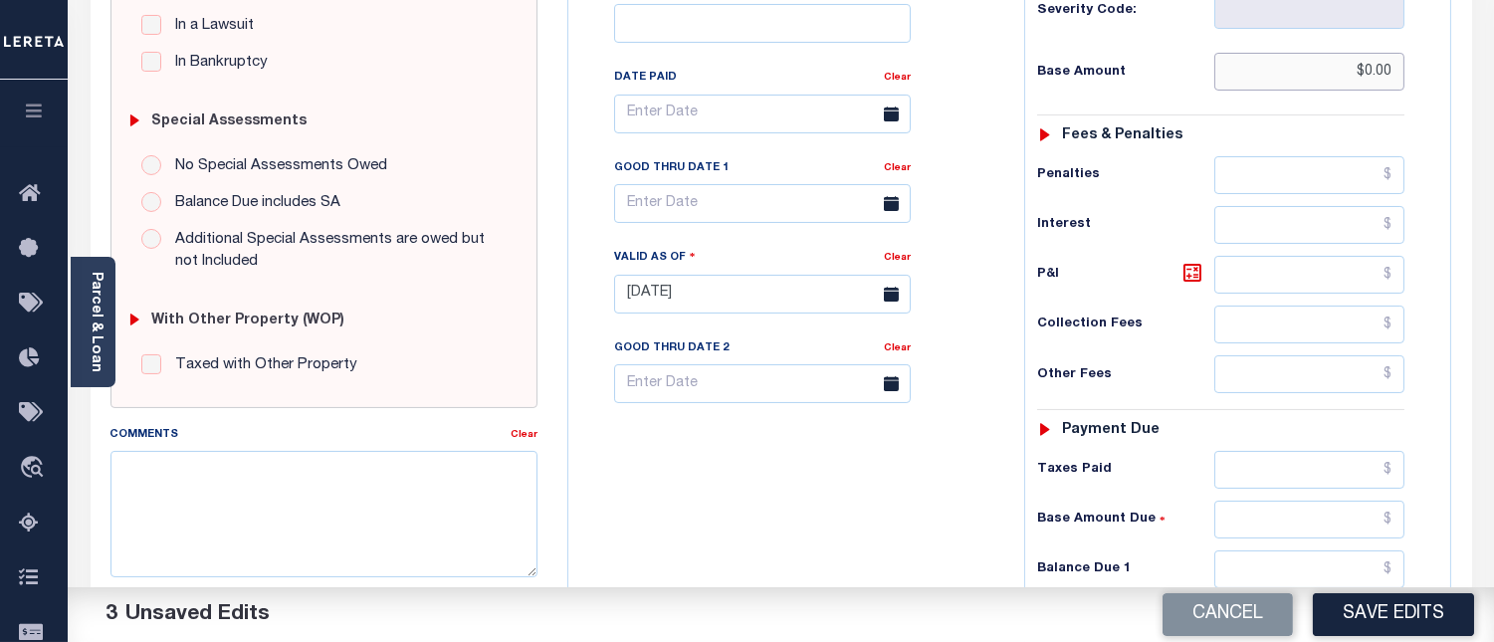
scroll to position [553, 0]
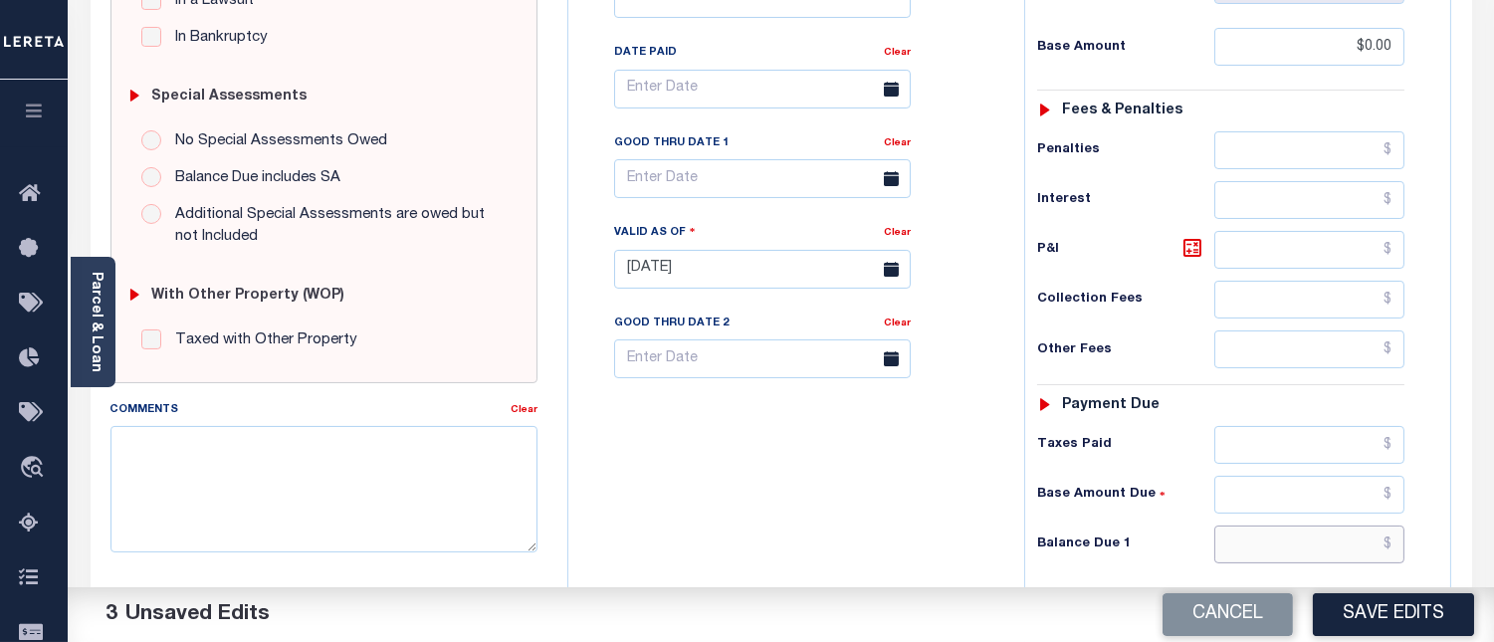
click at [1394, 548] on input "text" at bounding box center [1310, 545] width 190 height 38
type input "$0.00"
click at [410, 492] on textarea "Comments" at bounding box center [324, 488] width 427 height 125
click at [226, 522] on textarea "Comments" at bounding box center [324, 488] width 427 height 125
paste textarea "[DATE] - Per [PERSON_NAME] at [GEOGRAPHIC_DATA] properties have been paid curre…"
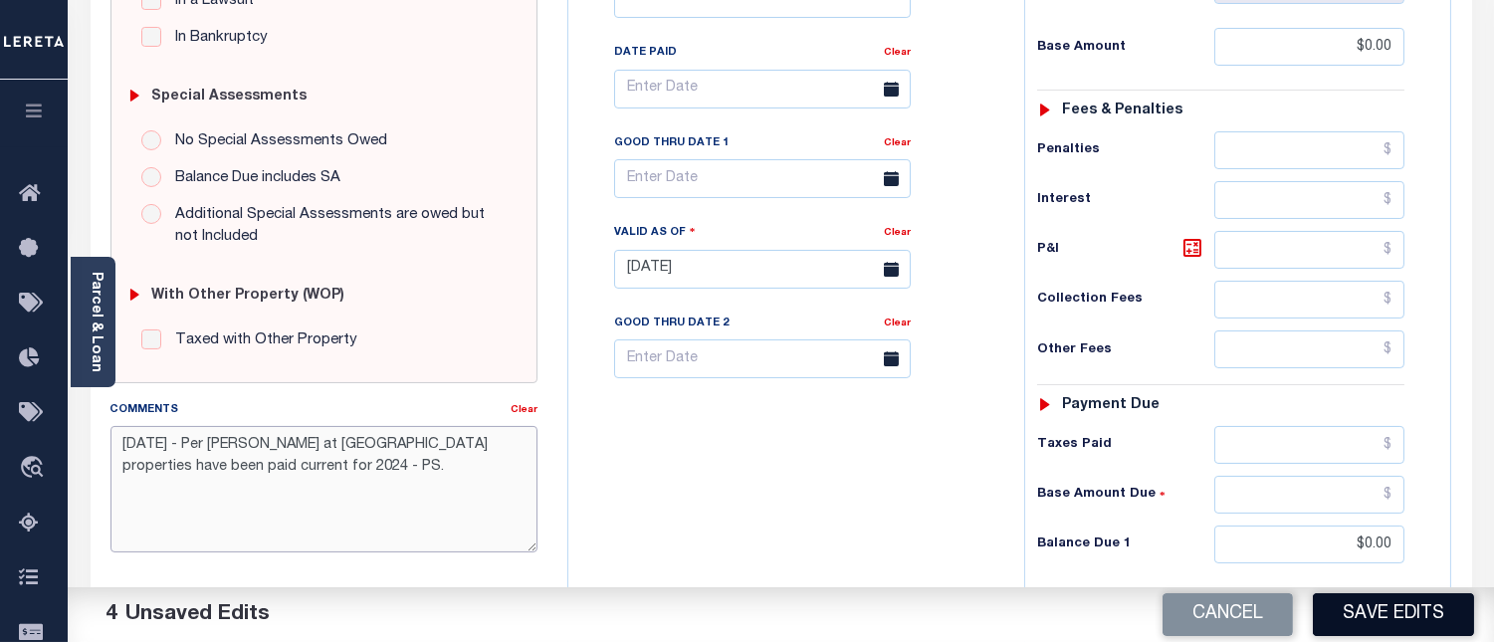
type textarea "[DATE] - Per [PERSON_NAME] at [GEOGRAPHIC_DATA] properties have been paid curre…"
click at [1405, 623] on button "Save Edits" at bounding box center [1393, 614] width 161 height 43
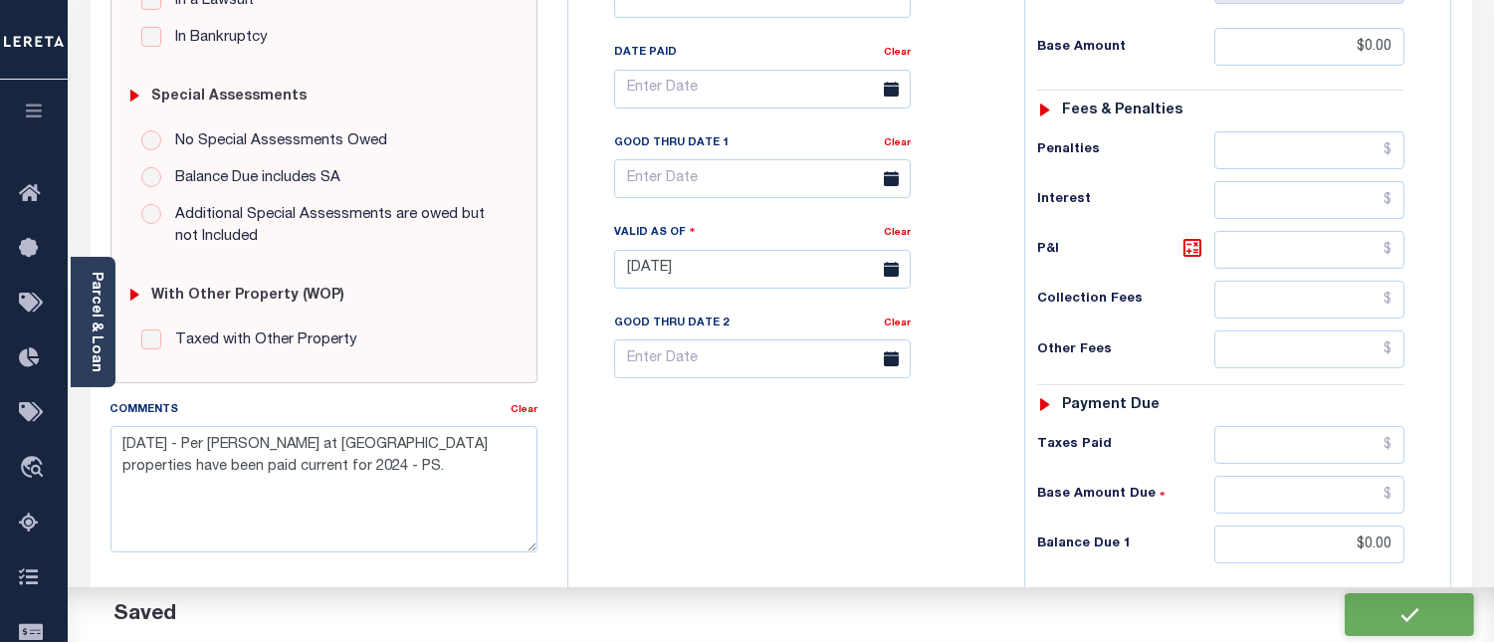
checkbox input "false"
type input "$0"
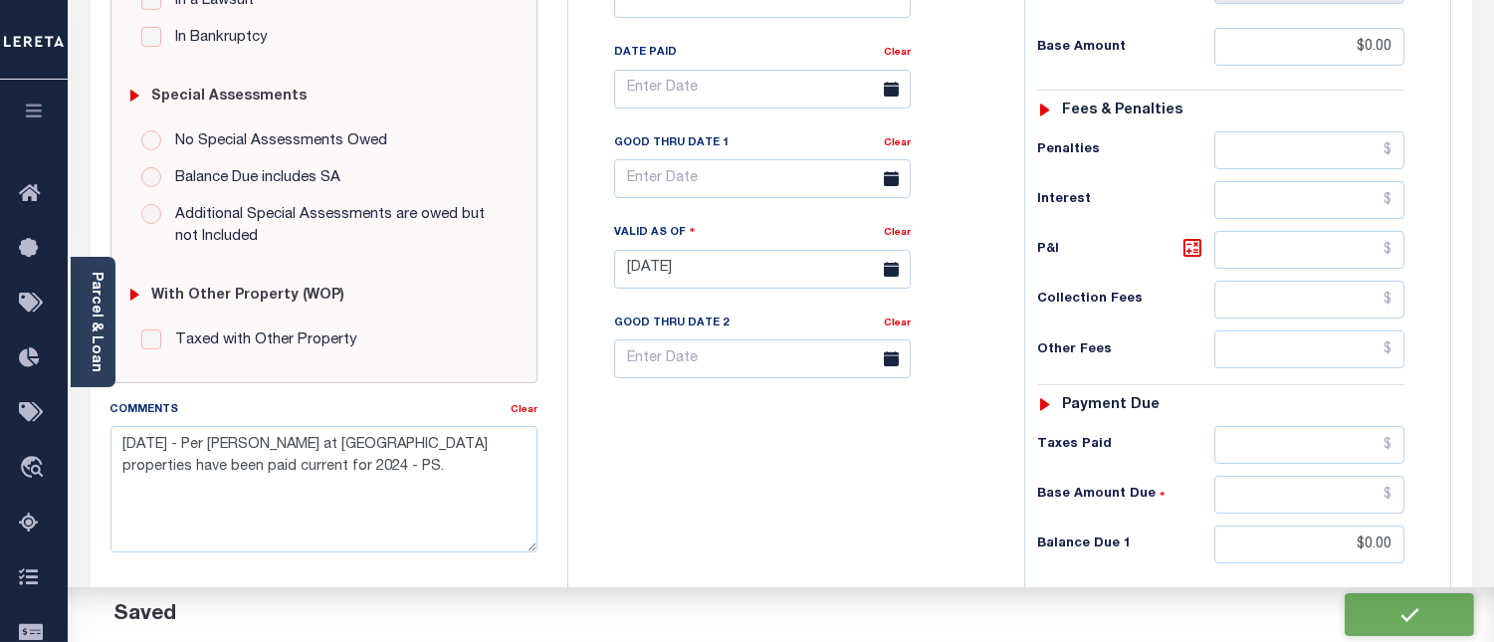
type input "$0"
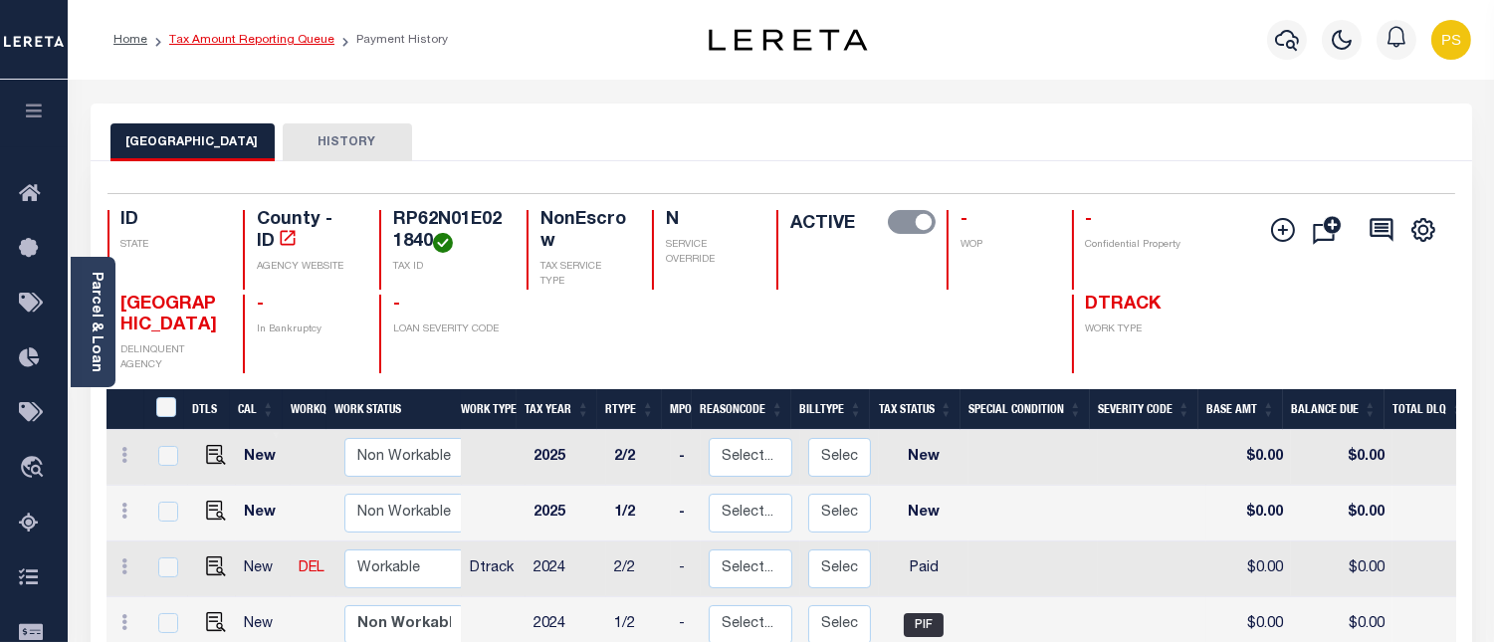
click at [283, 37] on link "Tax Amount Reporting Queue" at bounding box center [251, 40] width 165 height 12
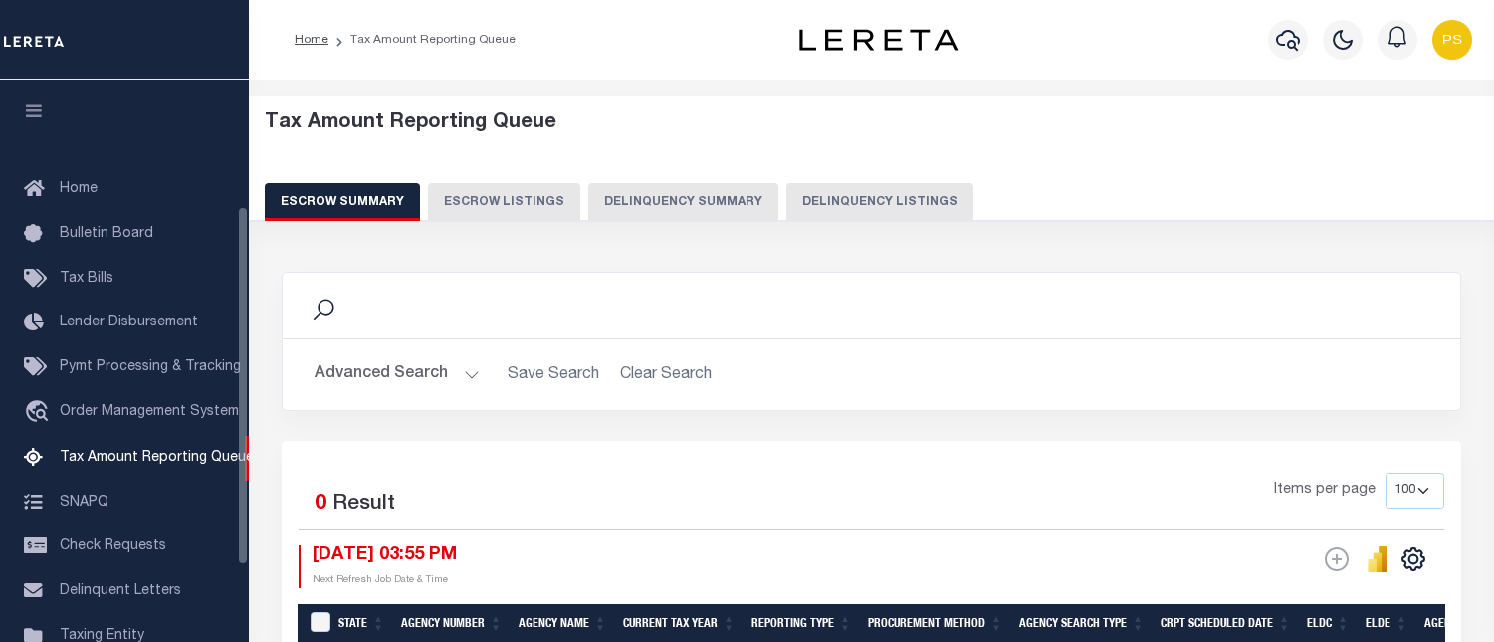
select select "100"
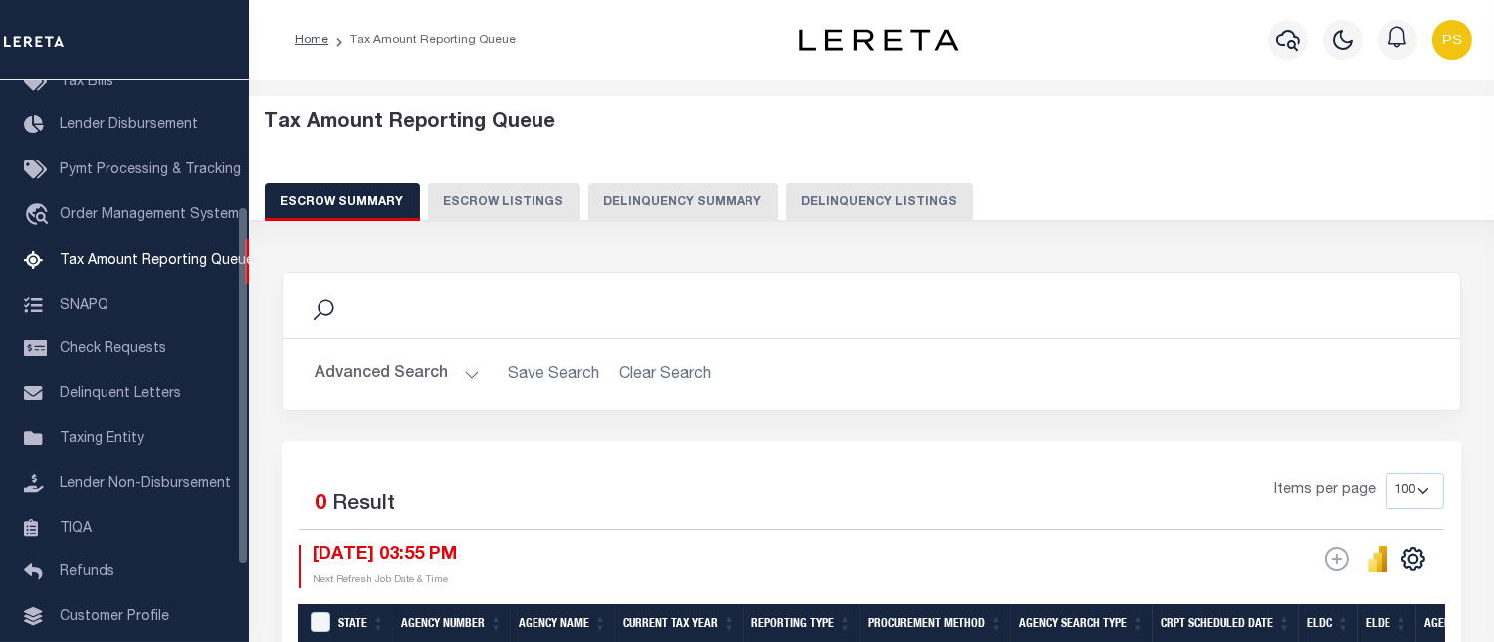
click at [834, 202] on button "Delinquency Listings" at bounding box center [880, 202] width 187 height 38
select select "100"
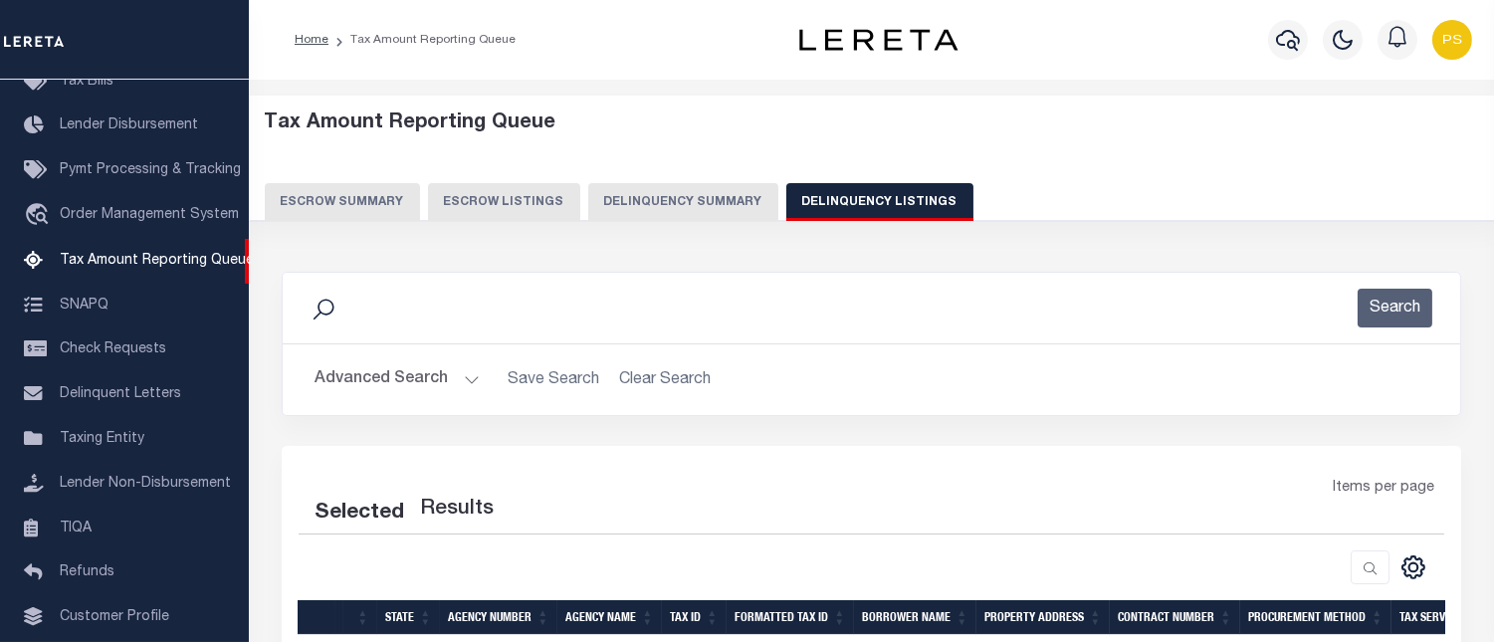
select select "100"
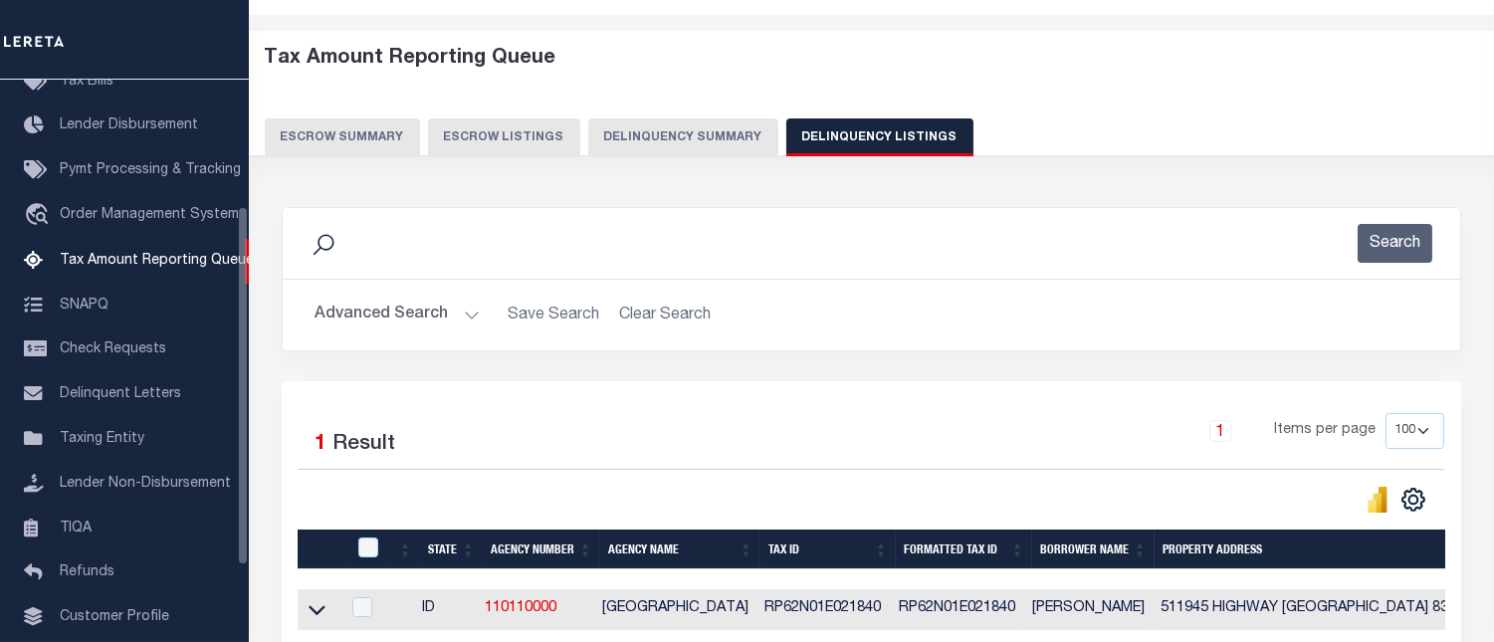
scroll to position [221, 0]
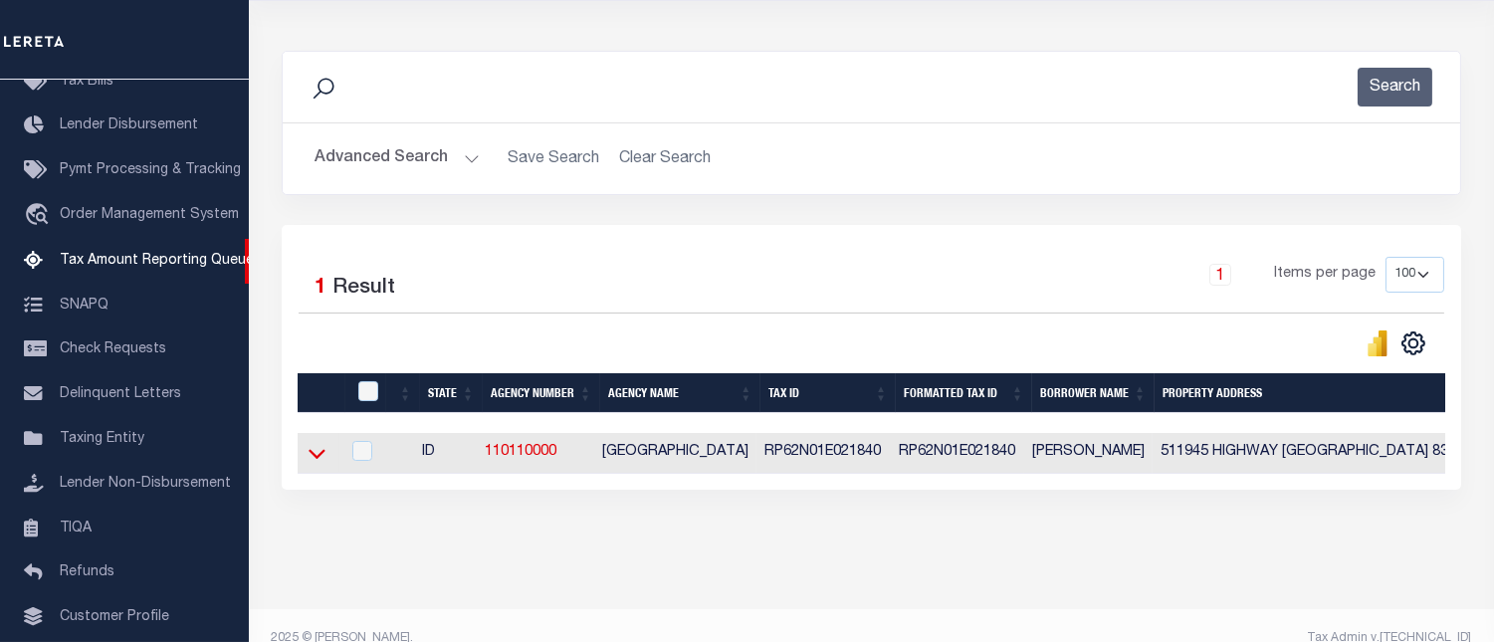
click at [319, 464] on icon at bounding box center [317, 453] width 17 height 21
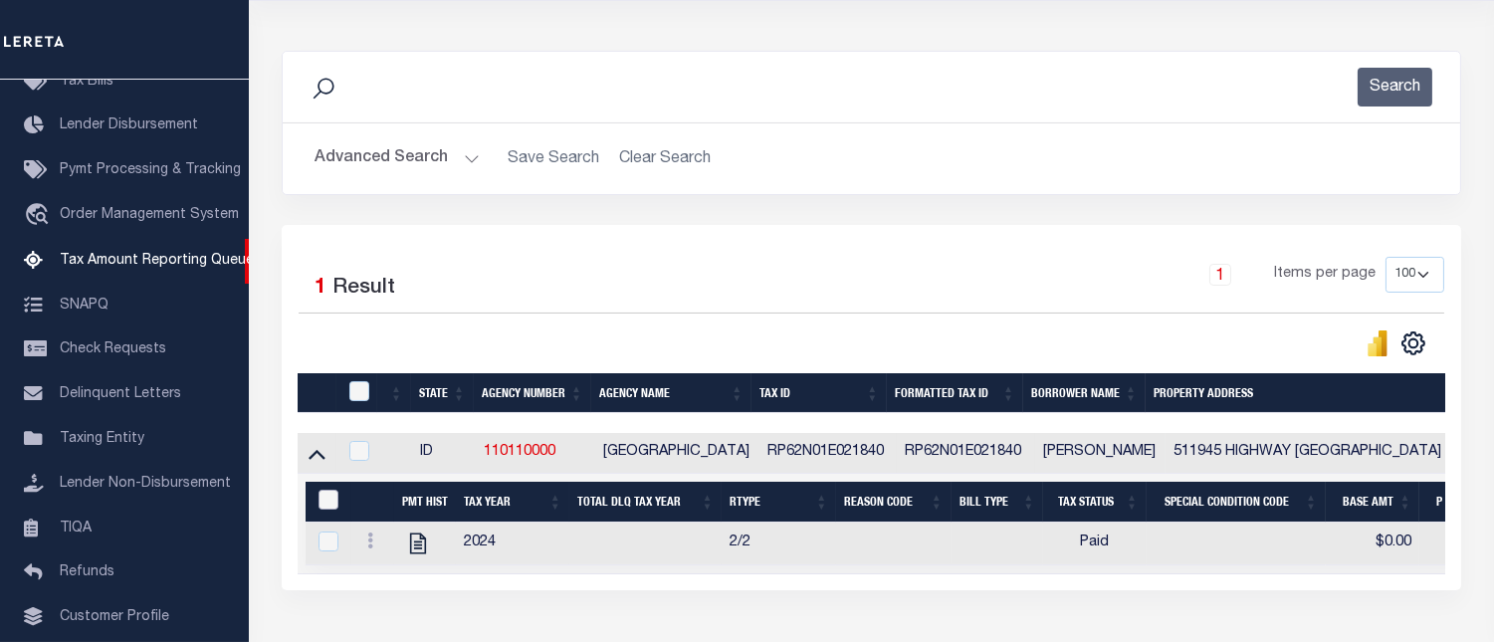
click at [326, 508] on input "&nbsp;" at bounding box center [329, 500] width 20 height 20
checkbox input "true"
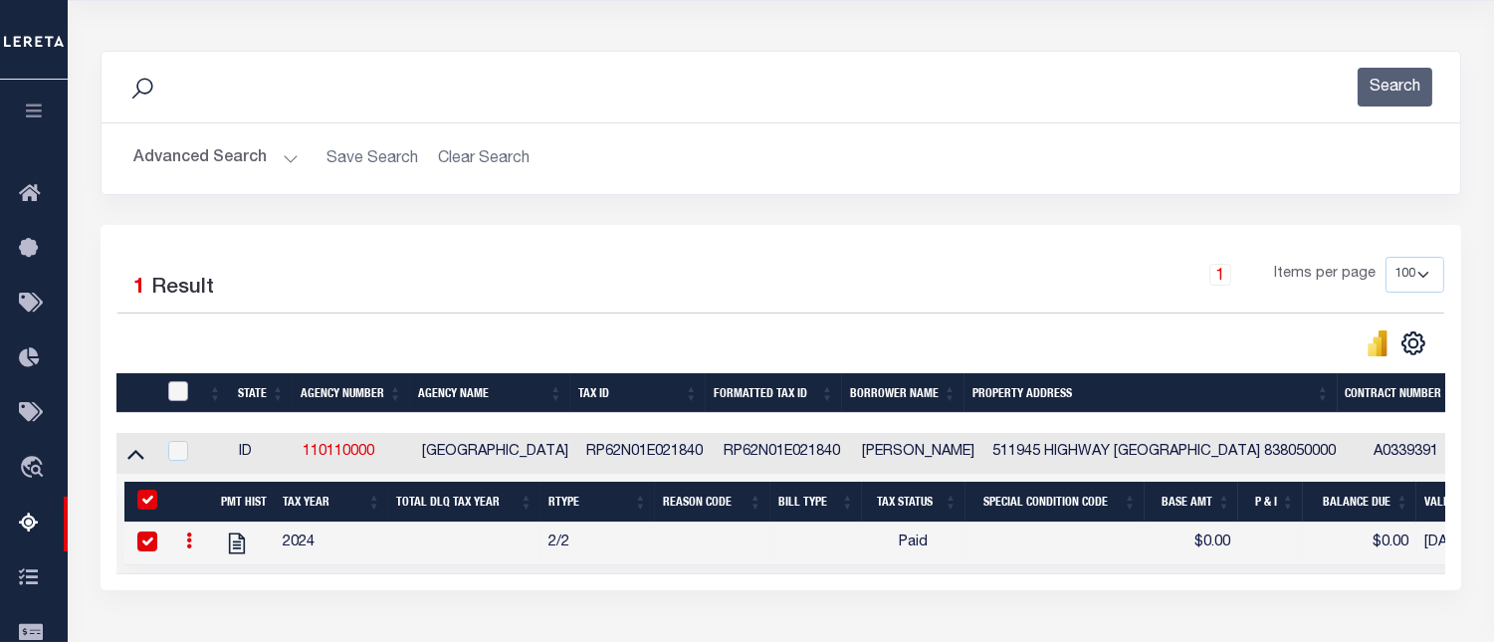
click at [180, 394] on input "checkbox" at bounding box center [178, 391] width 20 height 20
checkbox input "true"
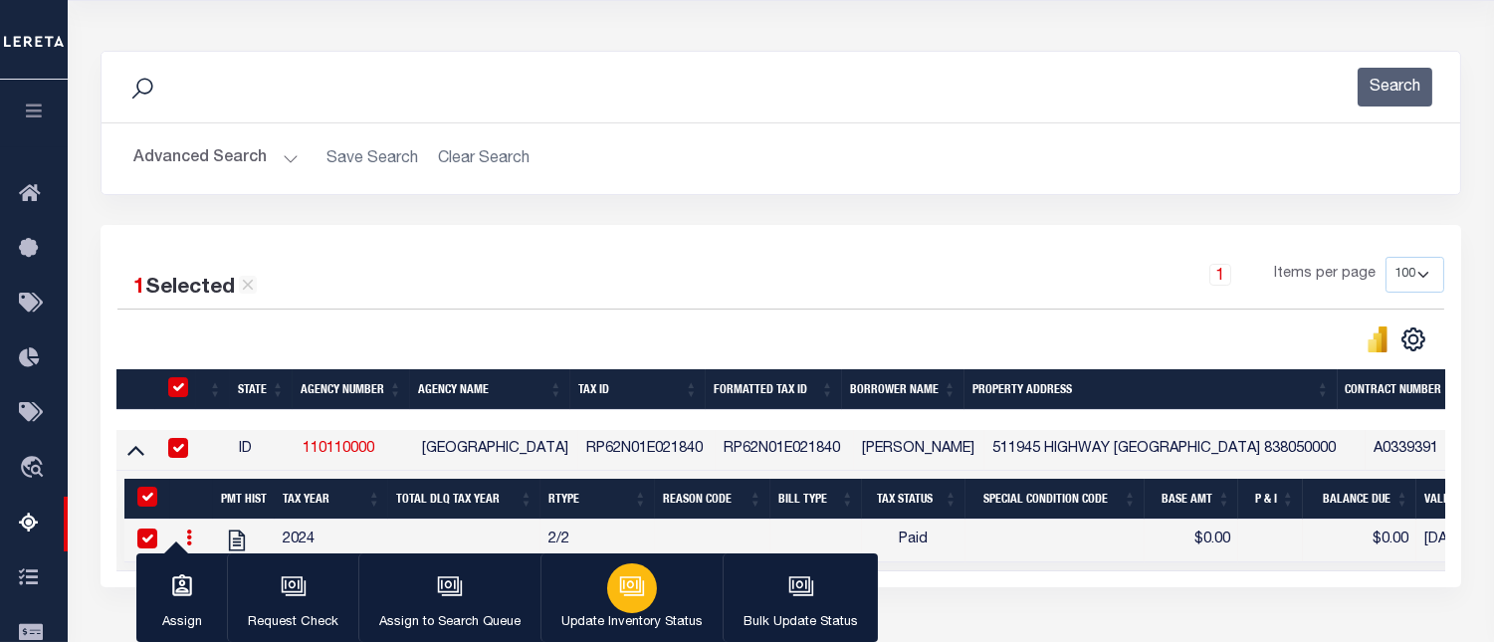
click at [623, 584] on icon "button" at bounding box center [632, 586] width 26 height 26
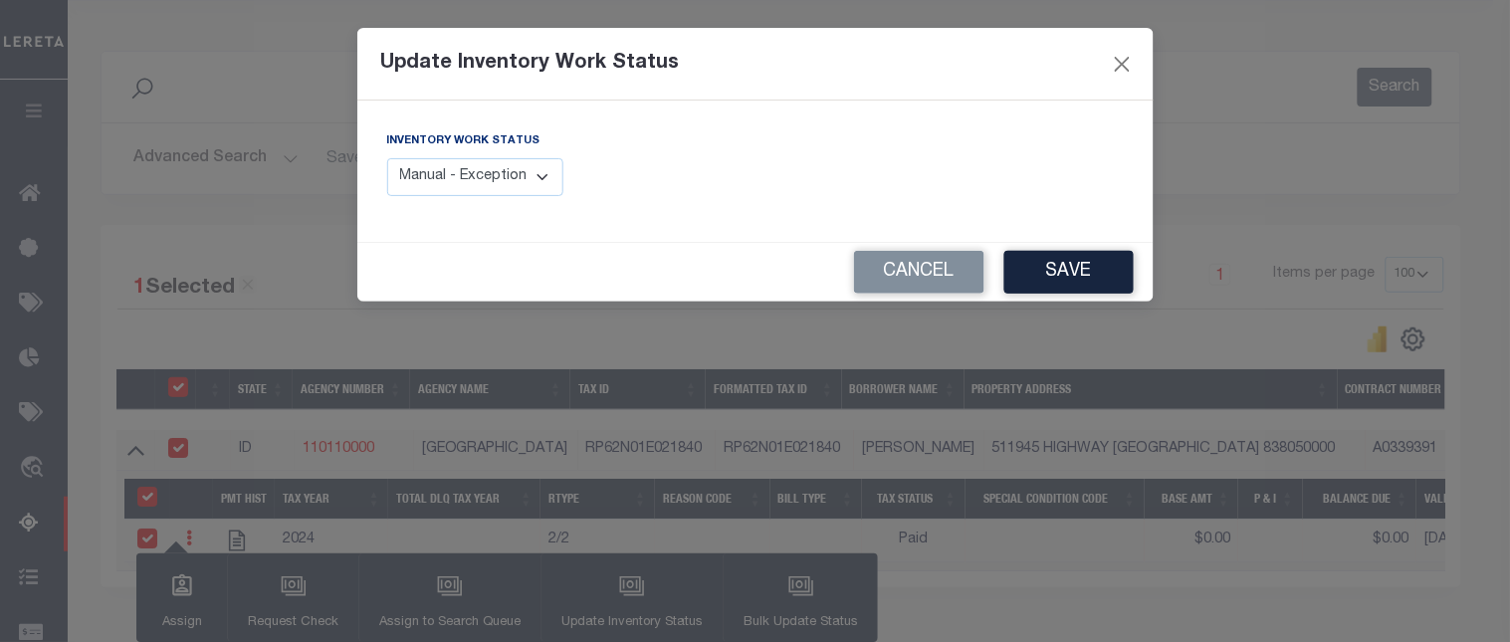
drag, startPoint x: 544, startPoint y: 182, endPoint x: 545, endPoint y: 195, distance: 13.0
click at [544, 182] on select "Manual - Exception Pended - Awaiting Search Late Add Exception Completed" at bounding box center [475, 177] width 177 height 39
select select "4"
click at [387, 158] on select "Manual - Exception Pended - Awaiting Search Late Add Exception Completed" at bounding box center [475, 177] width 177 height 39
click at [1055, 271] on button "Save" at bounding box center [1069, 272] width 129 height 43
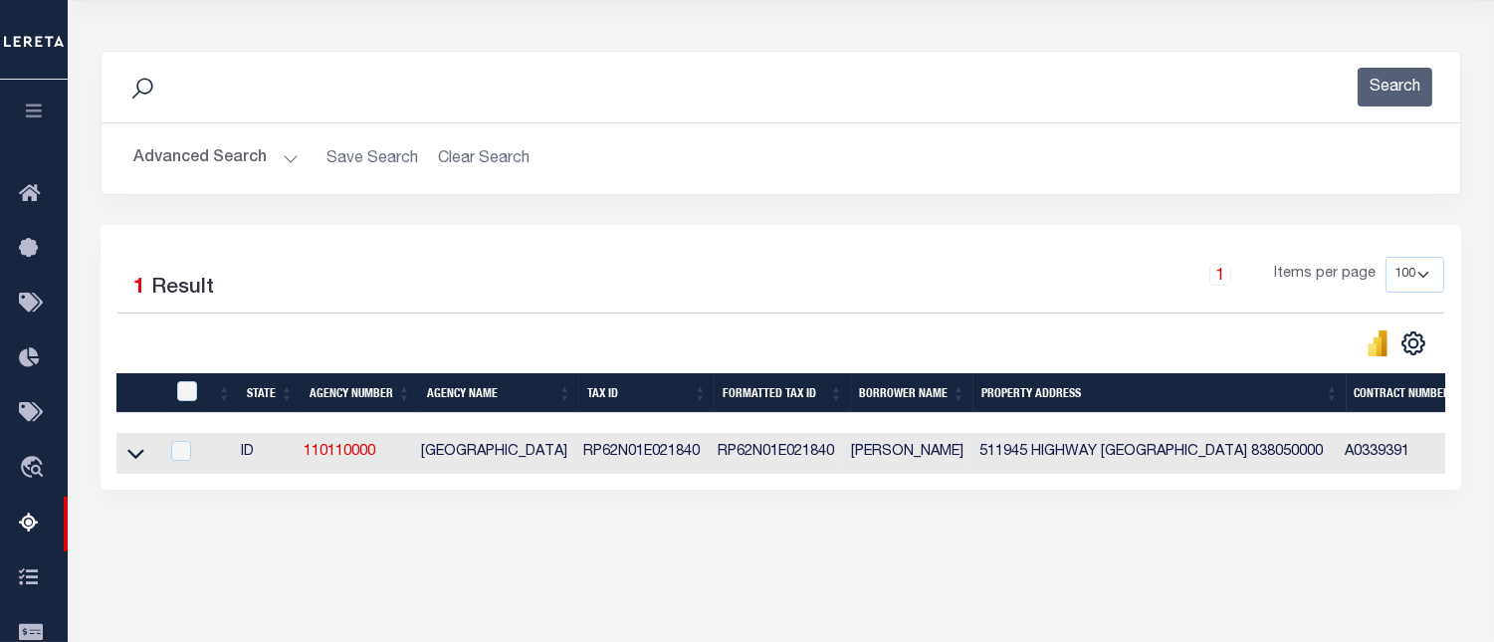
drag, startPoint x: 204, startPoint y: 155, endPoint x: 217, endPoint y: 157, distance: 13.1
click at [204, 155] on button "Advanced Search" at bounding box center [215, 158] width 165 height 39
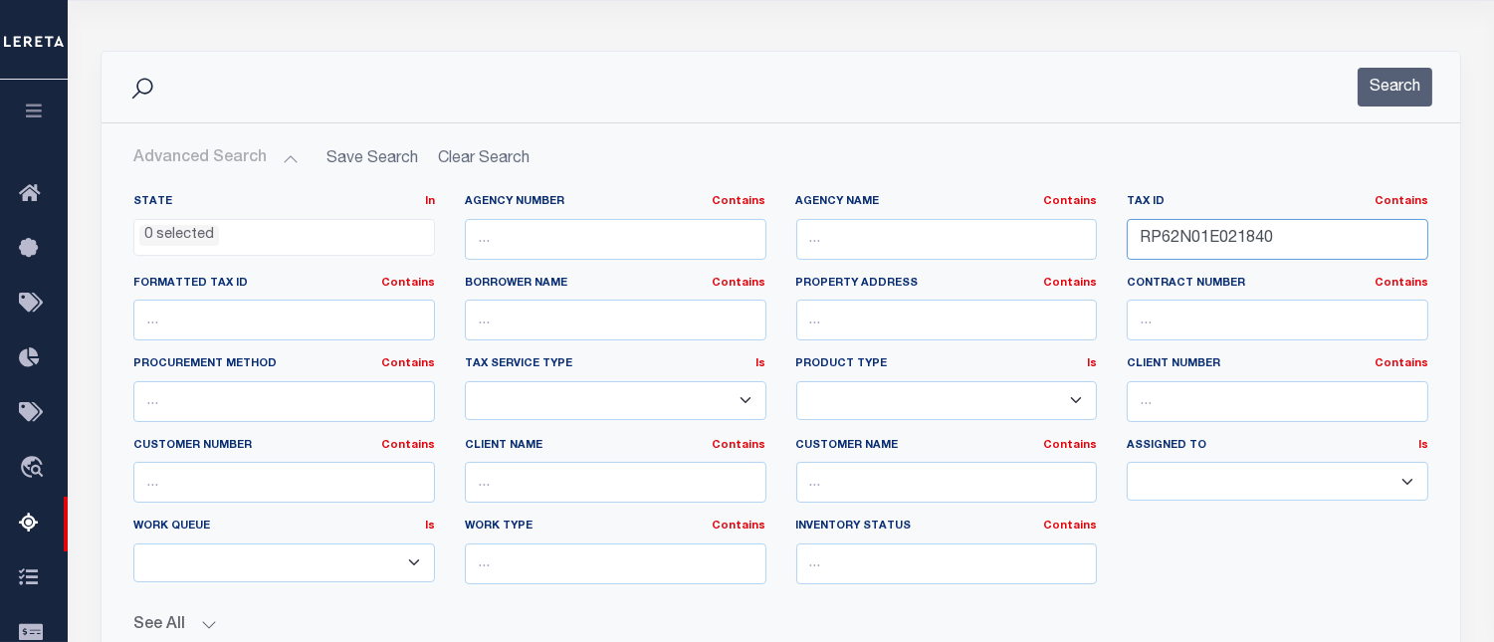
click at [1211, 235] on input "RP62N01E021840" at bounding box center [1278, 239] width 302 height 41
paste input "7195"
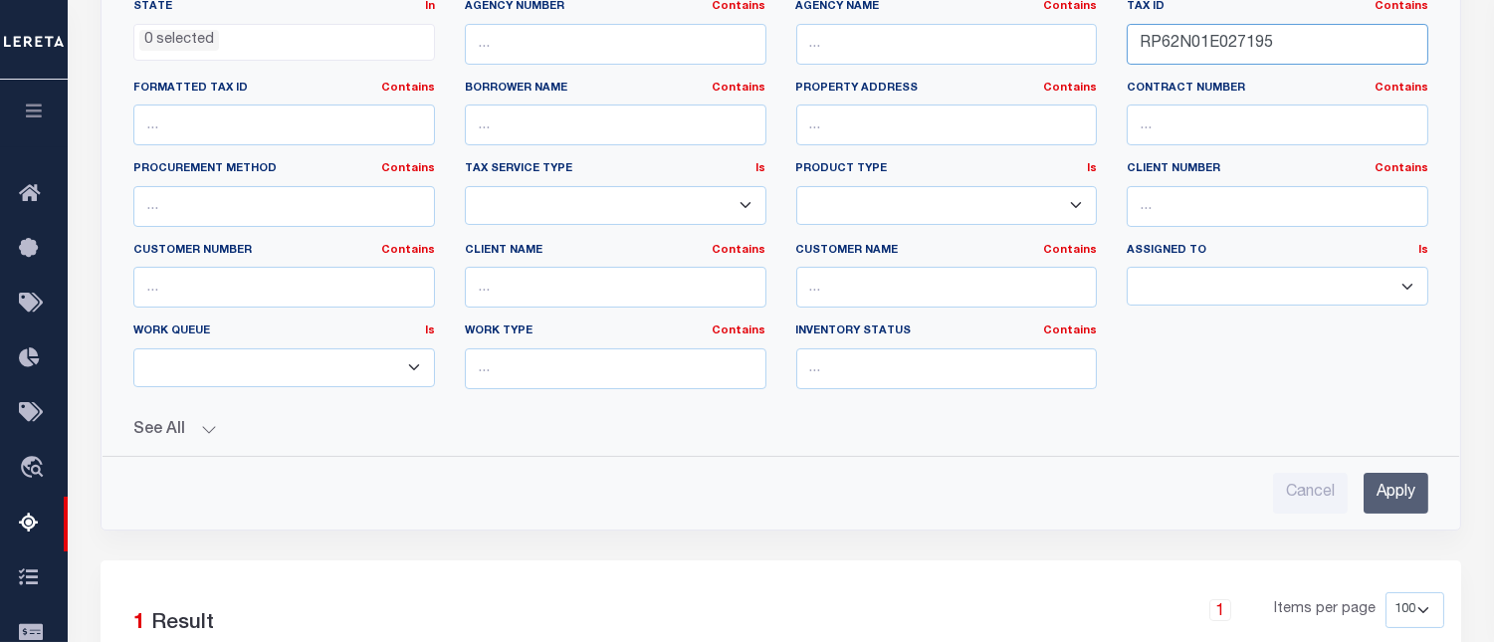
scroll to position [442, 0]
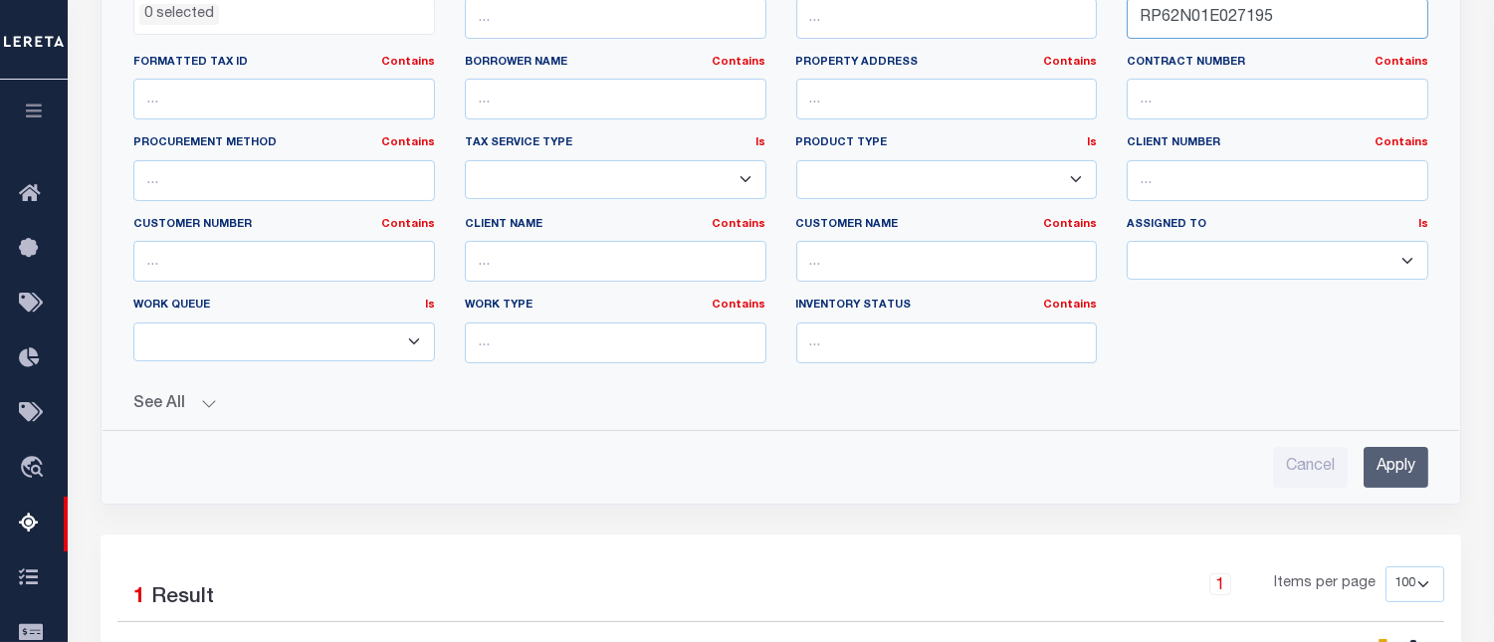
type input "RP62N01E027195"
click at [1390, 469] on input "Apply" at bounding box center [1396, 467] width 65 height 41
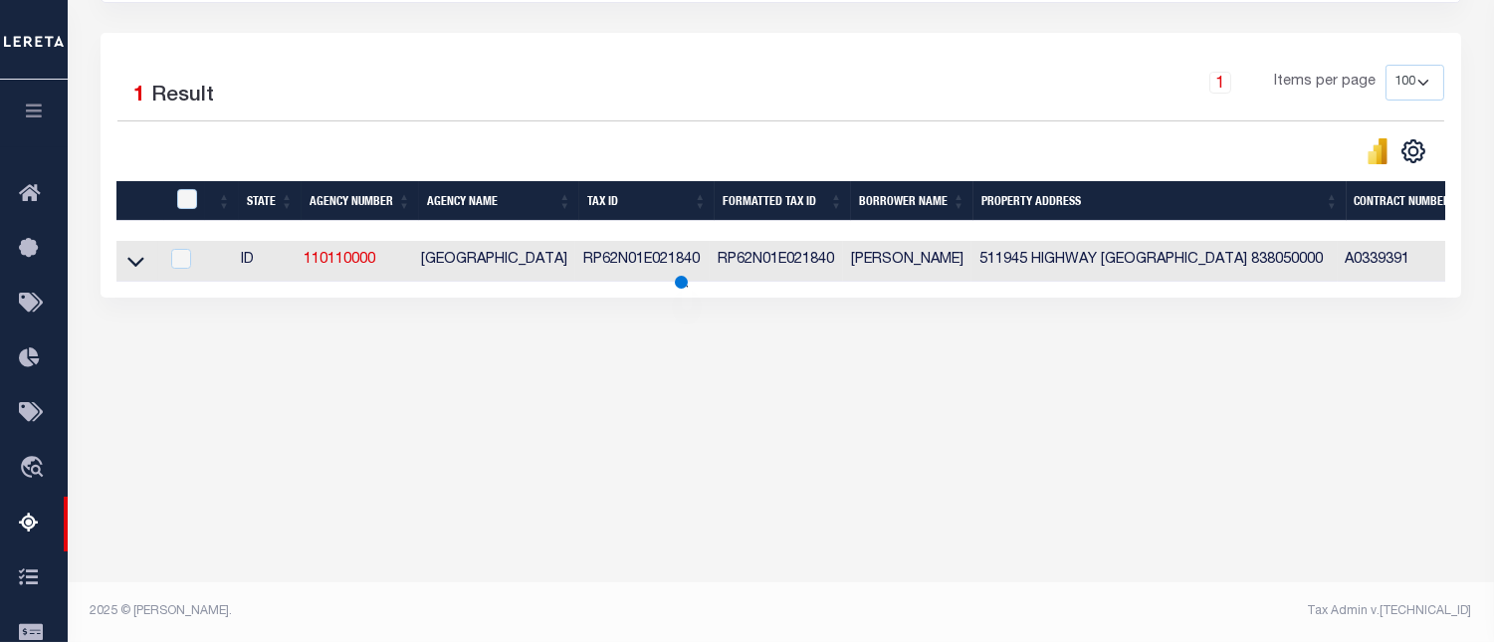
scroll to position [412, 0]
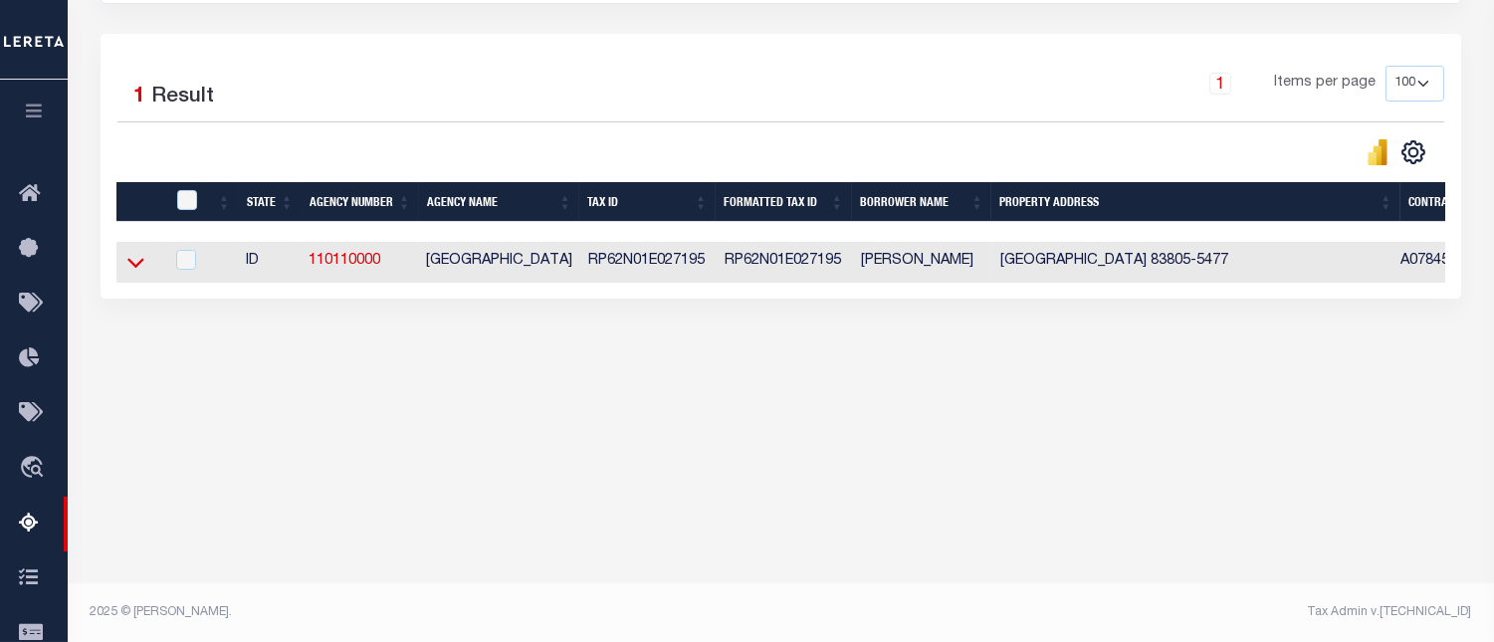
click at [139, 264] on icon at bounding box center [135, 262] width 17 height 21
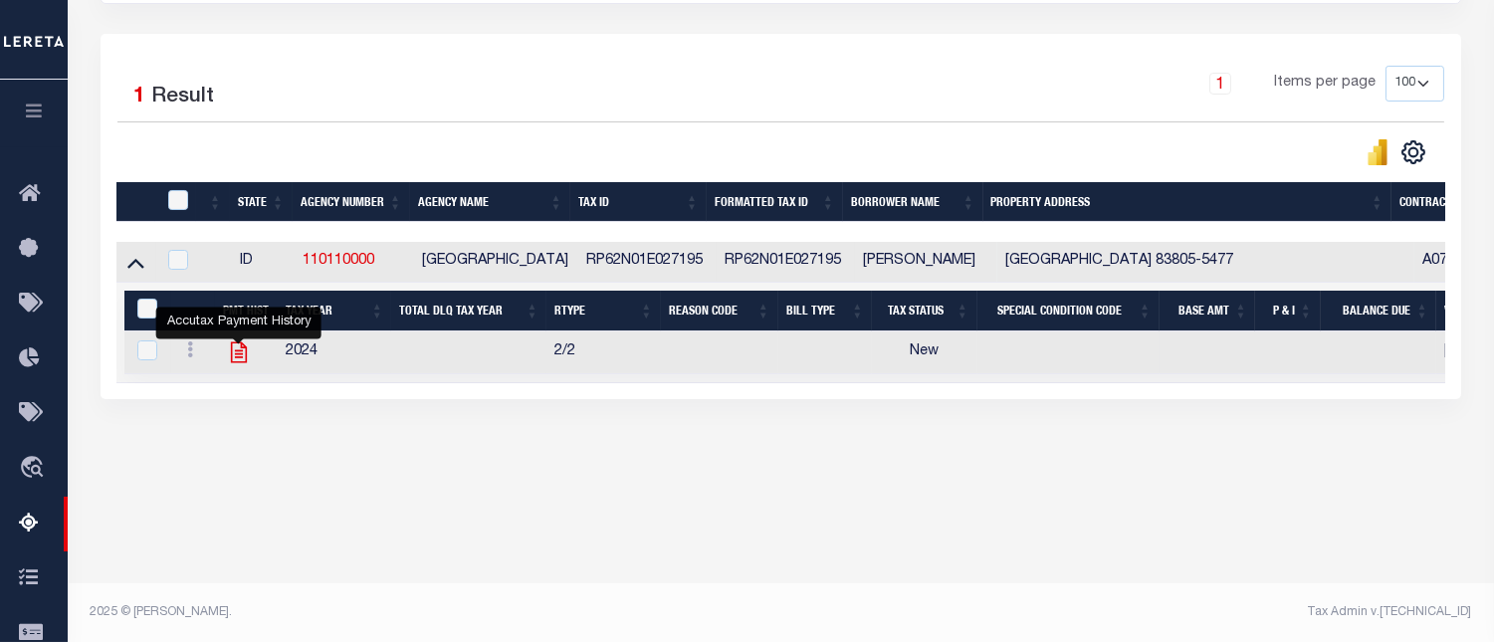
click at [239, 365] on icon "" at bounding box center [239, 353] width 26 height 26
checkbox input "true"
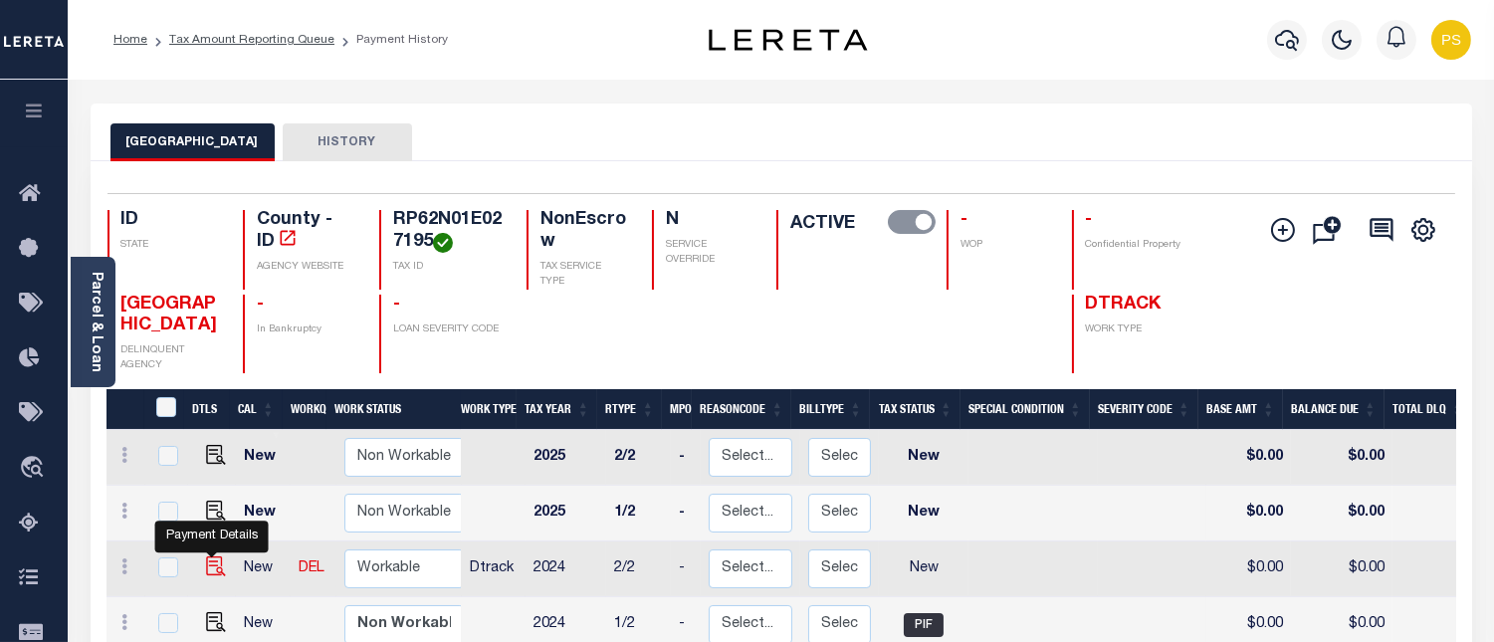
click at [213, 569] on img "" at bounding box center [216, 567] width 20 height 20
checkbox input "true"
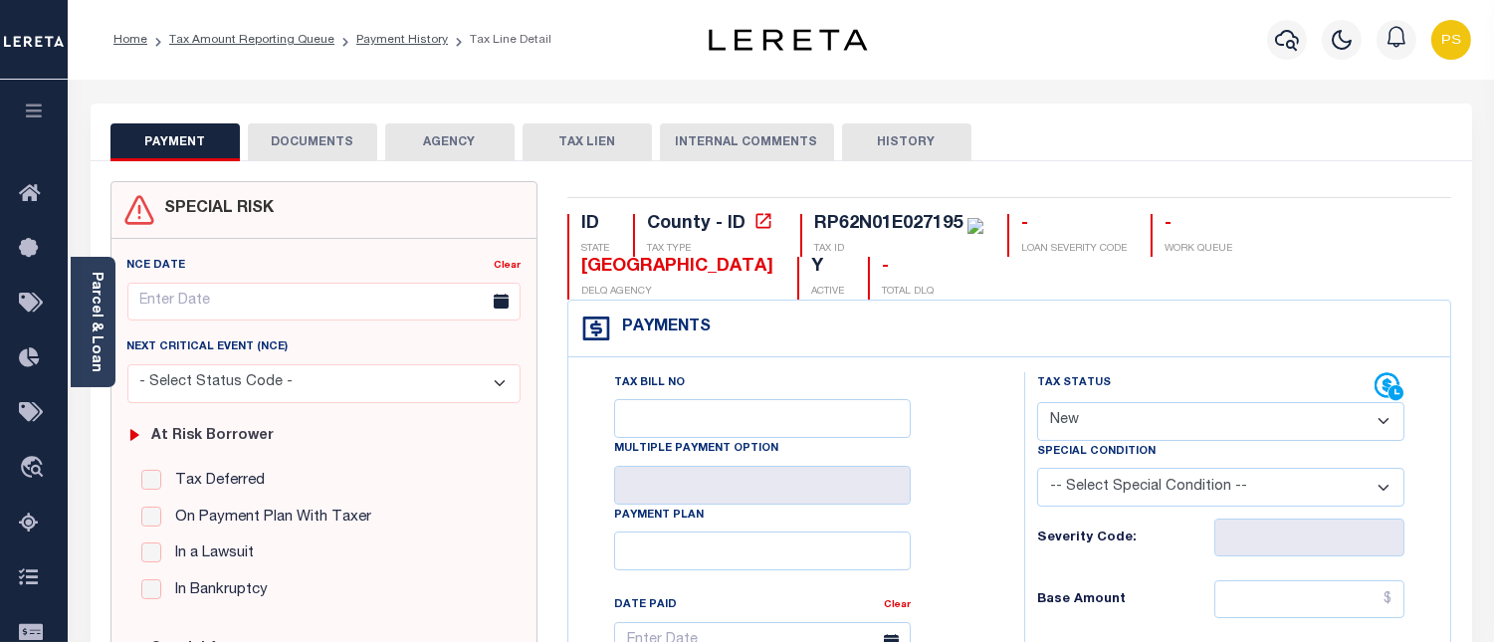
click at [1108, 430] on select "- Select Status Code - Open Due/Unpaid Paid Incomplete No Tax Due Internal Refu…" at bounding box center [1220, 421] width 367 height 39
select select "PYD"
click at [1037, 403] on select "- Select Status Code - Open Due/Unpaid Paid Incomplete No Tax Due Internal Refu…" at bounding box center [1220, 421] width 367 height 39
type input "[DATE]"
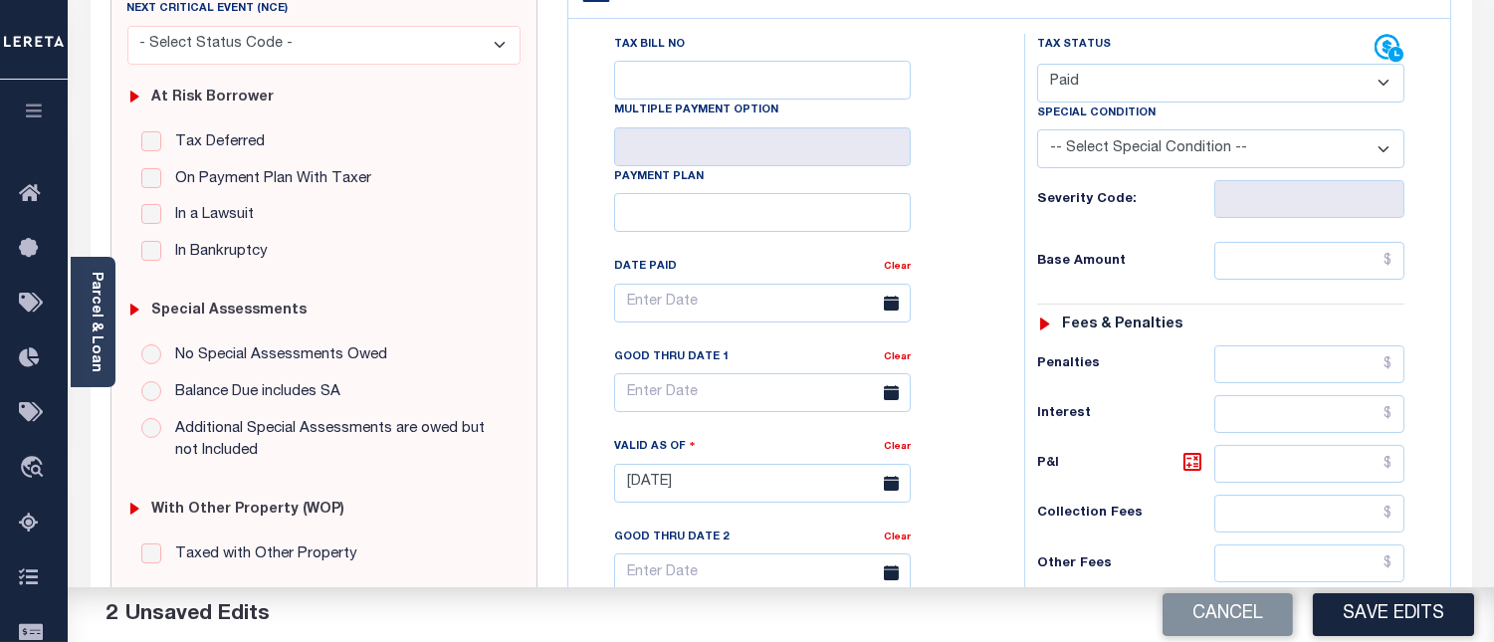
scroll to position [442, 0]
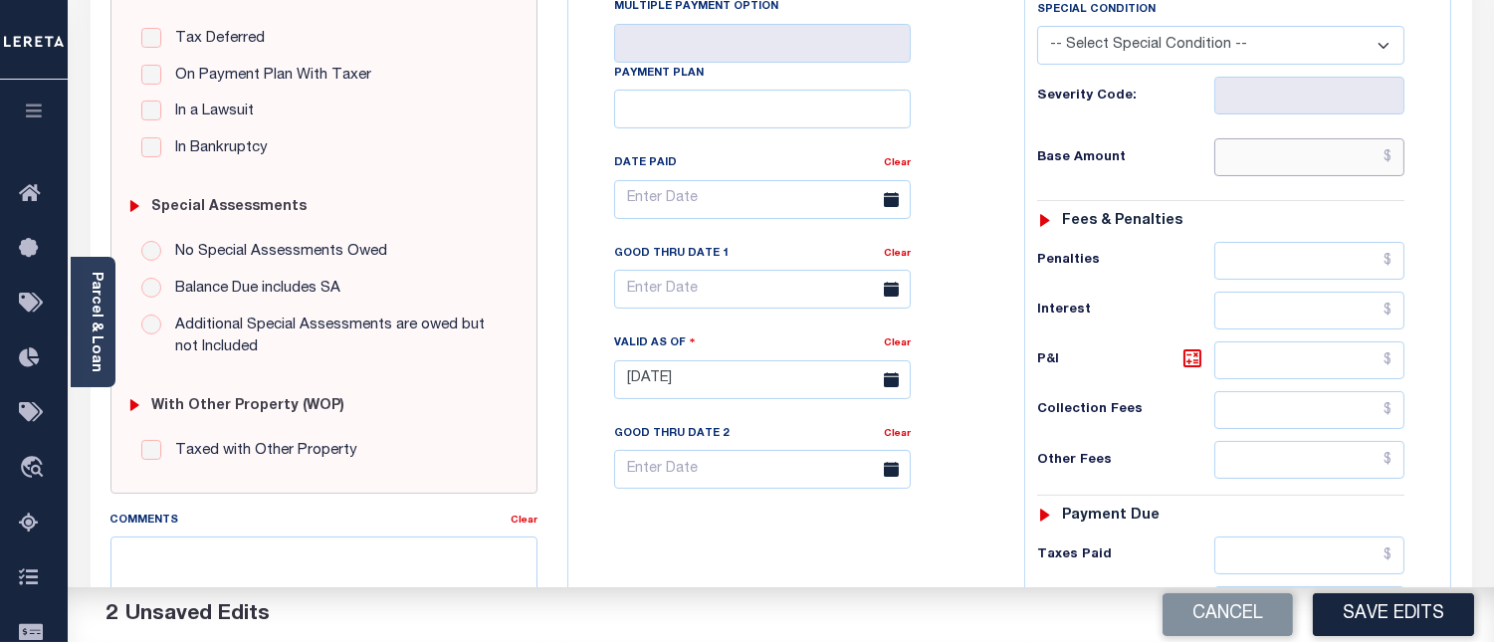
click at [1396, 165] on input "text" at bounding box center [1310, 157] width 190 height 38
type input "$0.00"
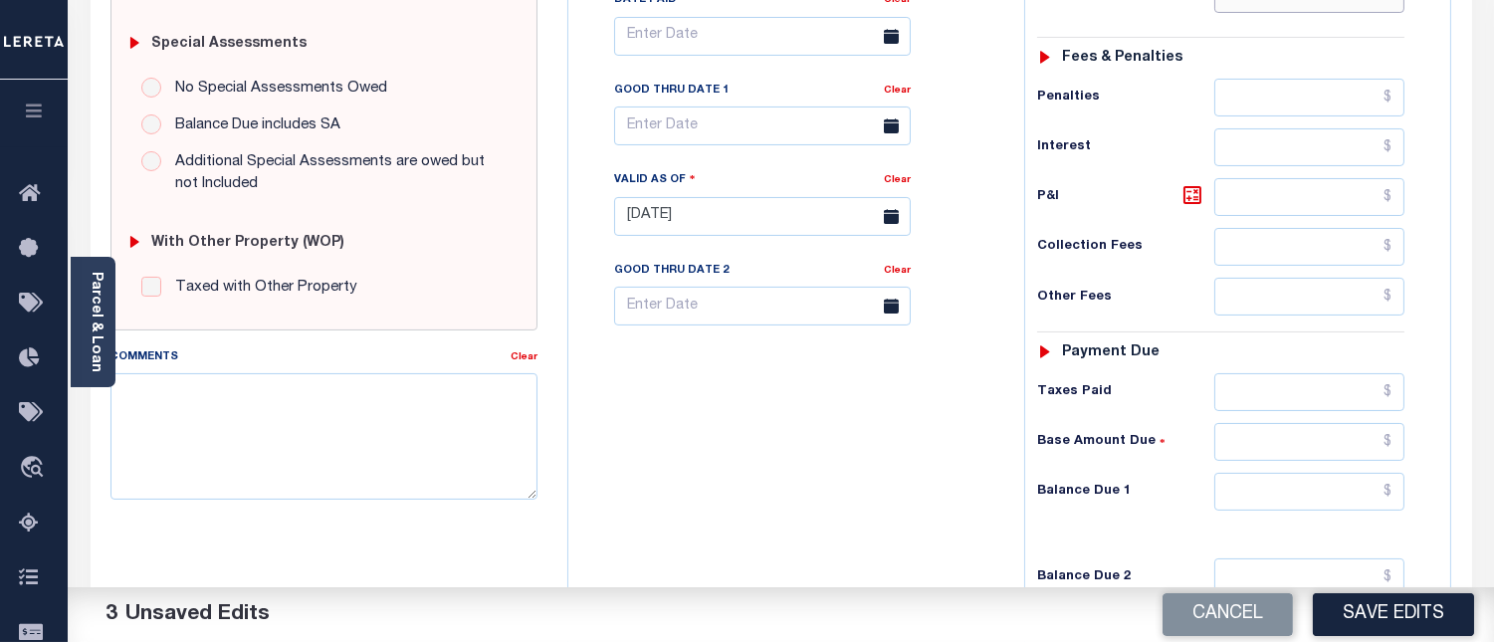
scroll to position [774, 0]
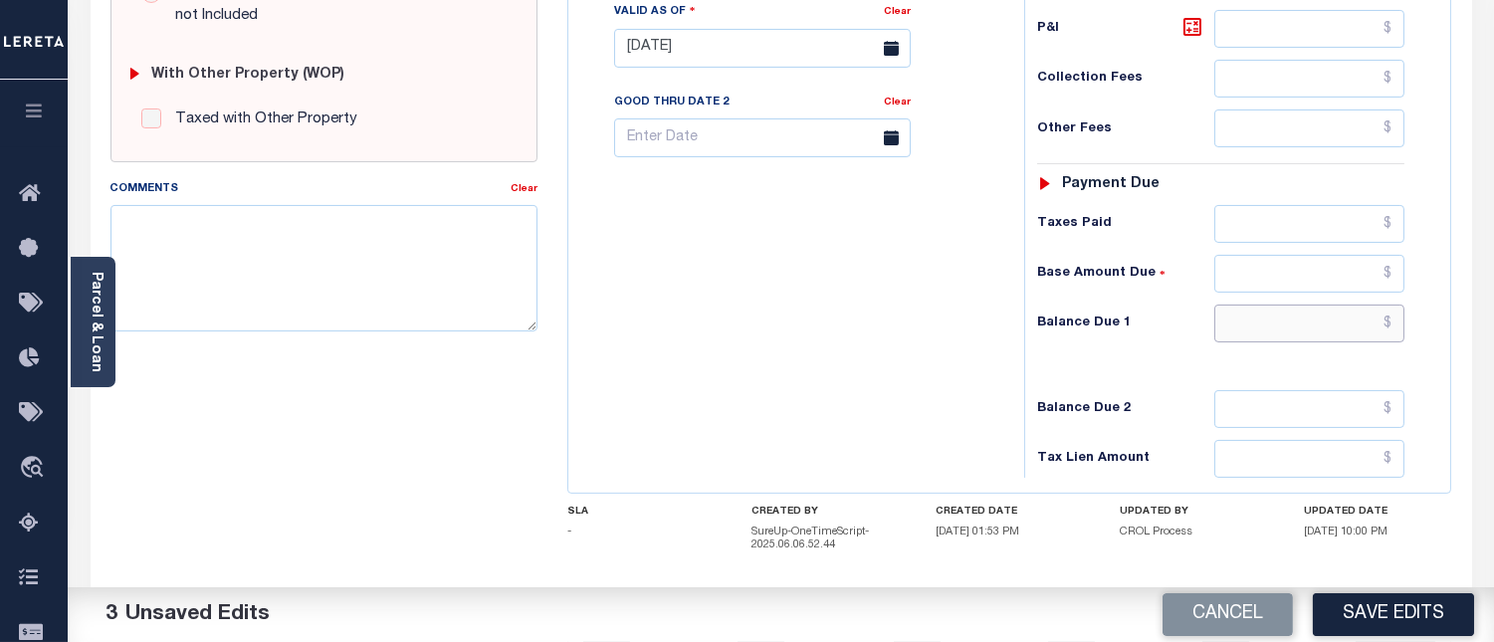
click at [1394, 324] on input "text" at bounding box center [1310, 324] width 190 height 38
type input "$0.00"
click at [311, 286] on textarea "Comments" at bounding box center [324, 267] width 427 height 125
paste textarea "[DATE] - Per [PERSON_NAME] at [GEOGRAPHIC_DATA] properties have been paid curre…"
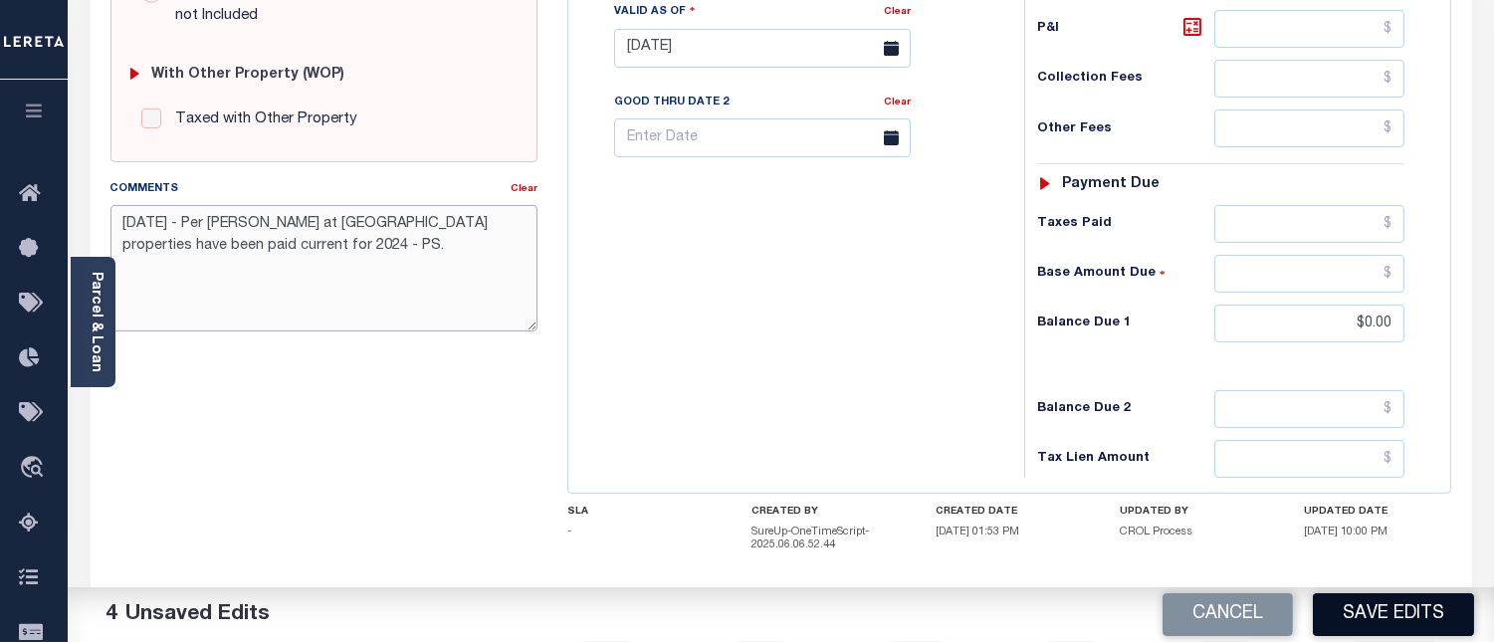
type textarea "[DATE] - Per [PERSON_NAME] at [GEOGRAPHIC_DATA] properties have been paid curre…"
click at [1395, 610] on button "Save Edits" at bounding box center [1393, 614] width 161 height 43
checkbox input "false"
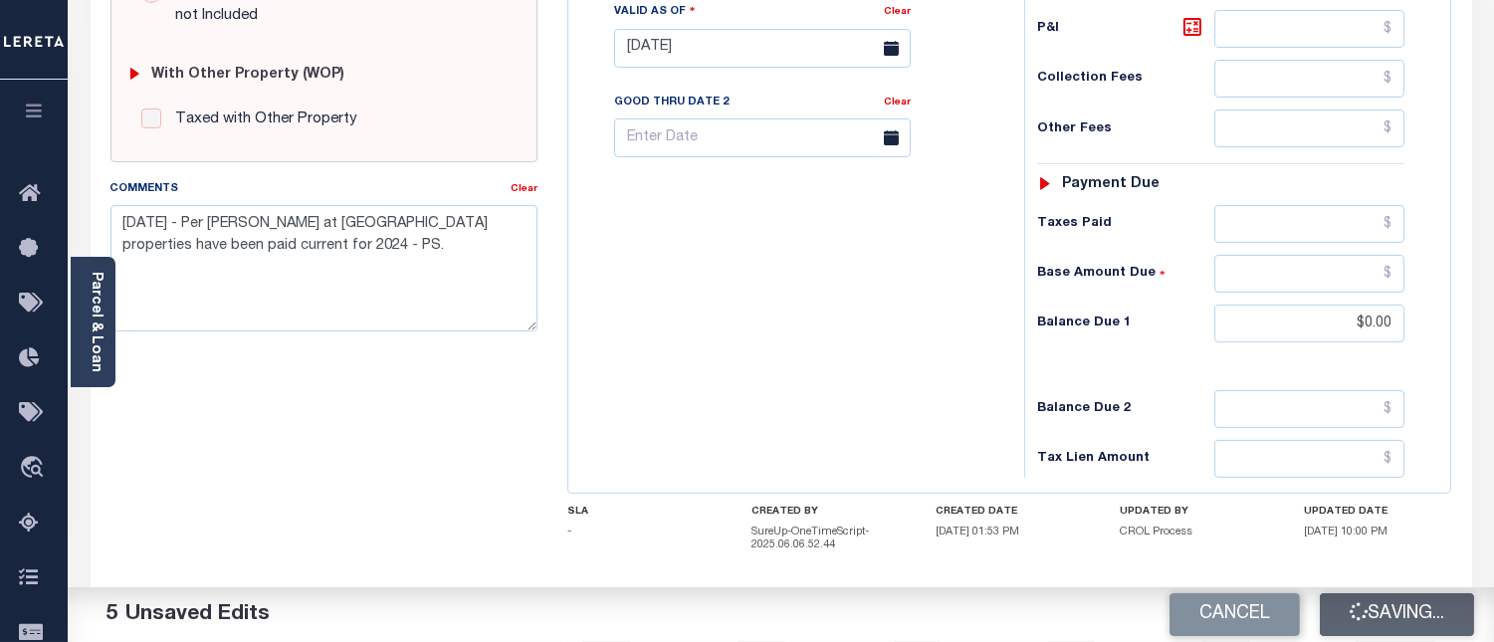
checkbox input "false"
type input "$0"
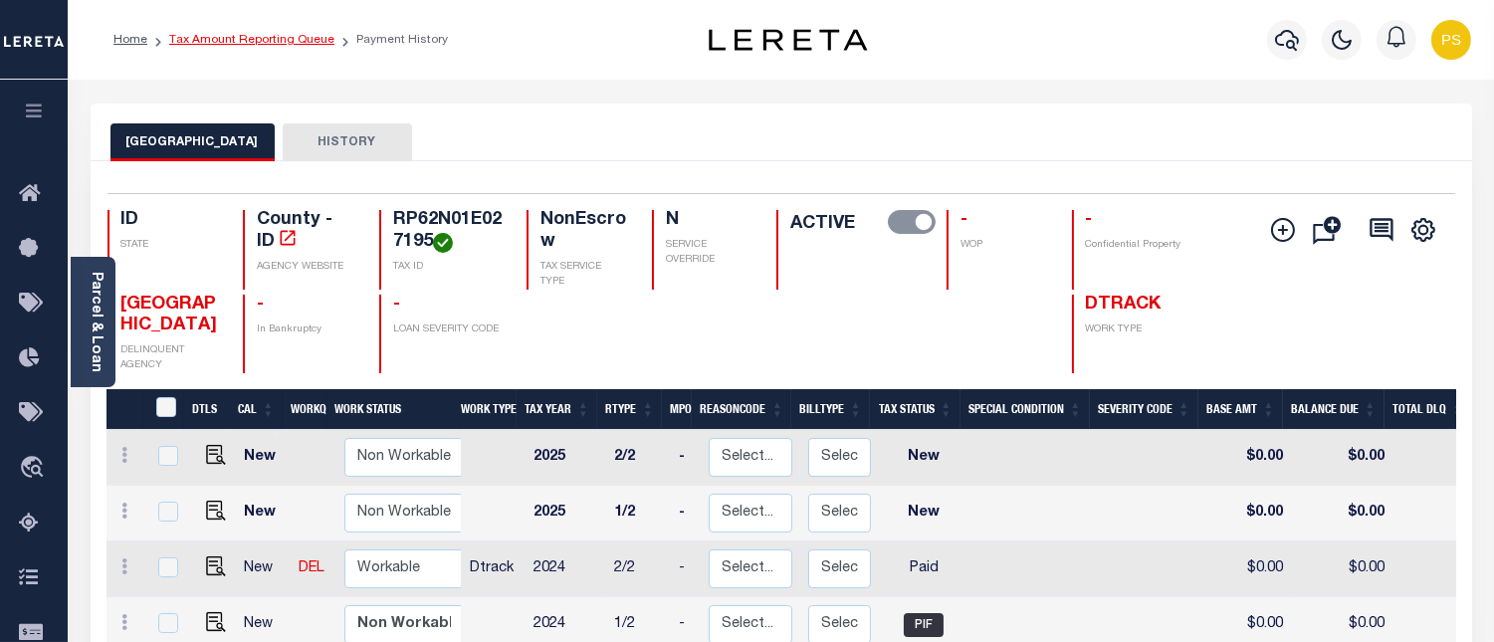
click at [291, 45] on link "Tax Amount Reporting Queue" at bounding box center [251, 40] width 165 height 12
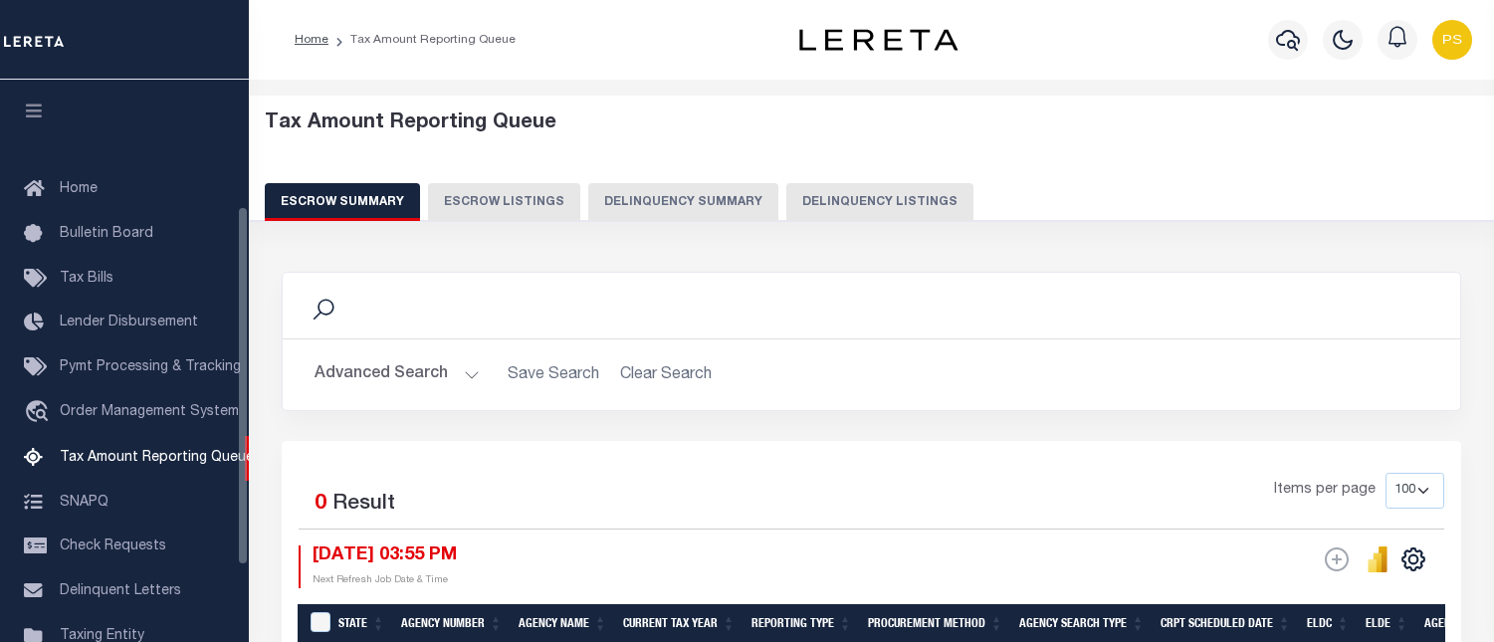
select select "100"
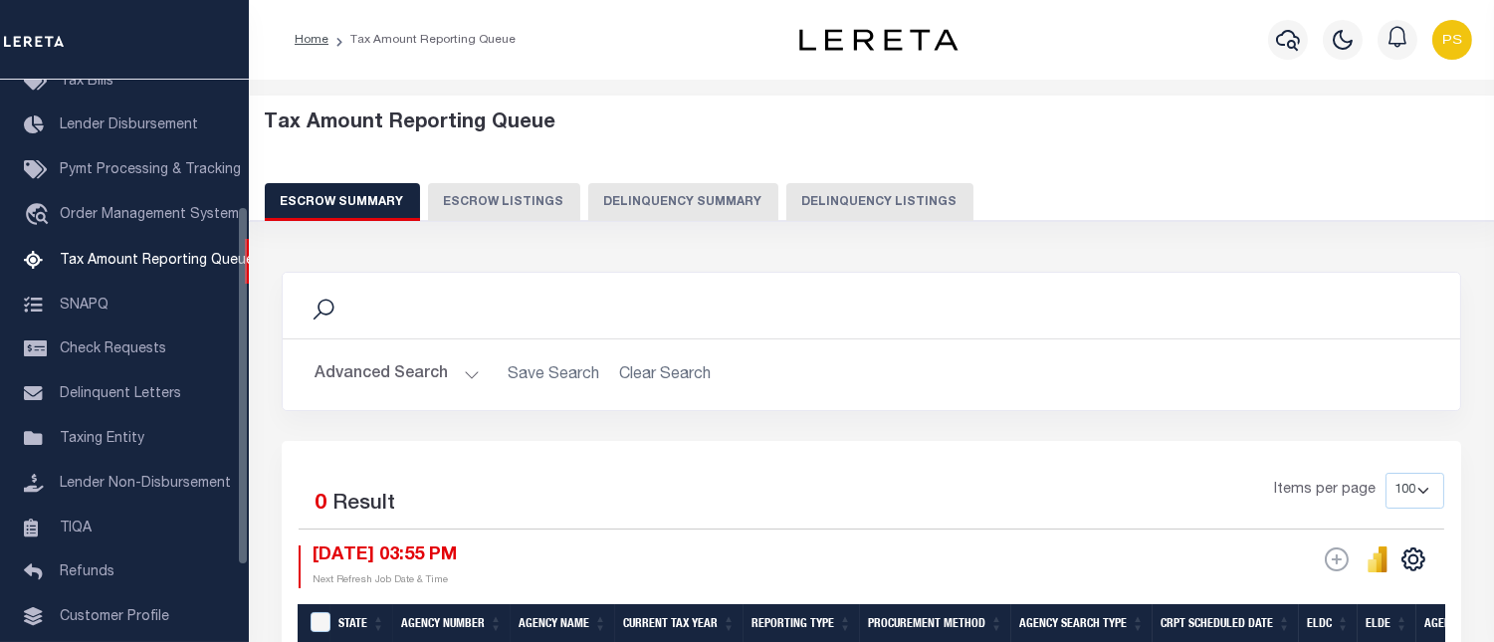
click at [858, 207] on button "Delinquency Listings" at bounding box center [880, 202] width 187 height 38
select select "100"
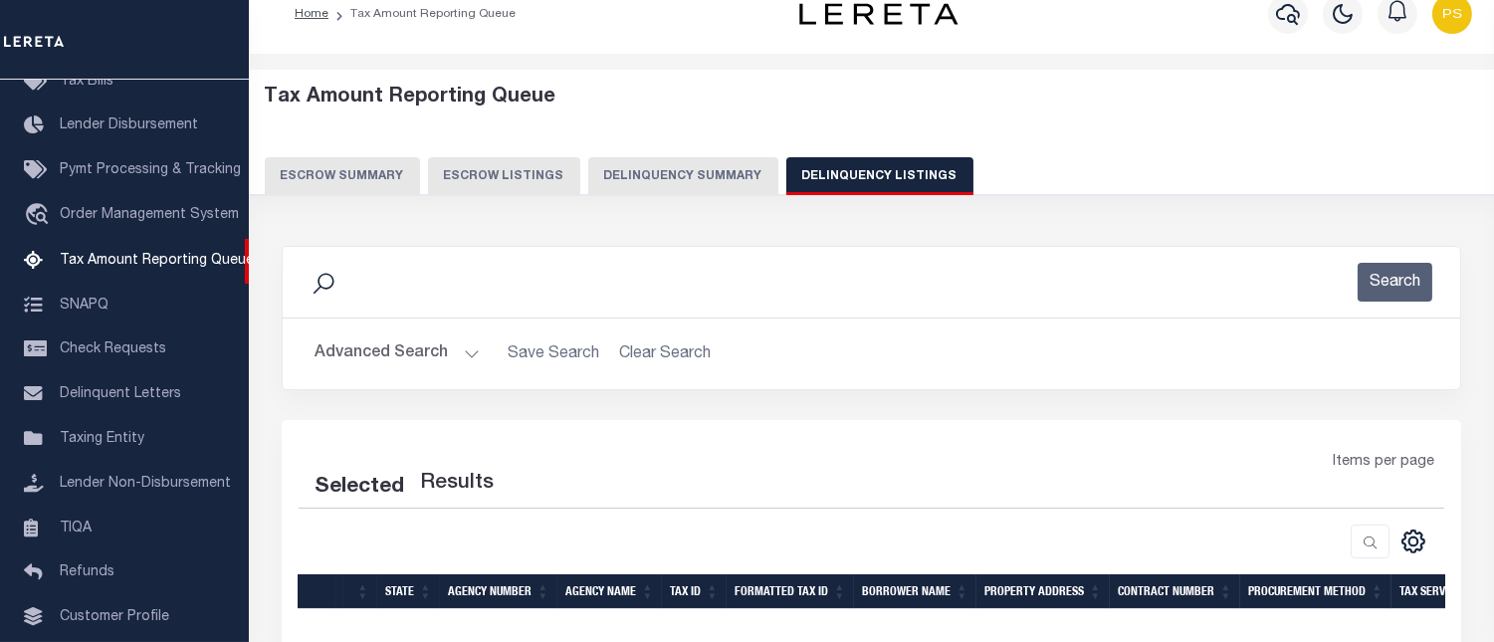
select select "100"
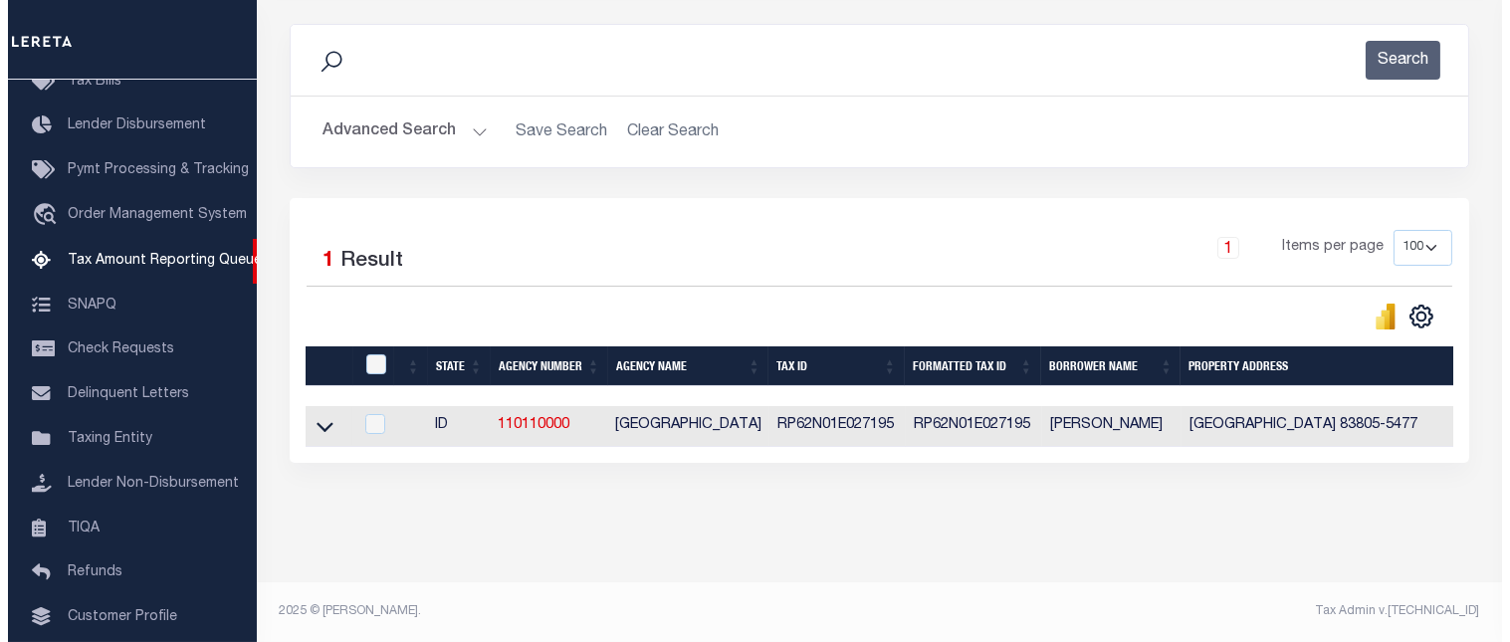
scroll to position [264, 0]
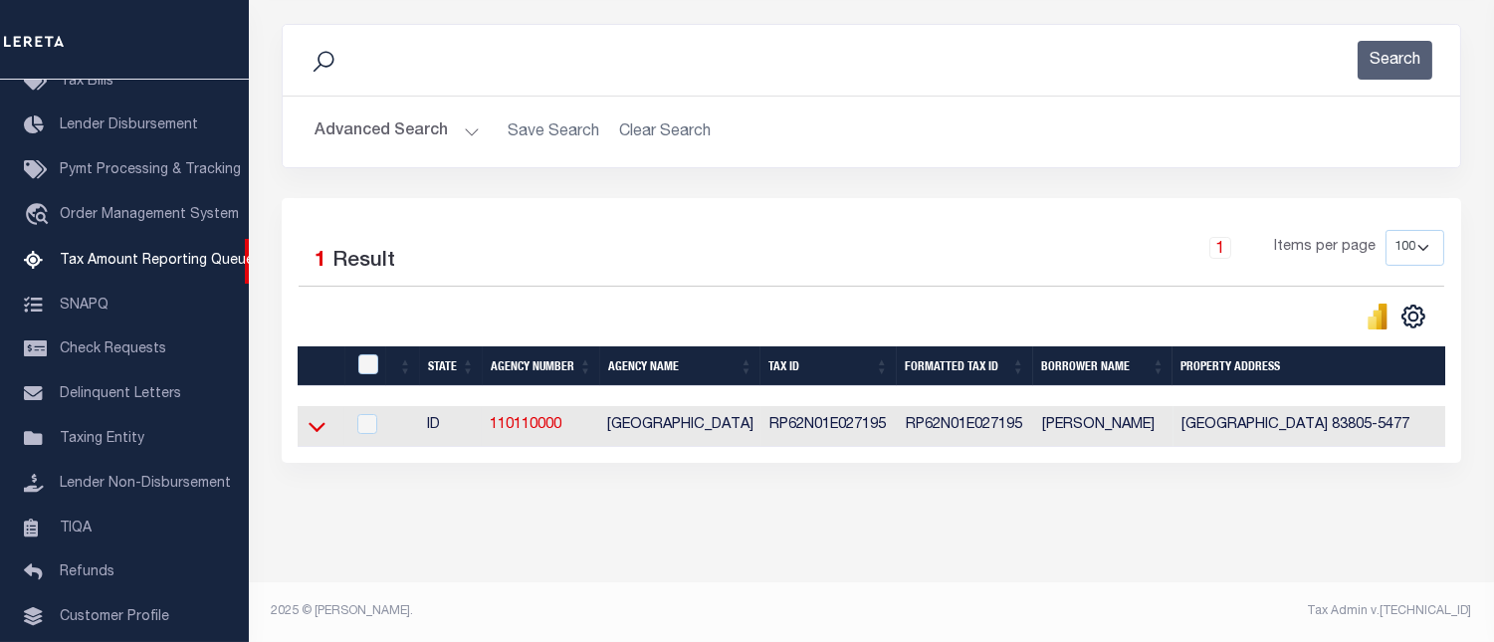
click at [313, 421] on icon at bounding box center [317, 426] width 17 height 21
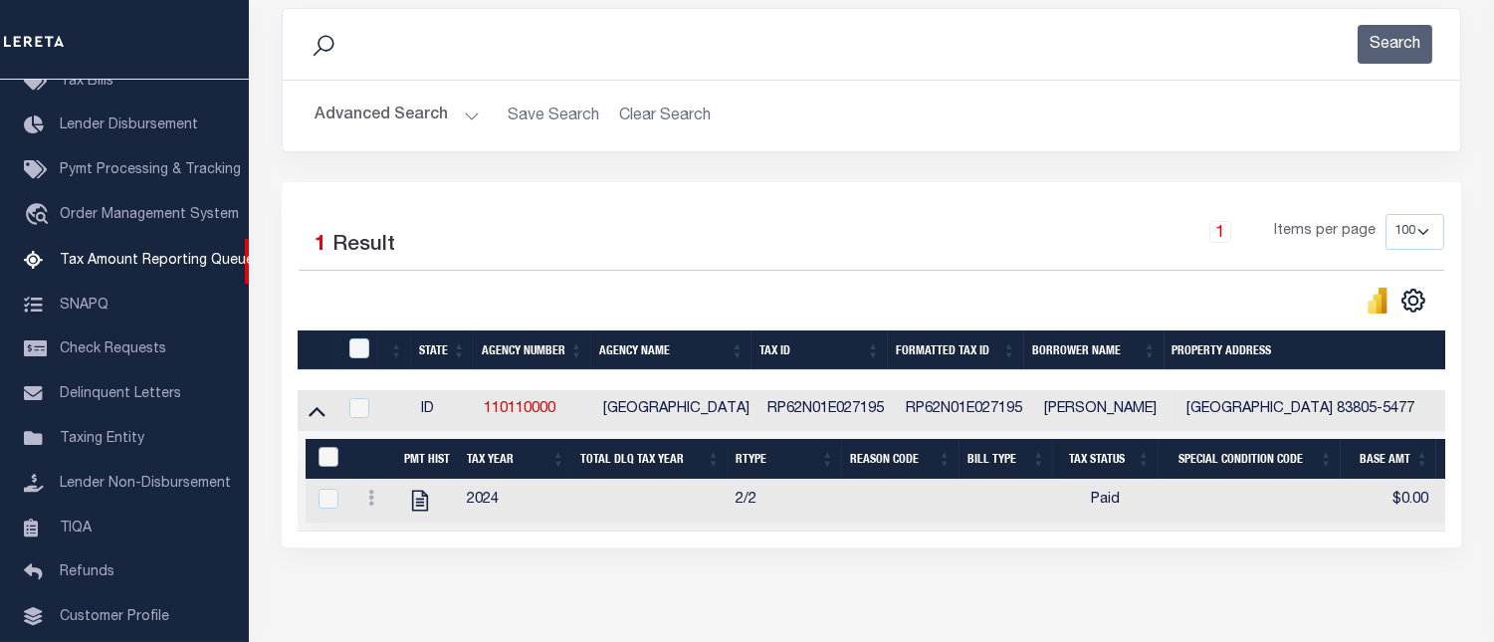
click at [323, 461] on input "&nbsp;" at bounding box center [329, 457] width 20 height 20
checkbox input "true"
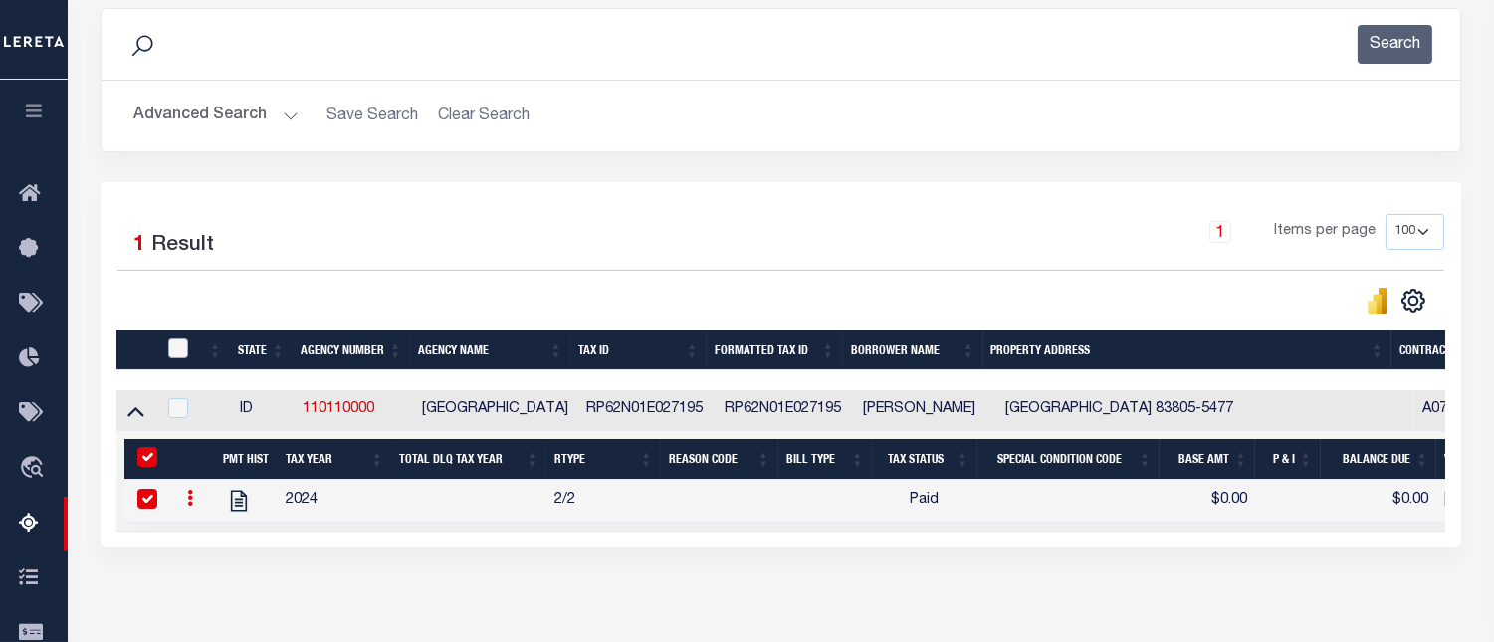
click at [177, 346] on input "checkbox" at bounding box center [178, 349] width 20 height 20
checkbox input "true"
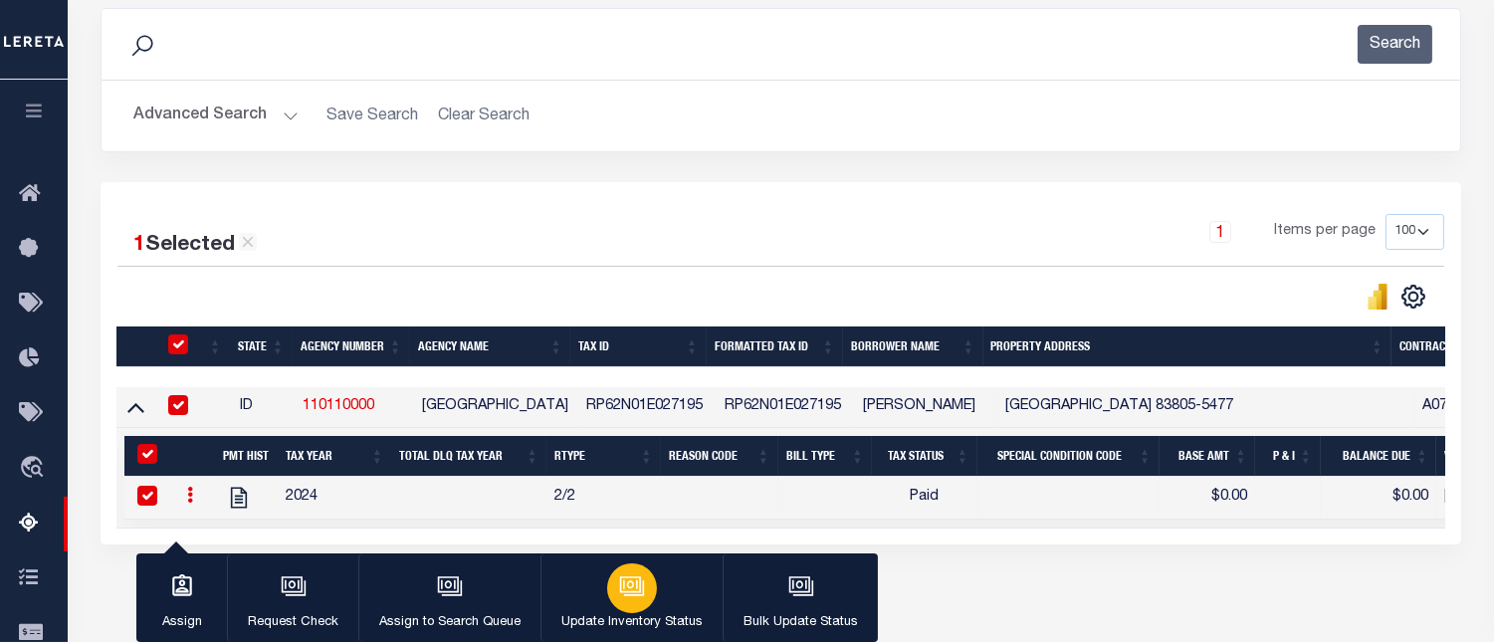
click at [607, 590] on div "button" at bounding box center [632, 589] width 50 height 50
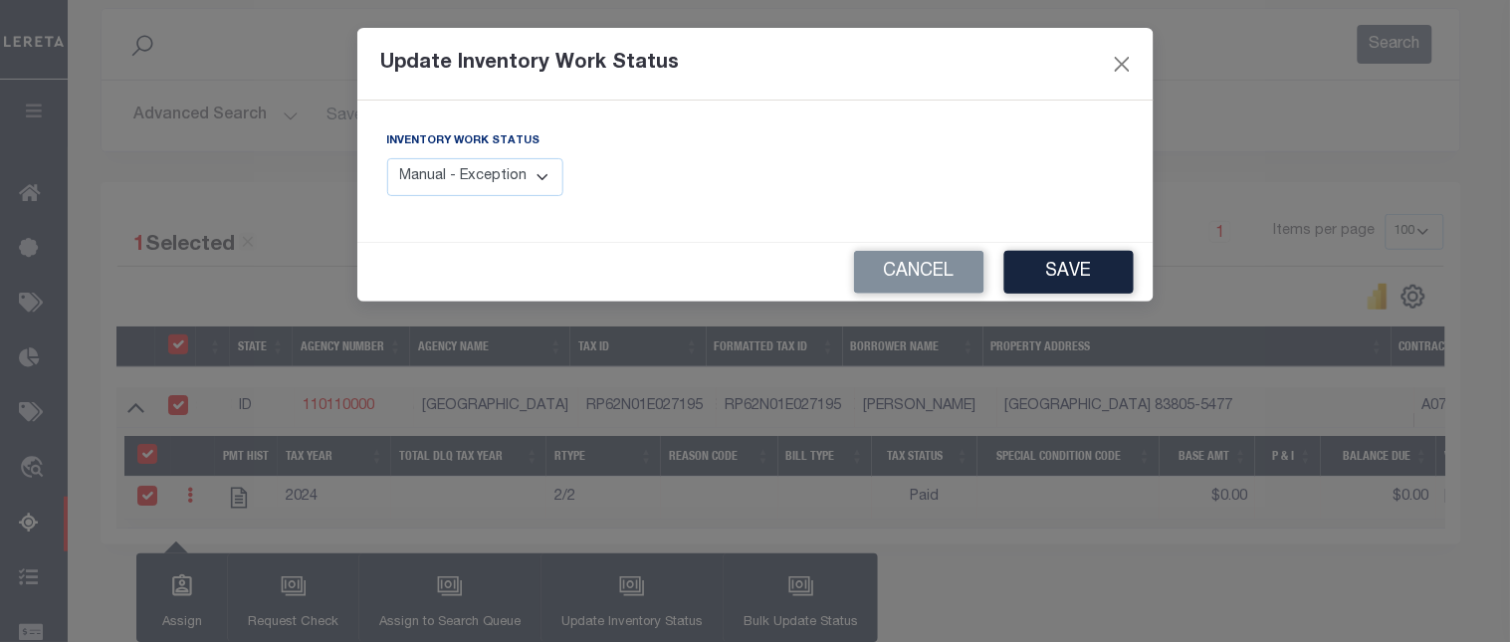
click at [500, 184] on select "Manual - Exception Pended - Awaiting Search Late Add Exception Completed" at bounding box center [475, 177] width 177 height 39
select select "4"
click at [387, 158] on select "Manual - Exception Pended - Awaiting Search Late Add Exception Completed" at bounding box center [475, 177] width 177 height 39
click at [1080, 277] on button "Save" at bounding box center [1069, 272] width 129 height 43
